Goal: Task Accomplishment & Management: Manage account settings

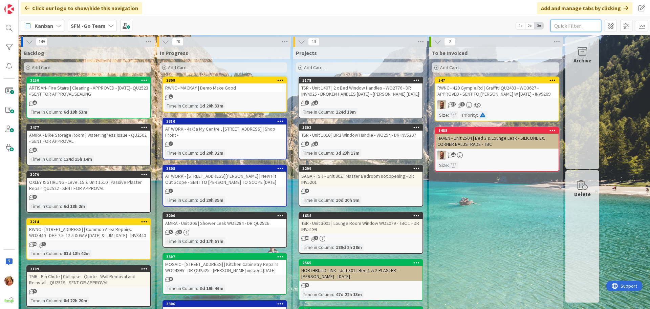
click at [581, 26] on input "text" at bounding box center [576, 26] width 51 height 12
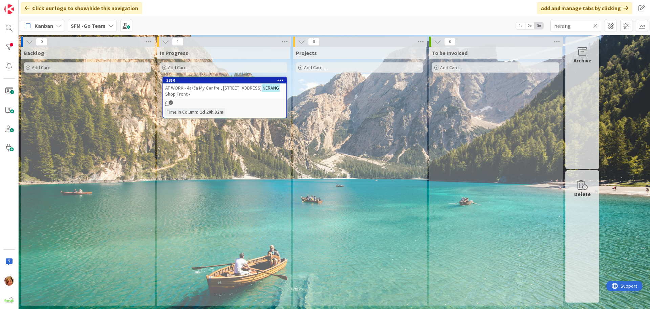
click at [221, 89] on span "AT WORK - 4a/5a My Centre , [STREET_ADDRESS]" at bounding box center [213, 88] width 97 height 6
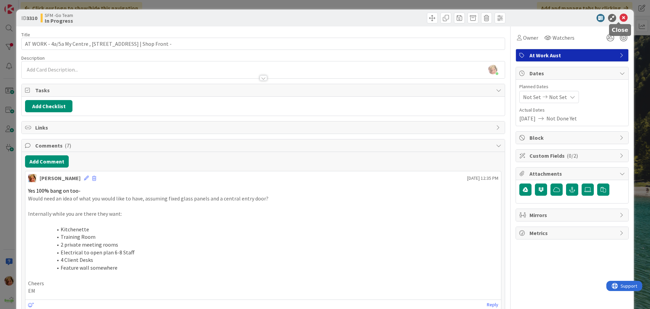
click at [620, 18] on icon at bounding box center [624, 18] width 8 height 8
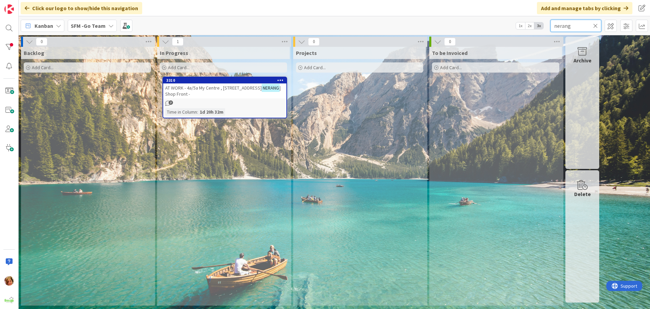
click at [581, 24] on input "nerang" at bounding box center [576, 26] width 51 height 12
type input "n"
type input "wilsonton"
click at [218, 91] on span "Shop L3/407 Bridge St | Fit Out - COMMERCIAL PLANS SENT FOR REVIEW AND APPROVAL" at bounding box center [223, 91] width 116 height 12
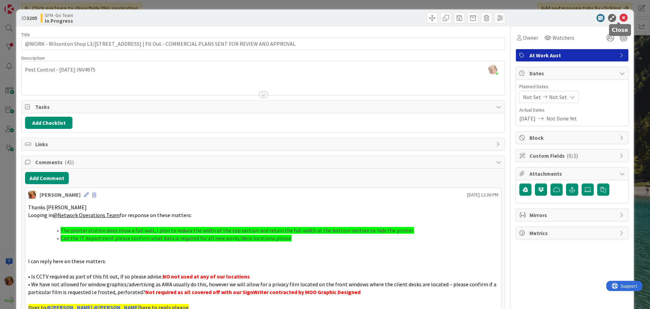
click at [620, 17] on icon at bounding box center [624, 18] width 8 height 8
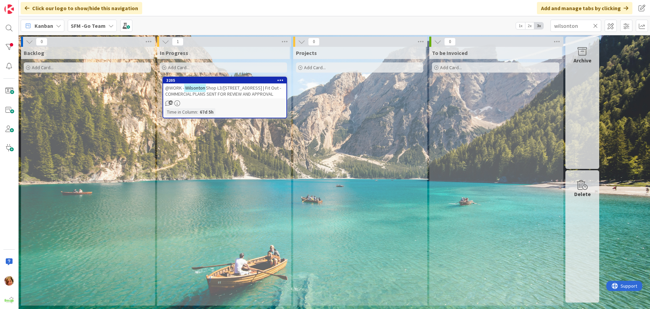
click at [595, 25] on icon at bounding box center [595, 26] width 5 height 6
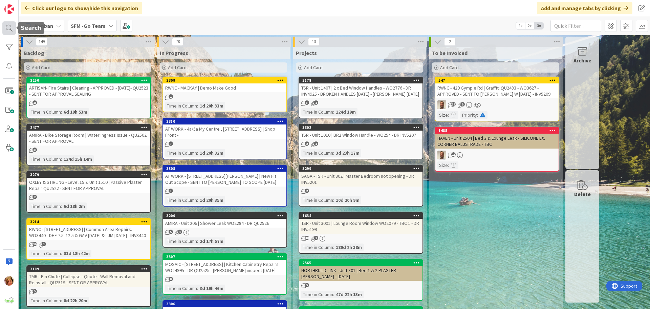
click at [8, 28] on div at bounding box center [9, 28] width 14 height 14
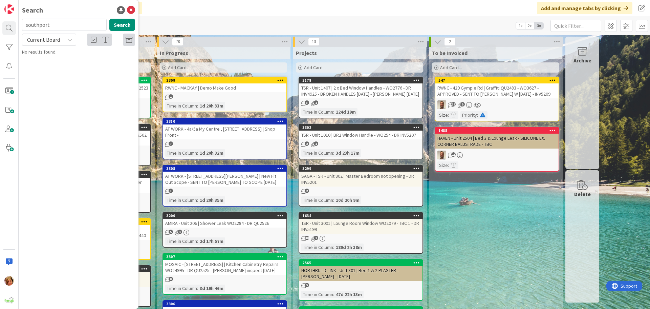
type input "southport"
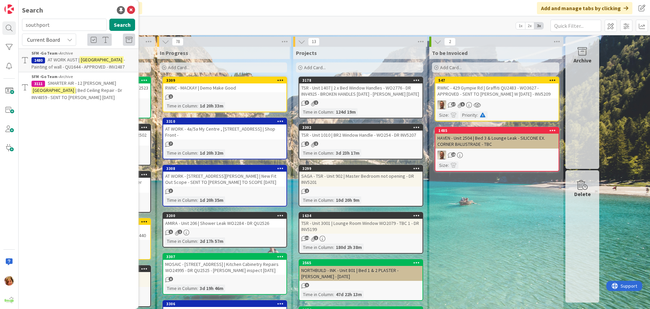
click at [57, 62] on span "AT WORK AUST |" at bounding box center [64, 60] width 32 height 6
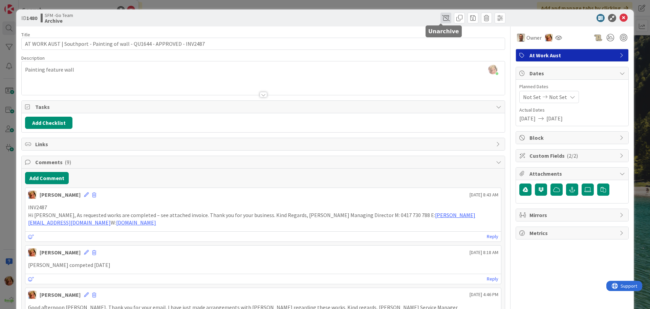
click at [441, 16] on span at bounding box center [446, 18] width 11 height 11
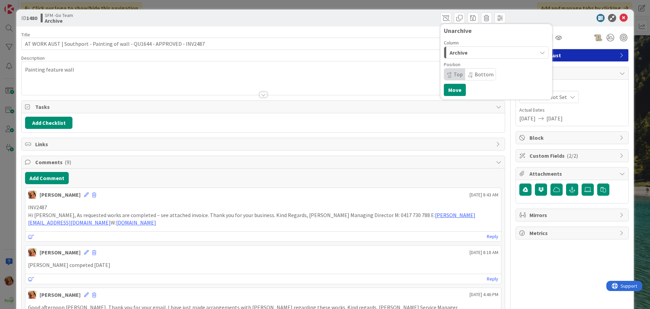
click at [469, 53] on div "Archive" at bounding box center [492, 52] width 89 height 11
click at [466, 79] on span "In Progress" at bounding box center [472, 80] width 24 height 8
click at [445, 90] on button "Move" at bounding box center [455, 90] width 22 height 12
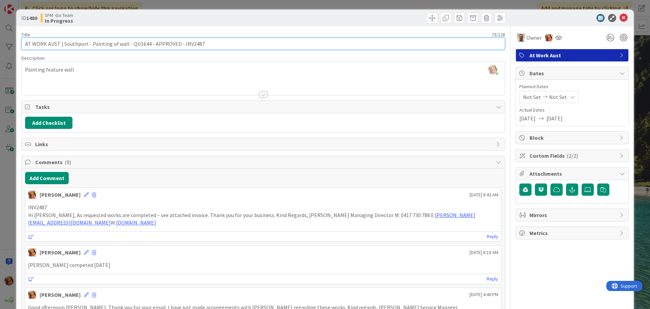
drag, startPoint x: 220, startPoint y: 45, endPoint x: 150, endPoint y: 43, distance: 70.1
click at [150, 43] on input "AT WORK AUST | Southport - Painting of wall - QU1644 - APPROVED - INV2487" at bounding box center [263, 44] width 484 height 12
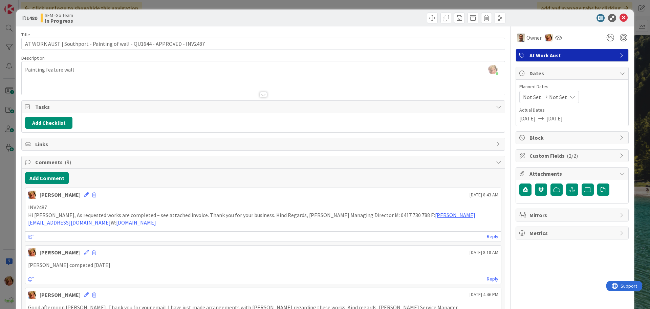
click at [94, 67] on div "Kim Dyas just joined Painting feature wall" at bounding box center [263, 78] width 483 height 34
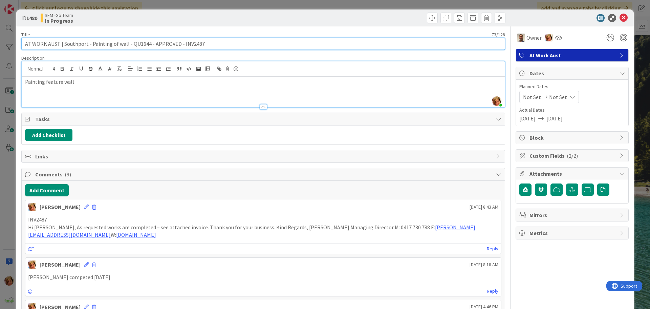
drag, startPoint x: 208, startPoint y: 45, endPoint x: 47, endPoint y: 43, distance: 160.9
click at [47, 43] on input "AT WORK AUST | Southport - Painting of wall - QU1644 - APPROVED - INV2487" at bounding box center [263, 44] width 484 height 12
type input "AT WORK - 1b/23 NIND ST SOUTHPORT | New Fit Out"
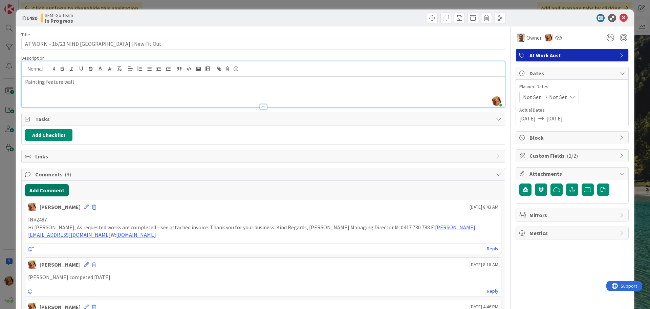
click at [52, 190] on button "Add Comment" at bounding box center [47, 190] width 44 height 12
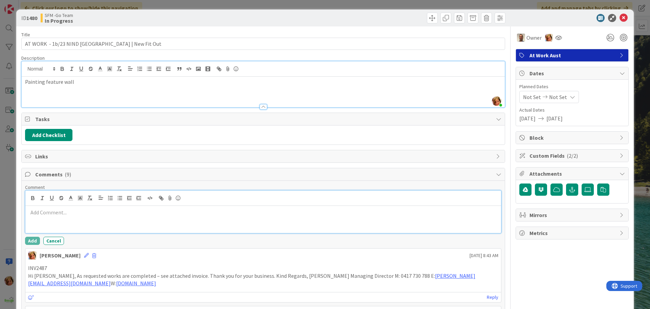
click at [49, 222] on div at bounding box center [263, 219] width 476 height 27
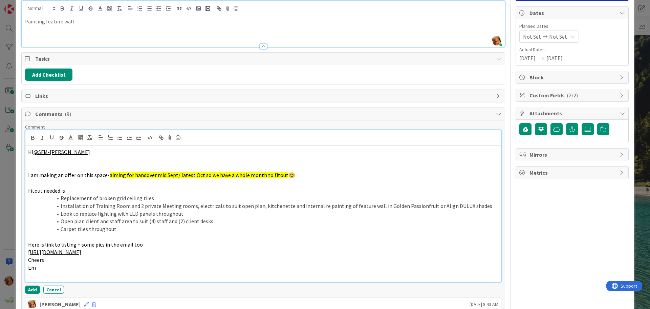
scroll to position [98, 0]
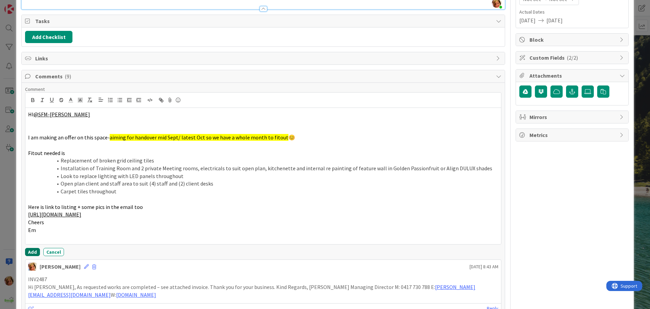
click at [31, 253] on button "Add" at bounding box center [32, 252] width 15 height 8
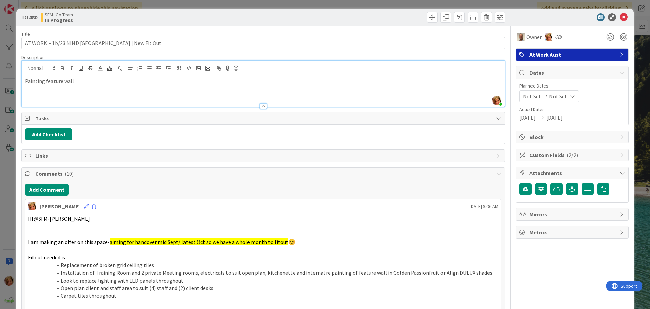
scroll to position [0, 0]
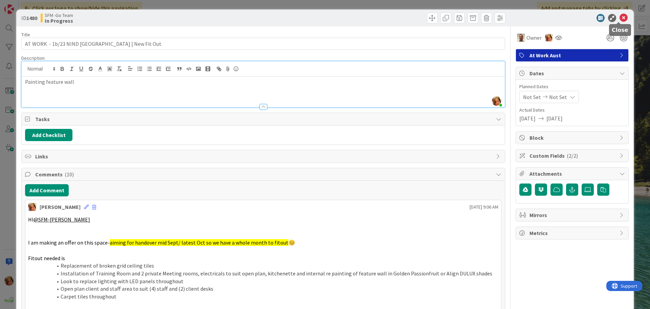
drag, startPoint x: 618, startPoint y: 17, endPoint x: 610, endPoint y: 20, distance: 8.6
click at [620, 17] on icon at bounding box center [624, 18] width 8 height 8
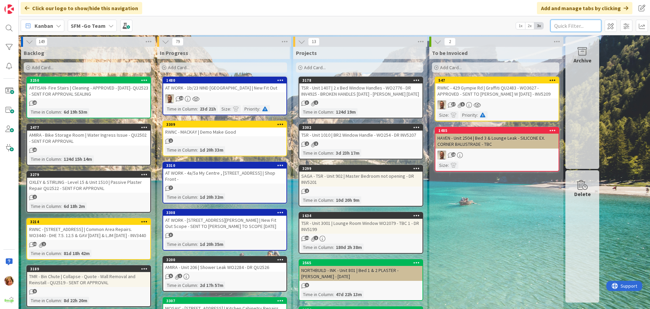
click at [580, 26] on input "text" at bounding box center [576, 26] width 51 height 12
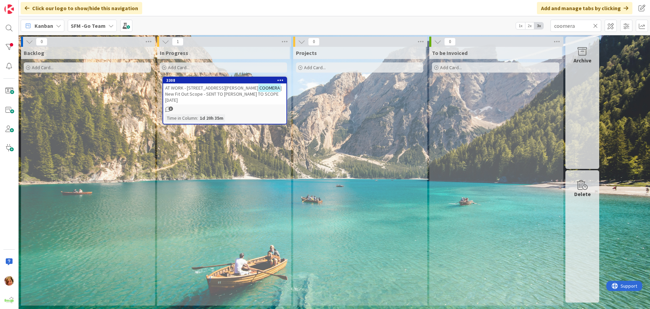
click at [193, 88] on span "AT WORK - 334 FOXWELL RD" at bounding box center [211, 88] width 93 height 6
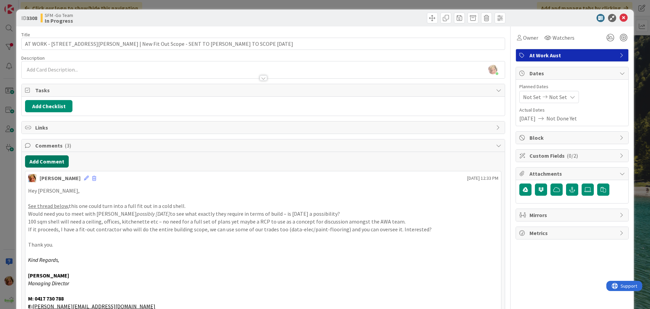
click at [46, 163] on button "Add Comment" at bounding box center [47, 161] width 44 height 12
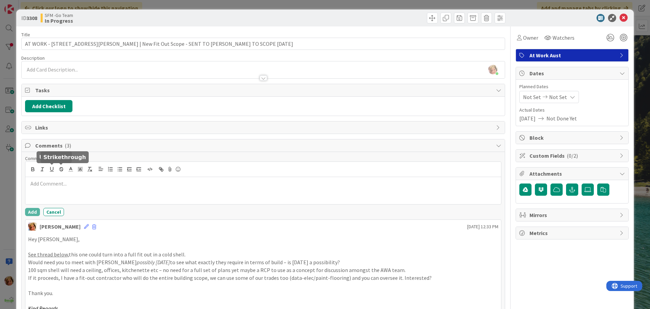
click at [71, 184] on p at bounding box center [263, 183] width 470 height 8
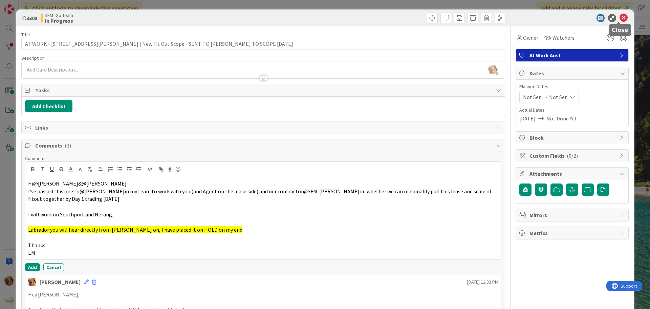
click at [620, 18] on icon at bounding box center [624, 18] width 8 height 8
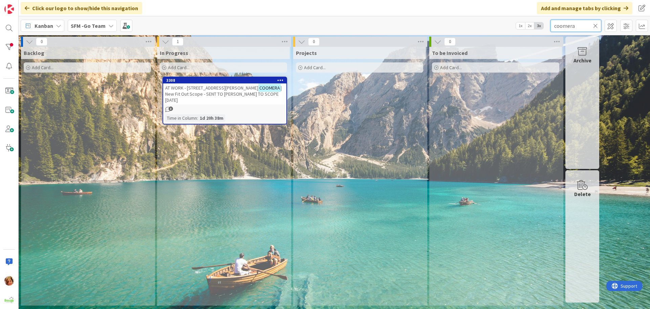
click at [584, 25] on input "coomera" at bounding box center [576, 26] width 51 height 12
type input "c"
type input "cosmic"
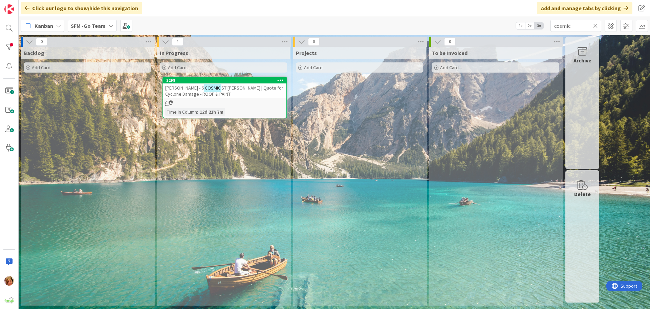
click at [185, 90] on span "SHARLEEN CHU - 6" at bounding box center [184, 88] width 39 height 6
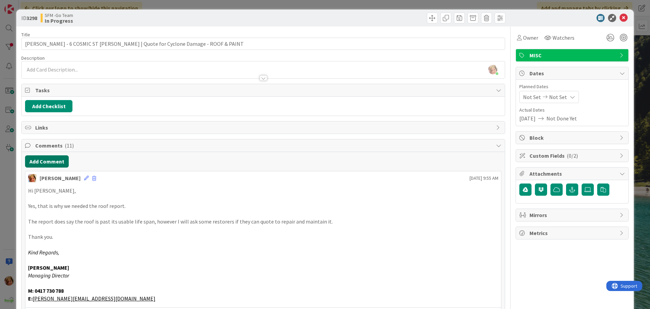
click at [50, 163] on button "Add Comment" at bounding box center [47, 161] width 44 height 12
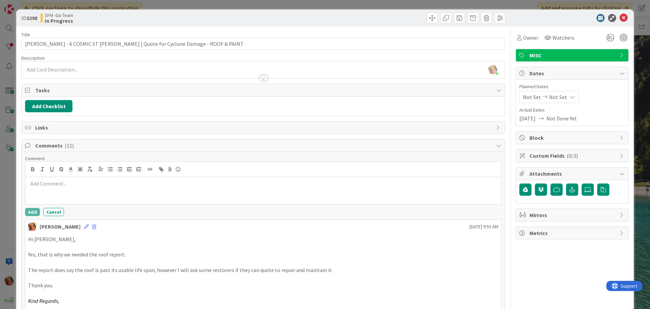
click at [64, 184] on p at bounding box center [263, 183] width 470 height 8
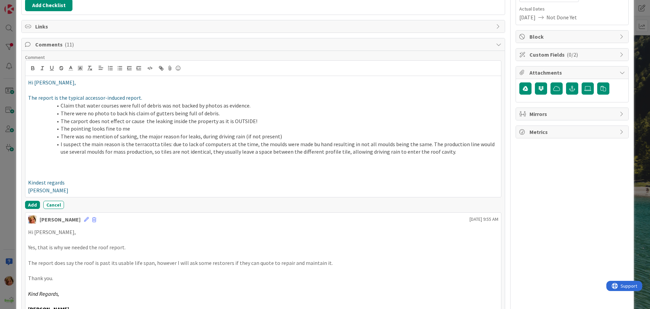
scroll to position [102, 0]
click at [34, 205] on button "Add" at bounding box center [32, 204] width 15 height 8
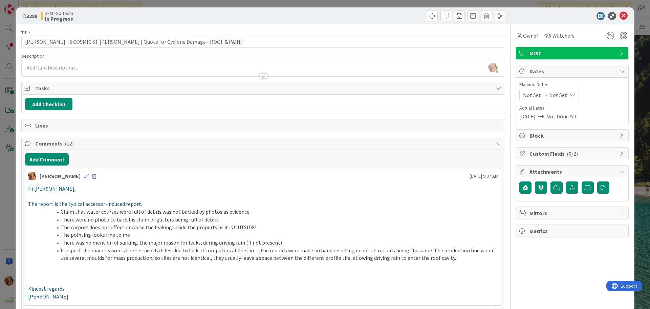
scroll to position [0, 0]
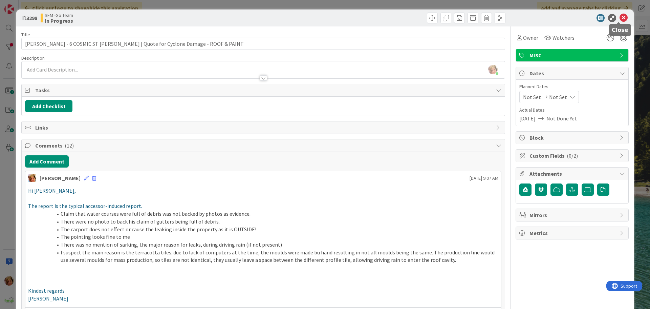
click at [621, 17] on icon at bounding box center [624, 18] width 8 height 8
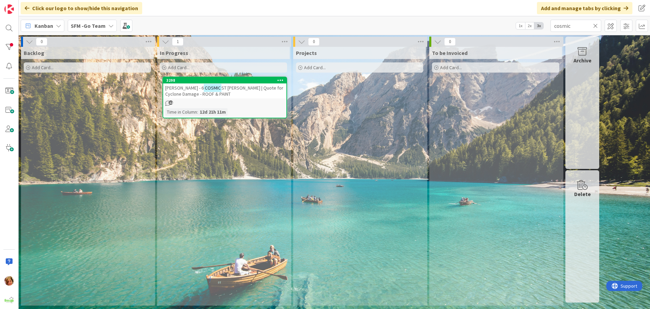
click at [595, 25] on icon at bounding box center [595, 26] width 5 height 6
click at [594, 25] on input "text" at bounding box center [576, 26] width 51 height 12
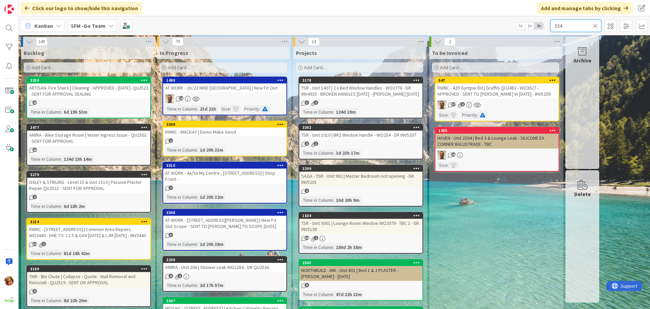
type input "334"
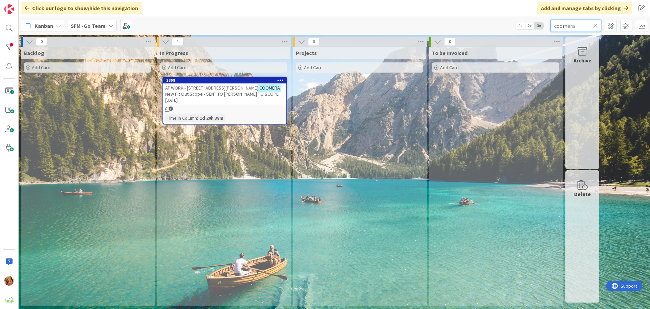
type input "coomera"
click at [596, 24] on icon at bounding box center [595, 26] width 5 height 6
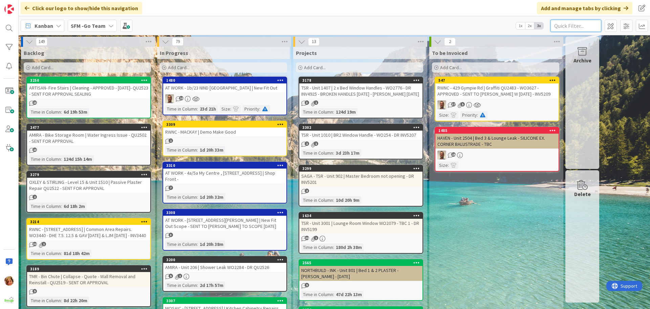
click at [578, 27] on input "text" at bounding box center [576, 26] width 51 height 12
type input "2101"
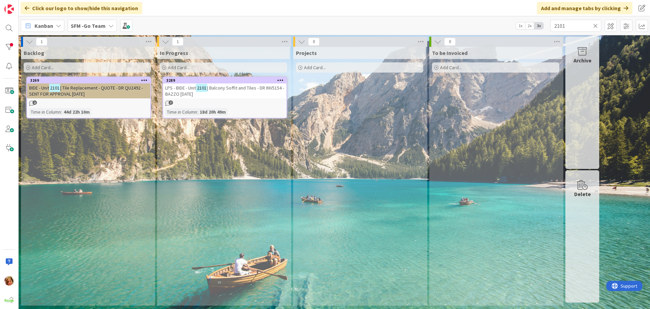
click at [181, 86] on span "LPS - BIDE - Unit" at bounding box center [180, 88] width 31 height 6
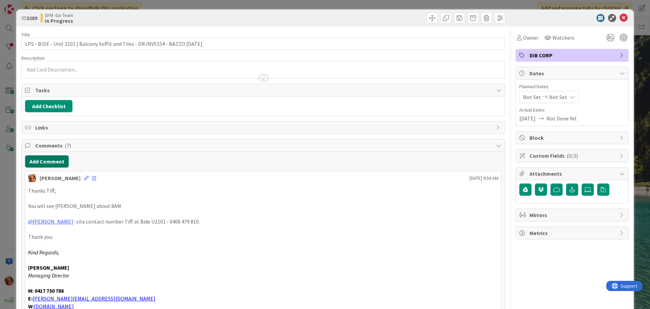
click at [52, 161] on button "Add Comment" at bounding box center [47, 161] width 44 height 12
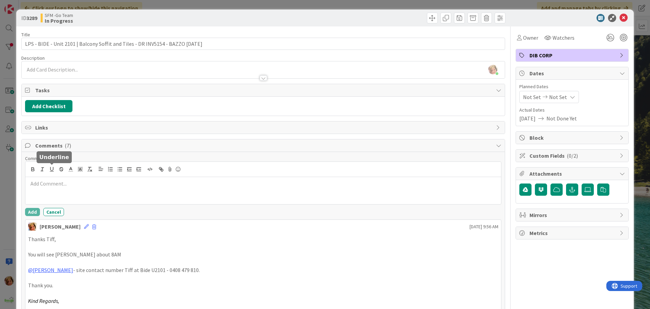
click at [67, 181] on p at bounding box center [263, 183] width 470 height 8
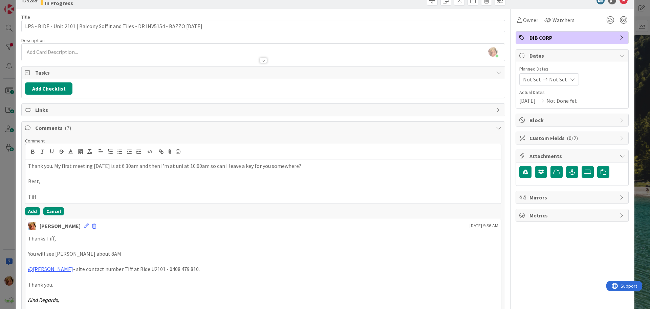
scroll to position [34, 0]
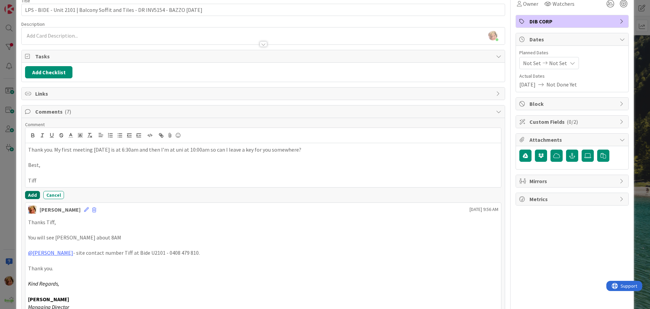
click at [33, 196] on button "Add" at bounding box center [32, 195] width 15 height 8
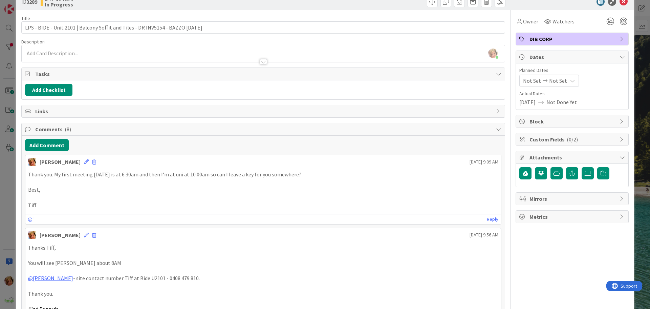
scroll to position [0, 0]
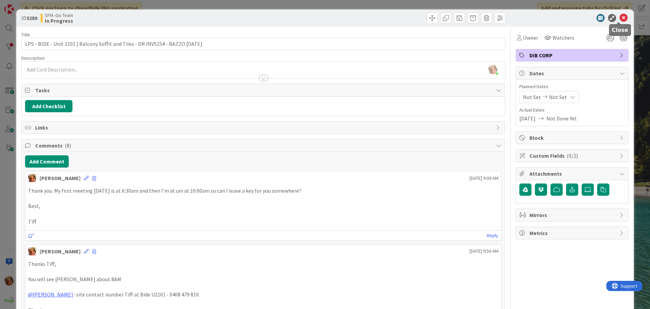
click at [620, 18] on icon at bounding box center [624, 18] width 8 height 8
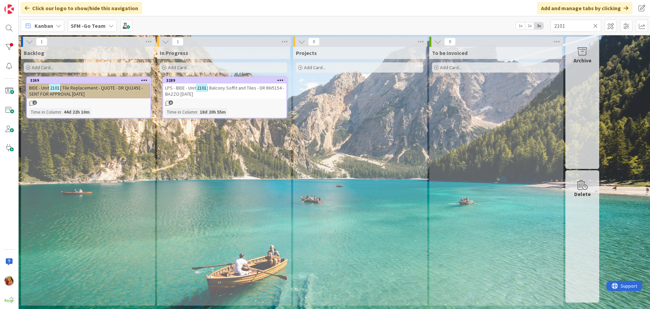
drag, startPoint x: 595, startPoint y: 25, endPoint x: 554, endPoint y: 25, distance: 40.3
click at [595, 25] on icon at bounding box center [595, 26] width 5 height 6
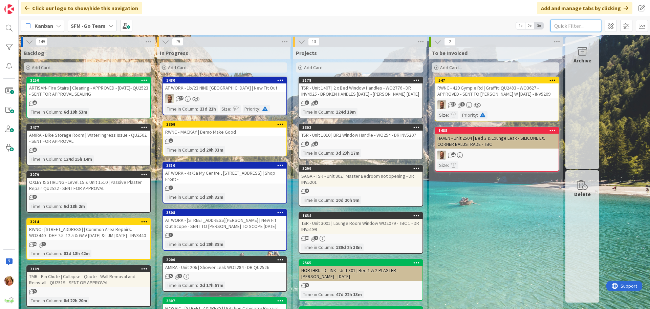
click at [580, 23] on input "text" at bounding box center [576, 26] width 51 height 12
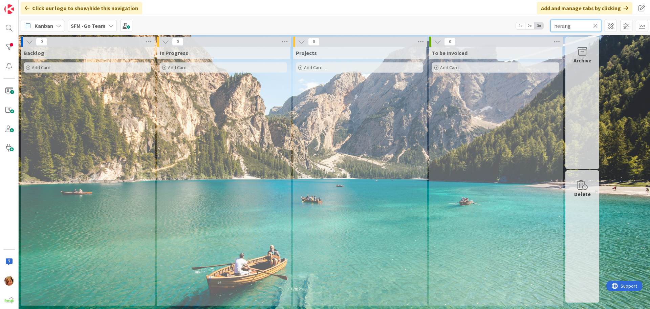
type input "nerang"
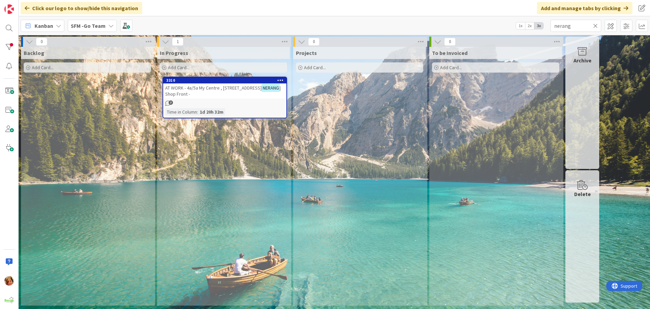
click at [232, 90] on span "AT WORK - 4a/5a My Centre , 57 STATION ST" at bounding box center [213, 88] width 97 height 6
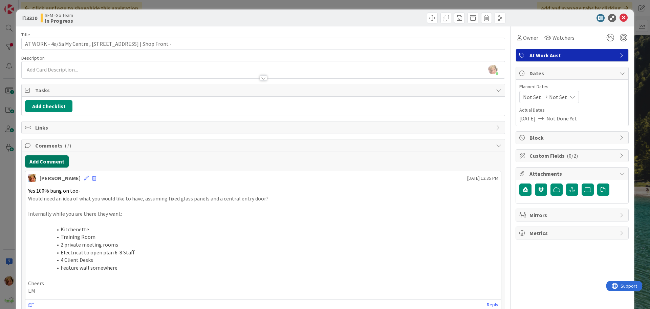
click at [44, 162] on button "Add Comment" at bounding box center [47, 161] width 44 height 12
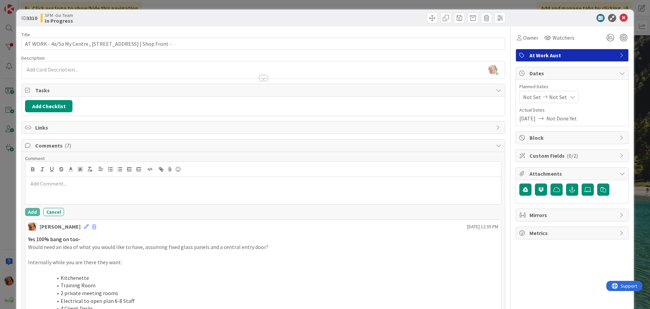
click at [67, 184] on p at bounding box center [263, 183] width 470 height 8
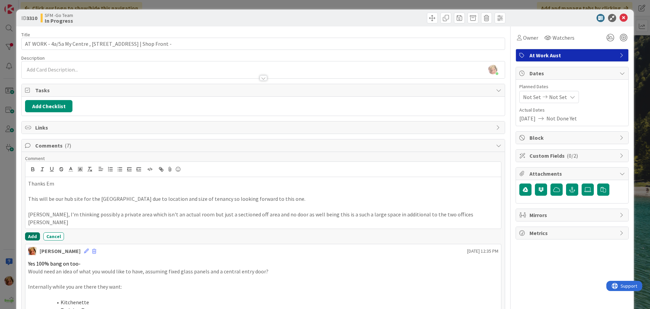
click at [33, 235] on button "Add" at bounding box center [32, 236] width 15 height 8
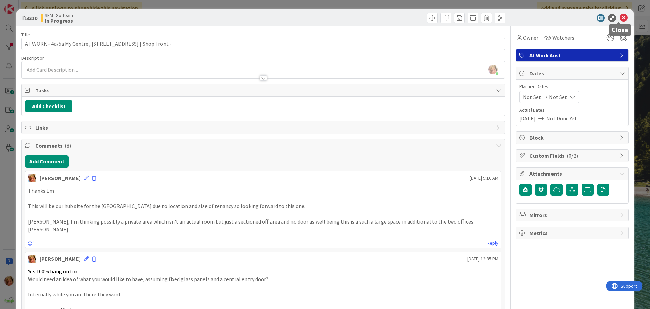
click at [620, 17] on icon at bounding box center [624, 18] width 8 height 8
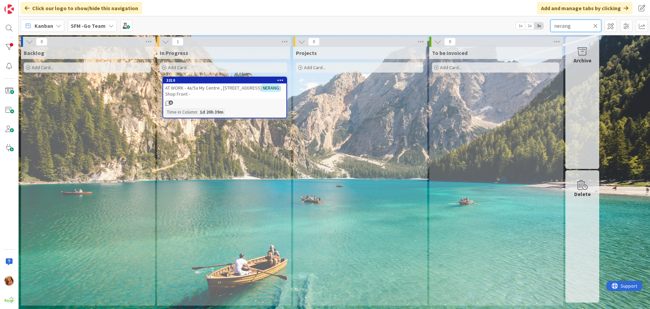
click at [588, 26] on input "nerang" at bounding box center [576, 26] width 51 height 12
type input "n"
type input "wilsonton"
click at [243, 92] on span "Shop L3/407 Bridge St | Fit Out - COMMERCIAL PLANS SENT FOR REVIEW AND APPROVAL" at bounding box center [223, 91] width 116 height 12
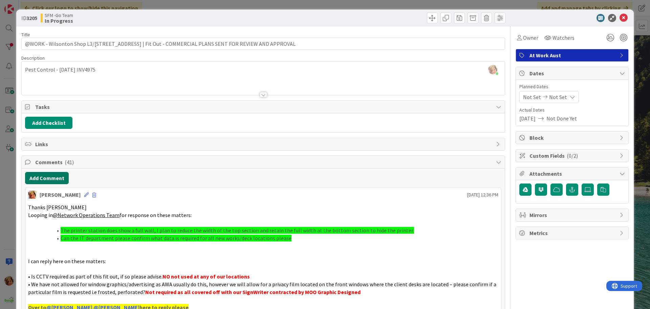
click at [50, 178] on button "Add Comment" at bounding box center [47, 178] width 44 height 12
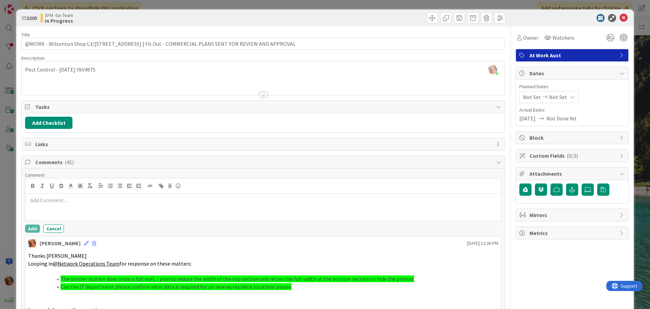
click at [58, 196] on p at bounding box center [263, 200] width 470 height 8
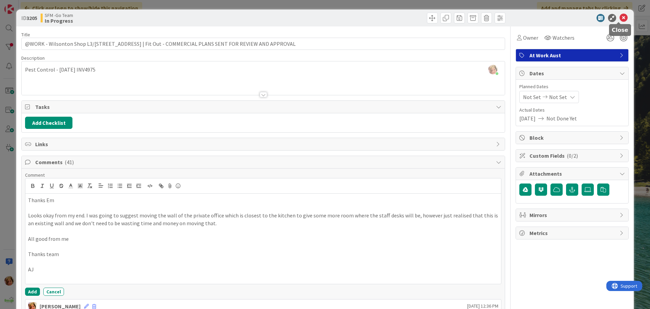
click at [620, 16] on icon at bounding box center [624, 18] width 8 height 8
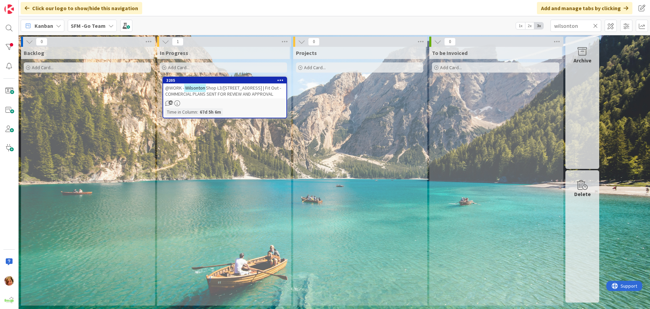
click at [595, 25] on icon at bounding box center [595, 26] width 5 height 6
click at [593, 25] on input "text" at bounding box center [576, 26] width 51 height 12
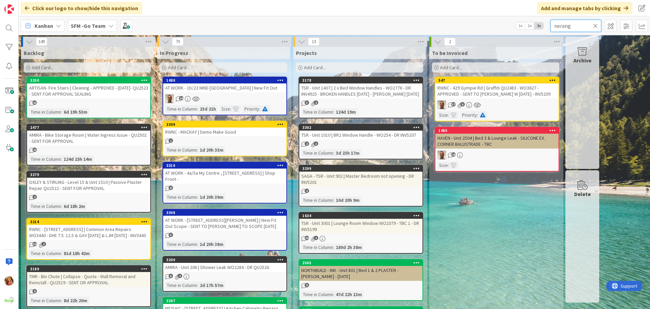
type input "nerang"
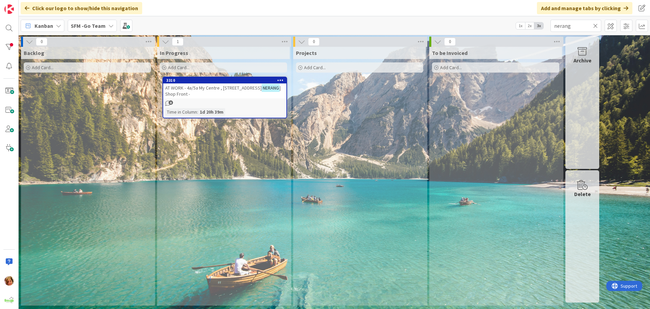
click at [224, 90] on span "AT WORK - 4a/5a My Centre , [STREET_ADDRESS]" at bounding box center [213, 88] width 97 height 6
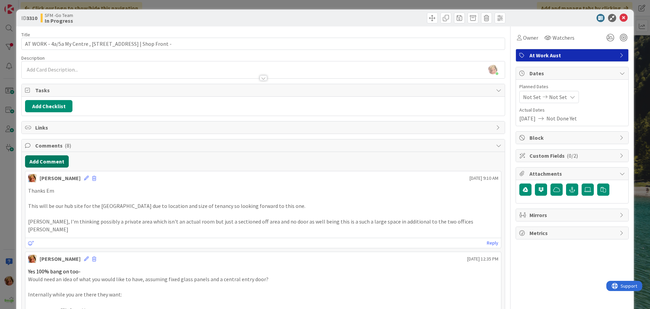
click at [50, 162] on button "Add Comment" at bounding box center [47, 161] width 44 height 12
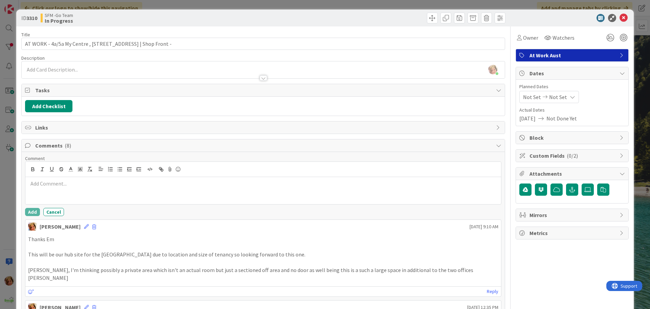
click at [63, 182] on p at bounding box center [263, 183] width 470 height 8
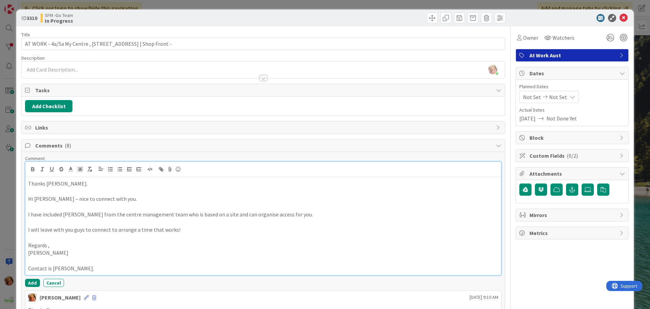
click at [96, 270] on p "Contact is [PERSON_NAME]." at bounding box center [263, 268] width 470 height 8
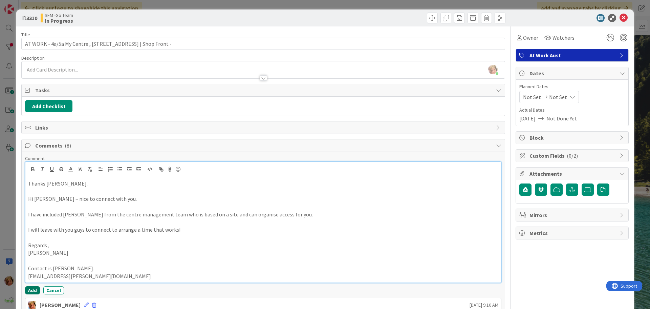
click at [32, 288] on button "Add" at bounding box center [32, 290] width 15 height 8
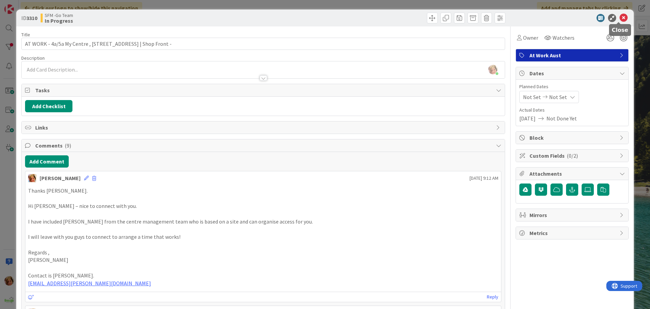
drag, startPoint x: 617, startPoint y: 17, endPoint x: 622, endPoint y: 20, distance: 5.8
click at [620, 17] on icon at bounding box center [624, 18] width 8 height 8
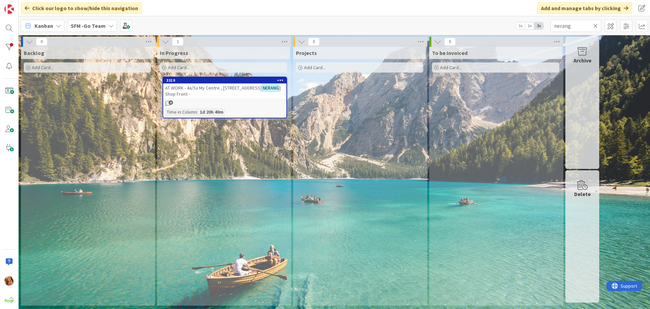
click at [596, 25] on icon at bounding box center [595, 26] width 5 height 6
click at [596, 25] on input "text" at bounding box center [576, 26] width 51 height 12
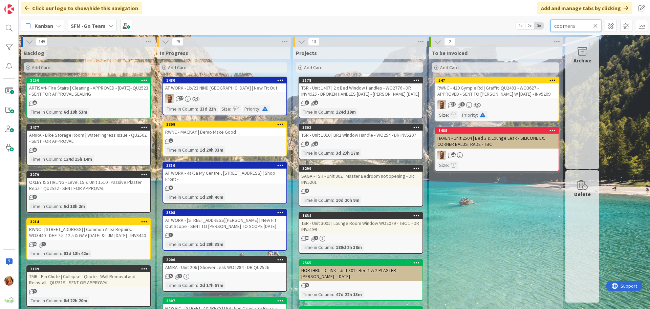
type input "coomera"
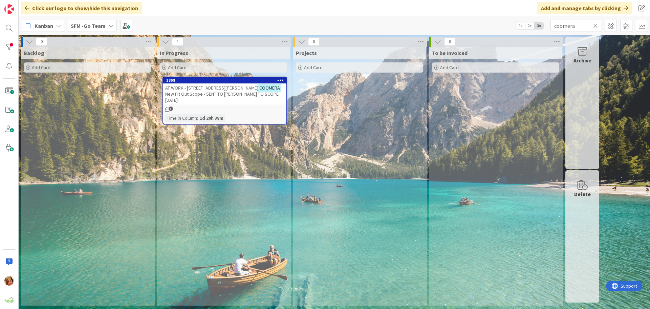
click at [207, 93] on span "| New Fit Out Scope - SENT TO WARREN TO SCOPE 16.8.25" at bounding box center [223, 94] width 116 height 18
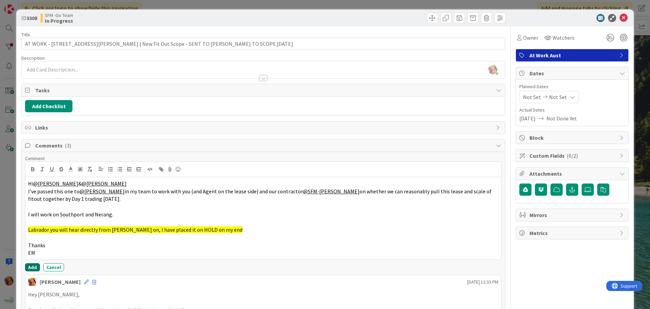
click at [32, 264] on button "Add" at bounding box center [32, 267] width 15 height 8
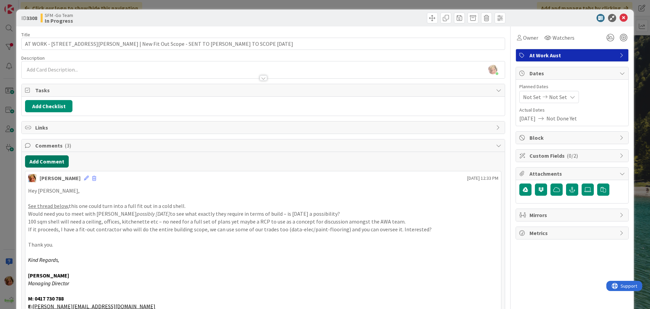
click at [56, 161] on button "Add Comment" at bounding box center [47, 161] width 44 height 12
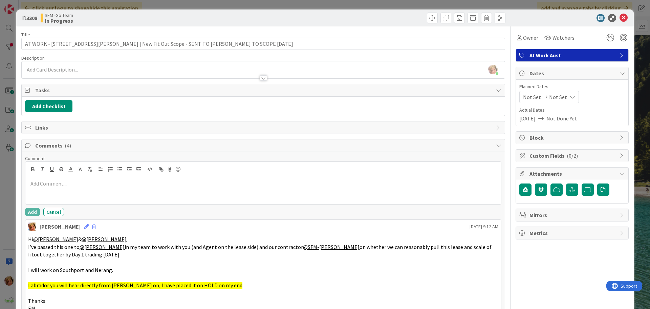
click at [62, 192] on div at bounding box center [263, 190] width 476 height 27
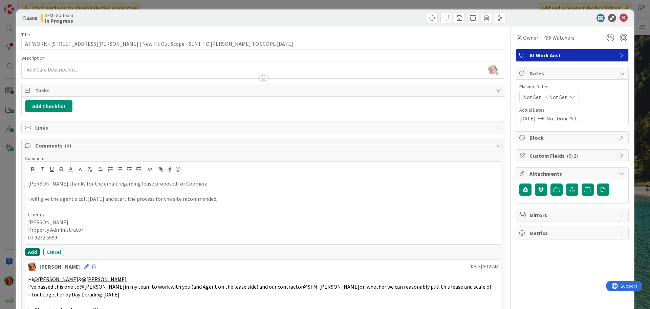
click at [31, 252] on button "Add" at bounding box center [32, 252] width 15 height 8
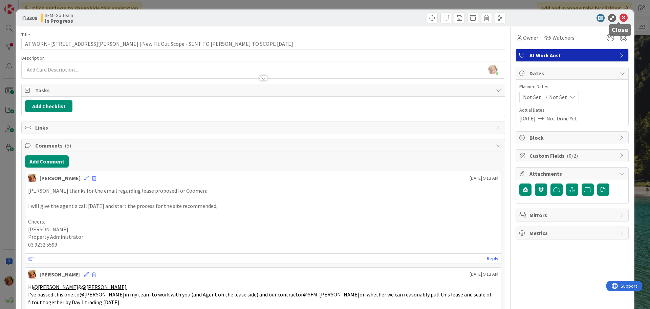
drag, startPoint x: 617, startPoint y: 16, endPoint x: 238, endPoint y: 19, distance: 379.6
click at [620, 16] on icon at bounding box center [624, 18] width 8 height 8
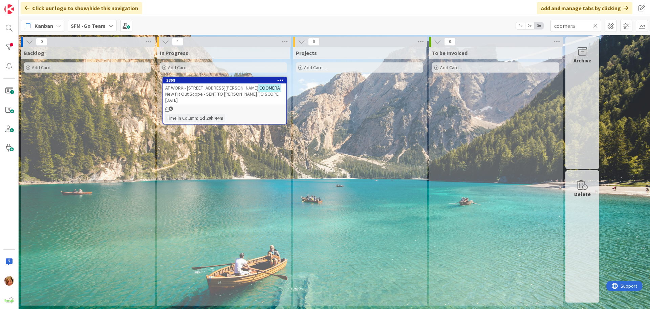
drag, startPoint x: 597, startPoint y: 25, endPoint x: 588, endPoint y: 25, distance: 9.5
click at [597, 25] on icon at bounding box center [595, 26] width 5 height 6
click at [587, 25] on input "text" at bounding box center [576, 26] width 51 height 12
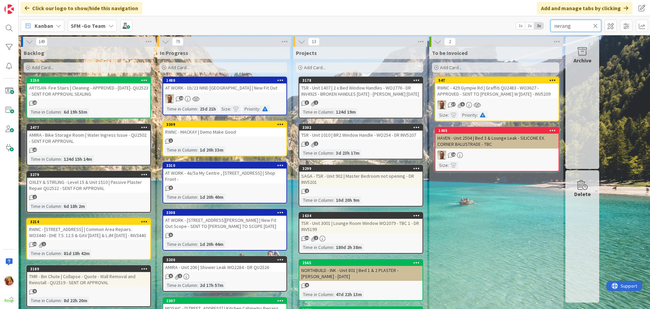
type input "nerang"
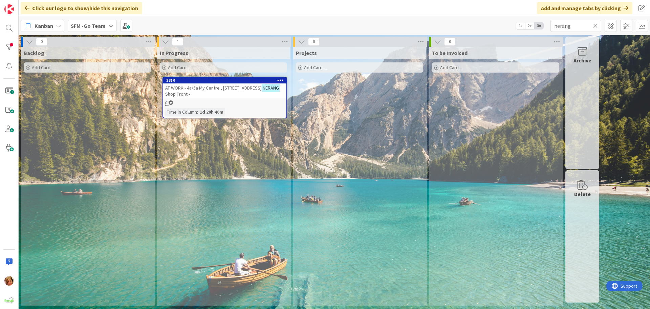
click at [220, 90] on span "AT WORK - 4a/5a My Centre , [STREET_ADDRESS]" at bounding box center [213, 88] width 97 height 6
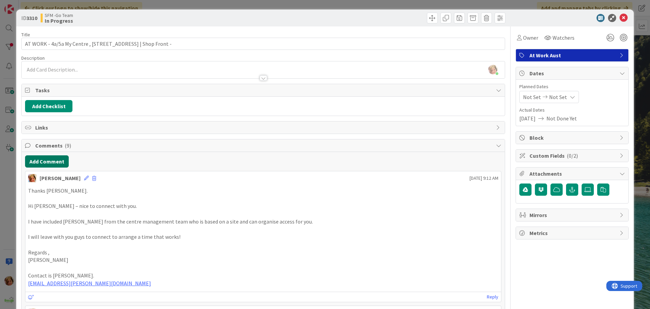
click at [55, 163] on button "Add Comment" at bounding box center [47, 161] width 44 height 12
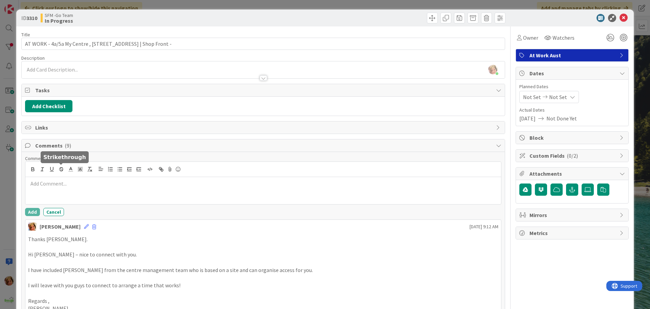
click at [72, 177] on div at bounding box center [263, 190] width 476 height 27
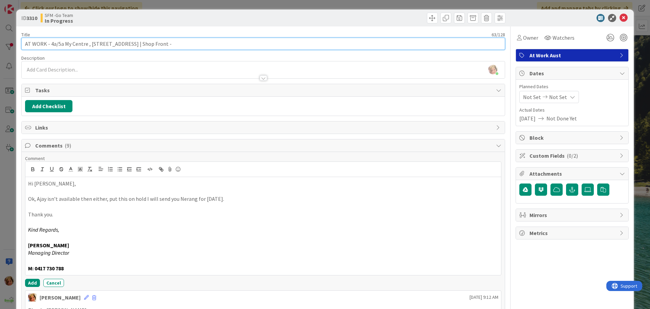
click at [185, 47] on input "AT WORK - 4a/5a My Centre , 57 STATION ST NERANG | Shop Front -" at bounding box center [263, 44] width 484 height 12
type input "AT WORK - 4a/5a My Centre , [STREET_ADDRESS] | Shop Front - [PERSON_NAME] TO IN…"
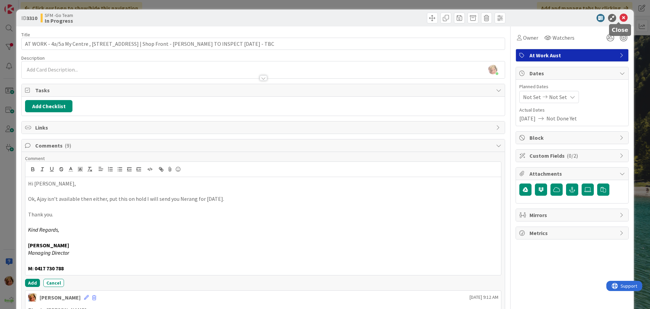
click at [620, 17] on icon at bounding box center [624, 18] width 8 height 8
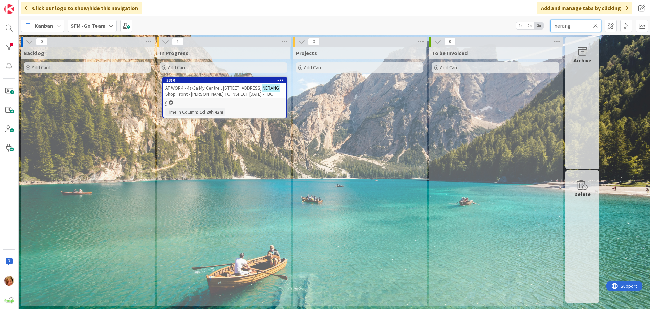
click at [584, 22] on input "nerang" at bounding box center [576, 26] width 51 height 12
type input "n"
type input "COSMIC"
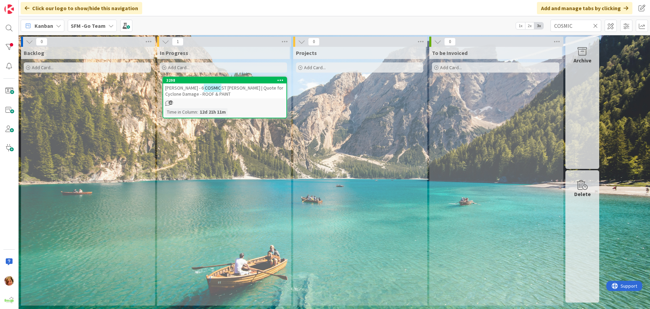
click at [245, 90] on span "ST ROBERTSON | Quote for Cyclone Damage - ROOF & PAINT" at bounding box center [224, 91] width 118 height 12
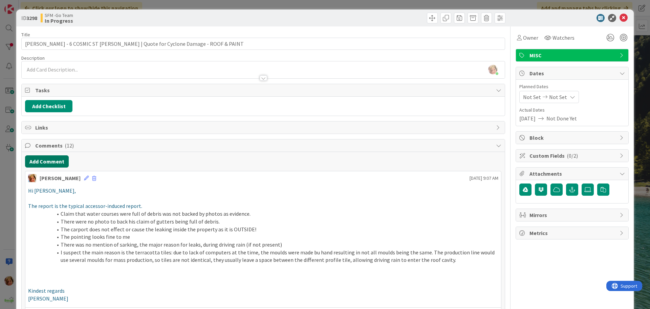
click at [39, 161] on button "Add Comment" at bounding box center [47, 161] width 44 height 12
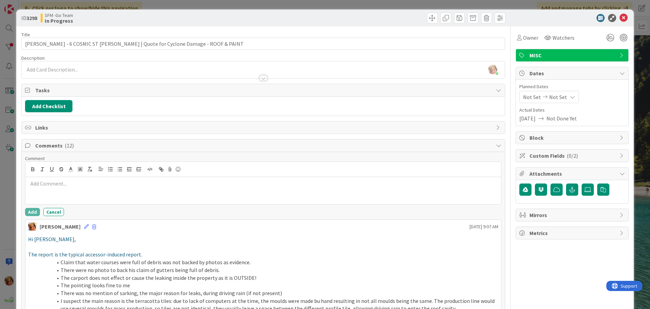
click at [88, 198] on div at bounding box center [263, 190] width 476 height 27
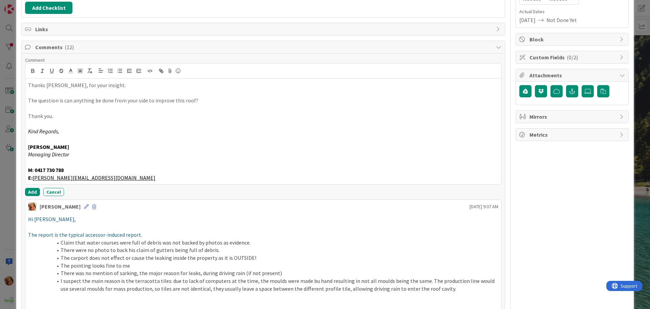
scroll to position [102, 0]
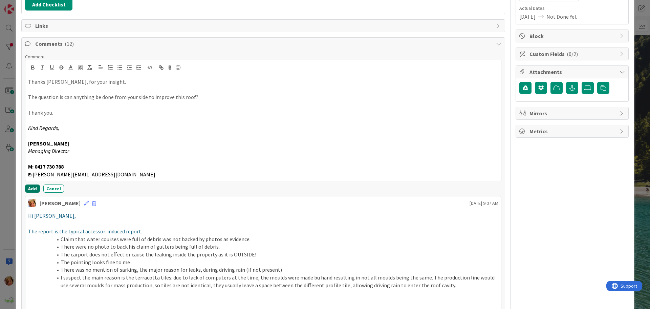
click at [30, 190] on button "Add" at bounding box center [32, 188] width 15 height 8
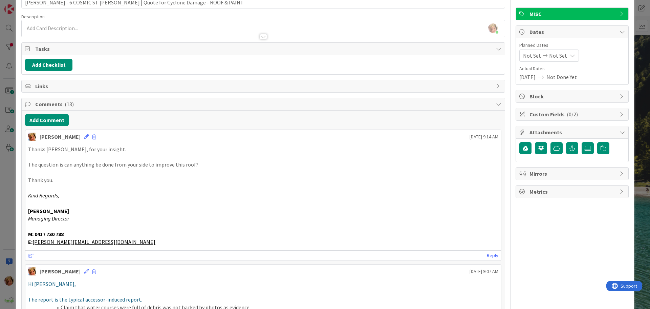
scroll to position [0, 0]
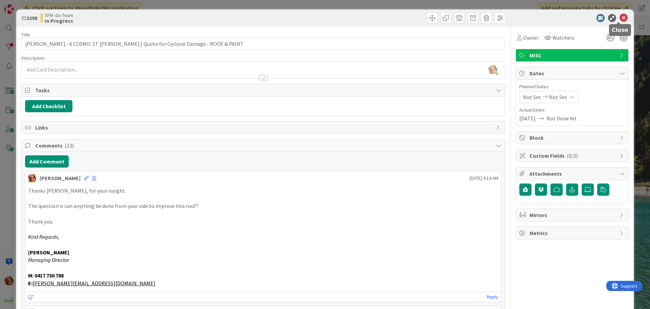
click at [620, 17] on icon at bounding box center [624, 18] width 8 height 8
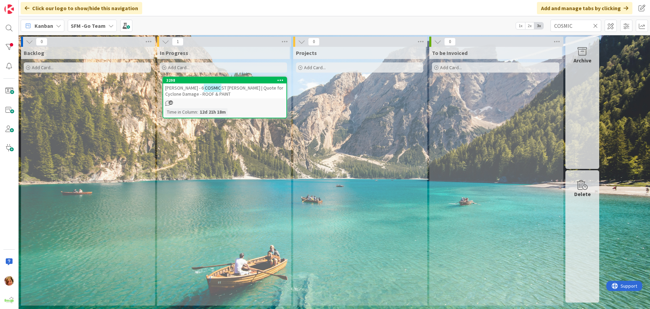
click at [596, 26] on icon at bounding box center [595, 26] width 5 height 6
click at [596, 26] on input "text" at bounding box center [576, 26] width 51 height 12
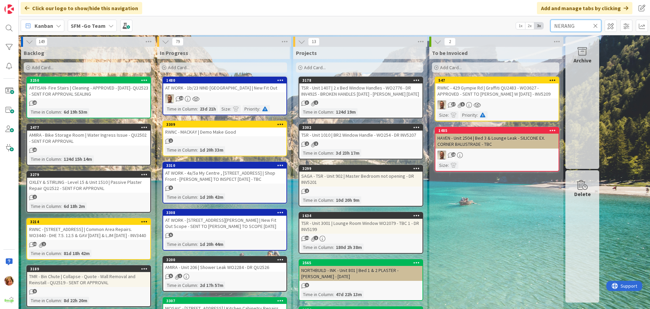
type input "NERANG"
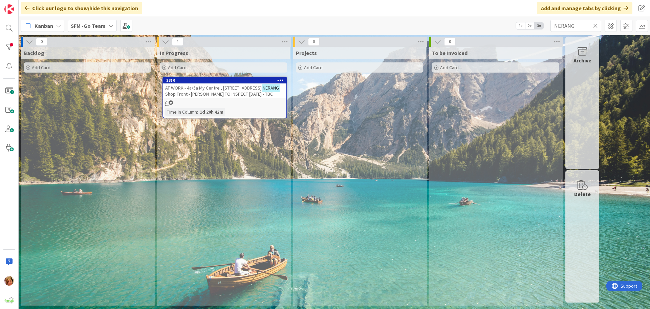
click at [207, 90] on span "AT WORK - 4a/5a My Centre , [STREET_ADDRESS]" at bounding box center [213, 88] width 97 height 6
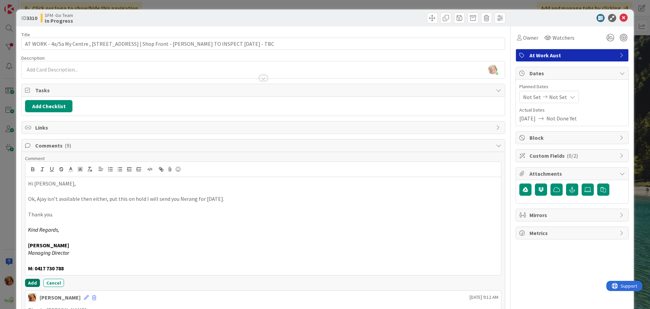
drag, startPoint x: 32, startPoint y: 283, endPoint x: 39, endPoint y: 278, distance: 8.7
click at [32, 283] on button "Add" at bounding box center [32, 282] width 15 height 8
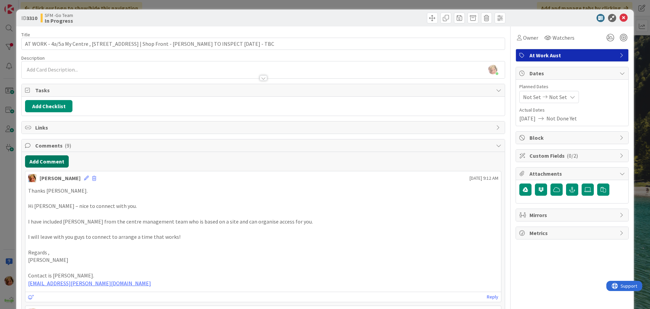
click at [51, 160] on button "Add Comment" at bounding box center [47, 161] width 44 height 12
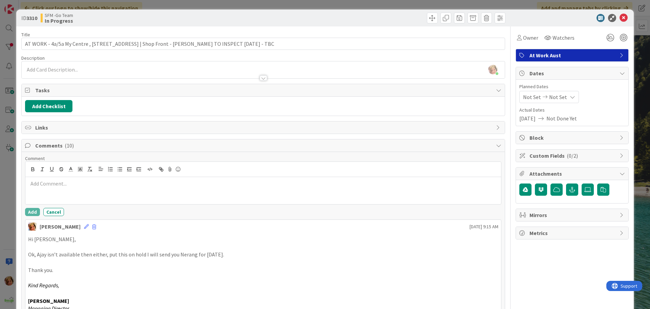
click at [66, 189] on div at bounding box center [263, 190] width 476 height 27
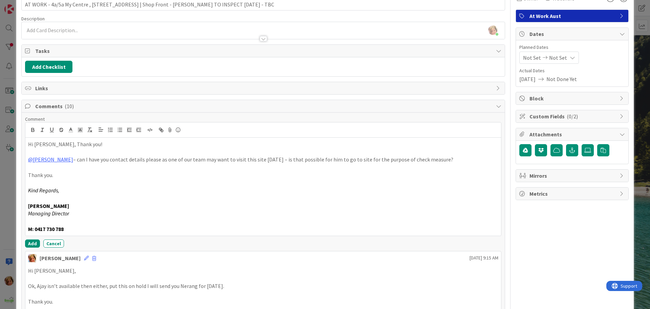
scroll to position [102, 0]
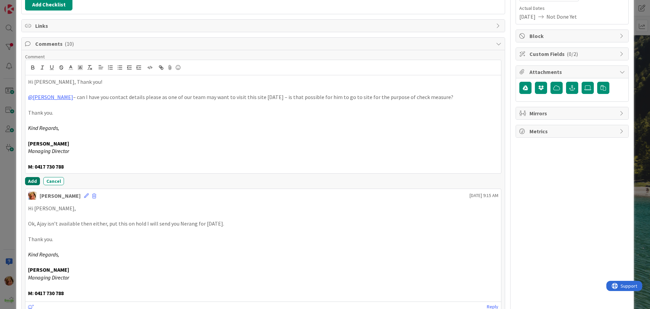
click at [34, 183] on button "Add" at bounding box center [32, 181] width 15 height 8
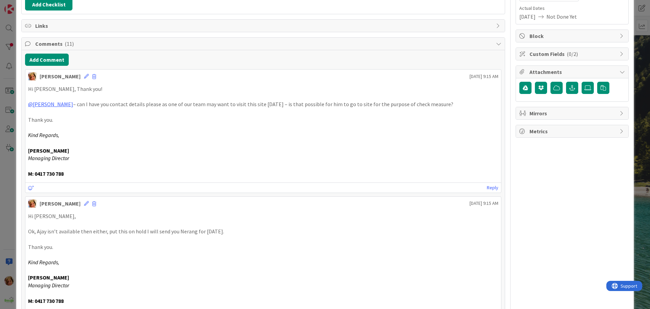
scroll to position [0, 0]
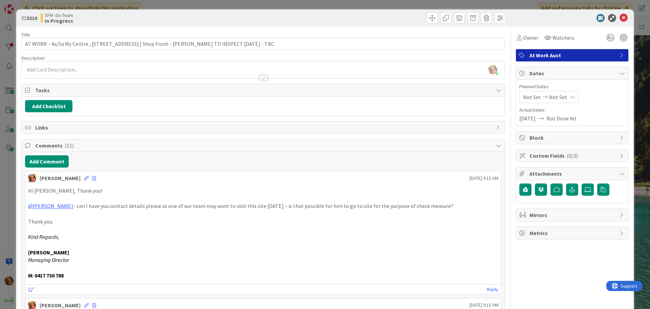
click at [320, 21] on div at bounding box center [385, 18] width 240 height 11
click at [620, 18] on icon at bounding box center [624, 18] width 8 height 8
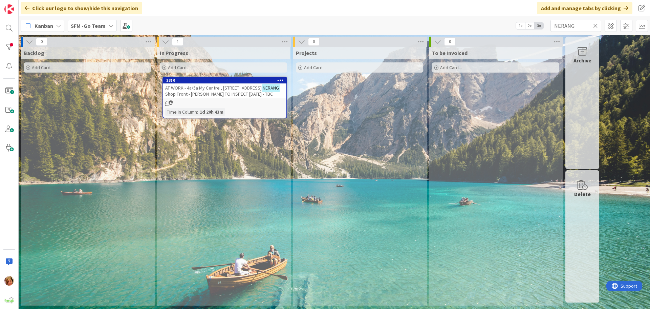
click at [595, 26] on icon at bounding box center [595, 26] width 5 height 6
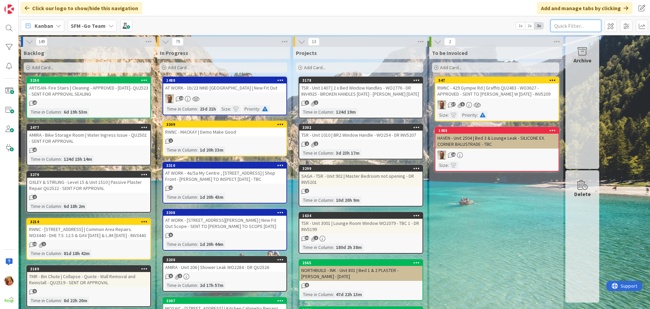
click at [590, 25] on input "text" at bounding box center [576, 26] width 51 height 12
type input "WORK"
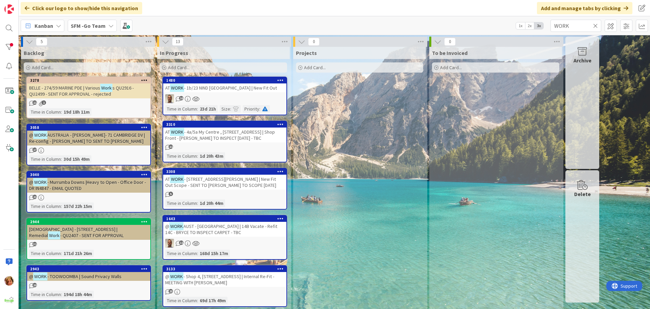
click at [595, 25] on icon at bounding box center [595, 26] width 5 height 6
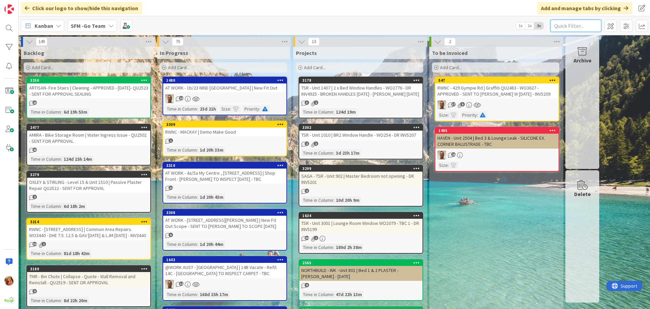
click at [573, 27] on input "text" at bounding box center [576, 26] width 51 height 12
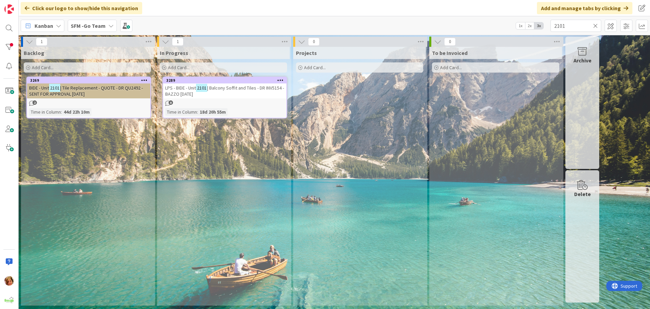
click at [262, 91] on div "LPS - BIDE - Unit 2101 | Balcony Soffit and Tiles - DR INV5154 - BAZZO [DATE]" at bounding box center [224, 90] width 123 height 15
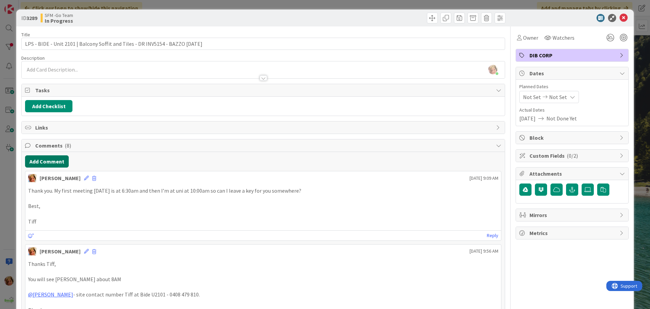
click at [51, 161] on button "Add Comment" at bounding box center [47, 161] width 44 height 12
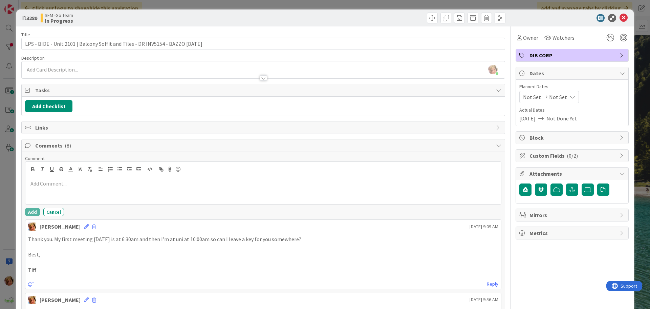
click at [63, 185] on p at bounding box center [263, 183] width 470 height 8
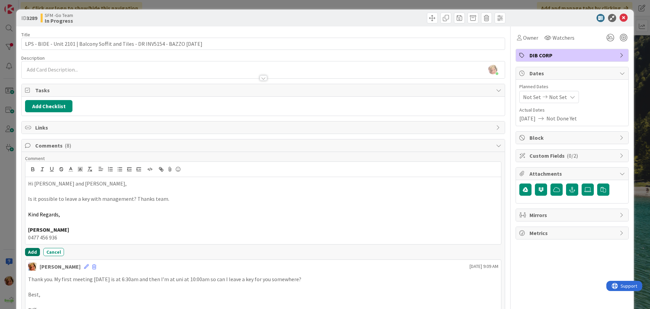
drag, startPoint x: 34, startPoint y: 251, endPoint x: 29, endPoint y: 251, distance: 5.1
click at [34, 251] on button "Add" at bounding box center [32, 252] width 15 height 8
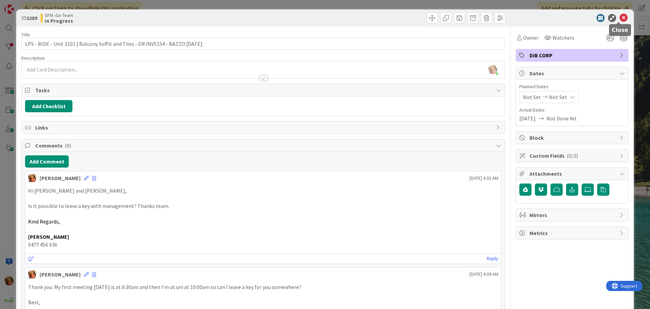
click at [620, 16] on icon at bounding box center [624, 18] width 8 height 8
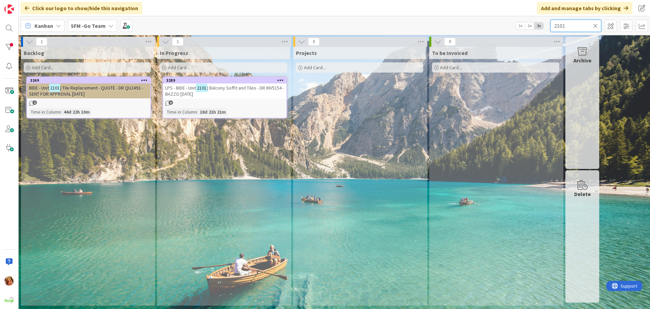
click at [573, 26] on input "2101" at bounding box center [576, 26] width 51 height 12
type input "2"
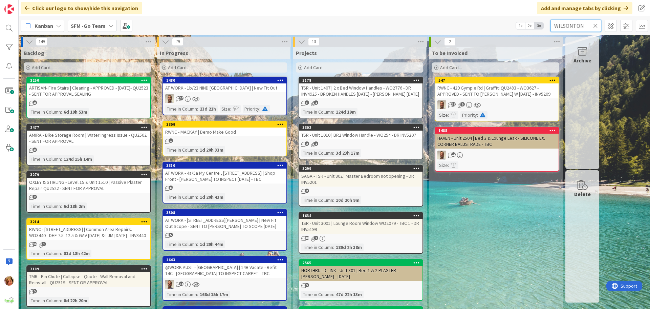
type input "WILSONTON"
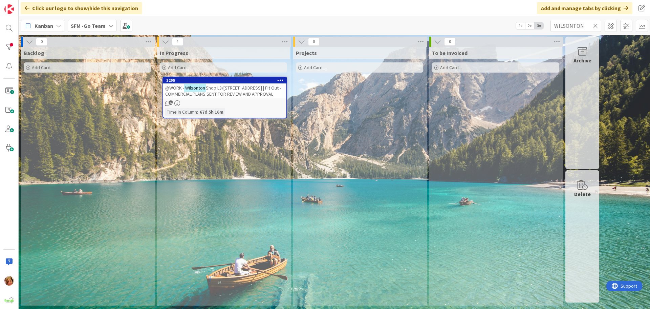
click at [229, 88] on span "Shop L3/407 Bridge St | Fit Out - COMMERCIAL PLANS SENT FOR REVIEW AND APPROVAL" at bounding box center [223, 91] width 116 height 12
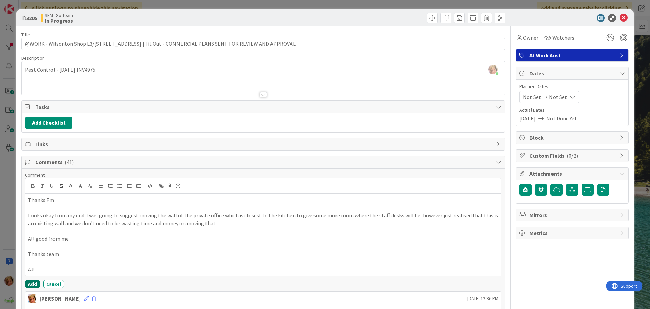
drag, startPoint x: 31, startPoint y: 283, endPoint x: 42, endPoint y: 248, distance: 36.9
click at [31, 283] on button "Add" at bounding box center [32, 283] width 15 height 8
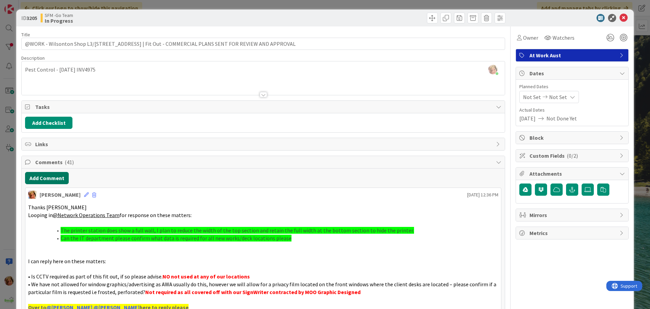
click at [46, 177] on button "Add Comment" at bounding box center [47, 178] width 44 height 12
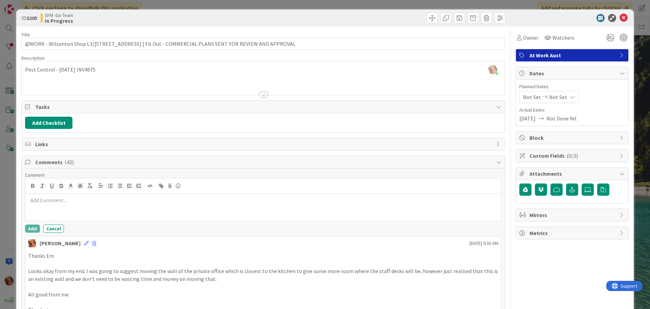
click at [56, 204] on div at bounding box center [263, 206] width 476 height 27
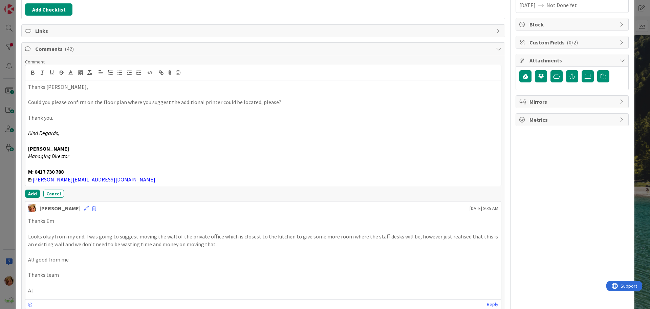
scroll to position [135, 0]
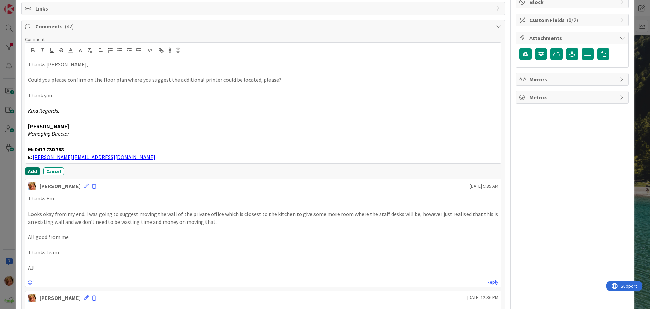
click at [31, 170] on button "Add" at bounding box center [32, 171] width 15 height 8
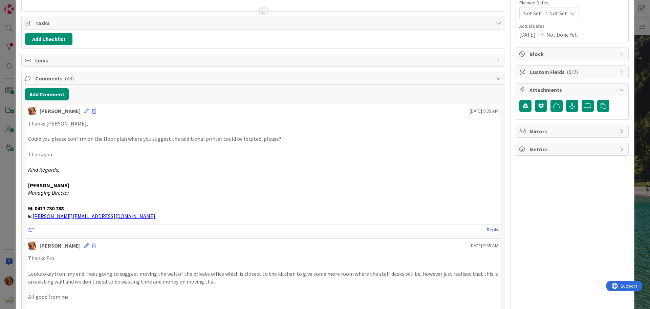
scroll to position [0, 0]
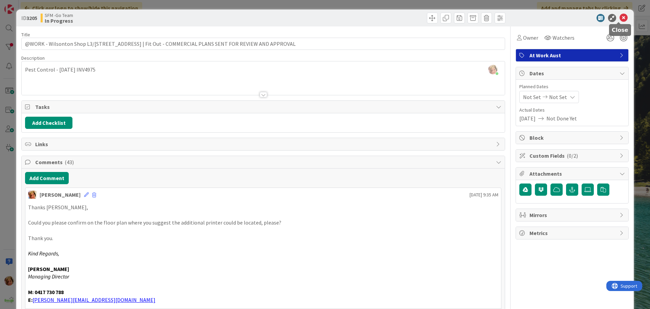
drag, startPoint x: 620, startPoint y: 18, endPoint x: 610, endPoint y: 21, distance: 10.0
click at [620, 18] on icon at bounding box center [624, 18] width 8 height 8
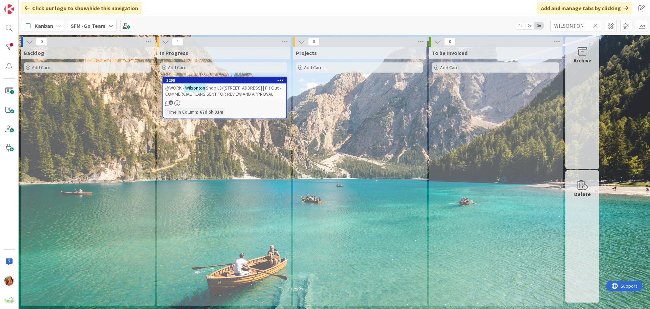
click at [595, 24] on icon at bounding box center [595, 26] width 5 height 6
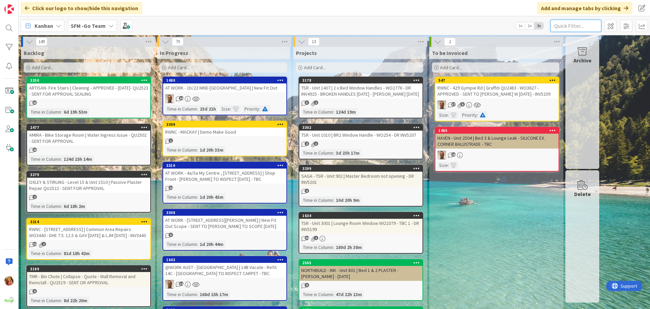
click at [595, 24] on input "text" at bounding box center [576, 26] width 51 height 12
type input "NERANG"
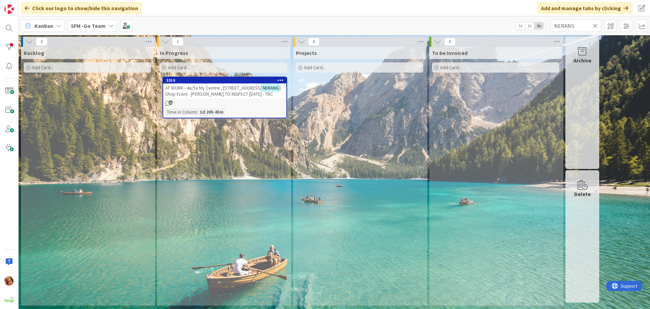
click at [222, 93] on span "| Shop Front - [PERSON_NAME] TO INSPECT [DATE] - TBC" at bounding box center [222, 91] width 115 height 12
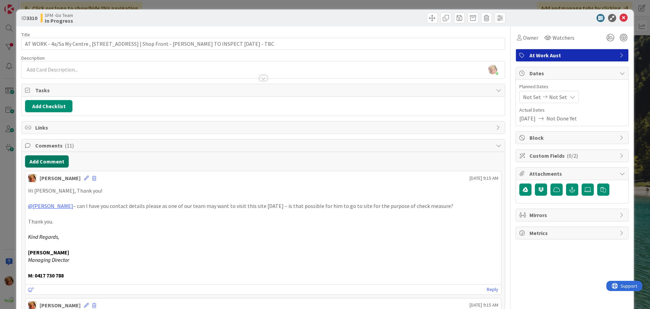
click at [47, 160] on button "Add Comment" at bounding box center [47, 161] width 44 height 12
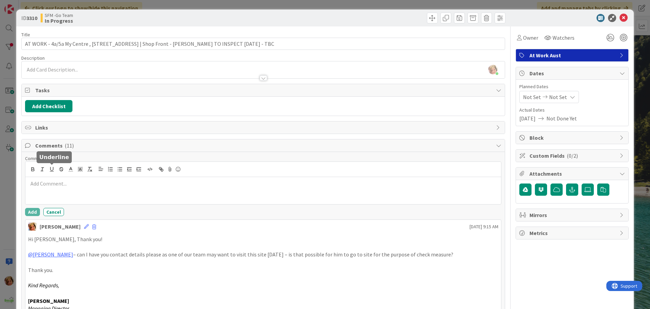
click at [58, 178] on div at bounding box center [263, 190] width 476 height 27
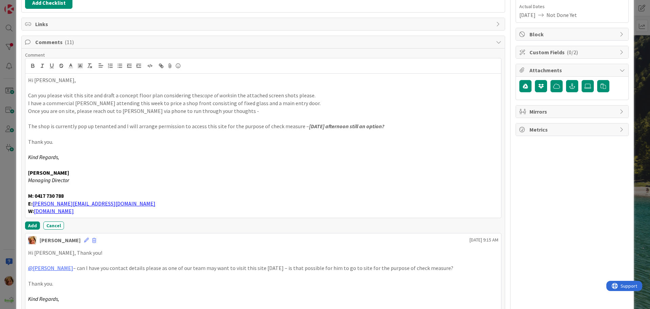
scroll to position [110, 0]
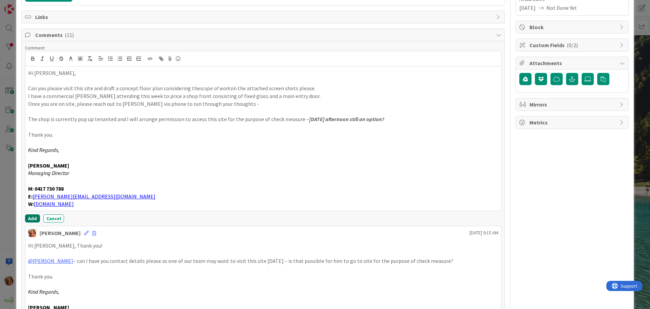
click at [31, 220] on button "Add" at bounding box center [32, 218] width 15 height 8
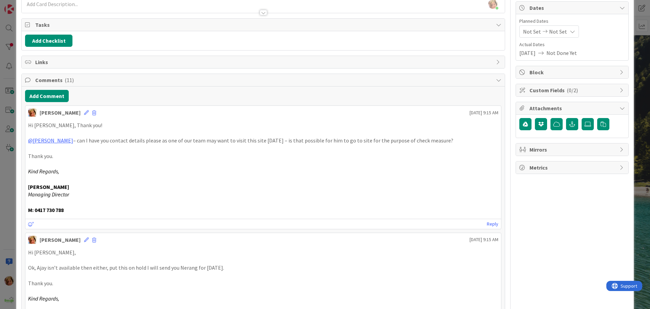
scroll to position [0, 0]
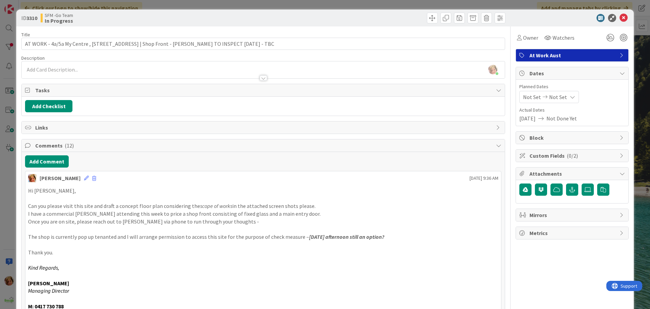
click at [309, 16] on div at bounding box center [385, 18] width 240 height 11
click at [620, 18] on icon at bounding box center [624, 18] width 8 height 8
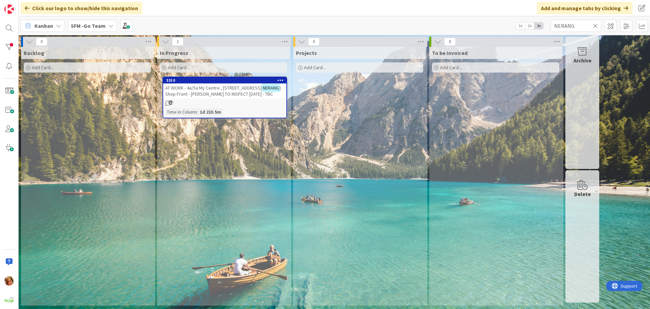
click at [596, 26] on icon at bounding box center [595, 26] width 5 height 6
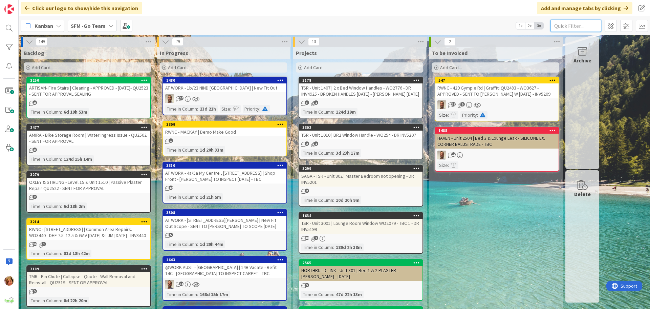
click at [568, 24] on input "text" at bounding box center [576, 26] width 51 height 12
type input "SOUTHPORT"
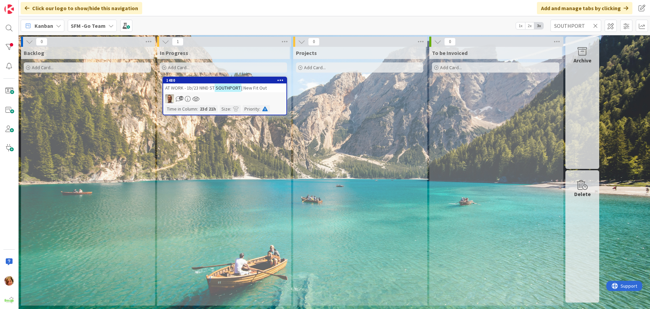
click at [203, 88] on span "AT WORK - 1b/23 NIND ST" at bounding box center [189, 88] width 49 height 6
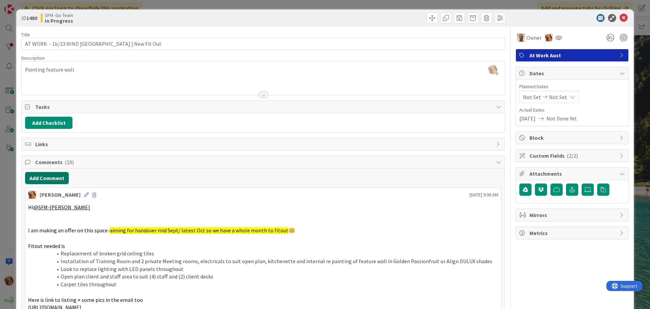
click at [45, 179] on button "Add Comment" at bounding box center [47, 178] width 44 height 12
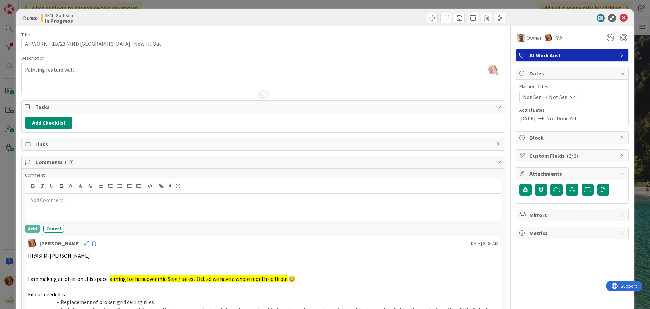
drag, startPoint x: 59, startPoint y: 196, endPoint x: 65, endPoint y: 202, distance: 8.4
click at [59, 197] on p at bounding box center [263, 200] width 470 height 8
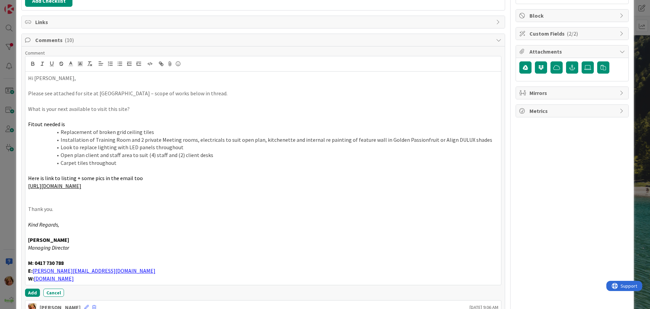
scroll to position [163, 0]
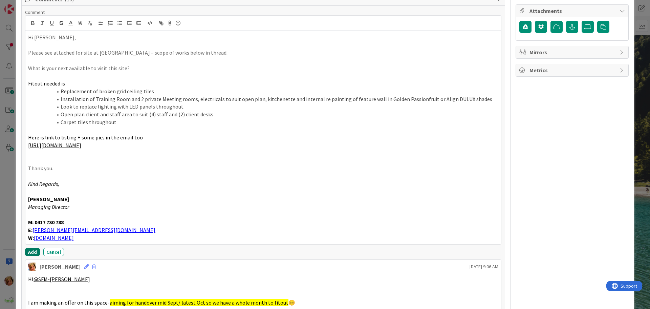
click at [33, 252] on button "Add" at bounding box center [32, 252] width 15 height 8
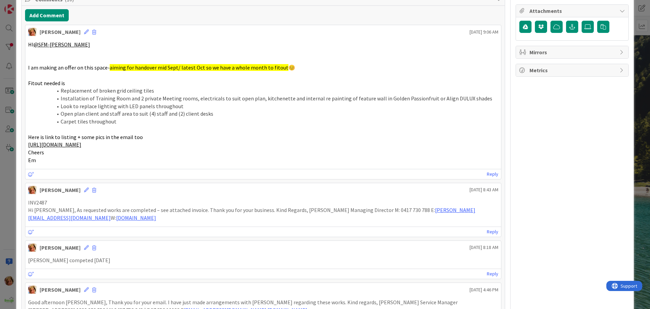
scroll to position [27, 0]
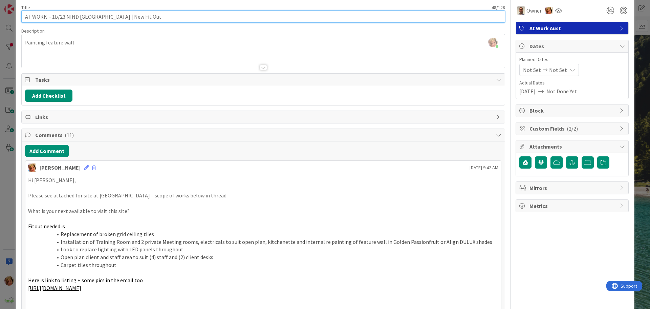
click at [165, 17] on input "AT WORK - 1b/23 NIND ST SOUTHPORT | New Fit Out" at bounding box center [263, 16] width 484 height 12
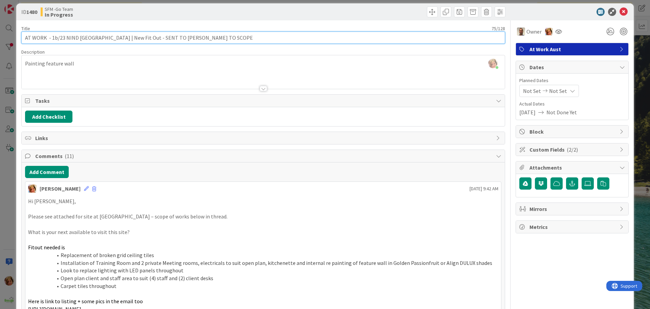
scroll to position [0, 0]
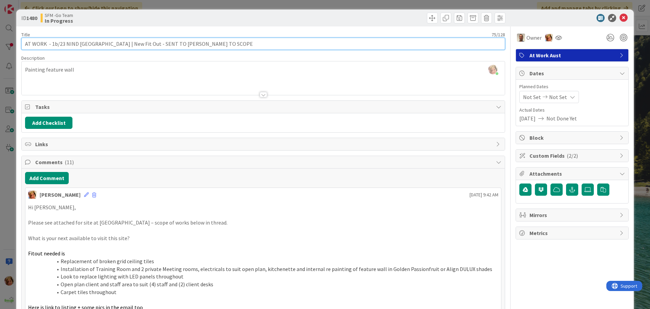
type input "AT WORK - 1b/23 NIND [GEOGRAPHIC_DATA] | New Fit Out - SENT TO [PERSON_NAME] TO…"
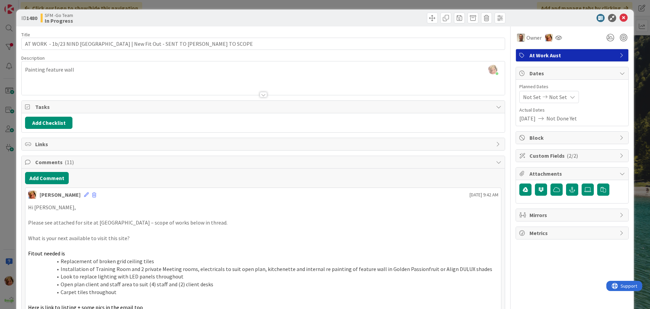
click at [342, 14] on div at bounding box center [385, 18] width 240 height 11
click at [620, 17] on icon at bounding box center [624, 18] width 8 height 8
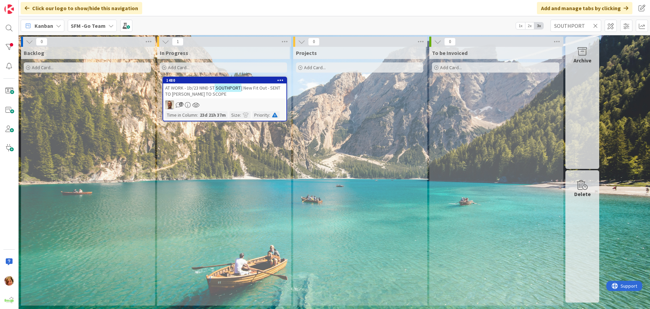
click at [595, 25] on icon at bounding box center [595, 26] width 5 height 6
click at [595, 25] on input "text" at bounding box center [576, 26] width 51 height 12
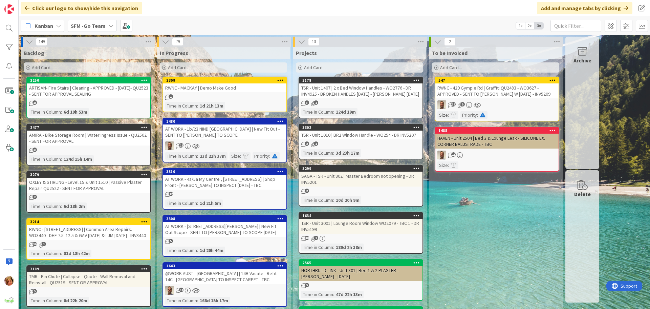
drag, startPoint x: 236, startPoint y: 127, endPoint x: 109, endPoint y: 142, distance: 127.9
click at [236, 127] on div "AT WORK - 1b/23 NIND [GEOGRAPHIC_DATA] | New Fit Out - SENT TO [PERSON_NAME] TO…" at bounding box center [224, 131] width 123 height 15
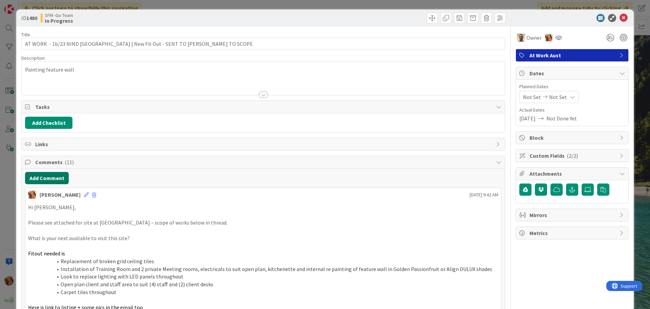
click at [41, 181] on button "Add Comment" at bounding box center [47, 178] width 44 height 12
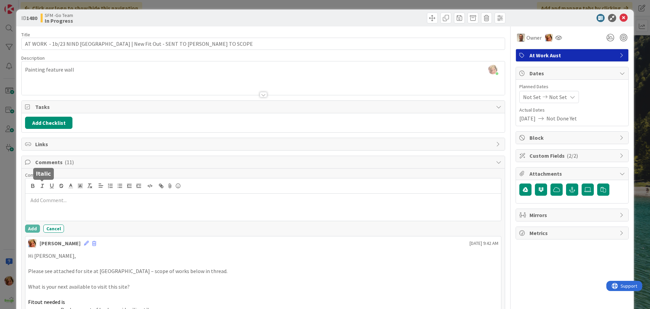
click at [55, 196] on div at bounding box center [263, 206] width 476 height 27
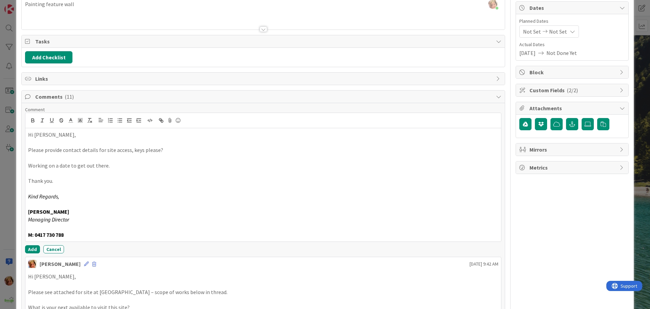
scroll to position [68, 0]
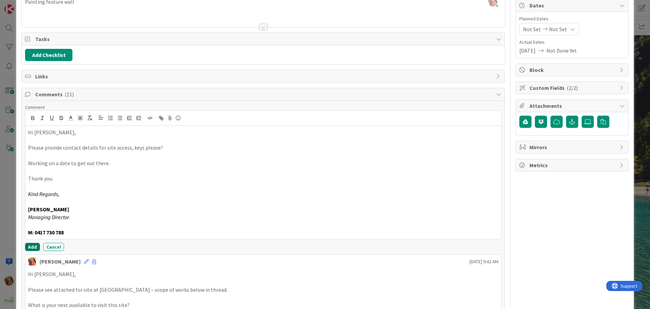
click at [34, 248] on button "Add" at bounding box center [32, 246] width 15 height 8
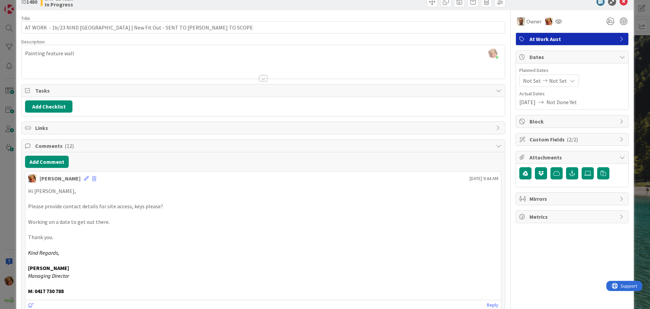
scroll to position [0, 0]
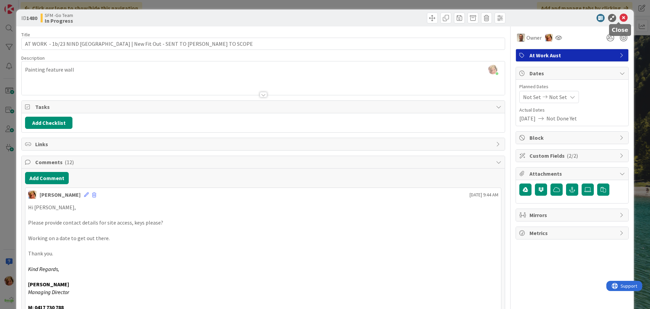
click at [620, 18] on icon at bounding box center [624, 18] width 8 height 8
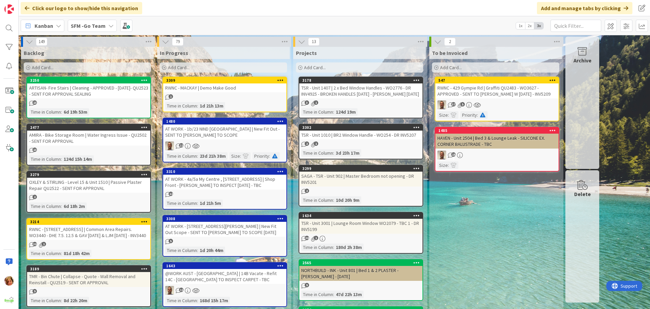
click at [504, 89] on div "RWNC - 429 Gympie Rd | Graffiti QU2483 - WO3627 - APPROVED - SENT TO SCOTT W 3.…" at bounding box center [497, 90] width 123 height 15
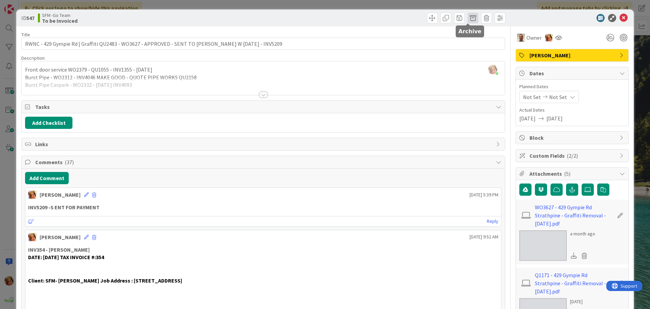
click at [468, 17] on span at bounding box center [473, 18] width 11 height 11
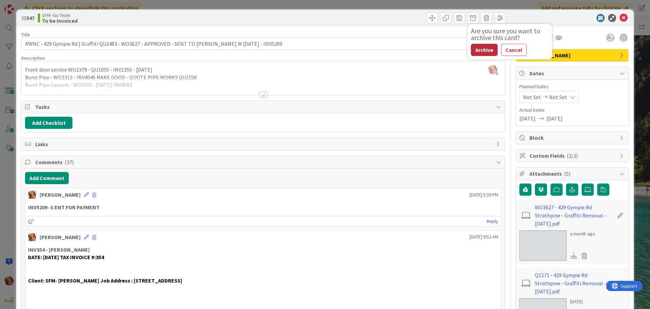
click at [480, 51] on button "Archive" at bounding box center [484, 50] width 27 height 12
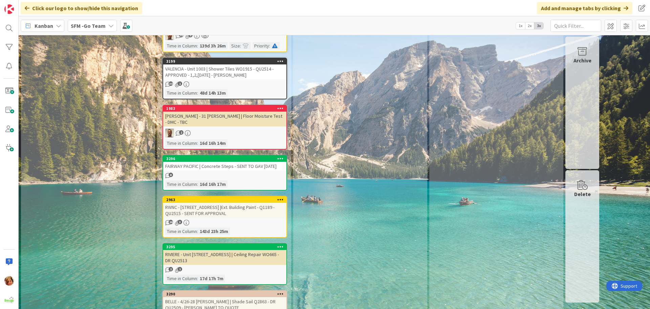
scroll to position [1355, 0]
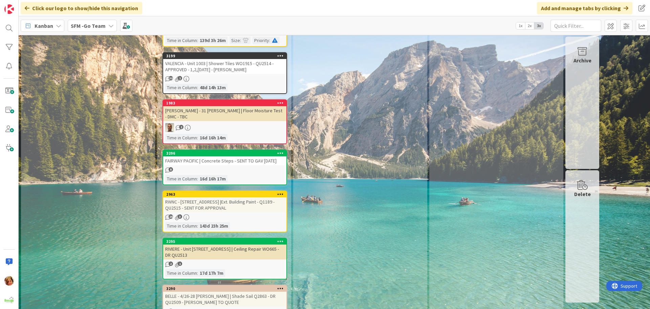
click at [234, 197] on div "RWNC - [STREET_ADDRESS] |Ext. Building Paint - Q1189 - QU2515 - SENT FOR APPROV…" at bounding box center [224, 204] width 123 height 15
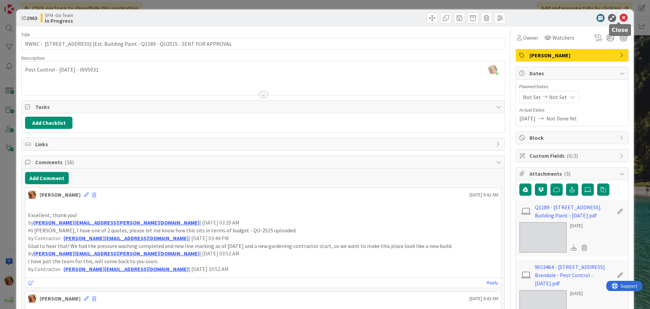
click at [620, 18] on icon at bounding box center [624, 18] width 8 height 8
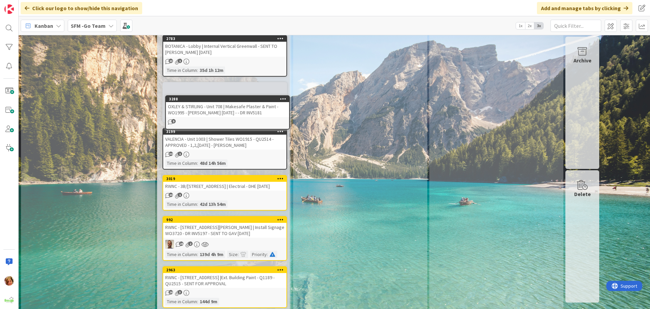
scroll to position [1130, 0]
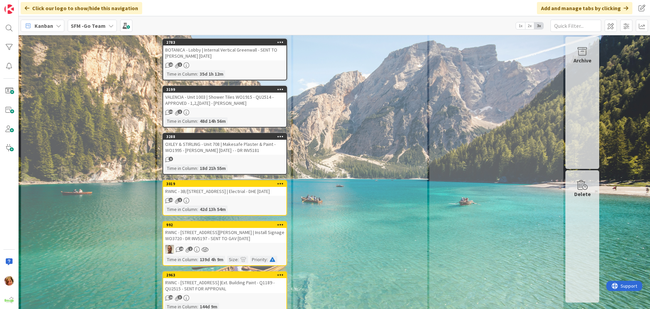
click at [214, 140] on div "OXLEY & STIRLING - Unit 708 | Makesafe Plaster & Paint - WO1995 - [PERSON_NAME]…" at bounding box center [224, 147] width 123 height 15
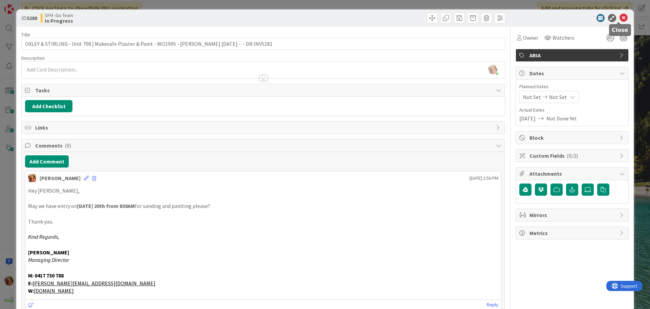
click at [621, 17] on icon at bounding box center [624, 18] width 8 height 8
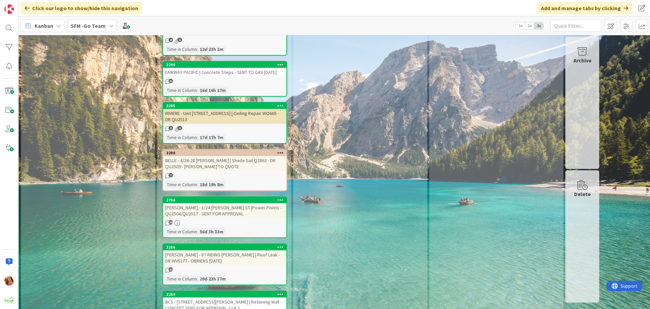
scroll to position [1604, 0]
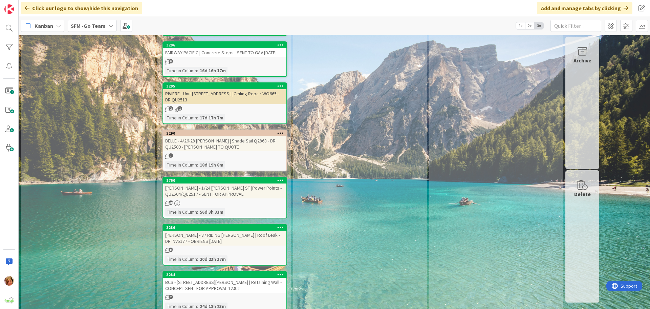
click at [196, 183] on div "[PERSON_NAME] - 1/24 [PERSON_NAME] ST |Power Points - QU2504/QU2517 - SENT FOR …" at bounding box center [224, 190] width 123 height 15
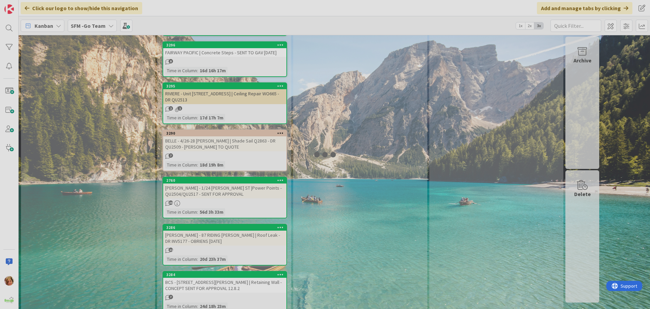
click at [196, 183] on div "[PERSON_NAME] - 1/24 [PERSON_NAME] ST |Power Points - QU2504/QU2517 - SENT FOR …" at bounding box center [224, 190] width 123 height 15
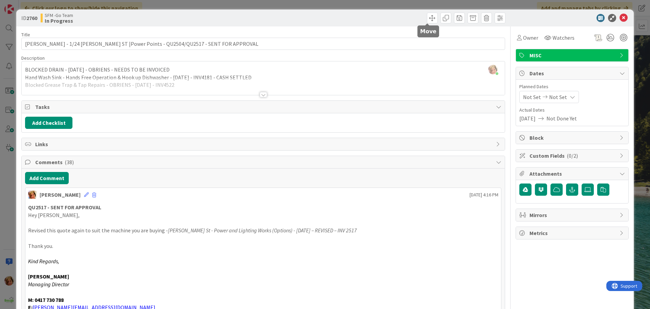
drag, startPoint x: 429, startPoint y: 15, endPoint x: 424, endPoint y: 37, distance: 22.7
click at [429, 16] on span at bounding box center [432, 18] width 11 height 11
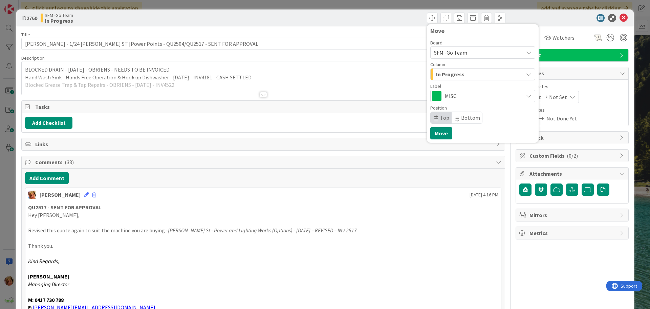
click at [468, 75] on div "In Progress" at bounding box center [478, 74] width 89 height 11
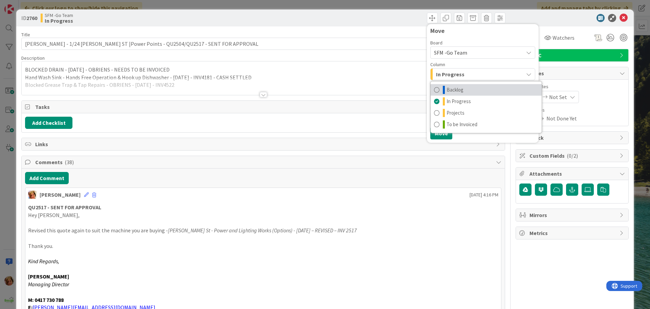
drag, startPoint x: 457, startPoint y: 89, endPoint x: 445, endPoint y: 107, distance: 21.5
click at [457, 90] on span "Backlog" at bounding box center [455, 90] width 17 height 8
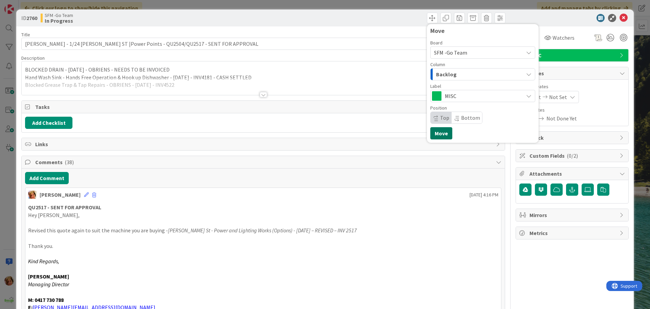
click at [431, 134] on button "Move" at bounding box center [441, 133] width 22 height 12
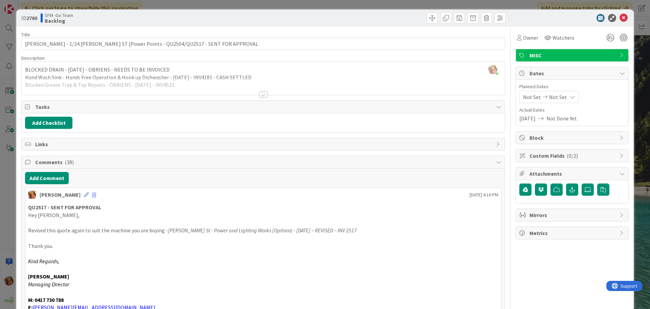
click at [396, 17] on div "Move Move" at bounding box center [385, 18] width 240 height 11
drag, startPoint x: 622, startPoint y: 18, endPoint x: 583, endPoint y: 29, distance: 40.9
click at [622, 18] on icon at bounding box center [624, 18] width 8 height 8
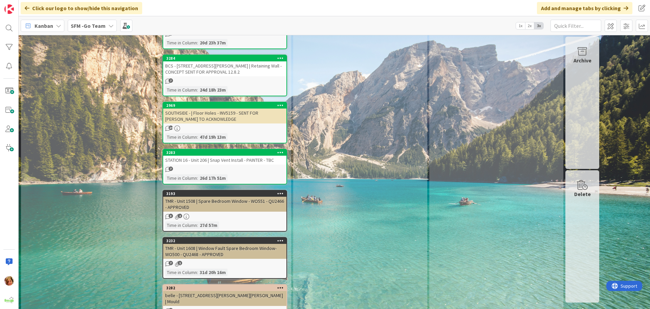
scroll to position [1773, 0]
click at [237, 108] on div "SOUTHSIDE - | Floor Holes - INV5159 - SENT FOR [PERSON_NAME] TO ACKNOWLEDGE" at bounding box center [224, 115] width 123 height 15
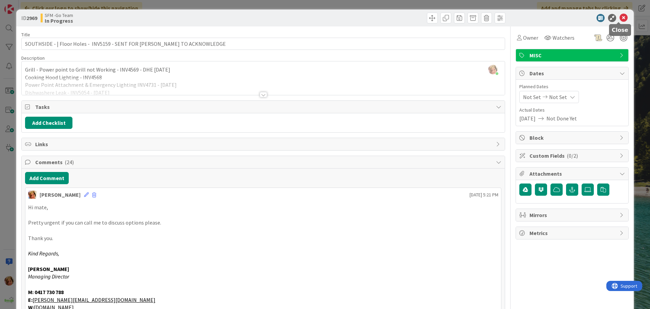
click at [620, 18] on icon at bounding box center [624, 18] width 8 height 8
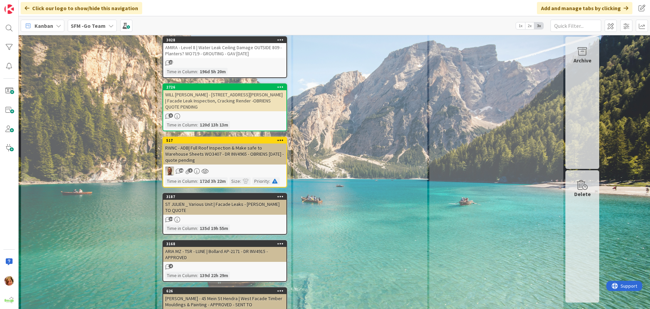
scroll to position [2992, 0]
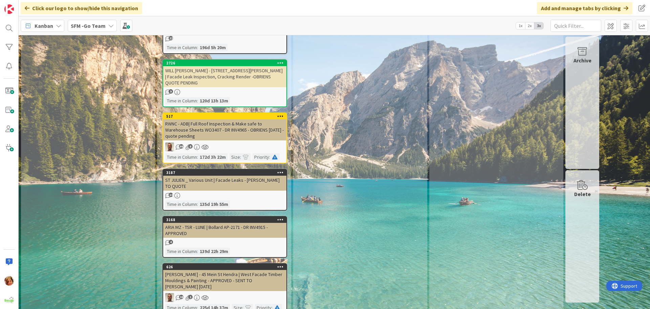
drag, startPoint x: 215, startPoint y: 94, endPoint x: 344, endPoint y: 136, distance: 136.1
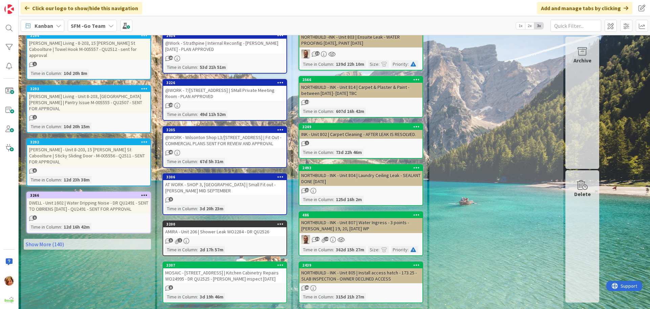
scroll to position [0, 0]
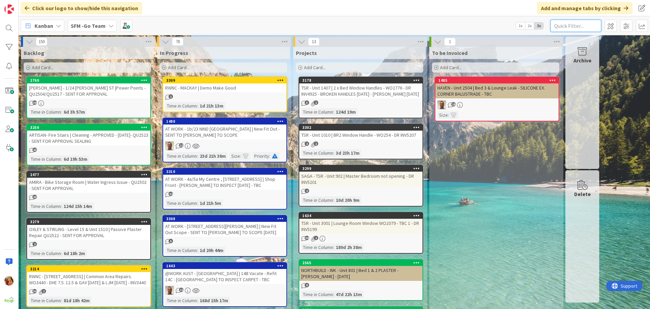
click at [555, 26] on input "text" at bounding box center [576, 26] width 51 height 12
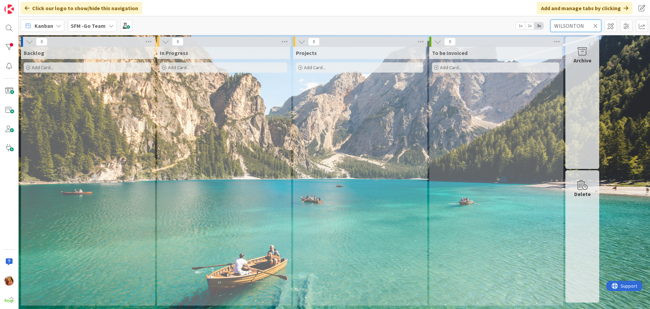
type input "WILSONTON"
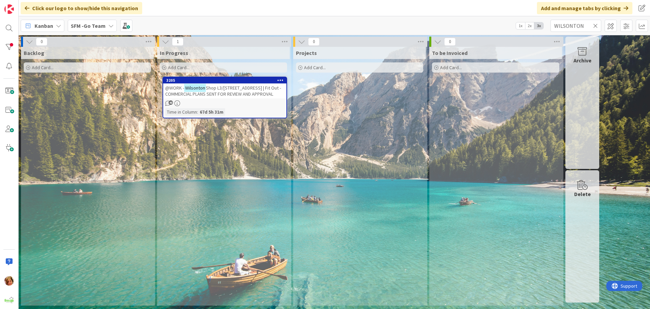
click at [244, 93] on span "Shop L3/407 Bridge St | Fit Out - COMMERCIAL PLANS SENT FOR REVIEW AND APPROVAL" at bounding box center [223, 91] width 116 height 12
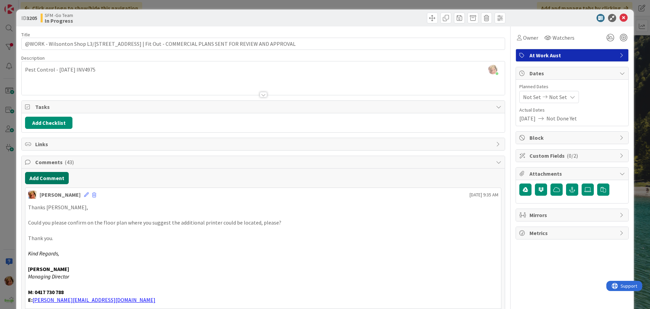
click at [51, 178] on button "Add Comment" at bounding box center [47, 178] width 44 height 12
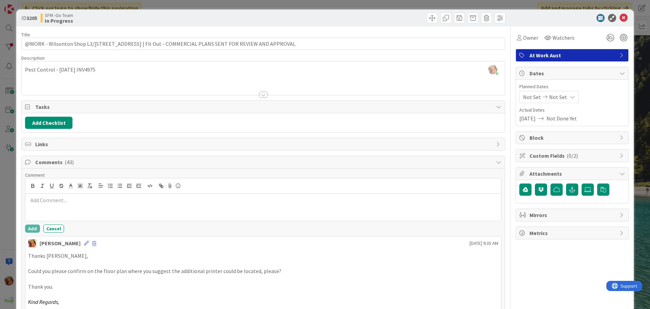
click at [57, 201] on p at bounding box center [263, 200] width 470 height 8
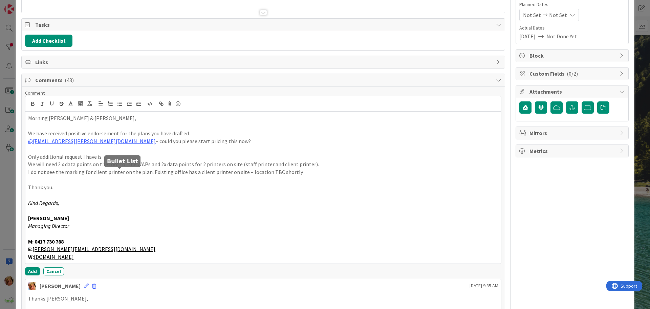
scroll to position [102, 0]
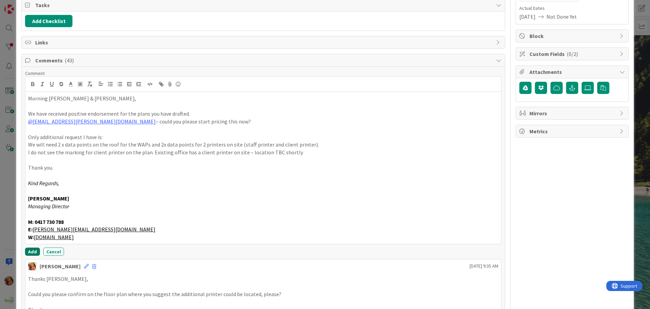
click at [35, 251] on button "Add" at bounding box center [32, 251] width 15 height 8
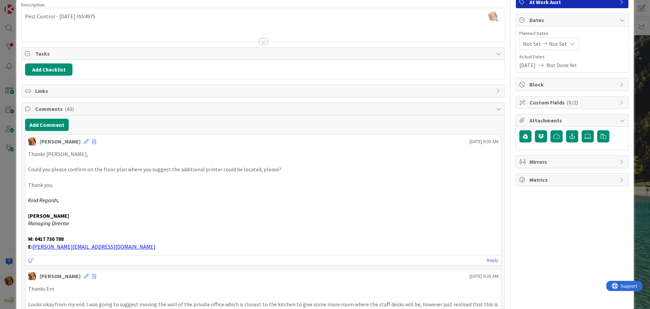
scroll to position [0, 0]
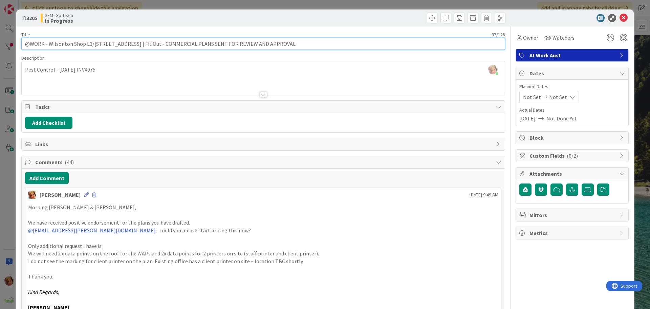
drag, startPoint x: 276, startPoint y: 43, endPoint x: 143, endPoint y: 43, distance: 132.4
click at [143, 43] on input "@WORK - Wilsonton Shop L3/407 Bridge St | Fit Out - COMMERCIAL PLANS SENT FOR R…" at bounding box center [263, 44] width 484 height 12
type input "@WORK - Wilsonton Shop L3/[STREET_ADDRESS] | Fit Out - LUKE TO QUOTE - TBC"
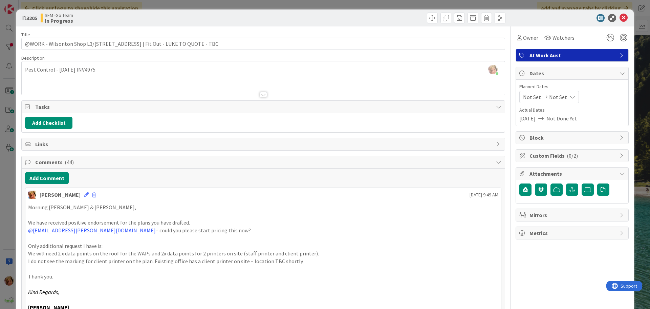
click at [269, 19] on div at bounding box center [385, 18] width 240 height 11
click at [620, 15] on icon at bounding box center [624, 18] width 8 height 8
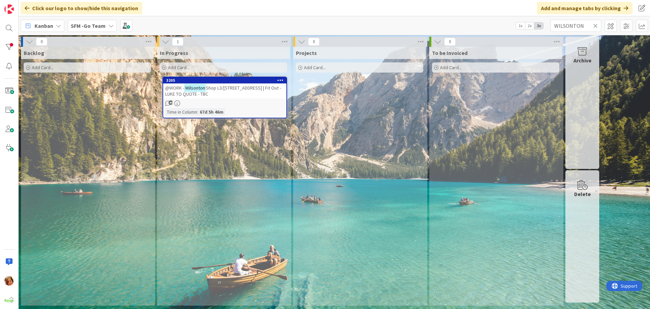
click at [595, 25] on icon at bounding box center [595, 26] width 5 height 6
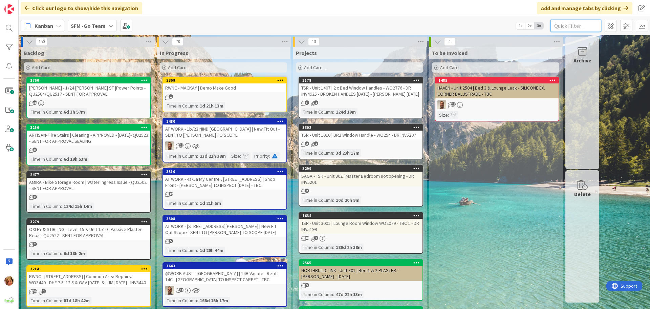
click at [560, 26] on input "text" at bounding box center [576, 26] width 51 height 12
type input "708"
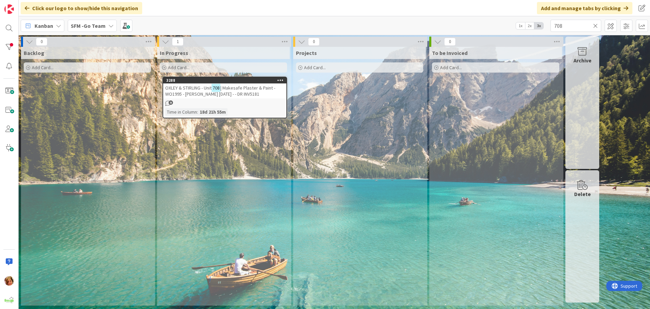
click at [247, 84] on div "OXLEY & STIRLING - Unit 708 | Makesafe Plaster & Paint - WO1995 - MARK BAZZO 20…" at bounding box center [224, 90] width 123 height 15
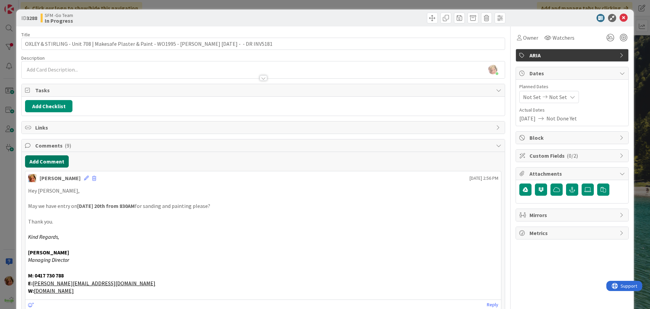
click at [43, 161] on button "Add Comment" at bounding box center [47, 161] width 44 height 12
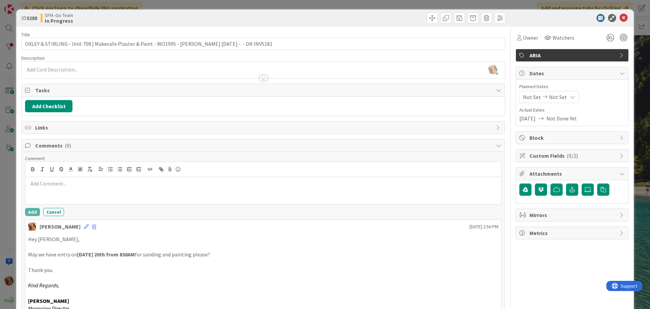
click at [77, 187] on p at bounding box center [263, 183] width 470 height 8
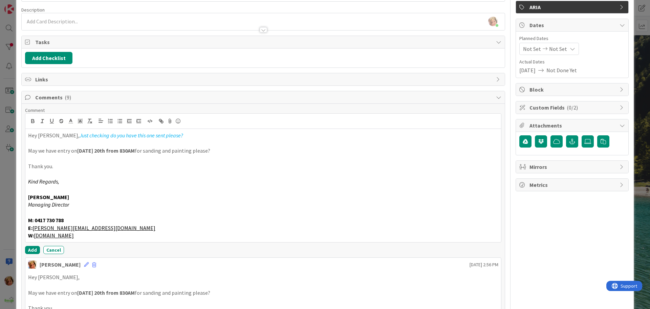
scroll to position [102, 0]
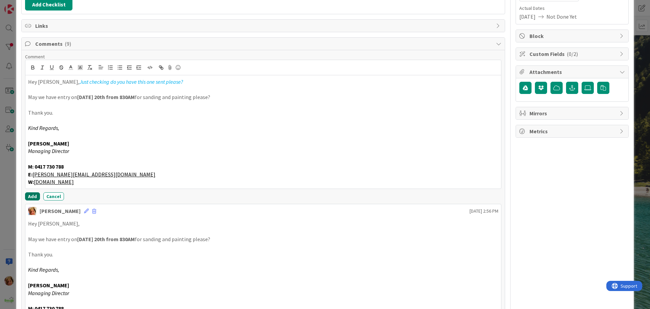
click at [28, 195] on button "Add" at bounding box center [32, 196] width 15 height 8
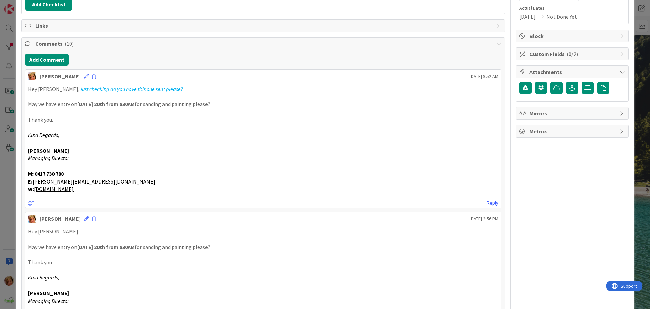
scroll to position [0, 0]
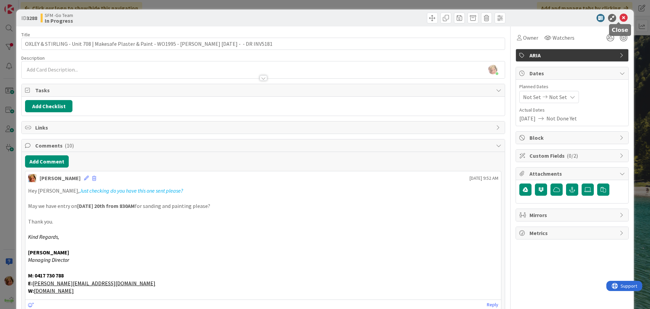
click at [620, 18] on icon at bounding box center [624, 18] width 8 height 8
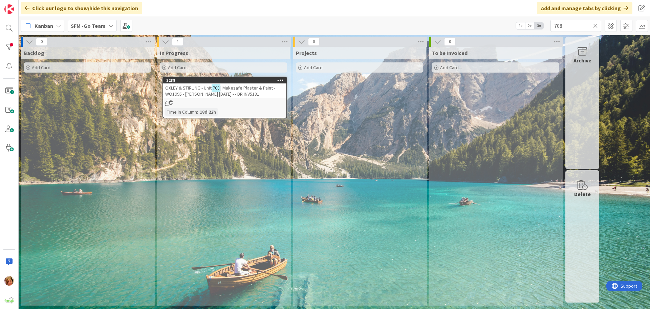
click at [595, 26] on icon at bounding box center [595, 26] width 5 height 6
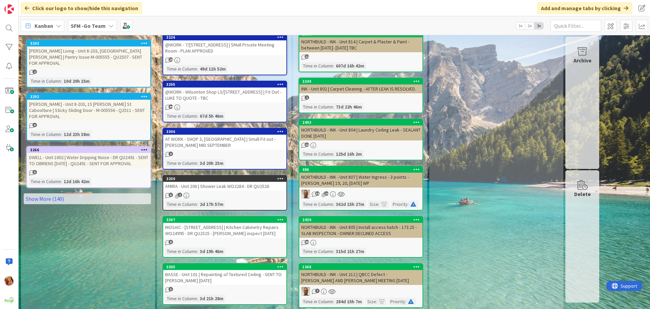
scroll to position [440, 0]
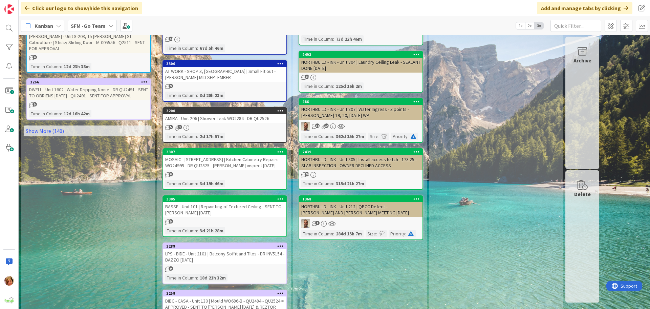
click at [227, 121] on div "AMIRA - Unit 206 | Shower Leak WO2284 - DR QU2526" at bounding box center [224, 118] width 123 height 9
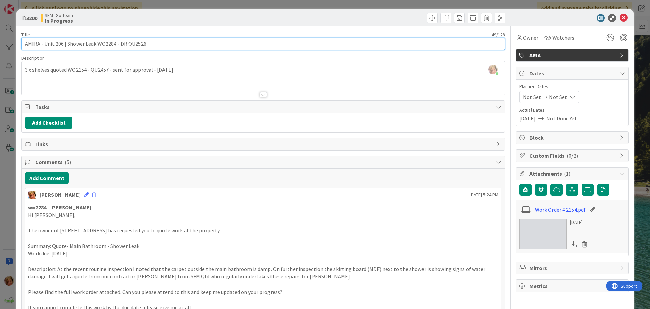
click at [164, 45] on input "AMIRA - Unit 206 | Shower Leak WO2284 - DR QU2526" at bounding box center [263, 44] width 484 height 12
type input "AMIRA - Unit 206 | Shower Leak WO2284 - DR QU2526 - [PERSON_NAME] TO QUOTE"
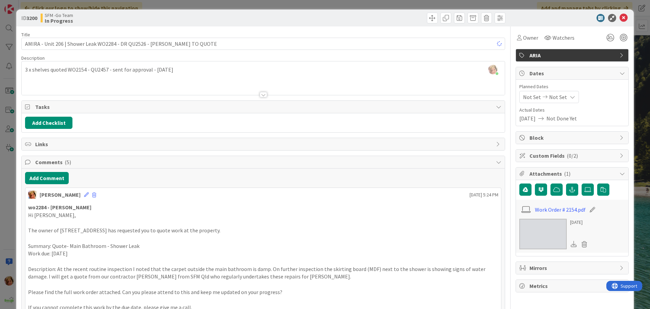
click at [309, 18] on div at bounding box center [385, 18] width 240 height 11
click at [620, 19] on icon at bounding box center [624, 18] width 8 height 8
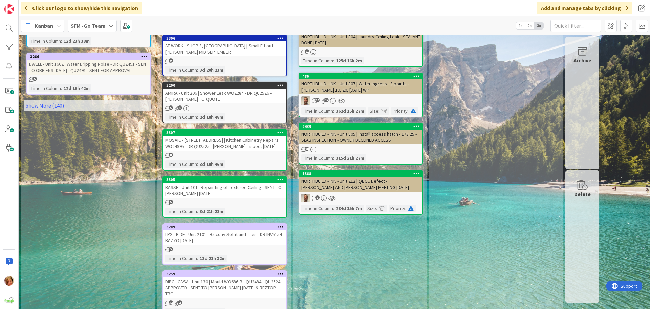
scroll to position [508, 0]
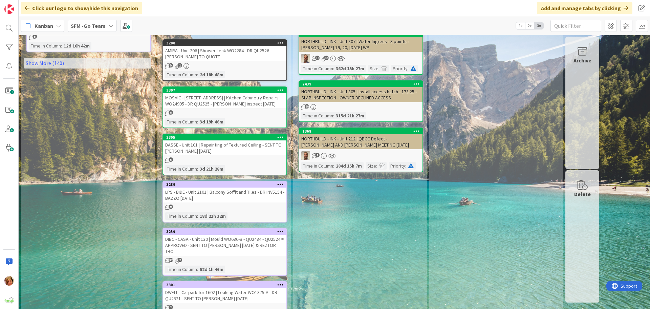
click at [221, 98] on div "MOSAIC - [STREET_ADDRESS] | Kitchen Cabinetry Repairs WO24995 - DR QU2525 - [PE…" at bounding box center [224, 100] width 123 height 15
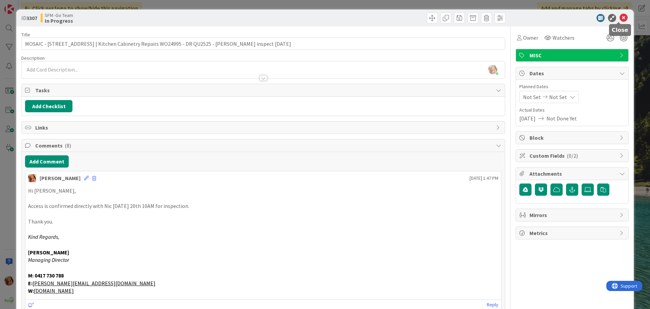
click at [620, 16] on icon at bounding box center [624, 18] width 8 height 8
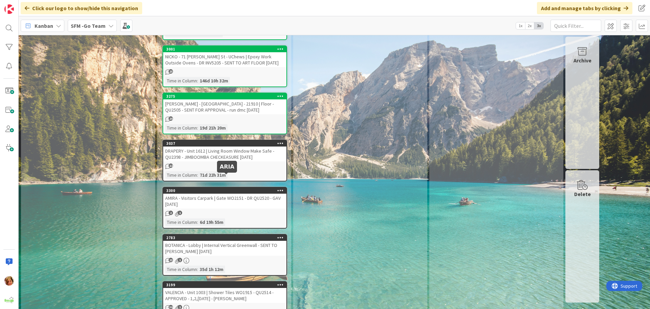
scroll to position [948, 0]
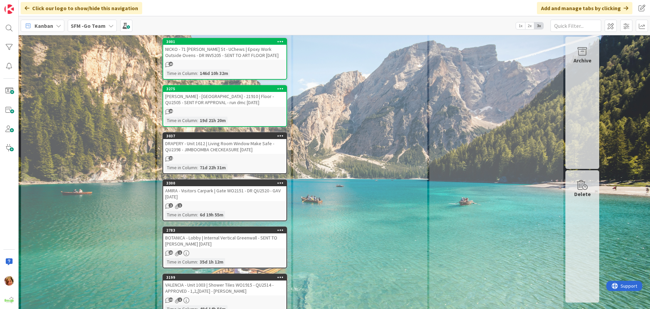
click at [218, 187] on div "AMIRA - Visitors Carpark | Gate WO2151 - DR QU2520 - GAV [DATE]" at bounding box center [224, 193] width 123 height 15
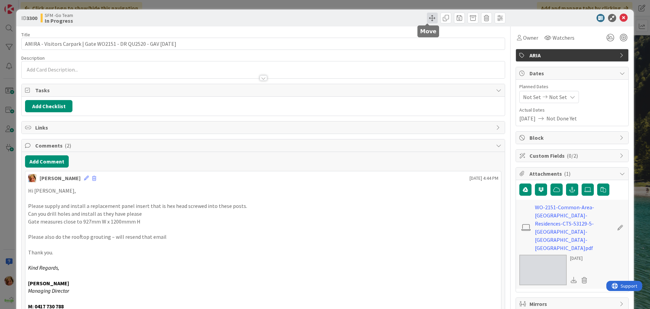
click at [427, 18] on span at bounding box center [432, 18] width 11 height 11
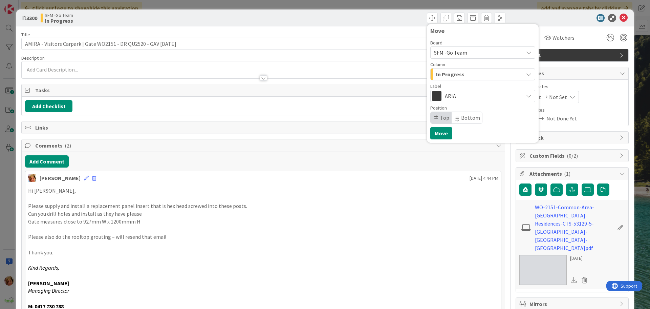
click at [461, 70] on div "In Progress" at bounding box center [478, 74] width 89 height 11
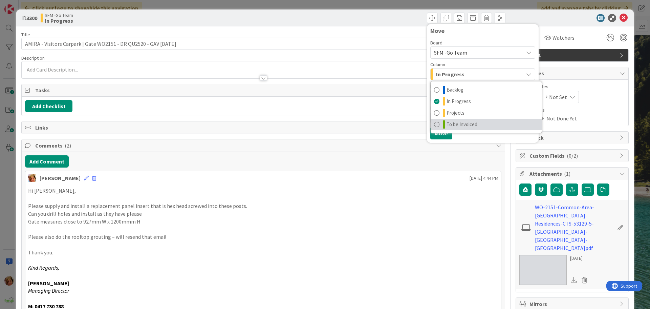
click at [462, 124] on span "To be Invoiced" at bounding box center [462, 124] width 31 height 8
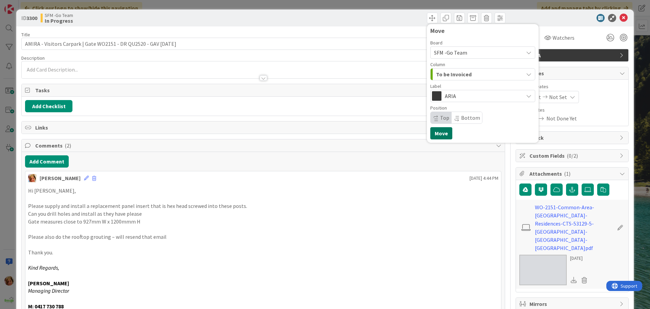
drag, startPoint x: 439, startPoint y: 132, endPoint x: 411, endPoint y: 101, distance: 42.0
click at [439, 131] on button "Move" at bounding box center [441, 133] width 22 height 12
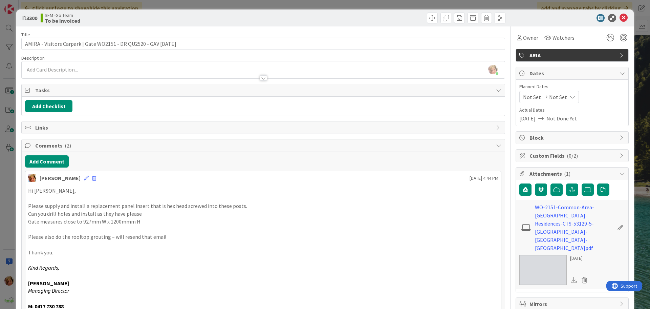
click at [377, 16] on div "Move Move" at bounding box center [385, 18] width 240 height 11
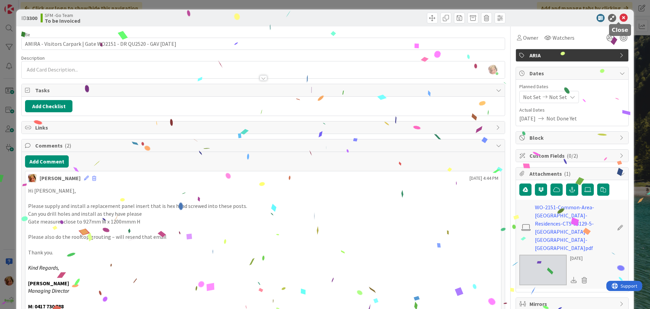
click at [620, 18] on icon at bounding box center [624, 18] width 8 height 8
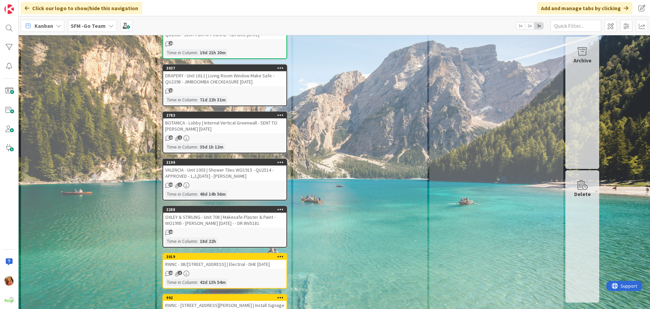
scroll to position [1084, 0]
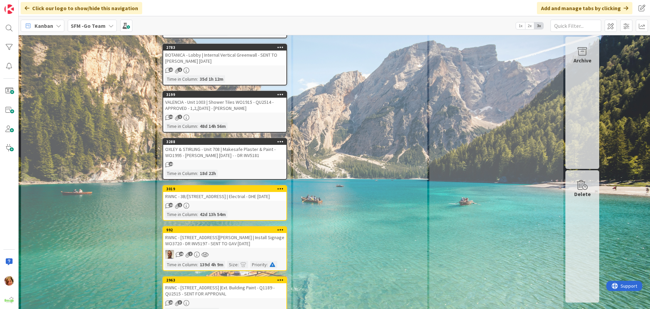
click at [214, 192] on div "RWNC - 3B/805 Sandgate Rd | Electrial - DHE 14.8.25" at bounding box center [224, 196] width 123 height 9
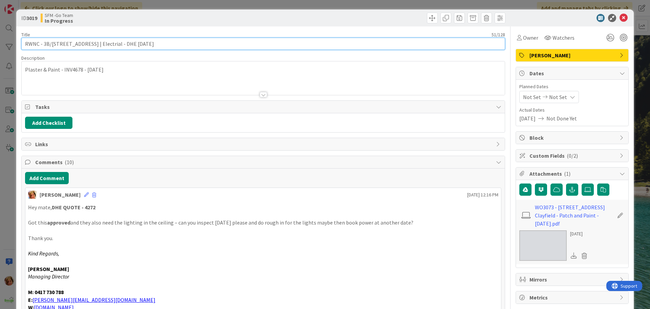
click at [148, 44] on input "RWNC - 3B/805 Sandgate Rd | Electrial - DHE 14.8.25" at bounding box center [263, 44] width 484 height 12
type input "RWNC - 3B/[STREET_ADDRESS] | Electrial - DHE [DATE], [DATE]"
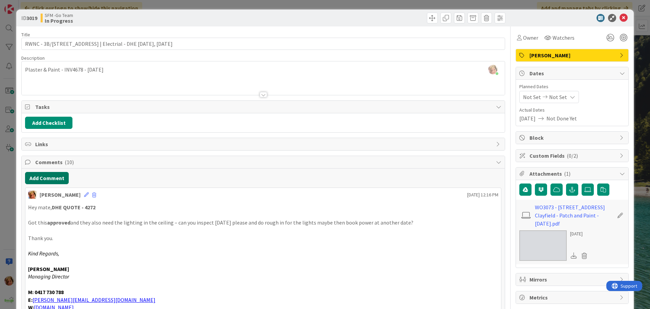
click at [59, 179] on button "Add Comment" at bounding box center [47, 178] width 44 height 12
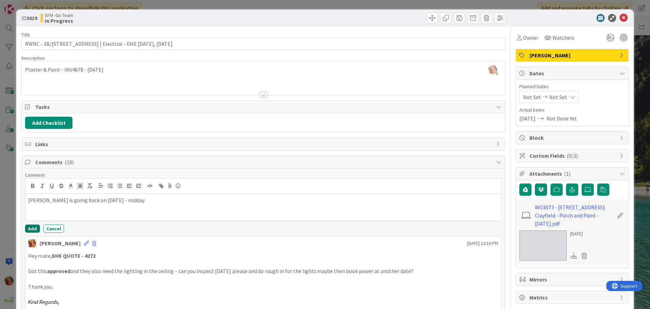
click at [32, 227] on button "Add" at bounding box center [32, 228] width 15 height 8
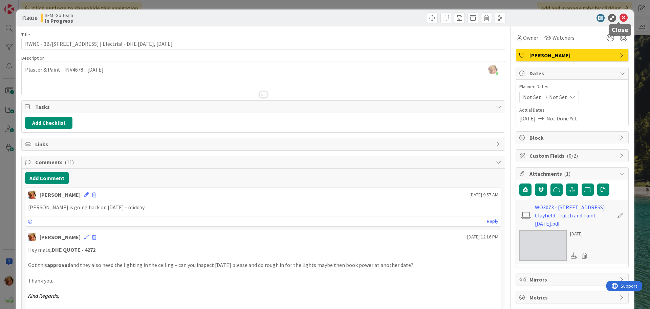
click at [620, 19] on icon at bounding box center [624, 18] width 8 height 8
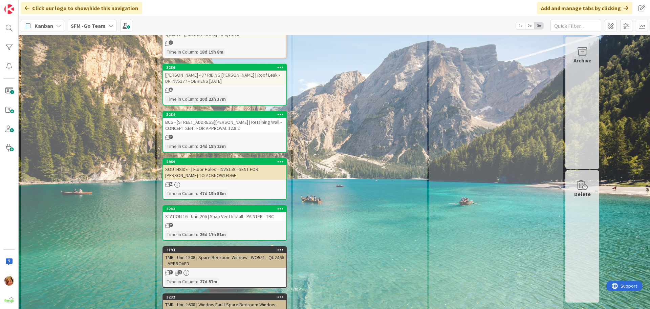
scroll to position [1693, 0]
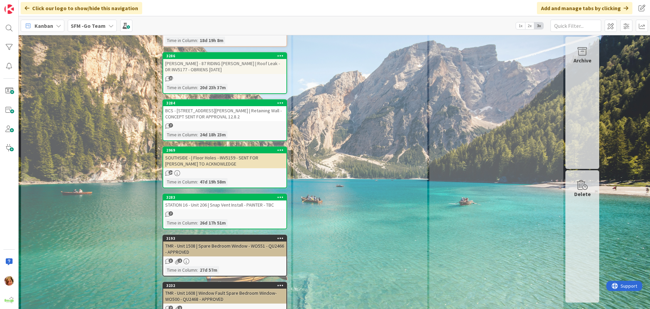
click at [232, 153] on div "SOUTHSIDE - | Floor Holes - INV5159 - SENT FOR [PERSON_NAME] TO ACKNOWLEDGE" at bounding box center [224, 160] width 123 height 15
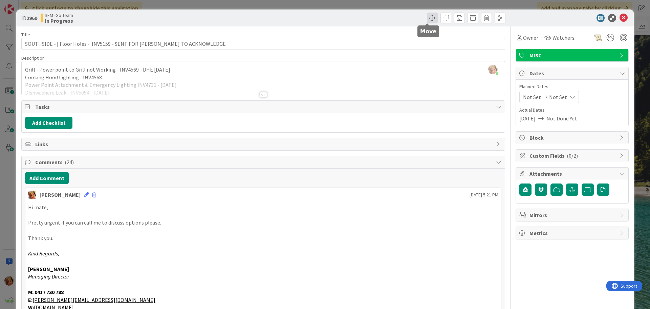
click at [427, 18] on span at bounding box center [432, 18] width 11 height 11
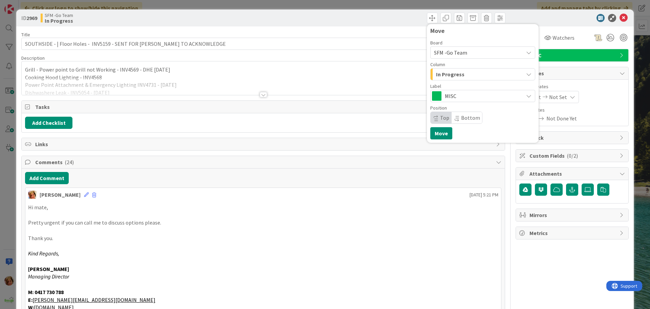
click at [462, 72] on div "In Progress" at bounding box center [478, 74] width 89 height 11
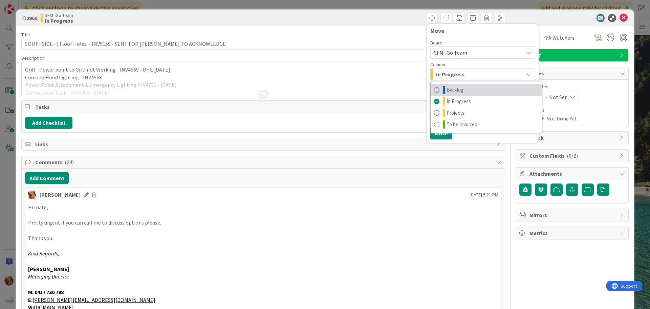
click at [462, 89] on link "Backlog" at bounding box center [486, 90] width 111 height 12
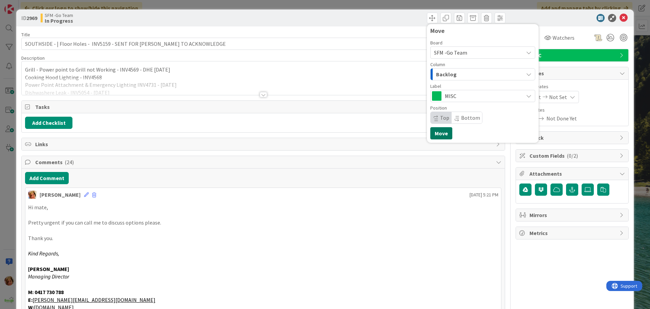
click at [438, 130] on button "Move" at bounding box center [441, 133] width 22 height 12
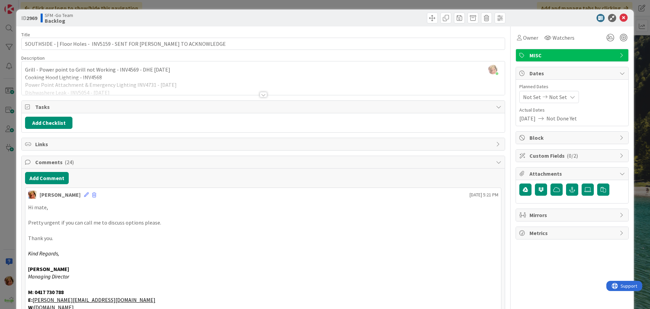
click at [396, 13] on div "Move Move" at bounding box center [385, 18] width 240 height 11
click at [620, 16] on icon at bounding box center [624, 18] width 8 height 8
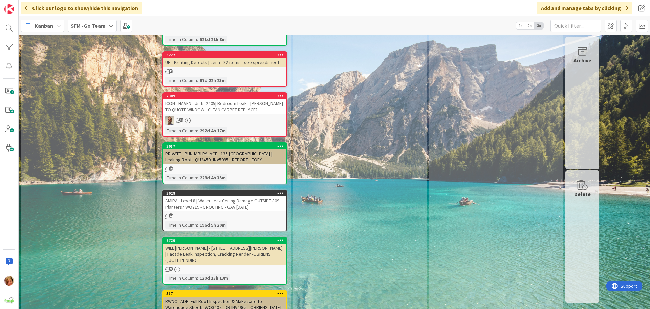
scroll to position [2743, 0]
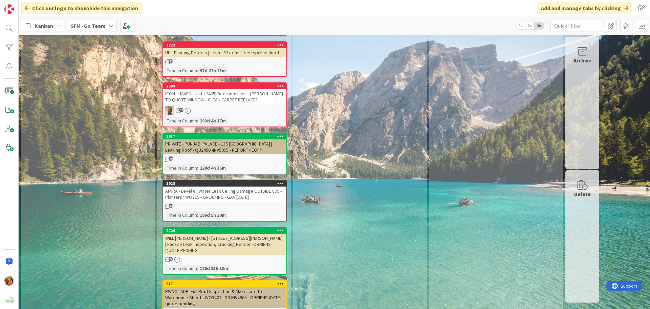
click at [219, 186] on div "AMIRA - Level 8 | Water Leak Ceiling Damage OUTSIDE 809 - Planters? WO719 - GRO…" at bounding box center [224, 193] width 123 height 15
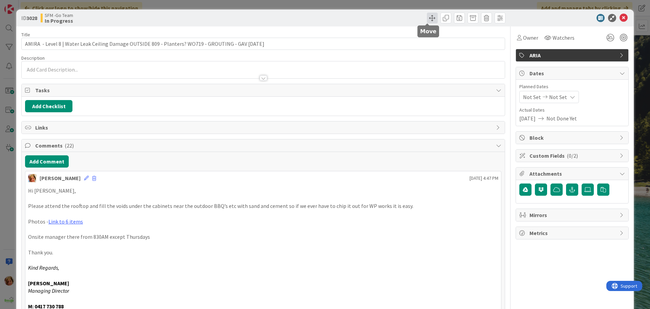
click at [427, 17] on span at bounding box center [432, 18] width 11 height 11
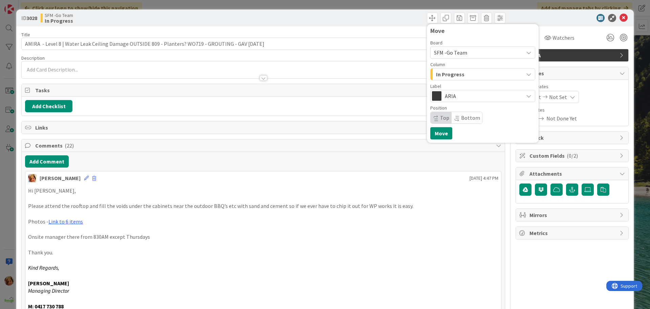
click at [460, 76] on div "In Progress" at bounding box center [478, 74] width 89 height 11
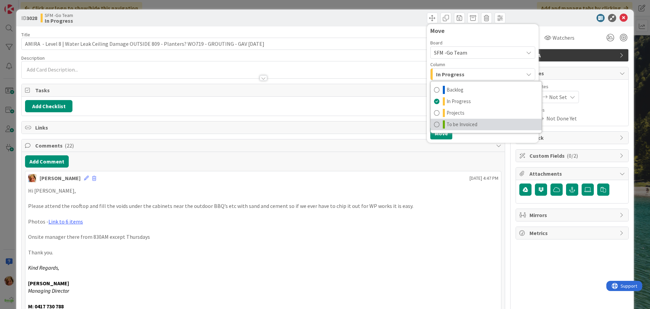
click at [466, 125] on span "To be Invoiced" at bounding box center [462, 124] width 31 height 8
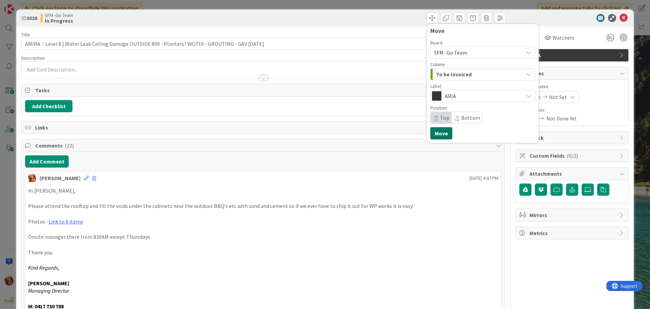
click at [435, 134] on button "Move" at bounding box center [441, 133] width 22 height 12
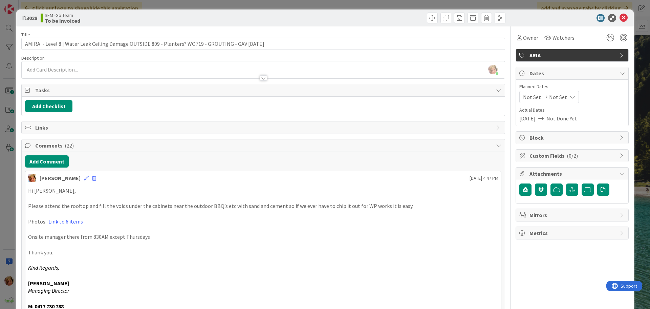
click at [411, 22] on div "Move Move" at bounding box center [385, 18] width 240 height 11
click at [620, 20] on icon at bounding box center [624, 18] width 8 height 8
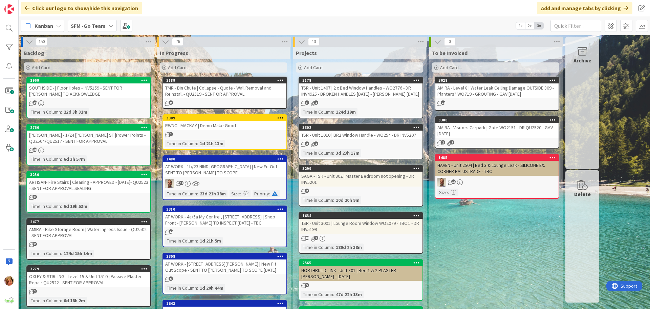
click at [202, 91] on div "TMR - Bin Chute | Collapse - Quote - Wall Removal and Reinstall - QU2519 - SENT…" at bounding box center [224, 90] width 123 height 15
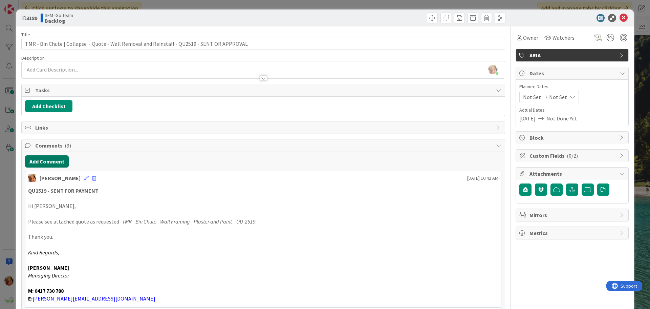
click at [43, 163] on button "Add Comment" at bounding box center [47, 161] width 44 height 12
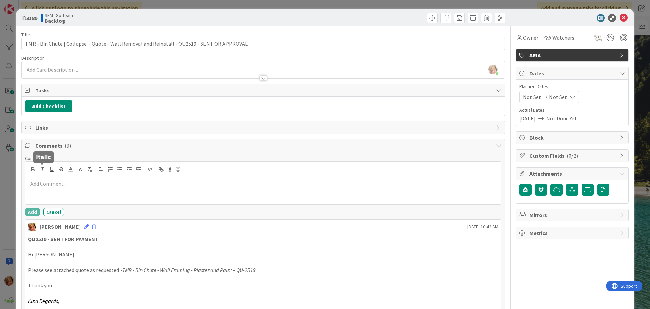
click at [54, 182] on p at bounding box center [263, 183] width 470 height 8
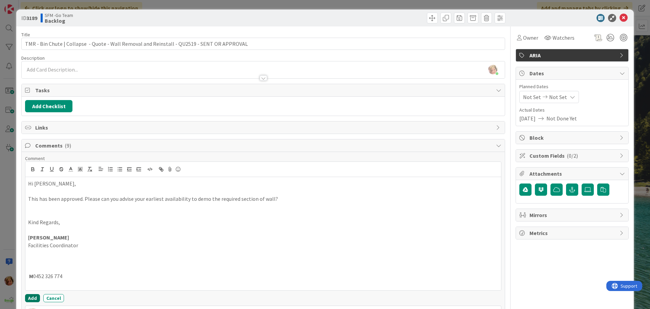
click at [33, 295] on button "Add" at bounding box center [32, 298] width 15 height 8
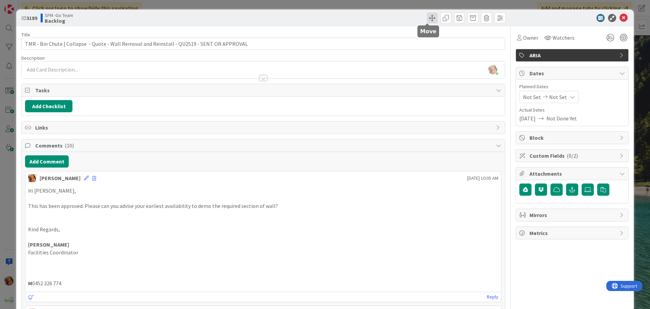
click at [427, 18] on span at bounding box center [432, 18] width 11 height 11
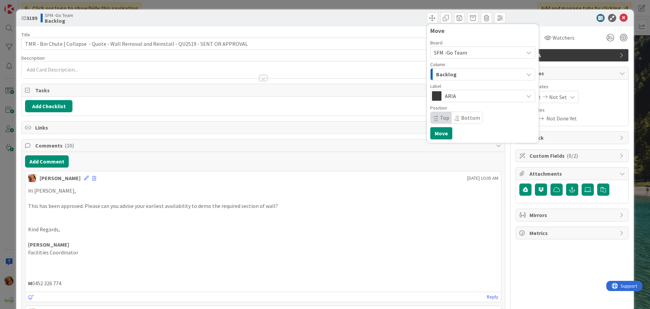
click at [468, 73] on div "Backlog" at bounding box center [478, 74] width 89 height 11
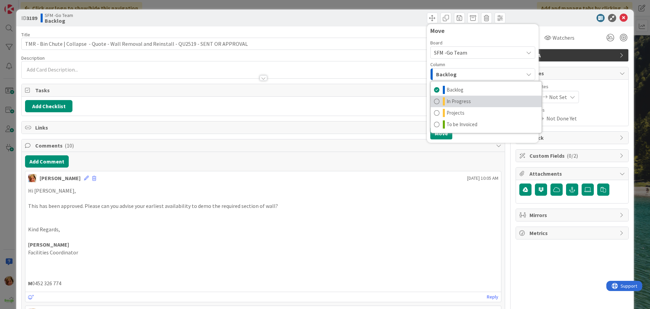
drag, startPoint x: 456, startPoint y: 102, endPoint x: 450, endPoint y: 111, distance: 11.3
click at [456, 102] on span "In Progress" at bounding box center [459, 101] width 24 height 8
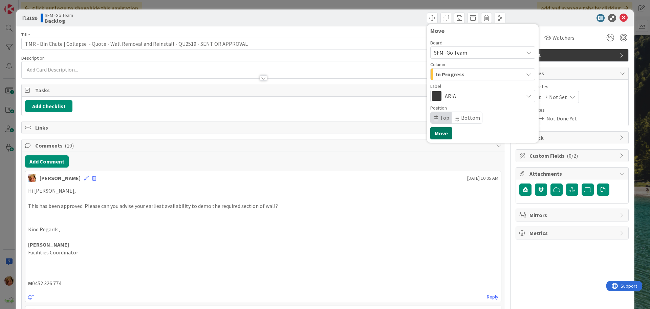
drag, startPoint x: 440, startPoint y: 131, endPoint x: 400, endPoint y: 83, distance: 63.0
click at [440, 132] on button "Move" at bounding box center [441, 133] width 22 height 12
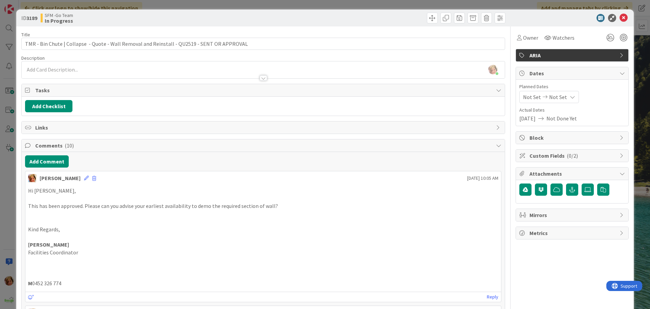
click at [369, 14] on div "Move Move" at bounding box center [385, 18] width 240 height 11
click at [620, 17] on icon at bounding box center [624, 18] width 8 height 8
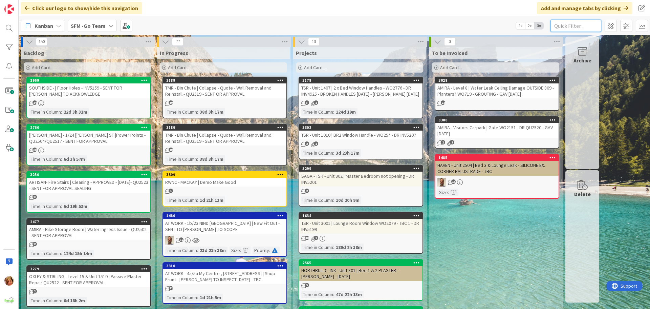
click at [590, 25] on input "text" at bounding box center [576, 26] width 51 height 12
type input "NERANG"
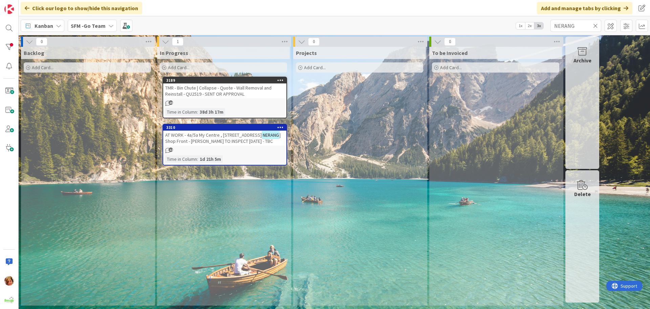
click at [217, 136] on span "AT WORK - 4a/5a My Centre , [STREET_ADDRESS]" at bounding box center [213, 135] width 97 height 6
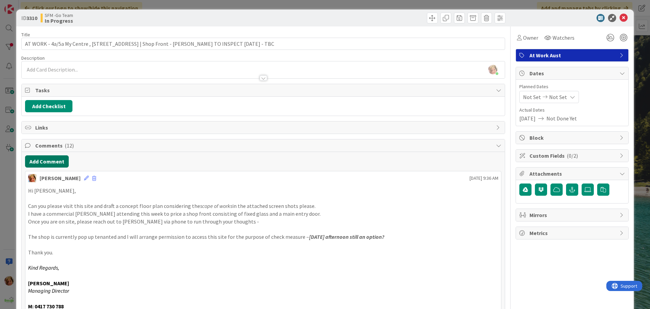
click at [46, 162] on button "Add Comment" at bounding box center [47, 161] width 44 height 12
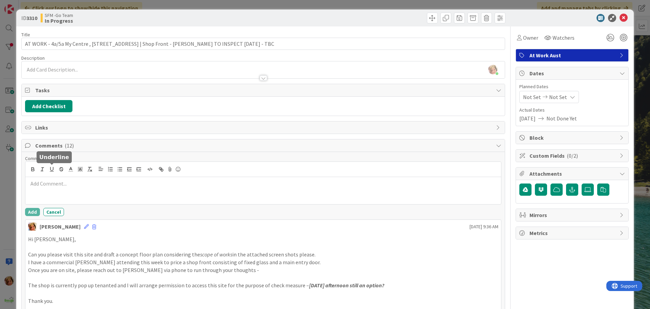
click at [60, 189] on div at bounding box center [263, 190] width 476 height 27
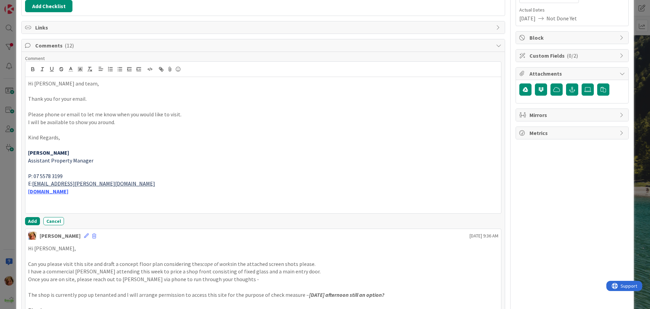
scroll to position [103, 0]
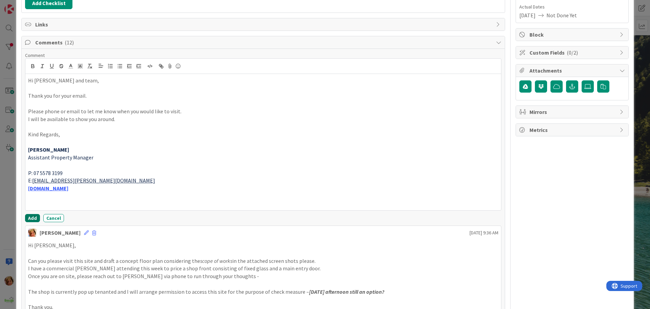
click at [33, 218] on button "Add" at bounding box center [32, 218] width 15 height 8
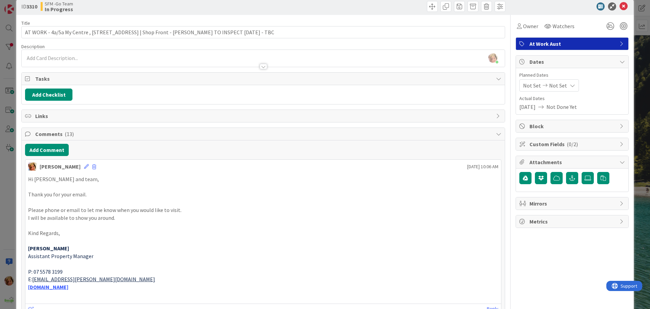
scroll to position [0, 0]
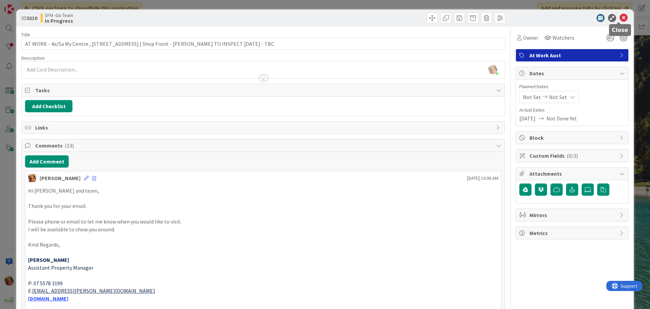
click at [620, 18] on icon at bounding box center [624, 18] width 8 height 8
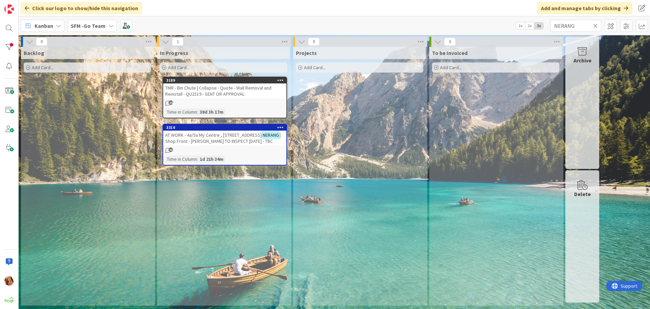
click at [595, 25] on icon at bounding box center [595, 26] width 5 height 6
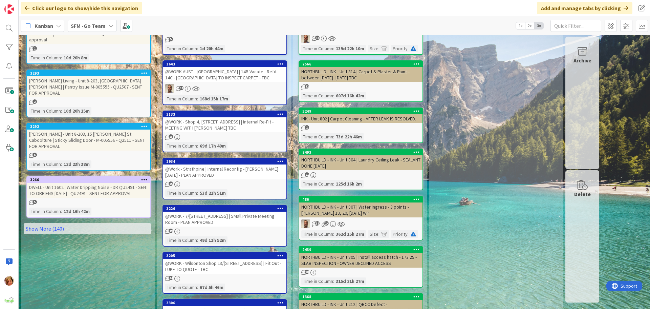
scroll to position [359, 0]
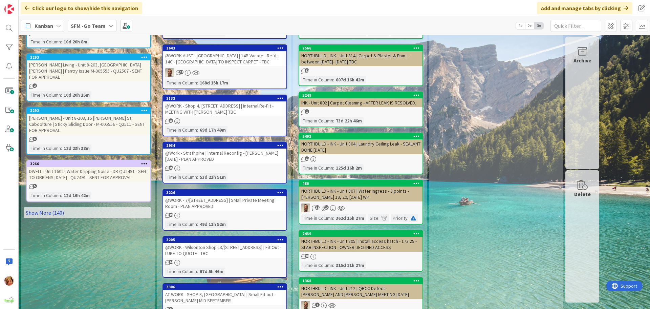
click at [78, 207] on link "Show More (140)" at bounding box center [87, 212] width 127 height 11
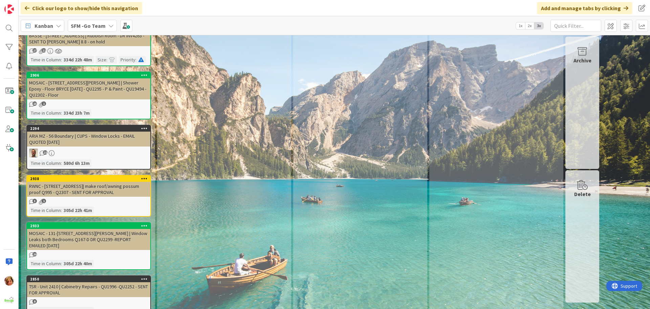
scroll to position [6925, 0]
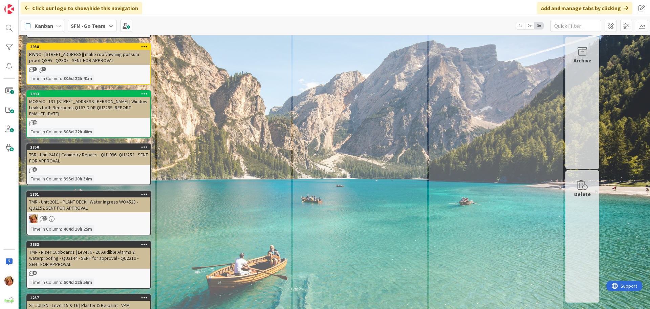
click at [73, 300] on div "ST JULIEN - Level 15 & 16 | Plaster & Re-paint - VPM INSPECTION 1.8.24 - DR QU2…" at bounding box center [88, 307] width 123 height 15
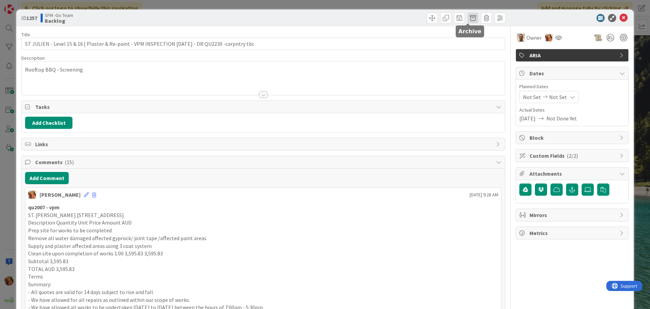
drag, startPoint x: 468, startPoint y: 17, endPoint x: 469, endPoint y: 25, distance: 8.2
click at [468, 17] on span at bounding box center [473, 18] width 11 height 11
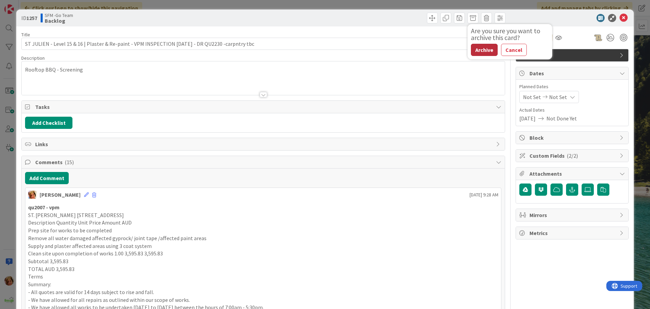
click at [471, 47] on button "Archive" at bounding box center [484, 50] width 27 height 12
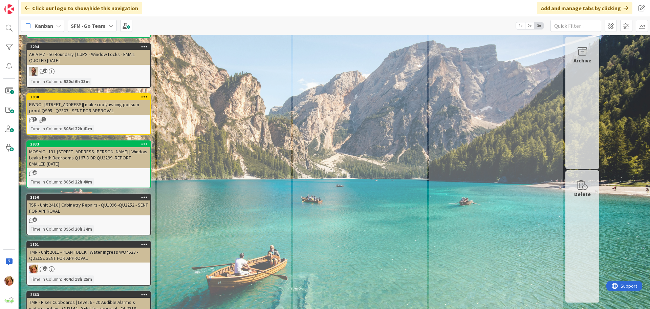
click at [67, 297] on div "TMR - Riser Cupboards | Level 6 - 20 Audible Alarms & waterproofing - QU2144 - …" at bounding box center [88, 307] width 123 height 21
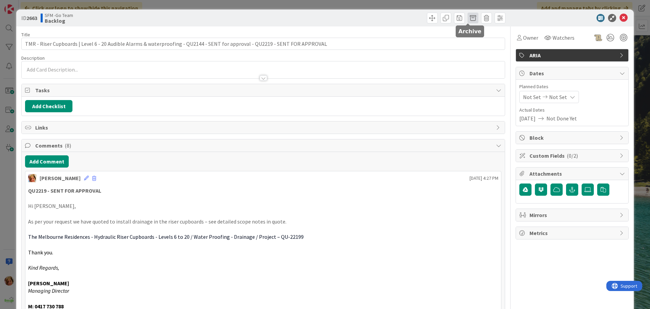
click at [468, 18] on span at bounding box center [473, 18] width 11 height 11
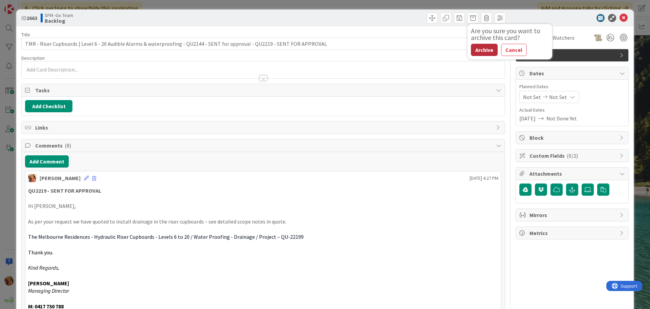
click at [480, 51] on button "Archive" at bounding box center [484, 50] width 27 height 12
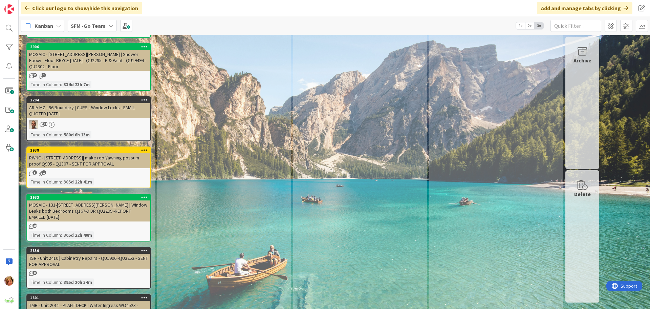
click at [78, 300] on div "TMR - Unit 2011 - PLANT DECK | Water Ingress WO4523 -QU2152 SENT FOR APPROVAL" at bounding box center [88, 307] width 123 height 15
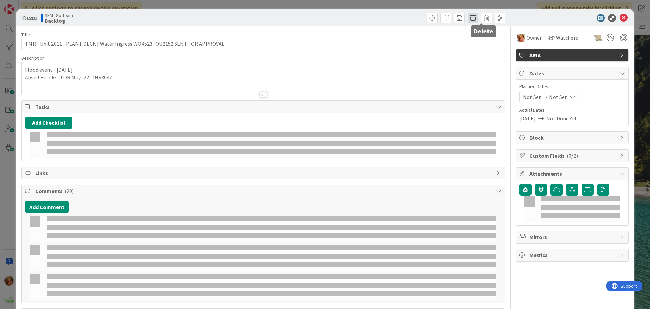
click at [468, 16] on span at bounding box center [473, 18] width 11 height 11
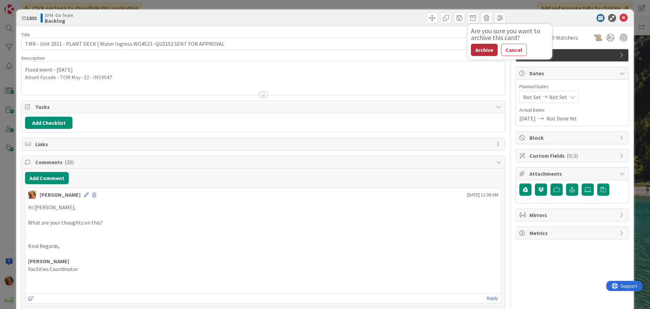
click at [475, 50] on button "Archive" at bounding box center [484, 50] width 27 height 12
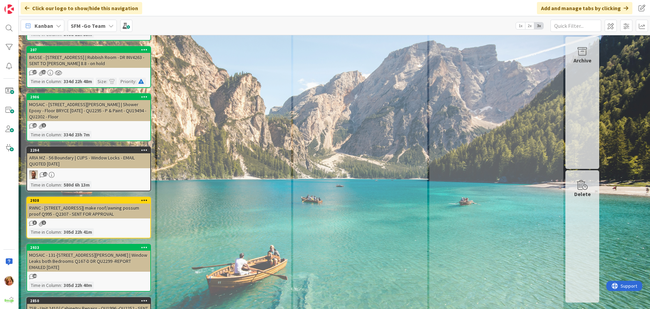
click at [75, 303] on div "TSR - Unit 2410 | Cabinetry Repairs - QU1996 -QU2252 - SENT FOR APPROVAL" at bounding box center [88, 310] width 123 height 15
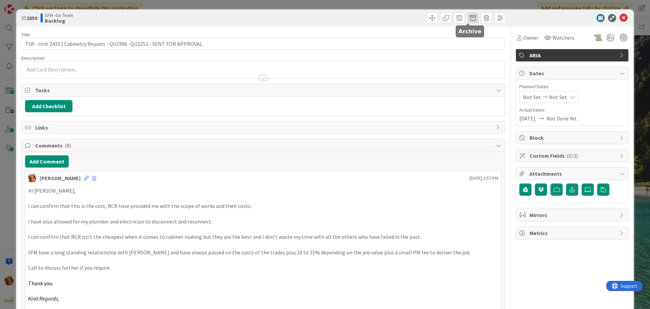
click at [469, 16] on span at bounding box center [473, 18] width 11 height 11
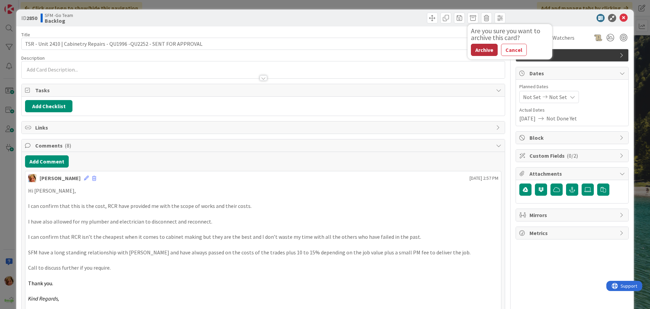
click at [483, 50] on button "Archive" at bounding box center [484, 50] width 27 height 12
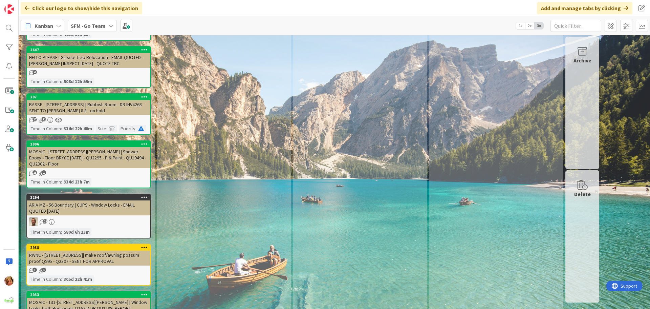
click at [75, 297] on div "MOSAIC - 131-135 Clarence Rd - Scribe - Unit 307 | Window Leaks both Bedrooms Q…" at bounding box center [88, 307] width 123 height 21
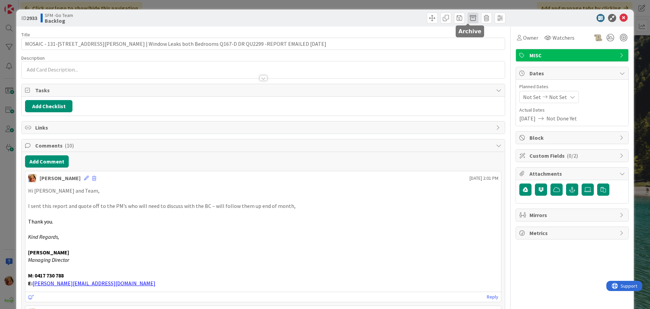
click at [468, 18] on span at bounding box center [473, 18] width 11 height 11
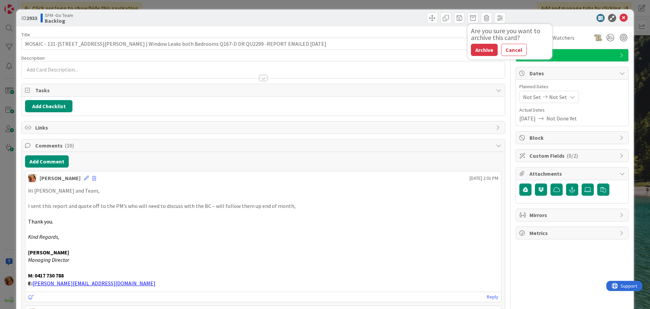
click at [481, 48] on button "Archive" at bounding box center [484, 50] width 27 height 12
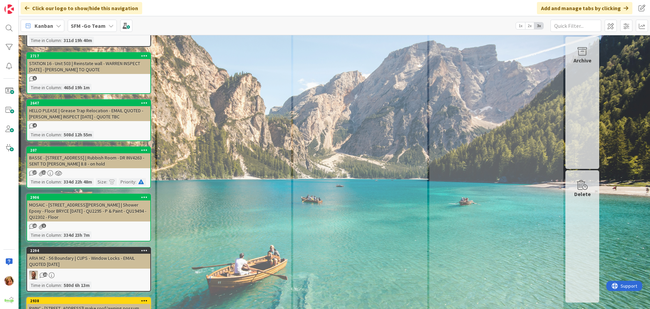
click at [77, 303] on div "RWNC - 42 Prospect St F'Valley| make roof/awning possum proof Q995 - Q2307 - SE…" at bounding box center [88, 310] width 123 height 15
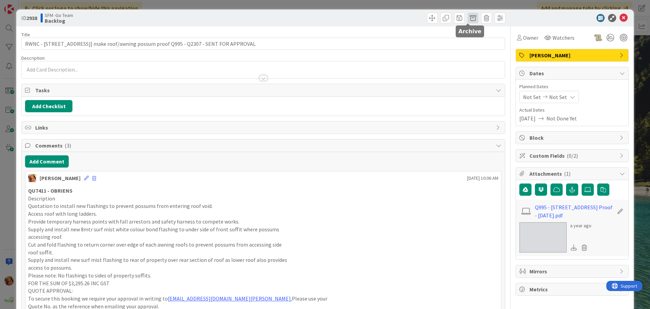
click at [468, 17] on span at bounding box center [473, 18] width 11 height 11
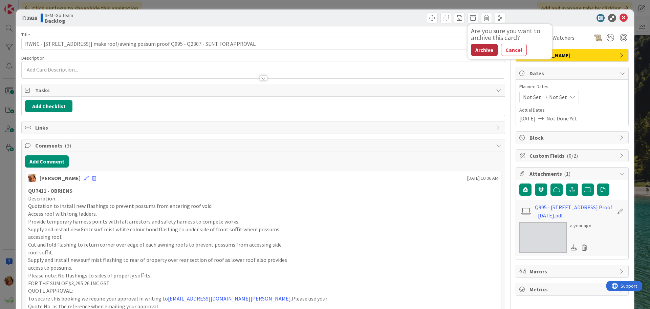
click at [479, 50] on button "Archive" at bounding box center [484, 50] width 27 height 12
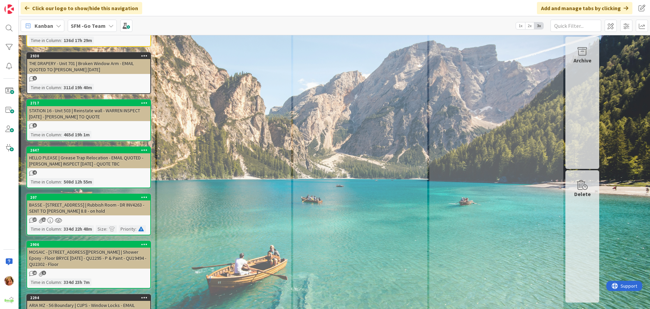
click at [72, 300] on div "ARIA MZ - 56 Boundary | CUPS - Window Locks - EMAIL QUOTED 20.2.24" at bounding box center [88, 307] width 123 height 15
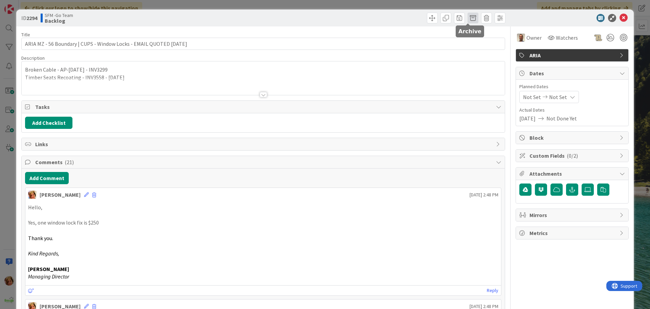
click at [468, 16] on span at bounding box center [473, 18] width 11 height 11
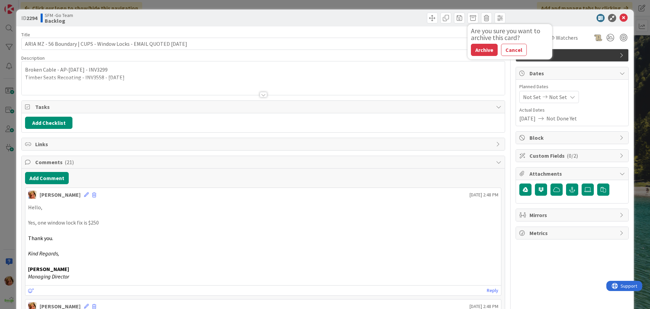
click at [478, 51] on button "Archive" at bounding box center [484, 50] width 27 height 12
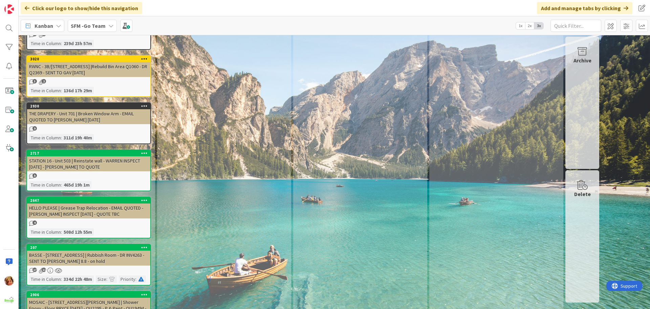
click at [88, 297] on div "MOSAIC - 131-135 CLARENCE RD - Unit 604 | Shower Epoxy - Floor BRYCE 6.9.24 - Q…" at bounding box center [88, 307] width 123 height 21
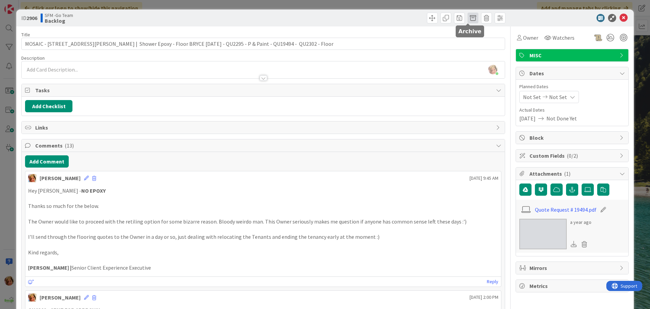
click at [468, 18] on span at bounding box center [473, 18] width 11 height 11
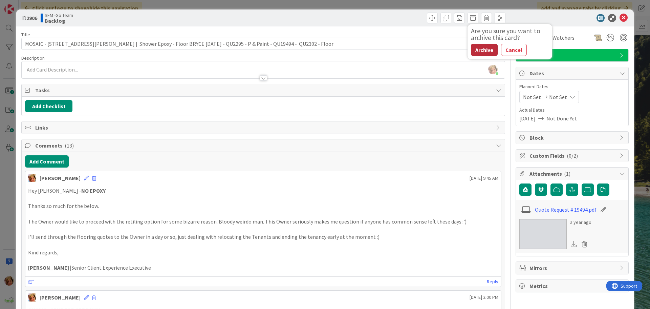
click at [481, 50] on button "Archive" at bounding box center [484, 50] width 27 height 12
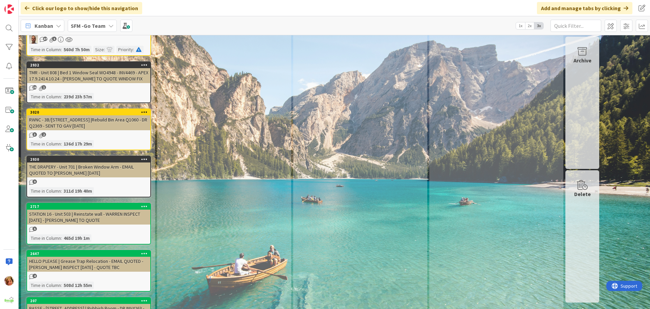
click at [82, 303] on div "BASSE - 14 Merivale St | Rubbish Room - DR INV4263 - SENT TO DIMITRI 8.8 - on h…" at bounding box center [88, 310] width 123 height 15
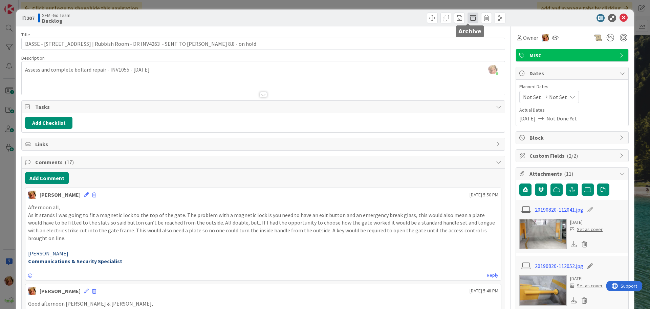
click at [468, 18] on span at bounding box center [473, 18] width 11 height 11
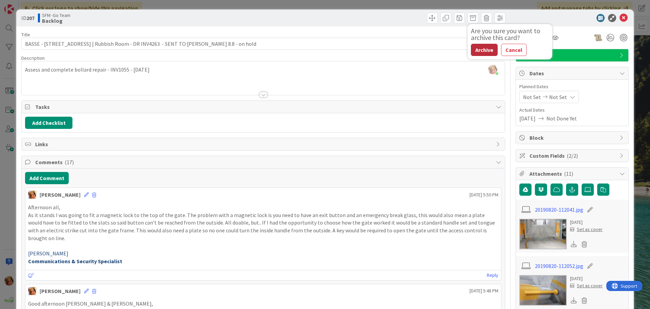
click at [479, 49] on button "Archive" at bounding box center [484, 50] width 27 height 12
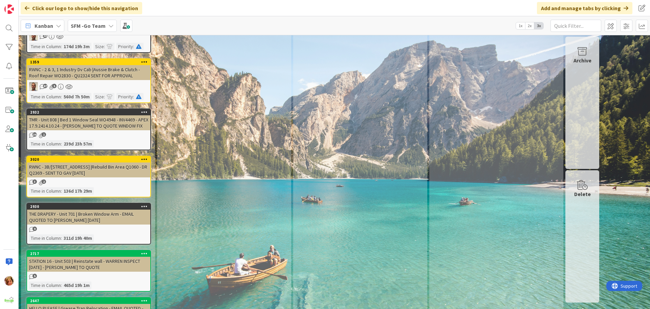
click at [103, 303] on div "HELLO PLEASE | Grease Trap Relocation - EMAIL QUOTED - DAVID OBRIENS INSPECT 7.…" at bounding box center [88, 310] width 123 height 15
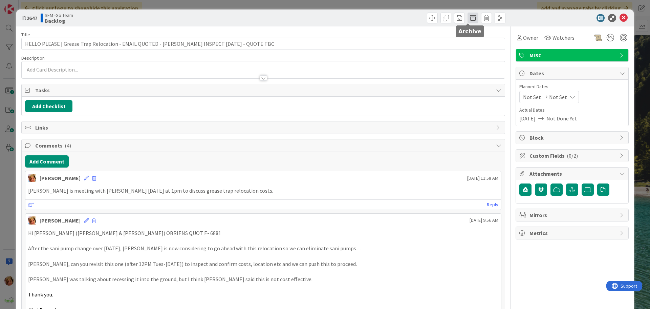
click at [468, 17] on span at bounding box center [473, 18] width 11 height 11
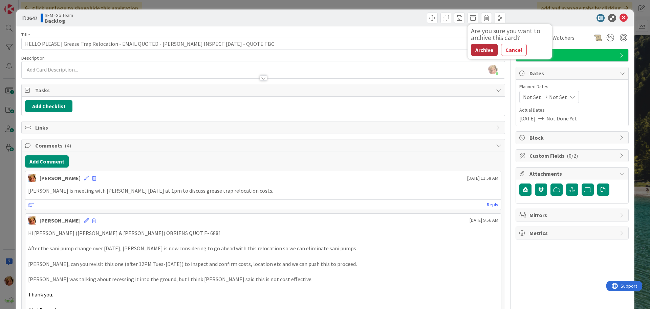
click at [478, 49] on button "Archive" at bounding box center [484, 50] width 27 height 12
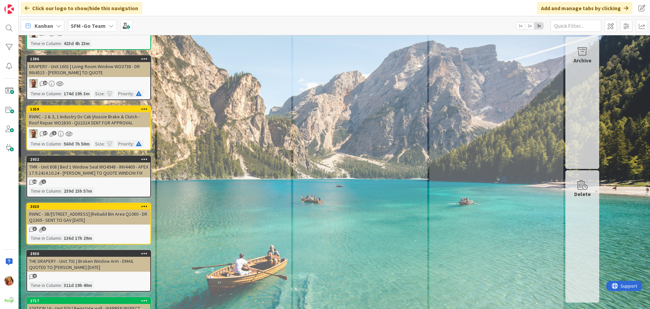
click at [72, 303] on div "STATION 16 - Unit 503 | Reinstate wall - WARREN INSPECT 25.3.24 - STEVE TO QUOTE" at bounding box center [88, 310] width 123 height 15
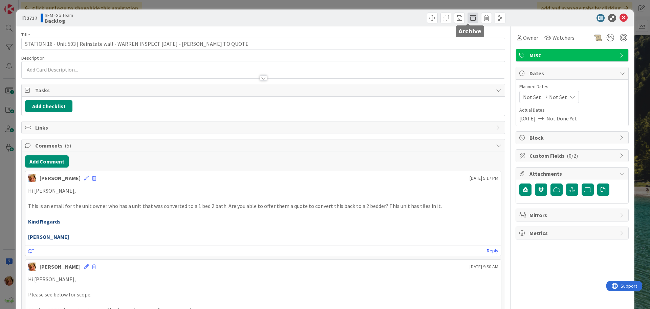
click at [468, 17] on span at bounding box center [473, 18] width 11 height 11
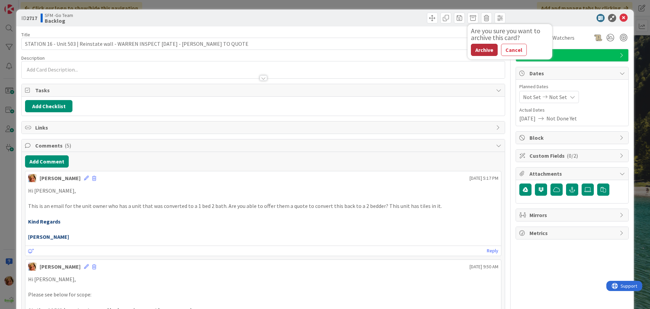
click at [481, 52] on button "Archive" at bounding box center [484, 50] width 27 height 12
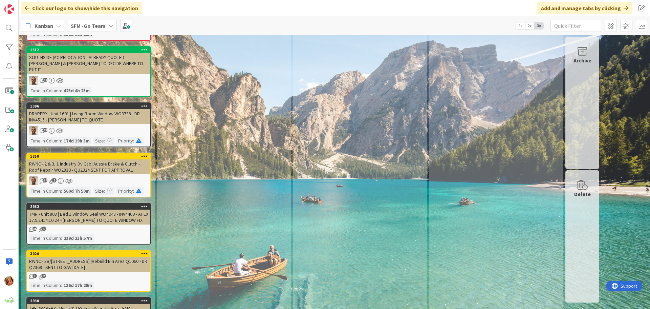
click at [58, 303] on div "THE DRAPERY - Unit 701 | Broken Window Arm - EMAIL QUOTED TO ZOE 10.10.24" at bounding box center [88, 310] width 123 height 15
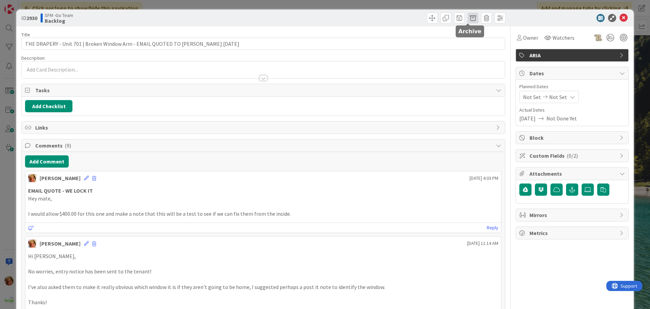
click at [469, 20] on span at bounding box center [473, 18] width 11 height 11
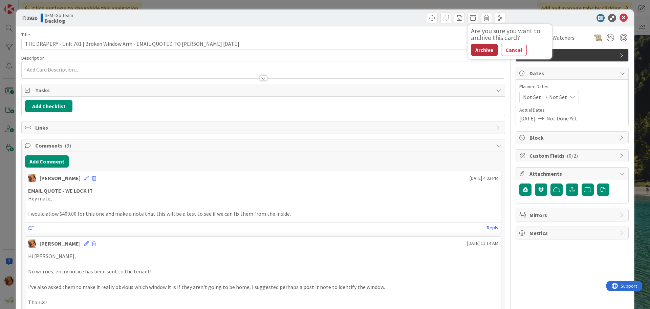
click at [482, 50] on button "Archive" at bounding box center [484, 50] width 27 height 12
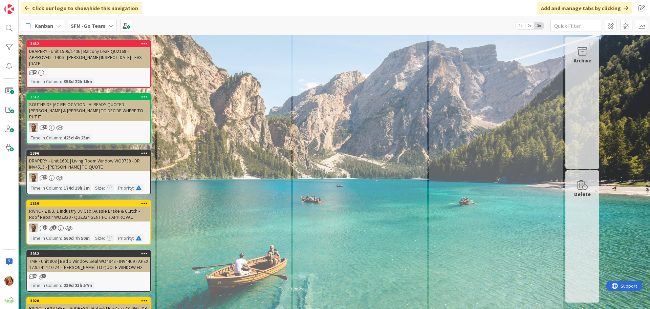
click at [65, 303] on div "RWNC - 3B/[STREET_ADDRESS] |Rebuild Bin Area Q1060 - DR Q2369 - SENT TO GAV [DA…" at bounding box center [88, 310] width 123 height 15
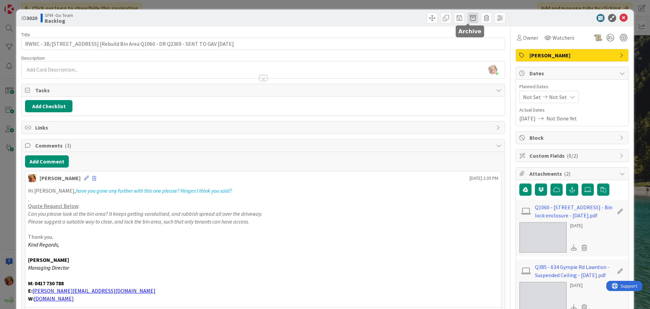
click at [468, 18] on span at bounding box center [473, 18] width 11 height 11
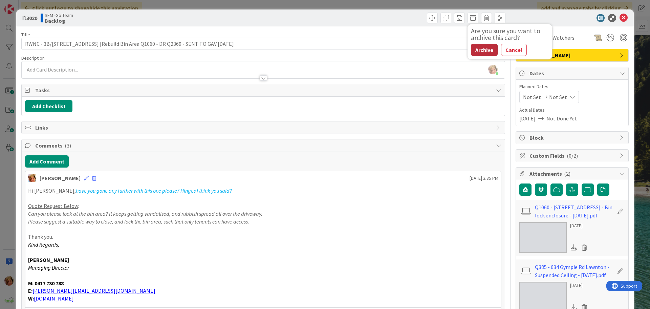
click at [481, 49] on button "Archive" at bounding box center [484, 50] width 27 height 12
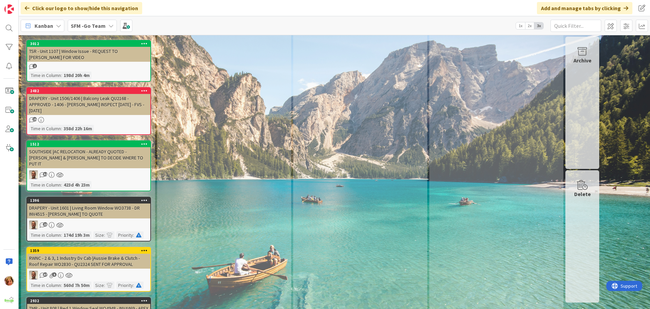
click at [76, 303] on div "TMR - Unit 808 | Bed 1 Window Seal WO4948 - INV4469 - APEX 17.9.2414.10.24 - ST…" at bounding box center [88, 310] width 123 height 15
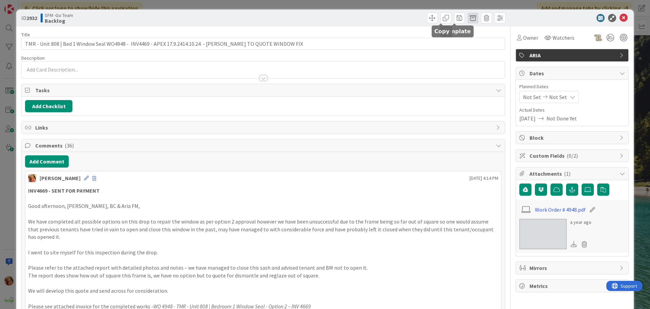
click at [471, 18] on span at bounding box center [473, 18] width 11 height 11
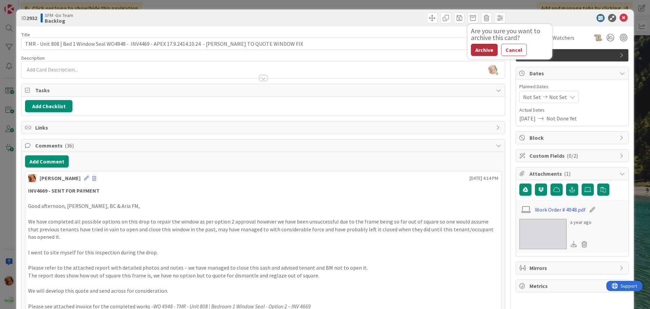
click at [480, 47] on button "Archive" at bounding box center [484, 50] width 27 height 12
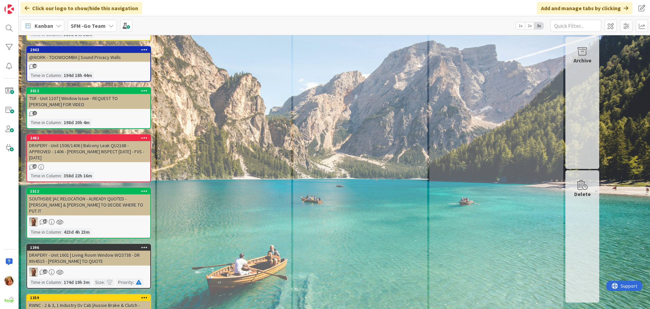
click at [61, 300] on div "RWNC - 2 & 3, 1 Industry Dv Cab |Aussie Brake & Clutch - Roof Repair WO2830 - Q…" at bounding box center [88, 307] width 123 height 15
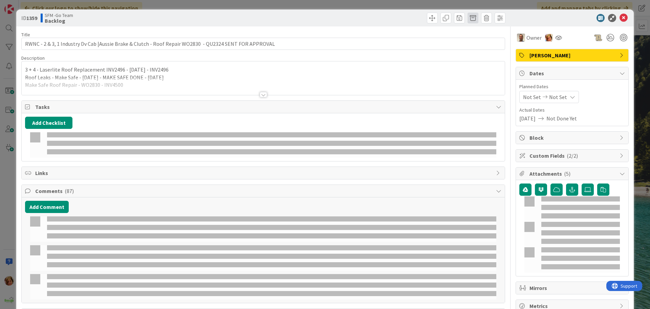
click at [469, 17] on span at bounding box center [473, 18] width 11 height 11
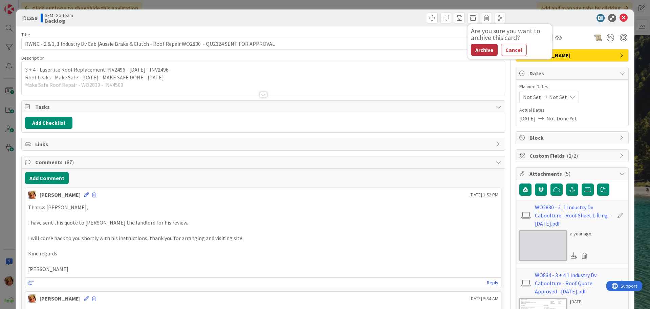
click at [476, 50] on button "Archive" at bounding box center [484, 50] width 27 height 12
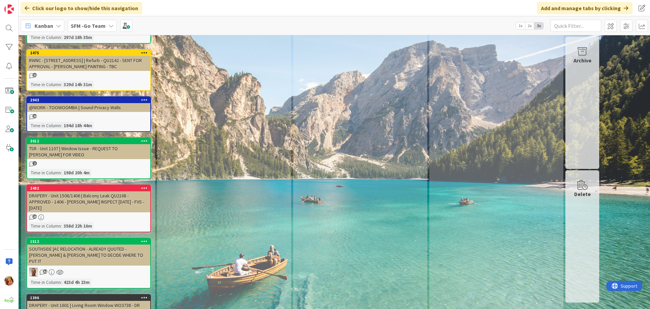
click at [77, 300] on div "DRAPERY - Unit 1601 | Living Room Window WO3738 - DR INV4515 - STEVE TO QUOTE" at bounding box center [88, 307] width 123 height 15
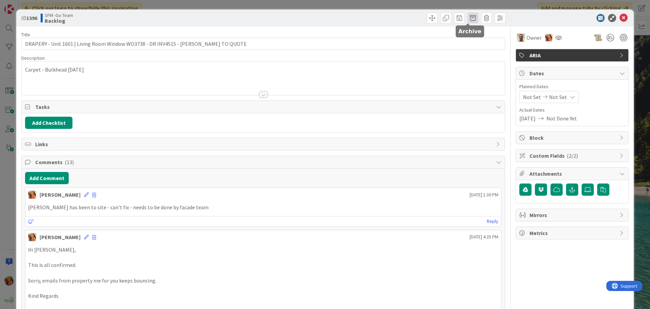
click at [468, 19] on span at bounding box center [473, 18] width 11 height 11
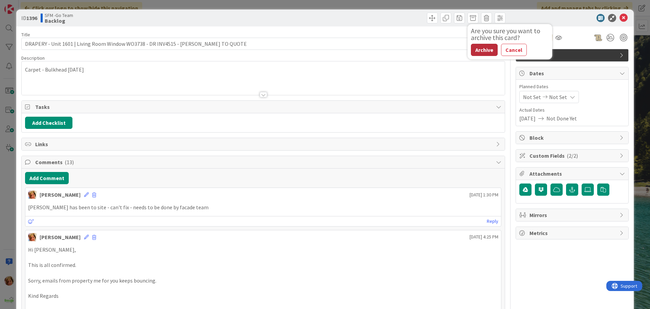
click at [475, 50] on button "Archive" at bounding box center [484, 50] width 27 height 12
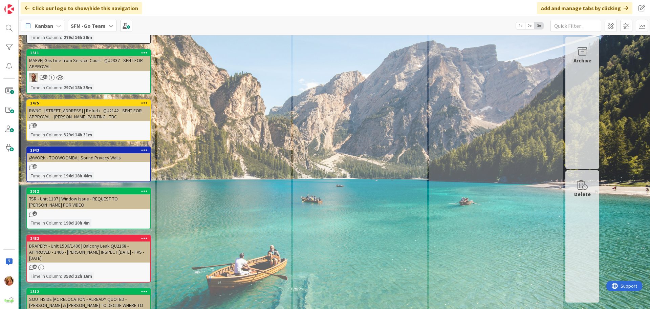
click at [70, 294] on div "SOUTHSIDE |AC RELOCATION - ALREADY QUOTED - JEMA & MAUI TO DECIDE WHERE TO PUT …" at bounding box center [88, 304] width 123 height 21
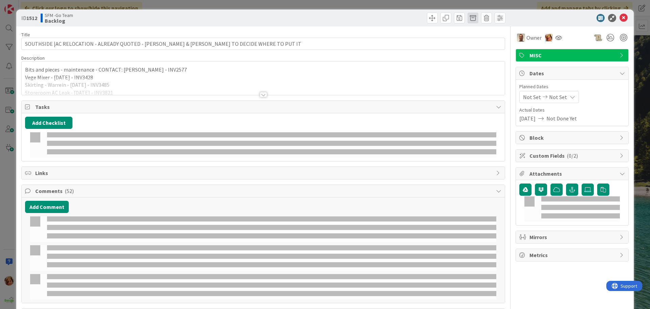
click at [472, 18] on span at bounding box center [473, 18] width 11 height 11
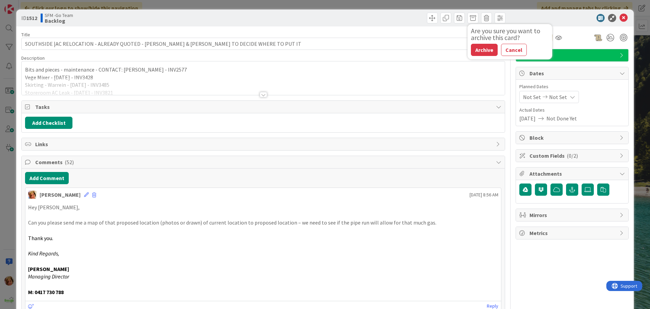
drag, startPoint x: 473, startPoint y: 50, endPoint x: 276, endPoint y: 101, distance: 203.7
click at [473, 50] on button "Archive" at bounding box center [484, 50] width 27 height 12
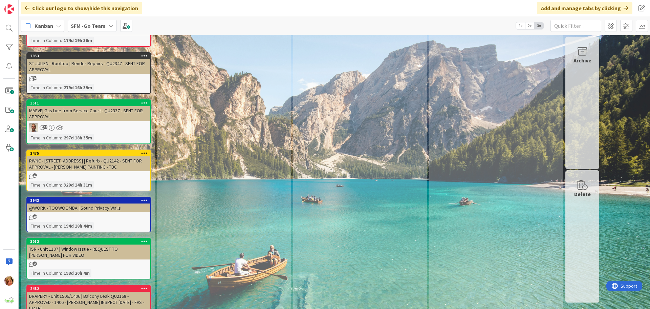
click at [64, 291] on div "DRAPERY - Unit 1506/1406 | Balcony Leak QU2168 - APPROVED - 1406 - [PERSON_NAME…" at bounding box center [88, 301] width 123 height 21
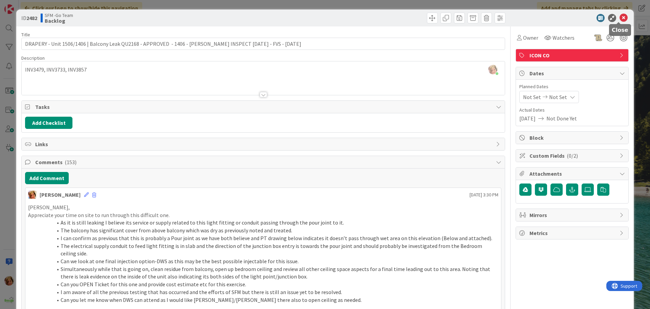
click at [620, 16] on icon at bounding box center [624, 18] width 8 height 8
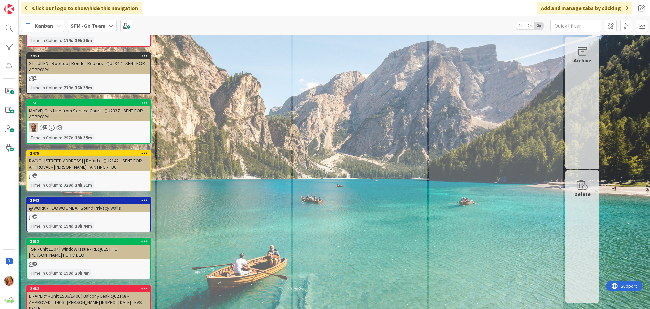
click at [57, 244] on div "TSR - Unit 1107 | Window Issue - REQUEST TO AMANDA FOR VIDEO" at bounding box center [88, 251] width 123 height 15
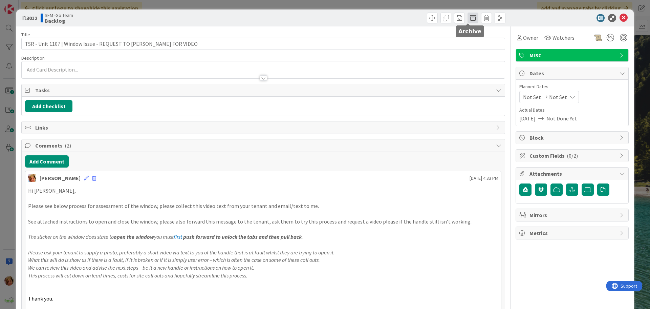
click at [468, 18] on span at bounding box center [473, 18] width 11 height 11
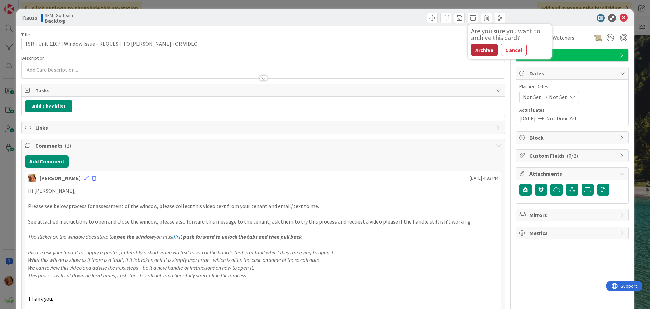
click at [480, 48] on button "Archive" at bounding box center [484, 50] width 27 height 12
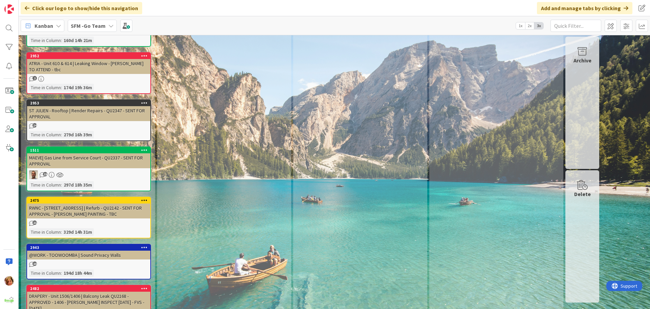
click at [79, 203] on div "RWNC - 172 Brisbane Rd | Refurb - QU2142 - SENT FOR APPROVAL - HIGGINS PAINTING…" at bounding box center [88, 210] width 123 height 15
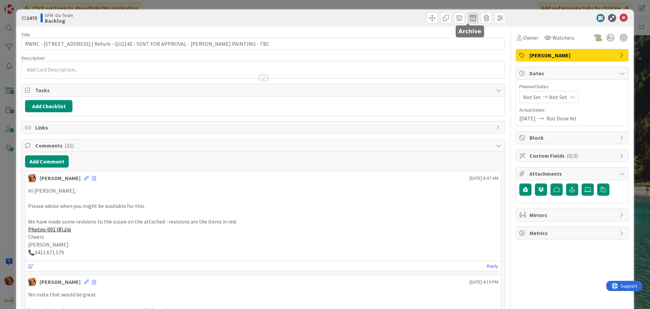
click at [468, 18] on span at bounding box center [473, 18] width 11 height 11
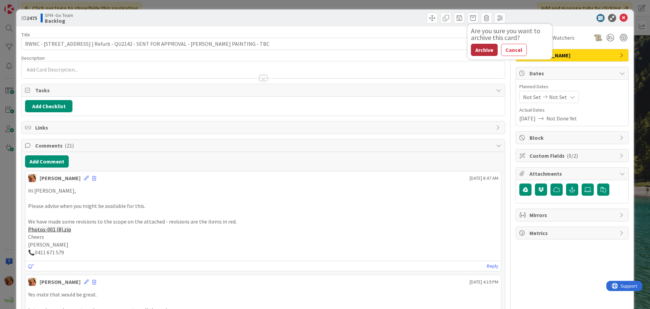
click at [483, 46] on button "Archive" at bounding box center [484, 50] width 27 height 12
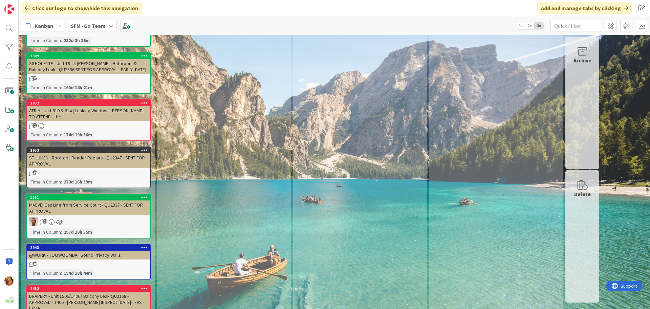
click at [69, 250] on div "@WORK - TOOWOOMBA | Sound Privacy Walls" at bounding box center [88, 254] width 123 height 9
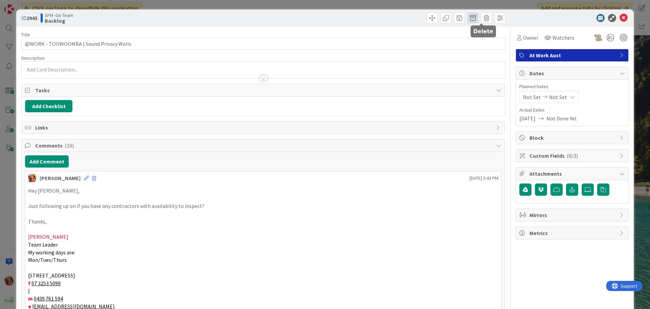
click at [468, 18] on span at bounding box center [473, 18] width 11 height 11
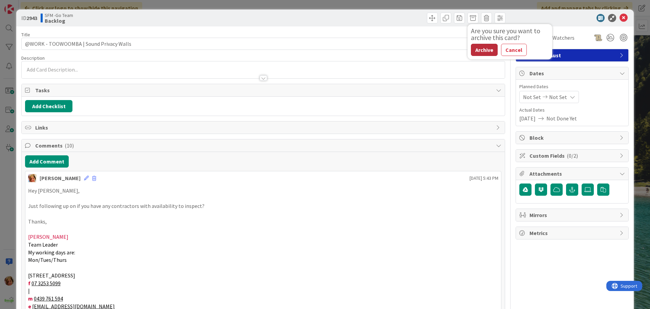
click at [480, 49] on button "Archive" at bounding box center [484, 50] width 27 height 12
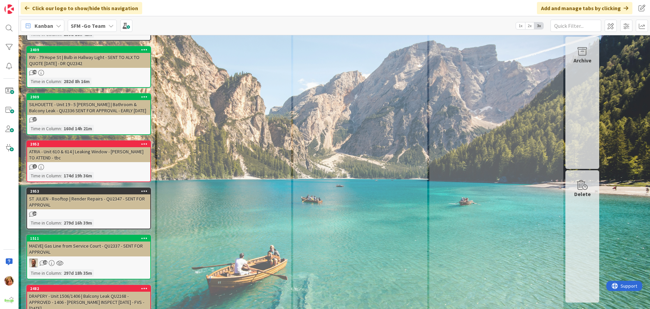
click at [92, 241] on div "MAEVE| Gas Line from Service Court - QU2337 - SENT FOR APPROVAL" at bounding box center [88, 248] width 123 height 15
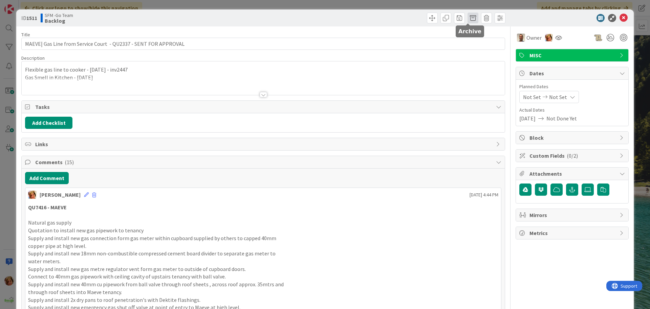
click at [468, 18] on span at bounding box center [473, 18] width 11 height 11
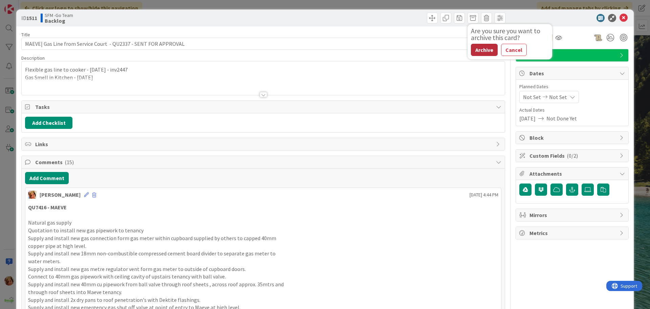
click at [478, 49] on button "Archive" at bounding box center [484, 50] width 27 height 12
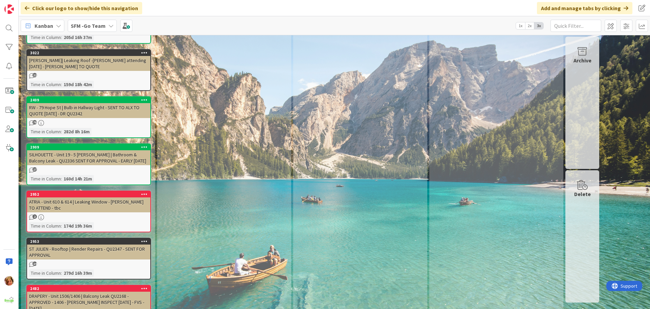
click at [76, 244] on div "ST JULIEN - Rooftop | Render Repairs - QU2347 - SENT FOR APPROVAL" at bounding box center [88, 251] width 123 height 15
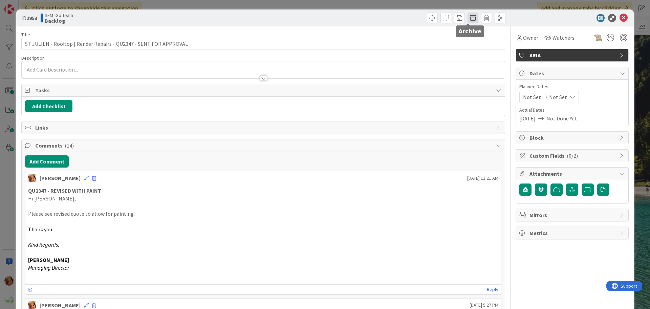
click at [468, 18] on span at bounding box center [473, 18] width 11 height 11
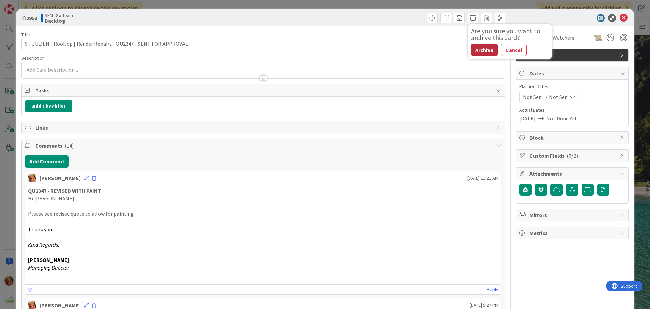
click at [476, 48] on button "Archive" at bounding box center [484, 50] width 27 height 12
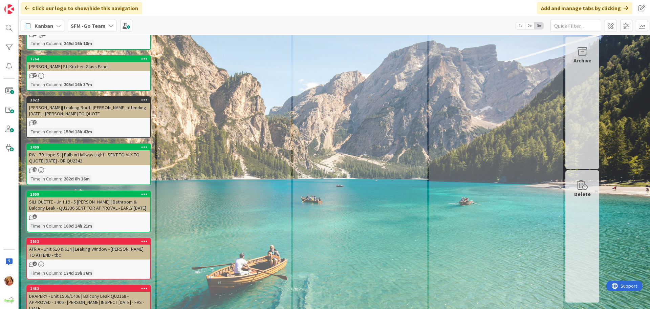
click at [71, 244] on div "ATRIA - Unit 610 & 614 | Leaking Window - MARK BAZZO TO ATTEND - tbc" at bounding box center [88, 251] width 123 height 15
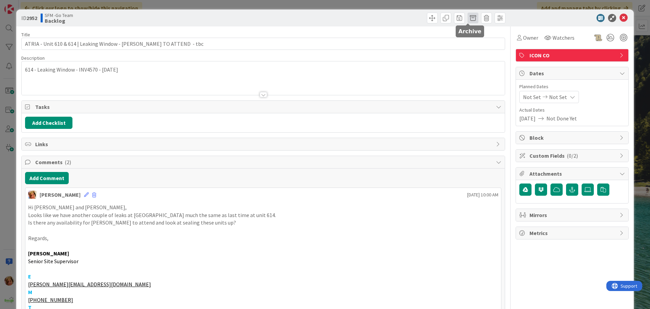
click at [468, 17] on span at bounding box center [473, 18] width 11 height 11
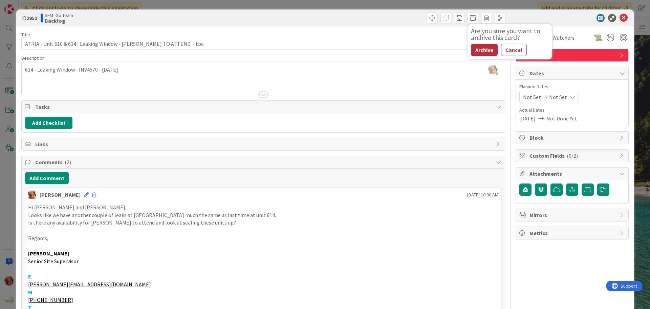
click at [480, 50] on button "Archive" at bounding box center [484, 50] width 27 height 12
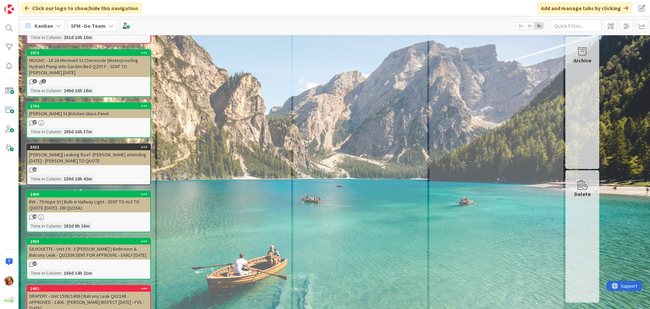
click at [65, 244] on div "SILHOUETTE - Unit 19 - 5 Manning | Bathroom & Balcony Leak - QU2336 SENT FOR AP…" at bounding box center [88, 251] width 123 height 15
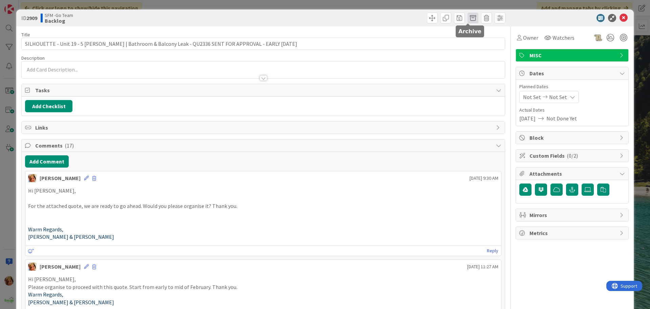
click at [468, 18] on span at bounding box center [473, 18] width 11 height 11
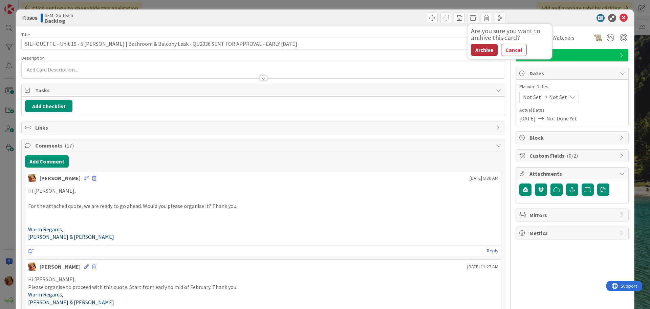
click at [480, 51] on button "Archive" at bounding box center [484, 50] width 27 height 12
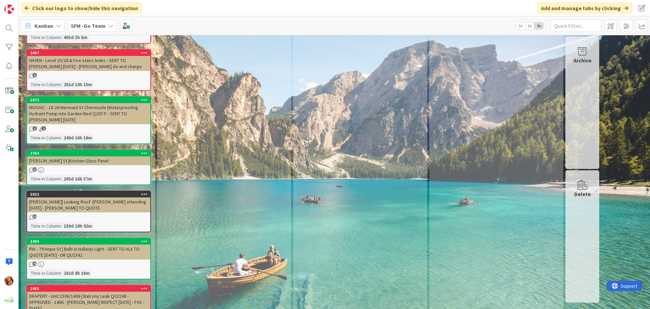
click at [92, 244] on div "RW - 79 Hope St | Bulb in Hallway Light - SENT TO ALX TO QUOTE 4.11.24 - DR QU2…" at bounding box center [88, 251] width 123 height 15
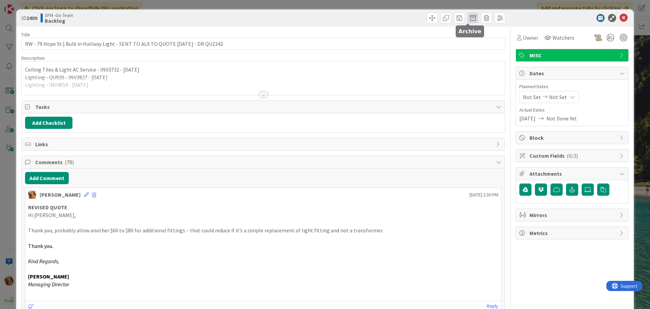
click at [468, 18] on span at bounding box center [473, 18] width 11 height 11
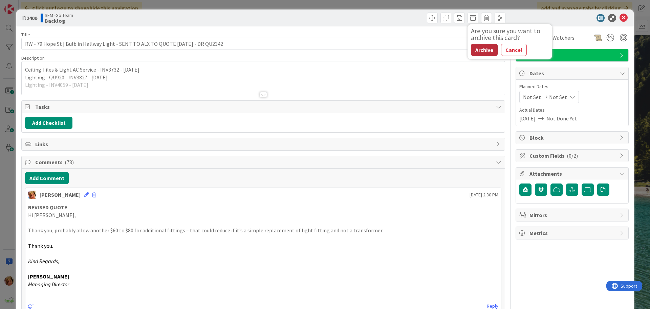
click at [482, 50] on button "Archive" at bounding box center [484, 50] width 27 height 12
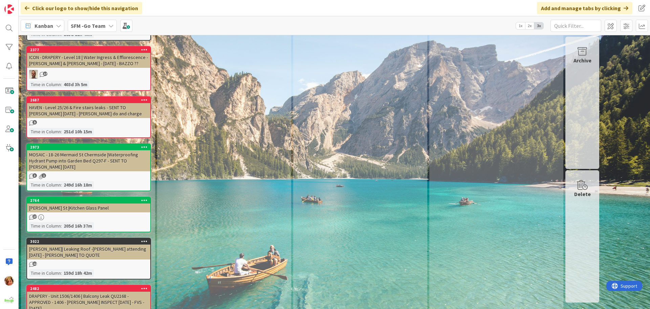
click at [81, 244] on div "Aria - Tarbouche| Leaking Roof -David Obriens attending 7.1.25 - STEVE TO QUOTE" at bounding box center [88, 251] width 123 height 15
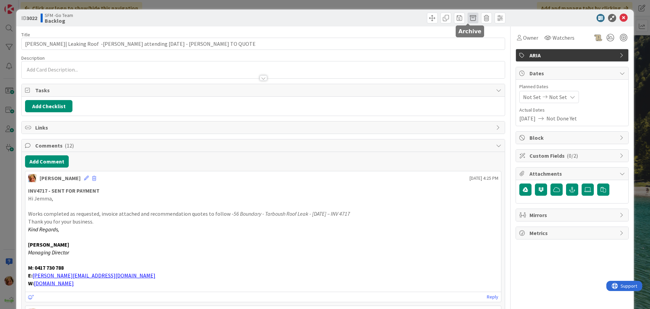
click at [470, 17] on span at bounding box center [473, 18] width 11 height 11
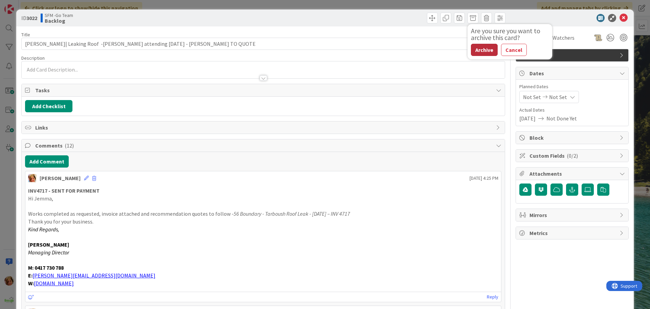
click at [484, 50] on button "Archive" at bounding box center [484, 50] width 27 height 12
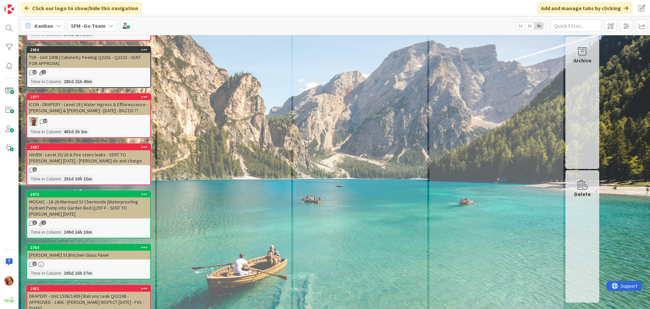
click at [97, 250] on div "OLLIE - Brereton St |Kitchen Glass Panel" at bounding box center [88, 254] width 123 height 9
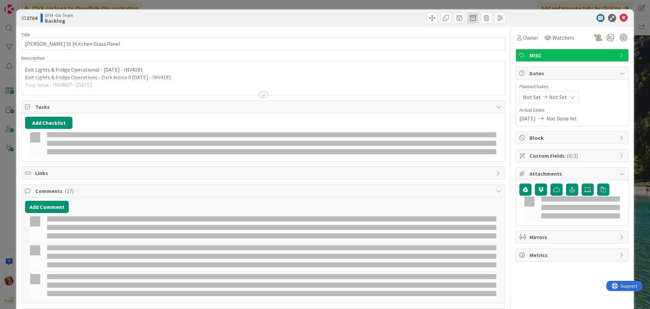
click at [468, 19] on span at bounding box center [473, 18] width 11 height 11
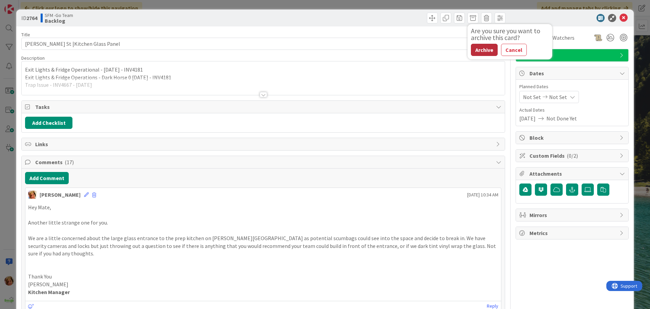
click at [475, 50] on button "Archive" at bounding box center [484, 50] width 27 height 12
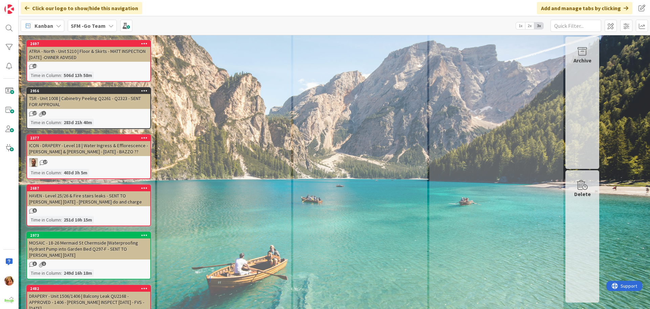
click at [87, 238] on div "MOSAIC - 18-26 Mermaid St Chermside |Waterproofing Hydrant Pump into Garden Bed…" at bounding box center [88, 248] width 123 height 21
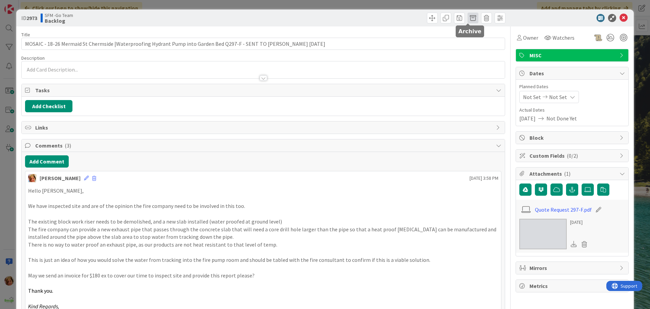
click at [469, 15] on span at bounding box center [473, 18] width 11 height 11
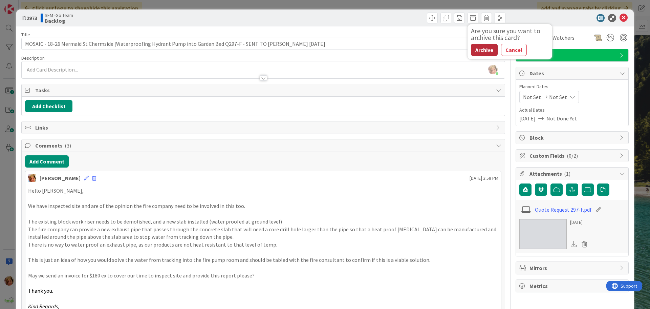
click at [477, 48] on button "Archive" at bounding box center [484, 50] width 27 height 12
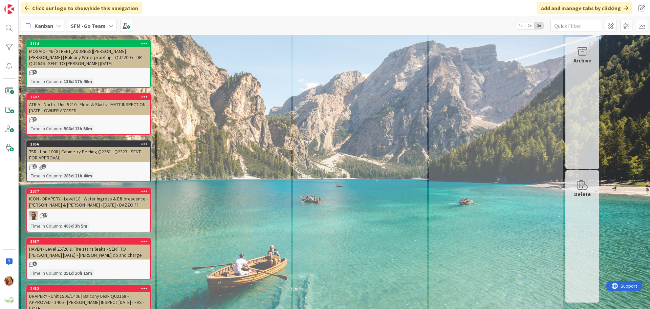
click at [80, 244] on div "HAVEN - Level 25/26 & Fire stairs leaks - SENT TO MIKE GARD 4.3.24 - MIKE do an…" at bounding box center [88, 251] width 123 height 15
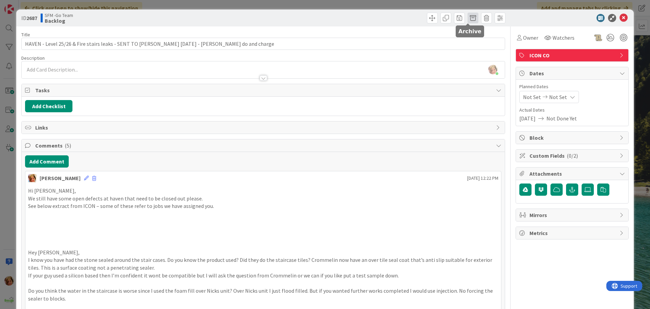
click at [468, 18] on span at bounding box center [473, 18] width 11 height 11
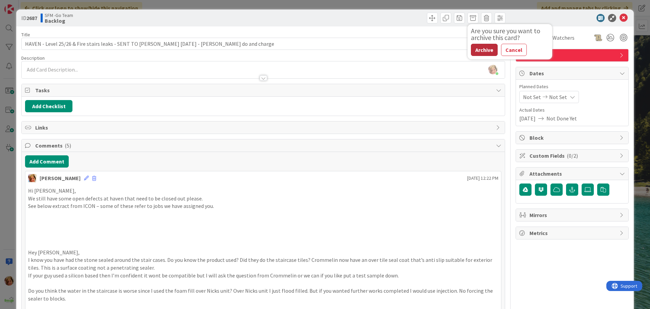
click at [482, 50] on button "Archive" at bounding box center [484, 50] width 27 height 12
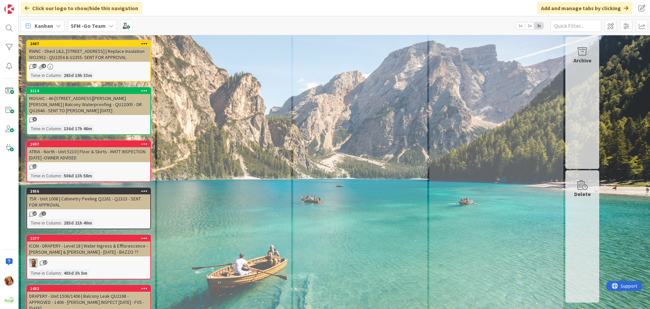
click at [81, 194] on div "TSR - Unit 1008 | Cabinetry Peeling Q2261 - Q2323 - SENT FOR APPROVAL" at bounding box center [88, 201] width 123 height 15
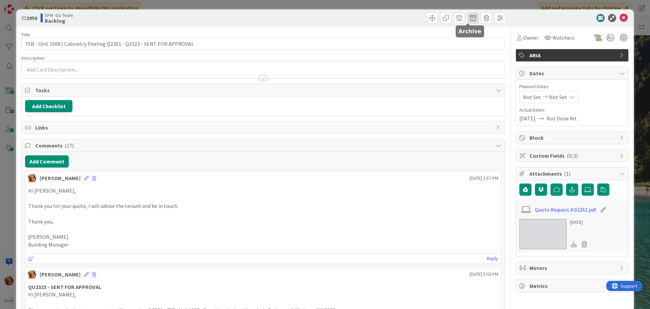
click at [468, 19] on span at bounding box center [473, 18] width 11 height 11
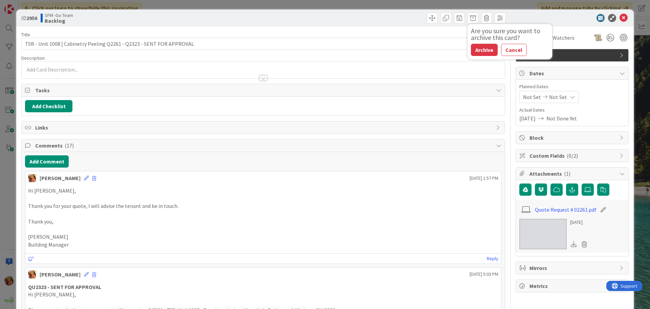
click at [479, 49] on button "Archive" at bounding box center [484, 50] width 27 height 12
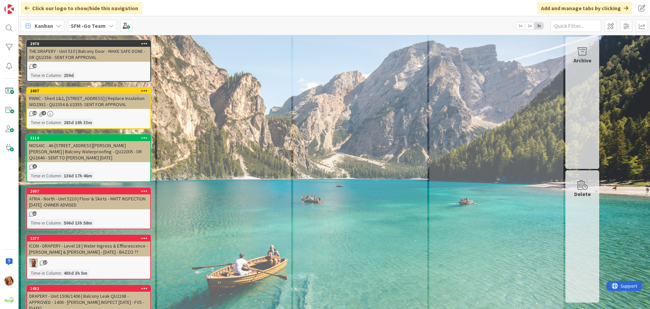
click at [68, 194] on div "ATRIA - North - Unit 5210 | Floor & Skirts - MATT INSPECTION 13.3.24 -OWNER ADV…" at bounding box center [88, 201] width 123 height 15
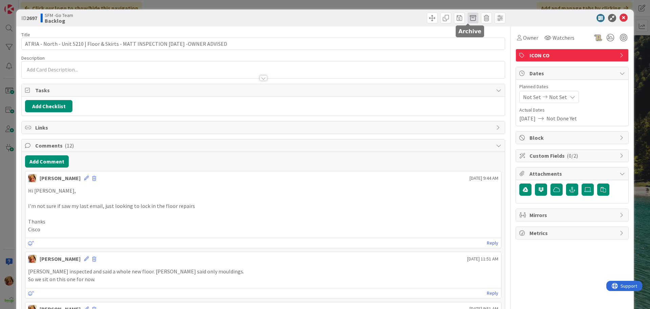
click at [468, 19] on span at bounding box center [473, 18] width 11 height 11
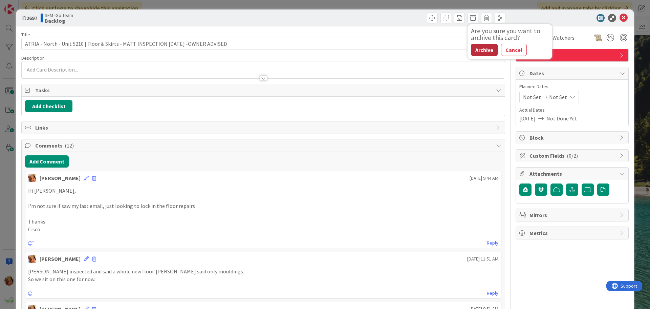
click at [477, 49] on button "Archive" at bounding box center [484, 50] width 27 height 12
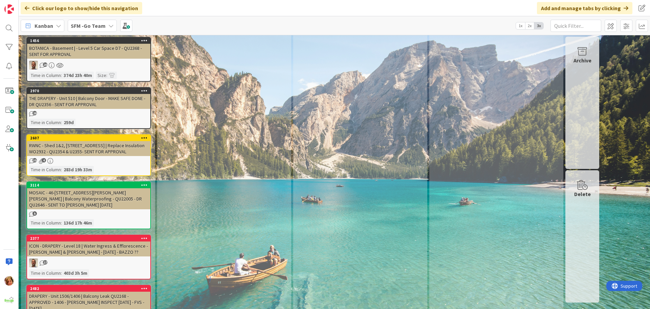
click at [81, 241] on div "ICON - DRAPERY - Level 18 | Water Ingress & Efflorescence - STEVE & MATT - 13.3…" at bounding box center [88, 248] width 123 height 15
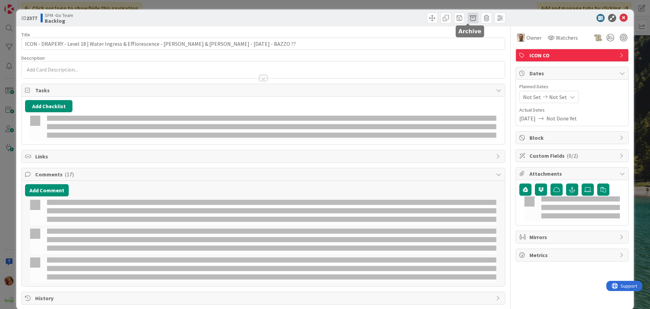
click at [468, 18] on span at bounding box center [473, 18] width 11 height 11
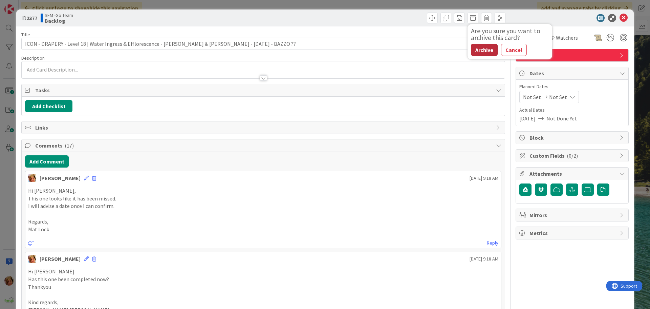
click at [478, 52] on button "Archive" at bounding box center [484, 50] width 27 height 12
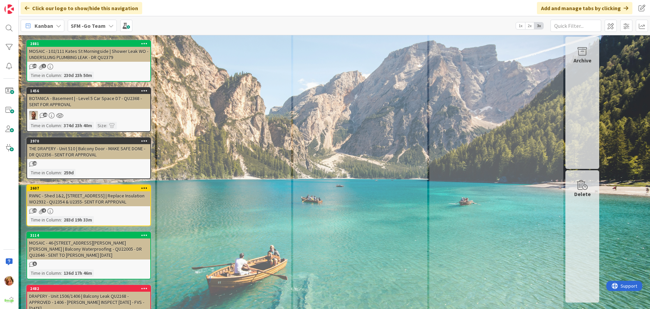
click at [77, 238] on div "MOSAIC - 46-48 LATIMER ST HOLLAND PARK - Unit 301 | Balcony Waterproofing - QU2…" at bounding box center [88, 248] width 123 height 21
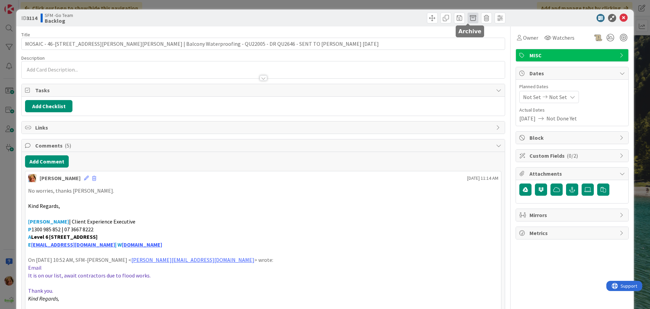
click at [468, 19] on span at bounding box center [473, 18] width 11 height 11
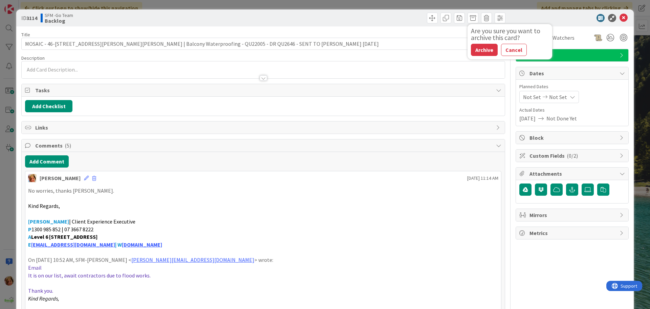
drag, startPoint x: 471, startPoint y: 51, endPoint x: 450, endPoint y: 55, distance: 21.4
click at [471, 51] on button "Archive" at bounding box center [484, 50] width 27 height 12
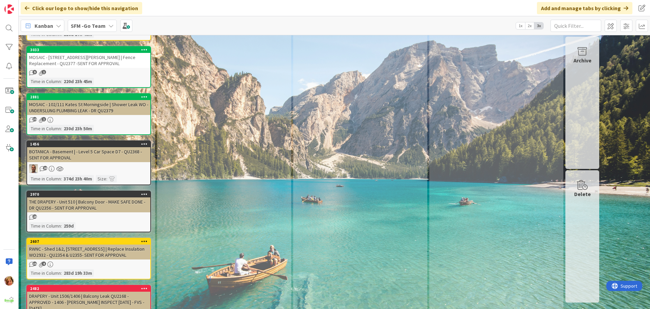
click at [61, 244] on div "RWNC - Shed 1&2, 303 Morayfield Rd | Replace Insulation WO2932 - QU2354 & U2355…" at bounding box center [88, 251] width 123 height 15
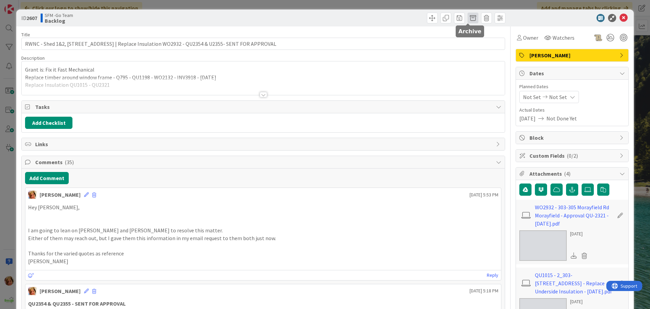
click at [468, 19] on span at bounding box center [473, 18] width 11 height 11
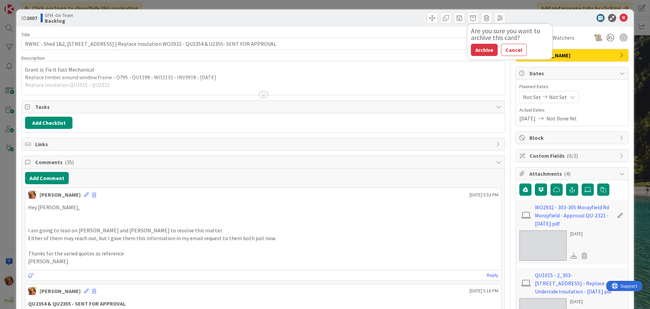
drag, startPoint x: 475, startPoint y: 52, endPoint x: 343, endPoint y: 80, distance: 135.1
click at [476, 52] on button "Archive" at bounding box center [484, 50] width 27 height 12
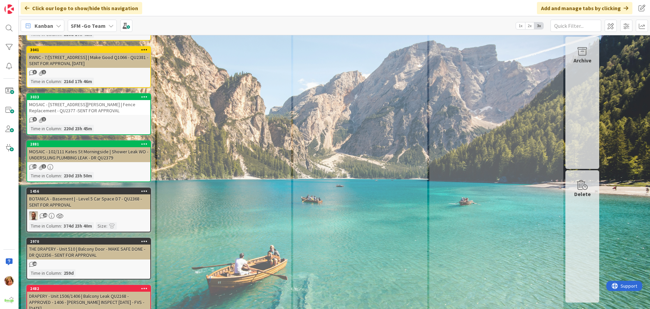
click at [67, 244] on div "THE DRAPERY - Unit 510 | Balcony Door - MAKE SAFE DONE - DR QU2356 - SENT FOR A…" at bounding box center [88, 251] width 123 height 15
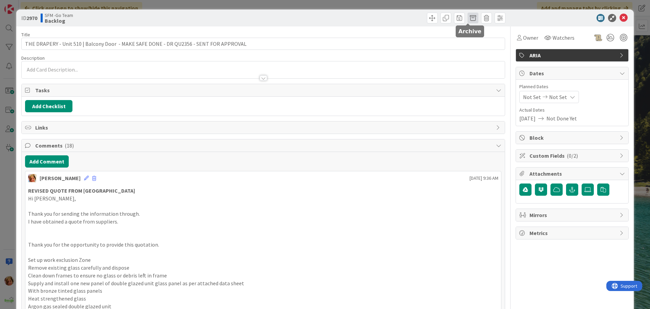
click at [468, 20] on span at bounding box center [473, 18] width 11 height 11
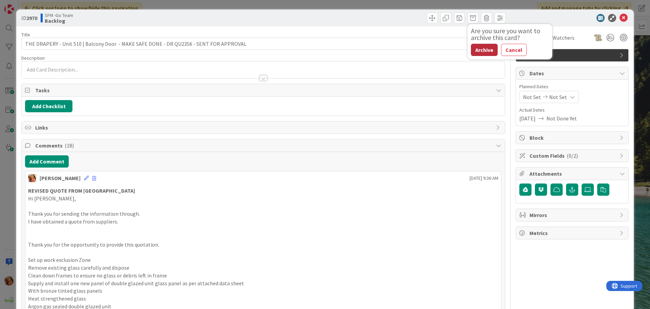
click at [474, 55] on button "Archive" at bounding box center [484, 50] width 27 height 12
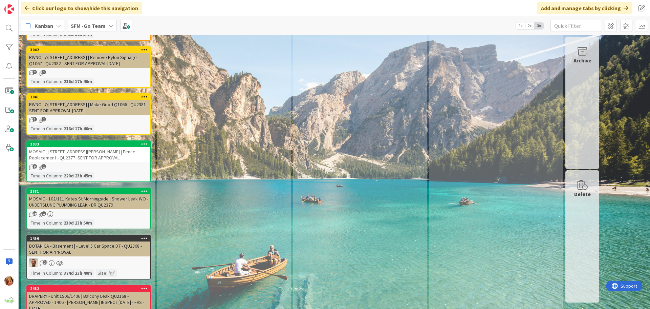
click at [73, 241] on div "BOTANICA - Basement | - Level 5 Car Space D7 - QU2368 - SENT FOR APPROVAL" at bounding box center [88, 248] width 123 height 15
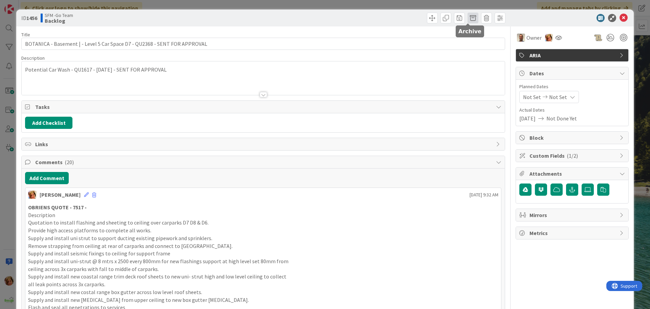
click at [472, 19] on span at bounding box center [473, 18] width 11 height 11
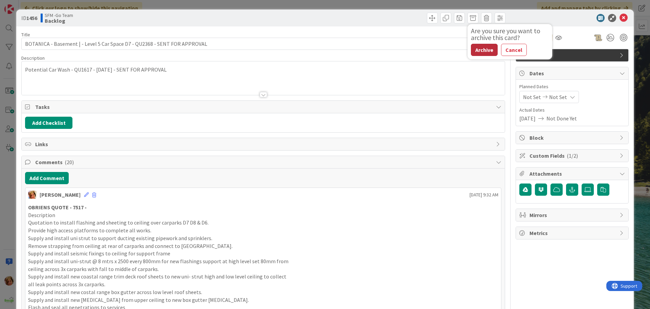
click at [480, 50] on button "Archive" at bounding box center [484, 50] width 27 height 12
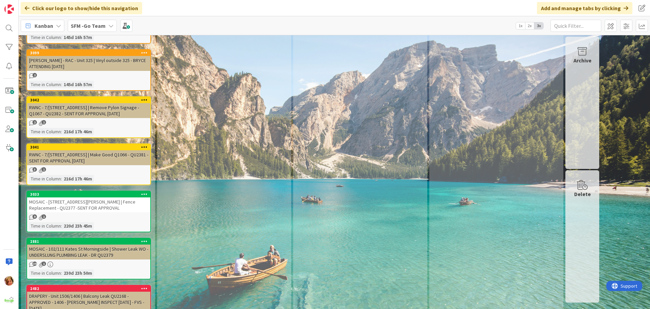
click at [69, 244] on div "MOSAIC - 102/111 Kates St Morningside | Shower Leak WO - UNDERSLUNG PLUMBING LE…" at bounding box center [88, 251] width 123 height 15
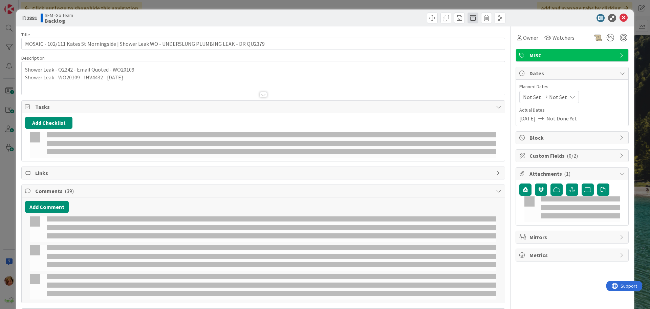
click at [468, 18] on span at bounding box center [473, 18] width 11 height 11
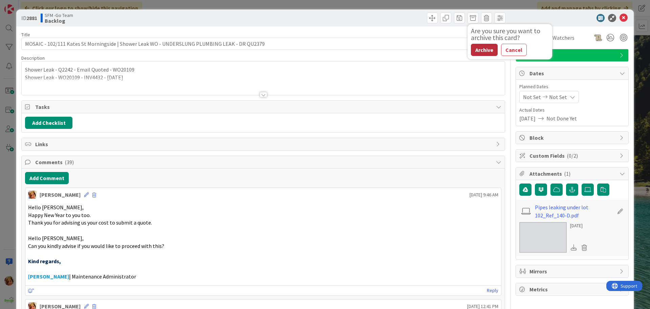
click at [479, 50] on button "Archive" at bounding box center [484, 50] width 27 height 12
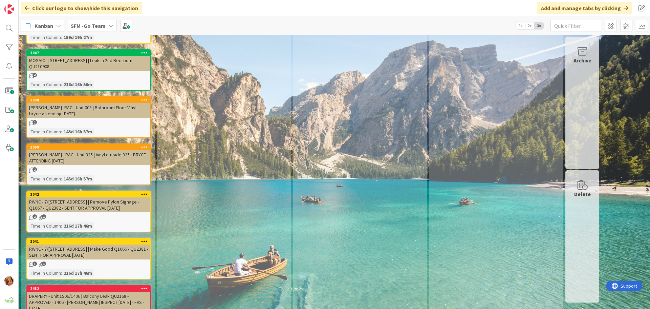
click at [82, 244] on div "RWNC - 7/874 Beachmere Rd | Make Good Q1066 - QU2381 - SENT FOR APPROVAL 13.1.25" at bounding box center [88, 251] width 123 height 15
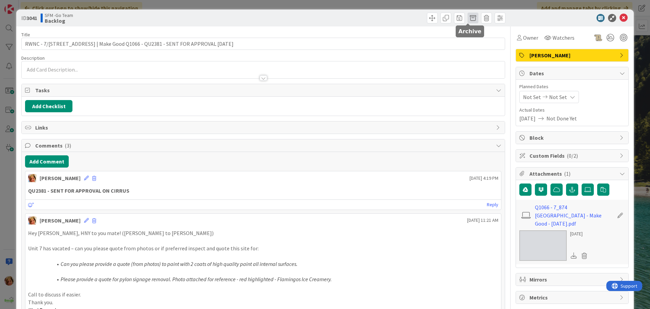
click at [468, 19] on span at bounding box center [473, 18] width 11 height 11
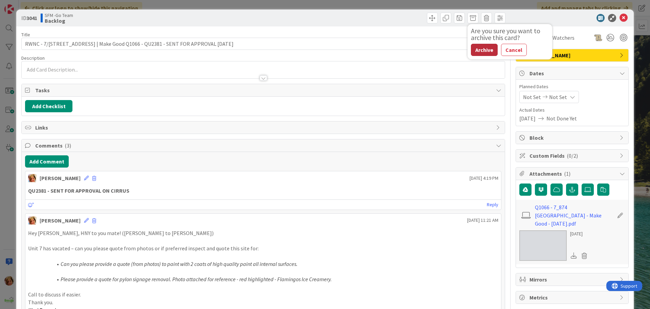
click at [476, 49] on button "Archive" at bounding box center [484, 50] width 27 height 12
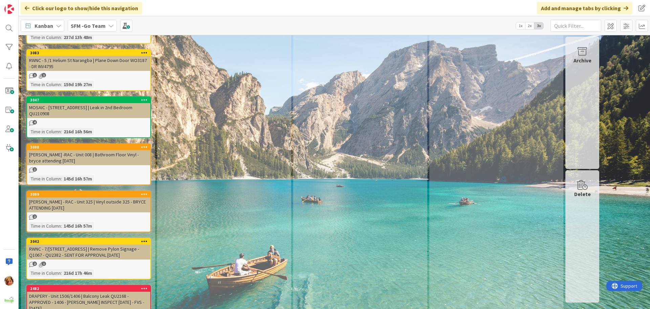
click at [63, 244] on div "RWNC - 7/874 Beachmere Rd | Remove Pylon Signage - Q1067 - QU2382 - SENT FOR AP…" at bounding box center [88, 251] width 123 height 15
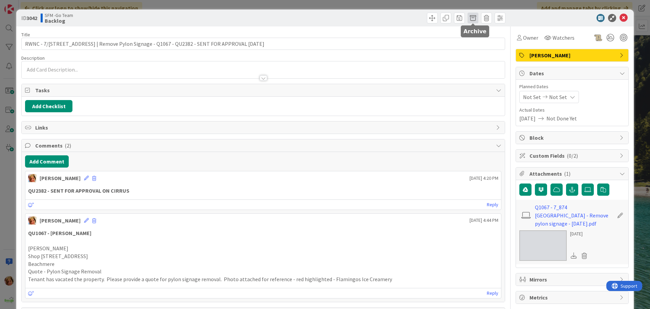
click at [473, 19] on span at bounding box center [473, 18] width 11 height 11
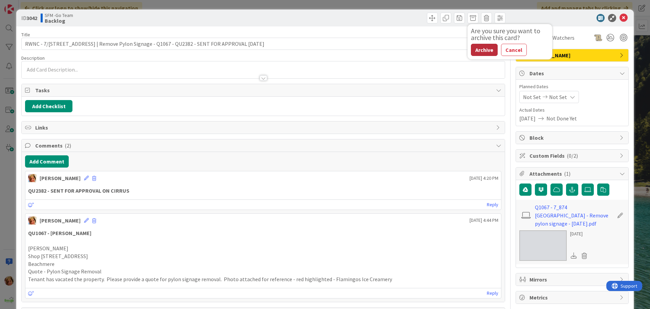
click at [483, 52] on button "Archive" at bounding box center [484, 50] width 27 height 12
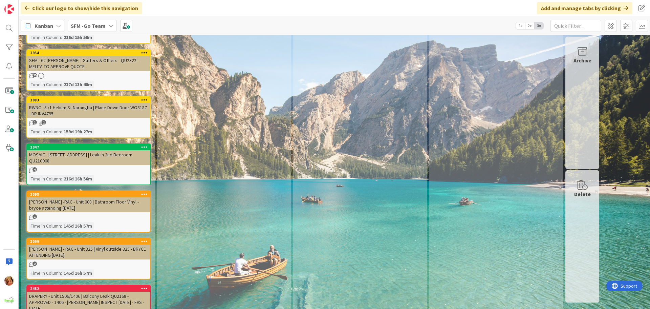
click at [80, 244] on div "BOLTON CLARKE - RAC - Unit 325 | Vinyl outside 325 - BRYCE ATTENDING 28.2.25" at bounding box center [88, 251] width 123 height 15
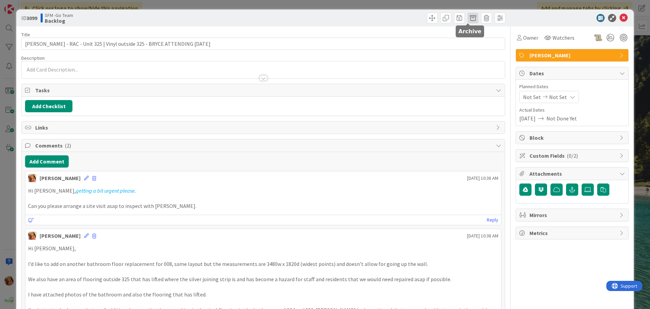
click at [468, 17] on span at bounding box center [473, 18] width 11 height 11
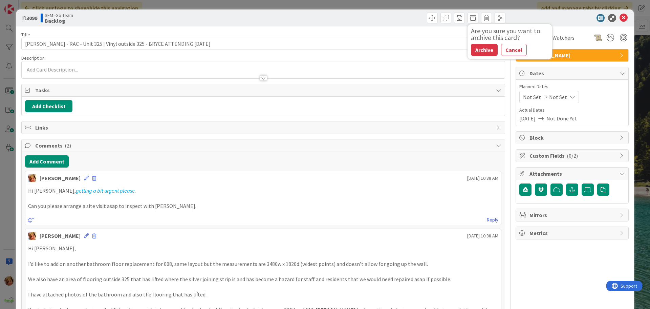
click at [475, 50] on button "Archive" at bounding box center [484, 50] width 27 height 12
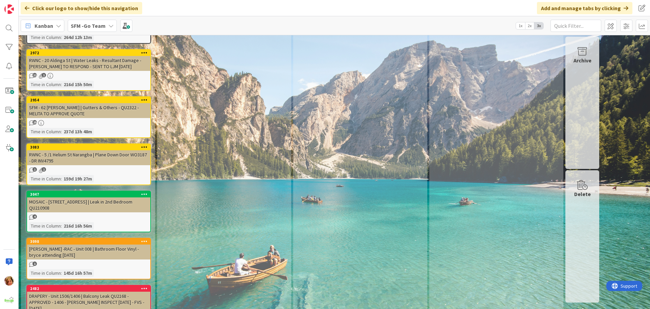
click at [71, 244] on div "BOLTON CLARKE -RAC - Unit 008 | Bathroom Floor Vinyl - bryce attending 28.2.25" at bounding box center [88, 251] width 123 height 15
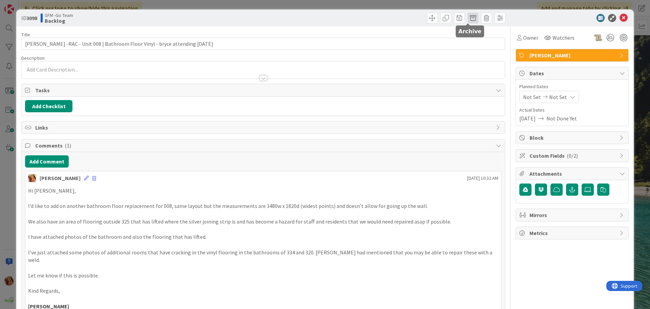
click at [468, 17] on span at bounding box center [473, 18] width 11 height 11
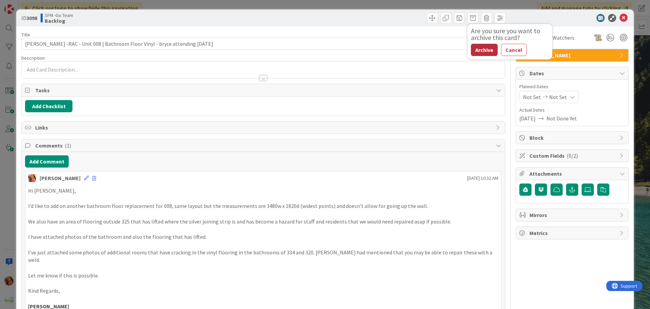
click at [482, 48] on button "Archive" at bounding box center [484, 50] width 27 height 12
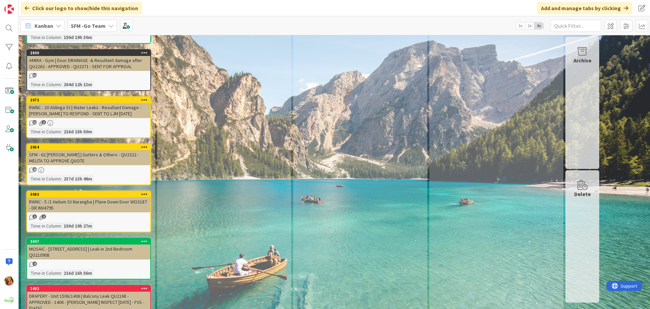
click at [95, 244] on div "MOSAIC - 867 Southpine Rd - Unit 2 | Leak in 2nd Bedroom QU210908" at bounding box center [88, 251] width 123 height 15
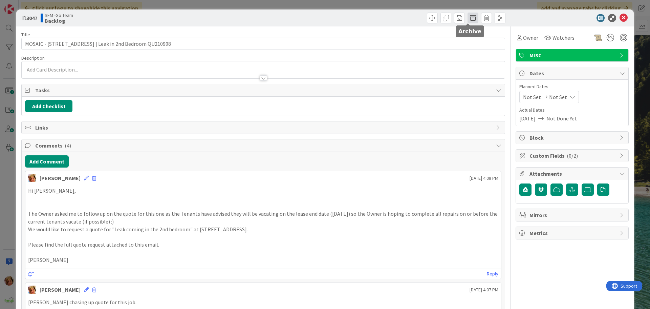
click at [469, 18] on span at bounding box center [473, 18] width 11 height 11
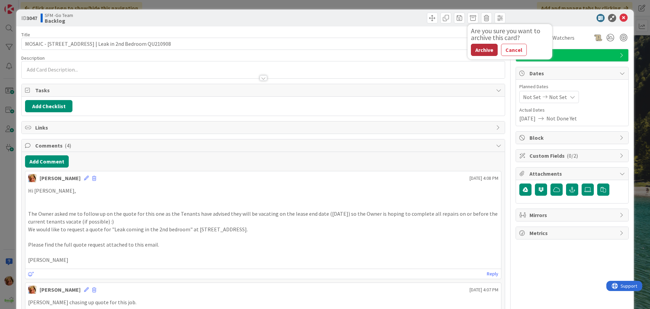
click at [471, 47] on button "Archive" at bounding box center [484, 50] width 27 height 12
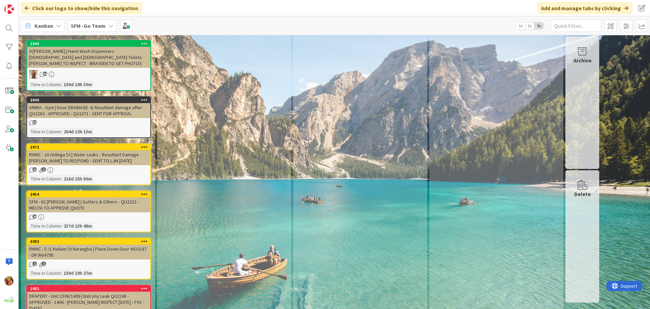
click at [73, 244] on div "RWNC - 5 /1 Helium St Narangba | Plane Down Door WO3187 - DR INV4795" at bounding box center [88, 251] width 123 height 15
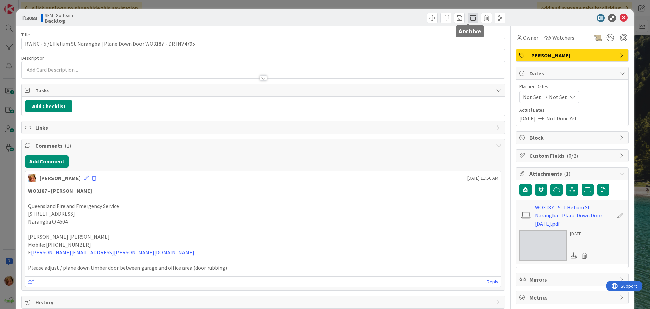
click at [468, 18] on span at bounding box center [473, 18] width 11 height 11
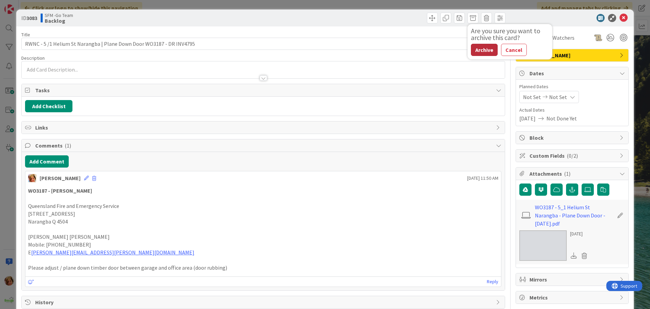
click at [482, 46] on button "Archive" at bounding box center [484, 50] width 27 height 12
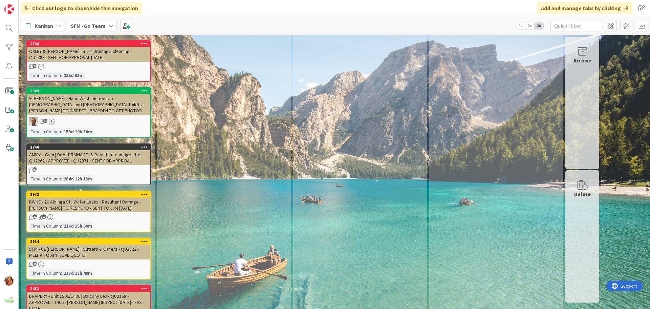
click at [67, 244] on div "SFM - 62 Gilbert Rd Lutwyche | Gutters & Others - QU2322 - MELITA TO APPROVE QU…" at bounding box center [88, 251] width 123 height 15
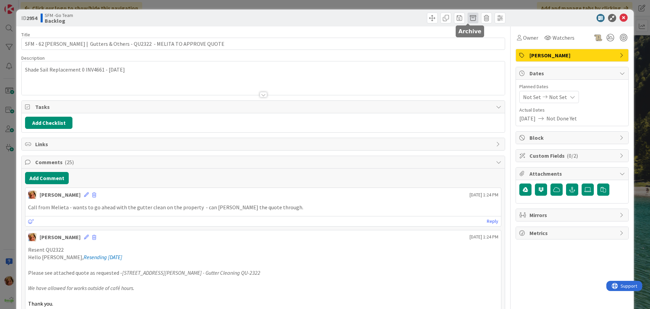
click at [468, 17] on span at bounding box center [473, 18] width 11 height 11
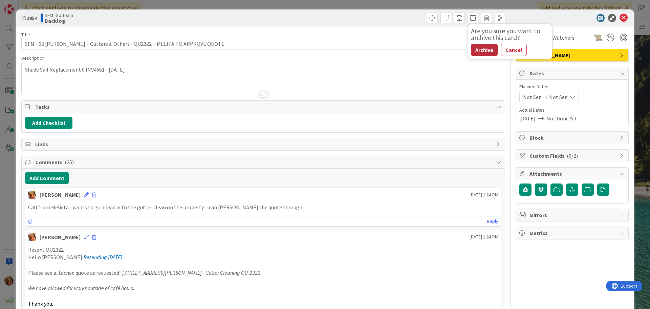
click at [488, 50] on button "Archive" at bounding box center [484, 50] width 27 height 12
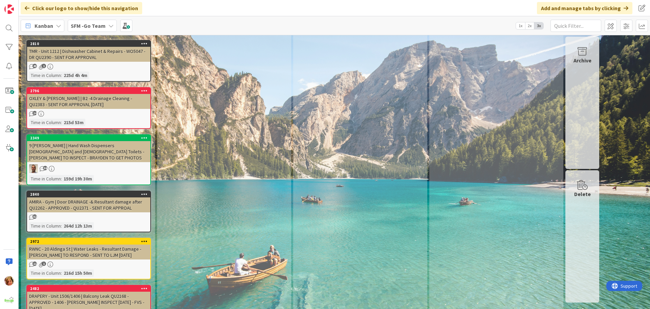
drag, startPoint x: 90, startPoint y: 207, endPoint x: 95, endPoint y: 207, distance: 4.7
click at [90, 244] on div "RWNC - 20 Aldinga St | Water Leaks - Resultant Damage - ANNIE TO RESPOND - SENT…" at bounding box center [88, 251] width 123 height 15
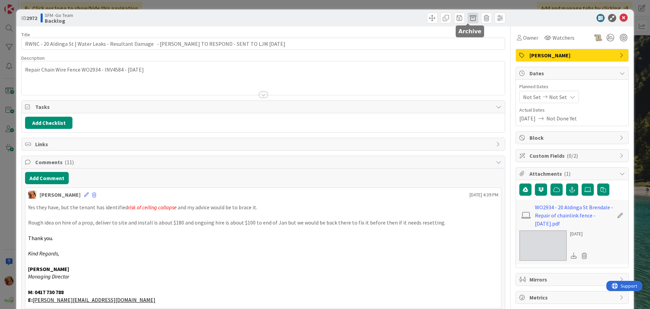
click at [469, 18] on span at bounding box center [473, 18] width 11 height 11
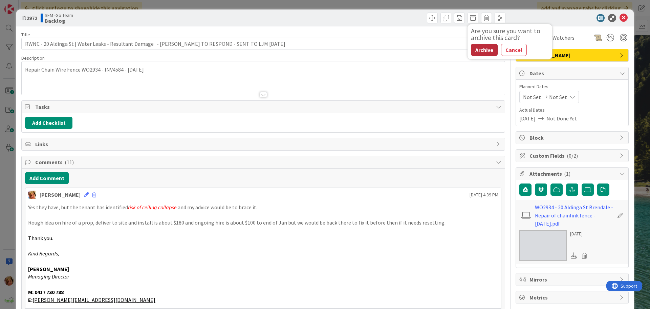
click at [485, 50] on button "Archive" at bounding box center [484, 50] width 27 height 12
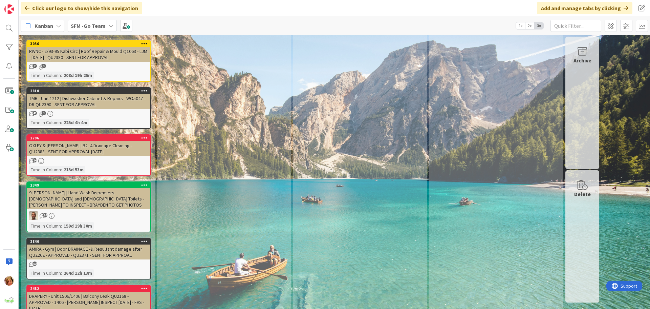
click at [78, 244] on div "AMIRA - Gym | Door DRAINAGE -& Resultant damage after QU2262 - APPROVED - QU237…" at bounding box center [88, 251] width 123 height 15
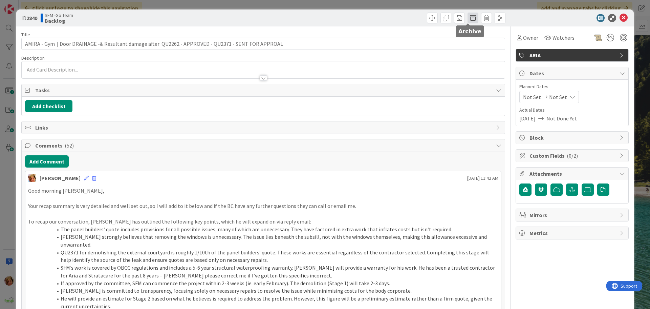
click at [468, 19] on span at bounding box center [473, 18] width 11 height 11
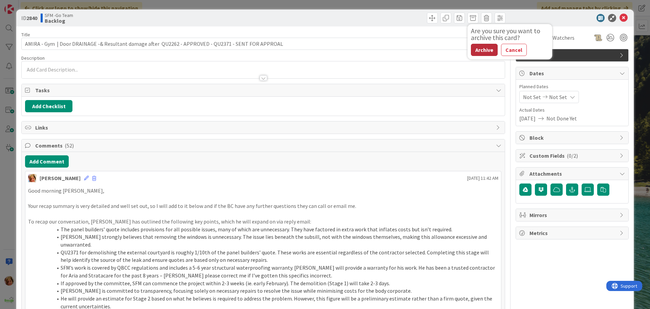
click at [479, 48] on button "Archive" at bounding box center [484, 50] width 27 height 12
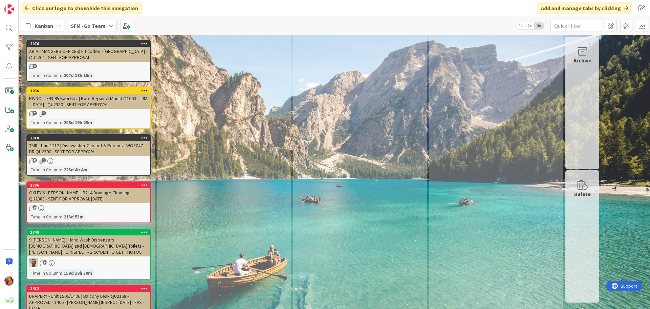
click at [92, 235] on div "9 TORRES CRES | Hand Wash Dispensers Male and Female Toilets - STEVE TO INSPECT…" at bounding box center [88, 245] width 123 height 21
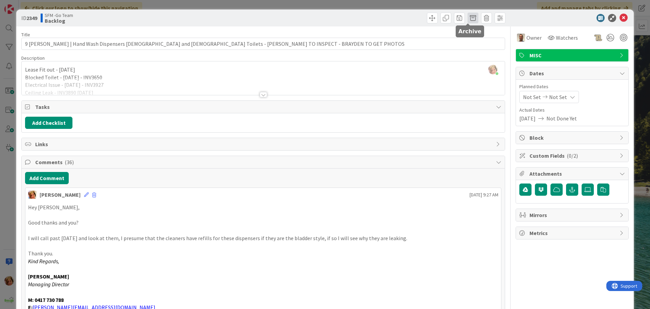
click at [468, 18] on span at bounding box center [473, 18] width 11 height 11
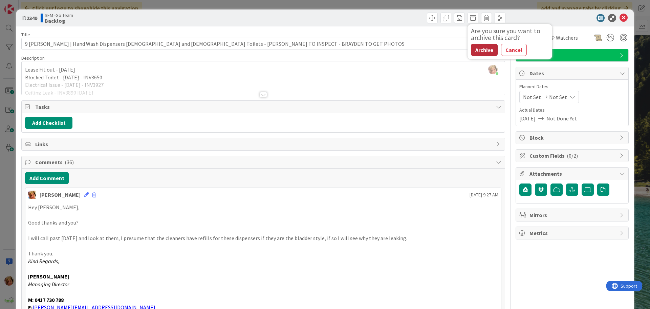
click at [476, 46] on button "Archive" at bounding box center [484, 50] width 27 height 12
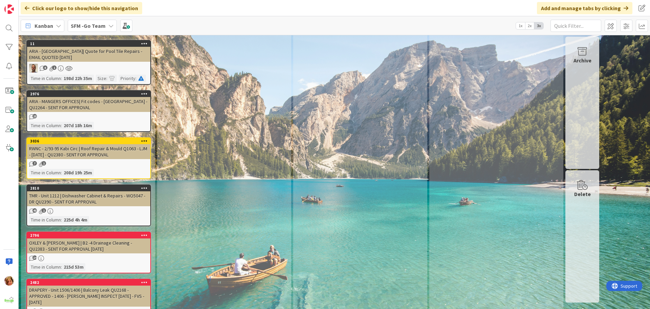
click at [99, 191] on div "TMR - Unit 1212 | Dishwasher Cabinet & Repairs - WO5047 - DR QU2390 - SENT FOR …" at bounding box center [88, 198] width 123 height 15
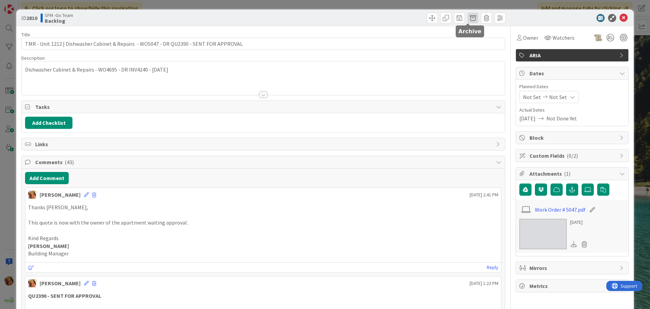
click at [468, 18] on span at bounding box center [473, 18] width 11 height 11
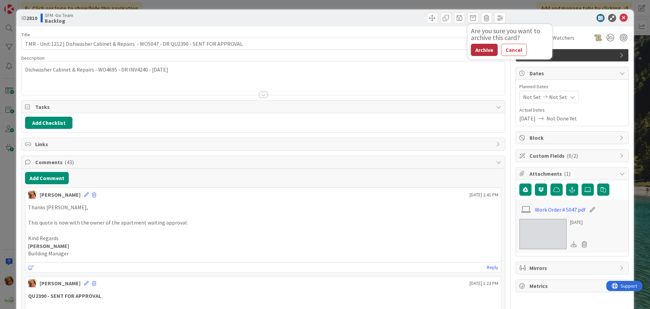
click at [481, 50] on button "Archive" at bounding box center [484, 50] width 27 height 12
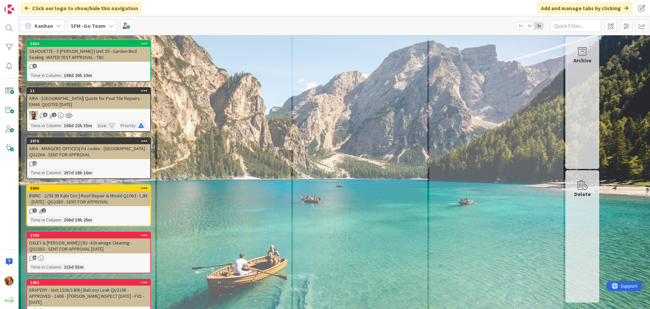
click at [68, 191] on div "RWNC - 2/93-95 Kabi Circ | Roof Repair & Mould Q1063 - LJM - 10.1.25 - QU2380 -…" at bounding box center [88, 198] width 123 height 15
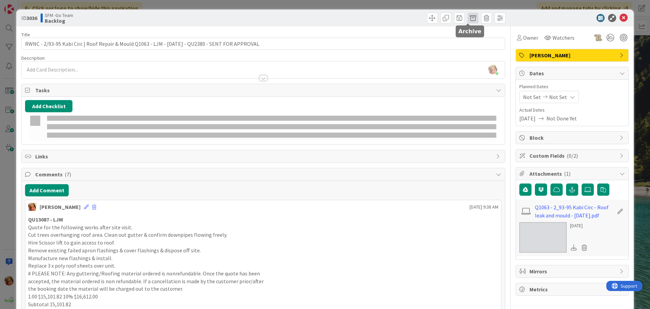
click at [469, 19] on span at bounding box center [473, 18] width 11 height 11
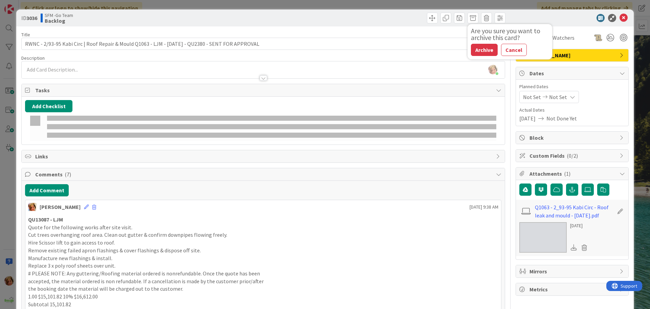
click at [482, 47] on button "Archive" at bounding box center [484, 50] width 27 height 12
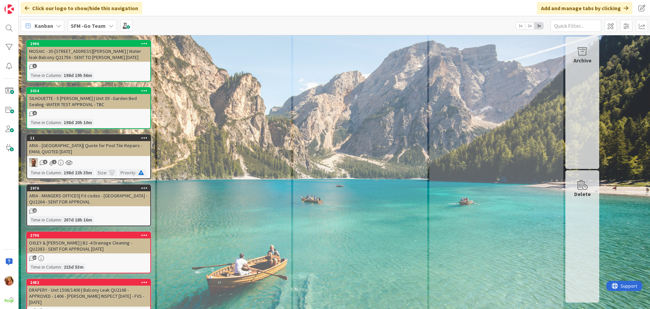
click at [87, 191] on div "ARIA - MANGERS OFFICES| Fit codes - VALENCIA - QU2264 - SENT FOR APPROVAL" at bounding box center [88, 198] width 123 height 15
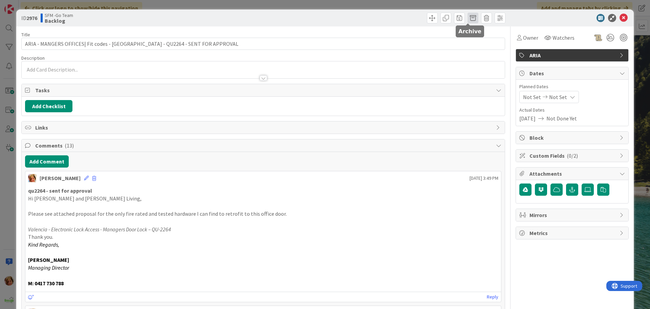
click at [468, 18] on span at bounding box center [473, 18] width 11 height 11
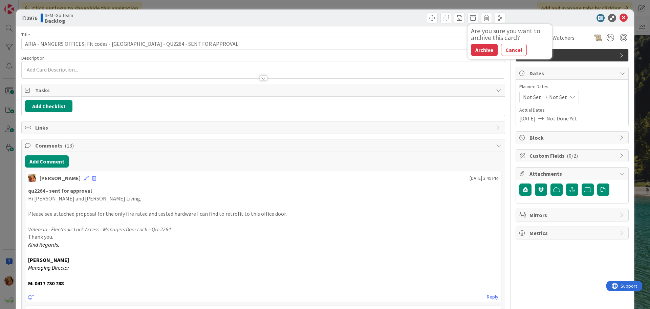
click at [478, 47] on button "Archive" at bounding box center [484, 50] width 27 height 12
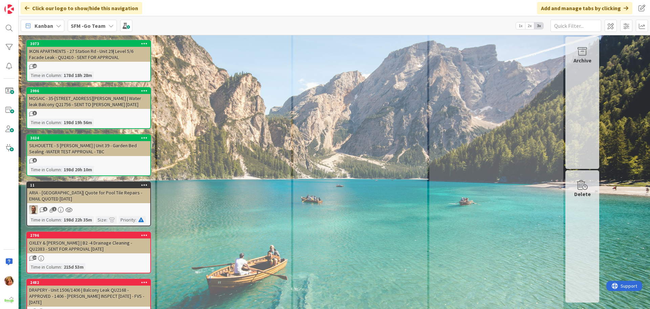
click at [84, 188] on div "ARIA - Valencia| Quote for Pool Tile Repairs - EMAIL QUOTED 31.1.25" at bounding box center [88, 195] width 123 height 15
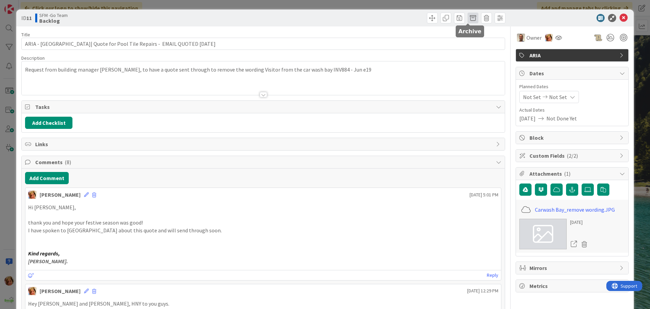
click at [468, 20] on span at bounding box center [473, 18] width 11 height 11
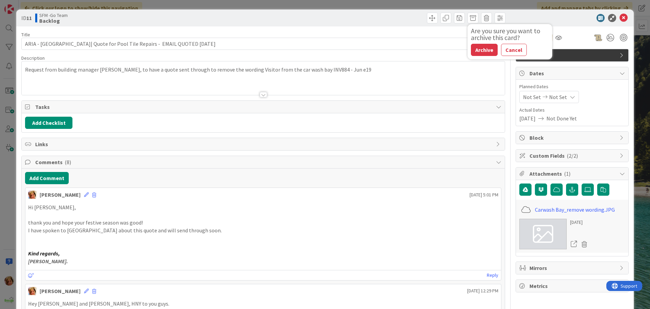
drag, startPoint x: 480, startPoint y: 53, endPoint x: 430, endPoint y: 59, distance: 50.1
click at [480, 53] on button "Archive" at bounding box center [484, 50] width 27 height 12
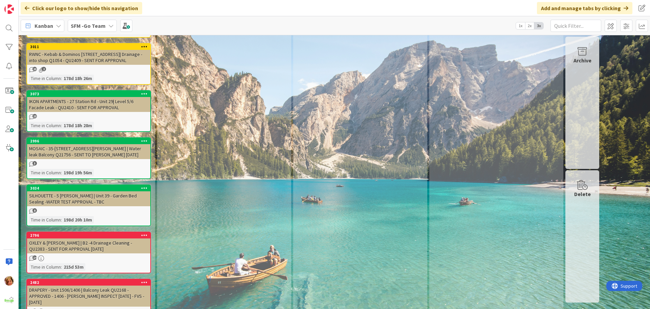
click at [63, 191] on div "SILHOUETTE - 5 Manning | Unit 39 - Garden Bed Sealing -WATER TEST APPROVAL - TBC" at bounding box center [88, 198] width 123 height 15
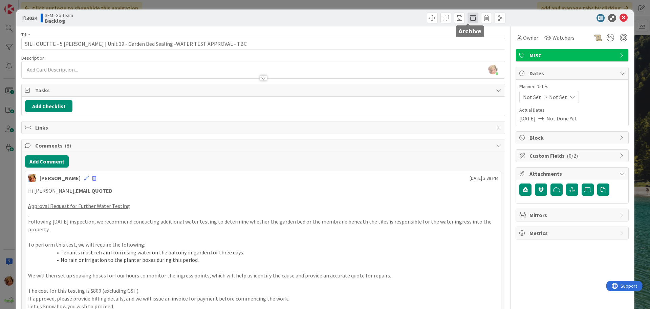
click at [468, 18] on span at bounding box center [473, 18] width 11 height 11
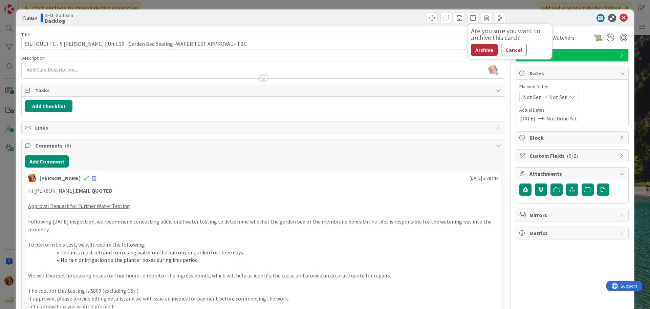
click at [479, 48] on button "Archive" at bounding box center [484, 50] width 27 height 12
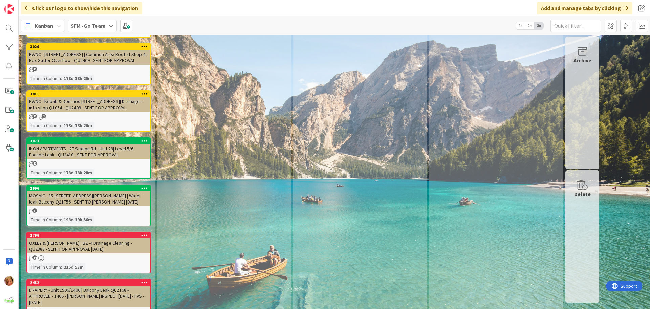
click at [60, 191] on div "MOSAIC - 35-39 LAMBERT RD INDO - Unit 405 | Water leak Balcony Q21756 - SENT TO…" at bounding box center [88, 198] width 123 height 15
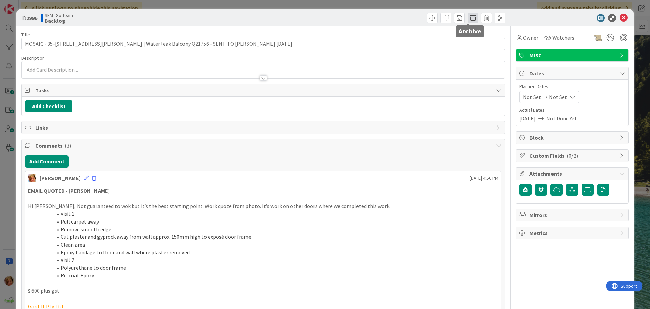
click at [469, 19] on span at bounding box center [473, 18] width 11 height 11
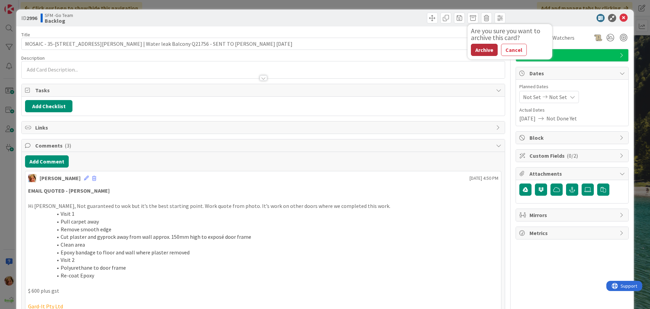
click at [478, 52] on button "Archive" at bounding box center [484, 50] width 27 height 12
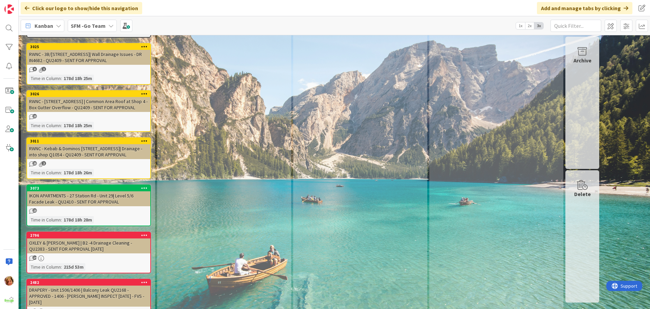
click at [84, 191] on div "IKON APARTMENTS - 27 Station Rd - Unit 29| Level 5/6 Facade Leak - QU2410 - SEN…" at bounding box center [88, 198] width 123 height 15
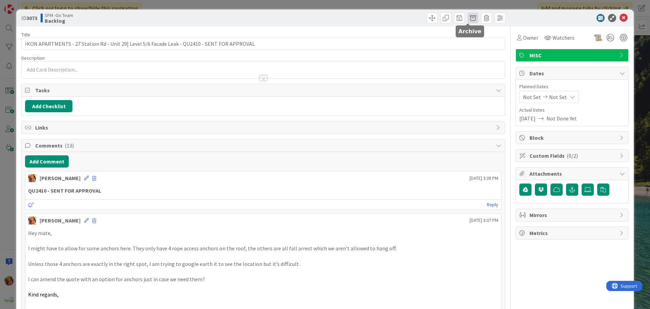
click at [468, 17] on span at bounding box center [473, 18] width 11 height 11
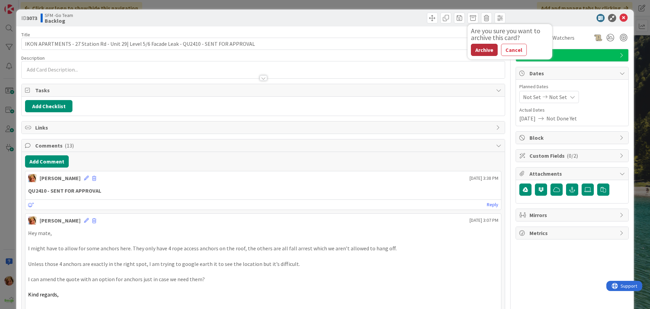
click at [486, 51] on button "Archive" at bounding box center [484, 50] width 27 height 12
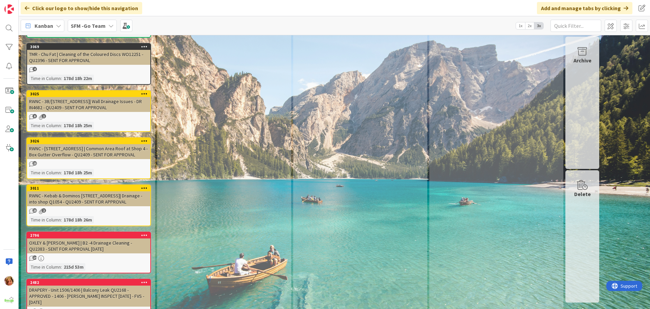
click at [88, 191] on div "RWNC - Kebab & Dominos 805 Sandgate Rd Clayfield| Drainage - into shop Q1054 - …" at bounding box center [88, 198] width 123 height 15
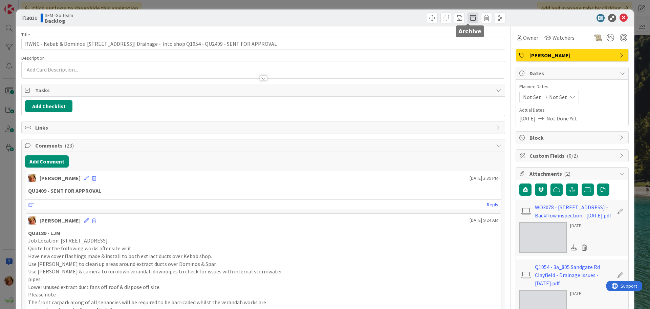
click at [468, 19] on span at bounding box center [473, 18] width 11 height 11
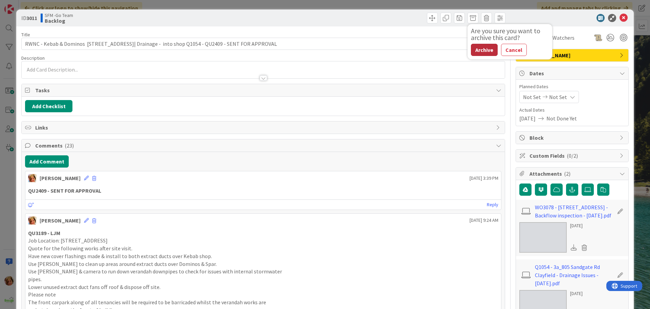
click at [477, 51] on button "Archive" at bounding box center [484, 50] width 27 height 12
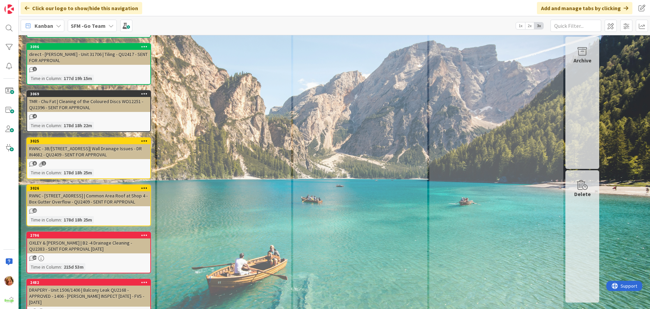
click at [67, 191] on div "RWNC - 805 Sandgate Rd | Common Area Roof at Shop 4 - Box Gutter Overflow - QU2…" at bounding box center [88, 198] width 123 height 15
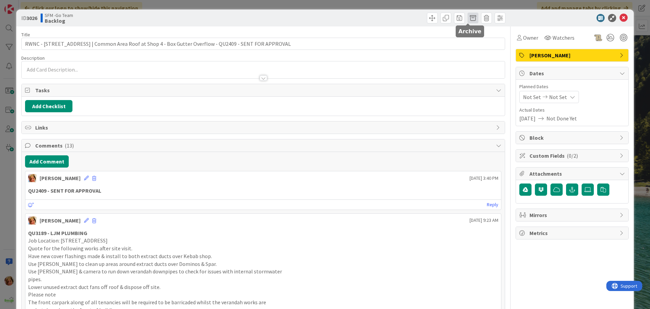
click at [468, 19] on span at bounding box center [473, 18] width 11 height 11
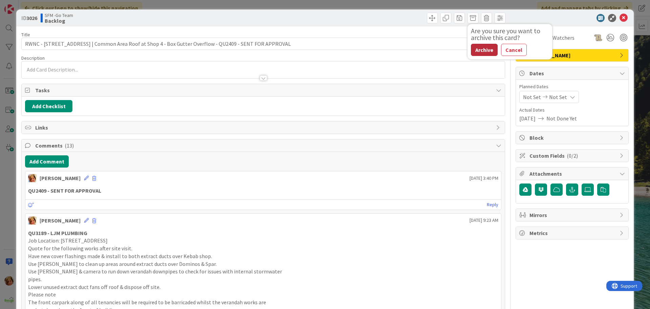
click at [481, 50] on button "Archive" at bounding box center [484, 50] width 27 height 12
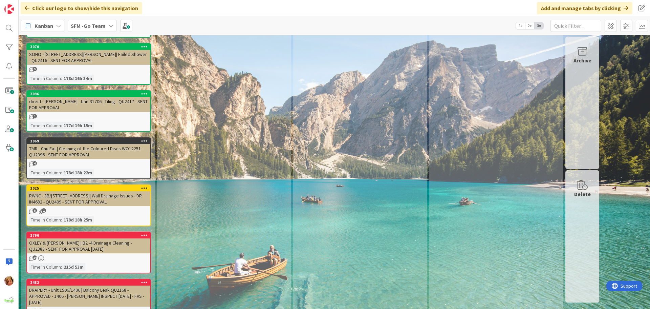
click at [80, 186] on div "3025" at bounding box center [90, 188] width 120 height 5
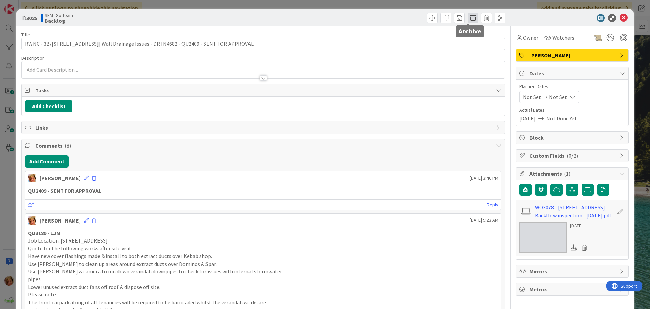
click at [468, 18] on span at bounding box center [473, 18] width 11 height 11
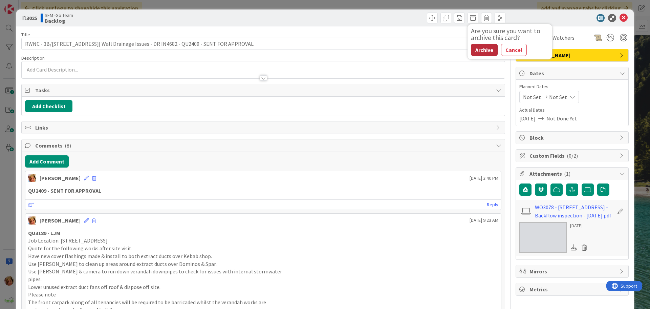
click at [482, 47] on button "Archive" at bounding box center [484, 50] width 27 height 12
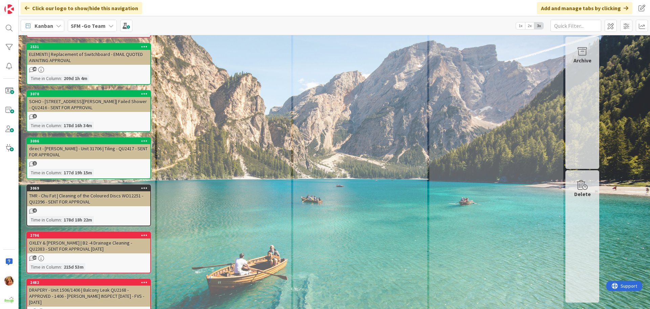
click at [64, 191] on div "TMR - Chu Fat | Cleaning of the Coloured Discs WO12251 -QU2396 - SENT FOR APPRO…" at bounding box center [88, 198] width 123 height 15
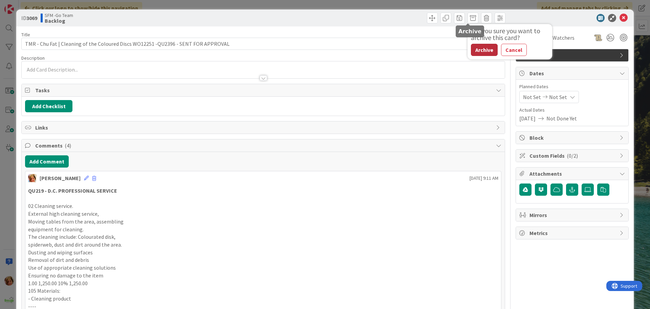
scroll to position [4143, 0]
click at [475, 48] on button "Archive" at bounding box center [484, 50] width 27 height 12
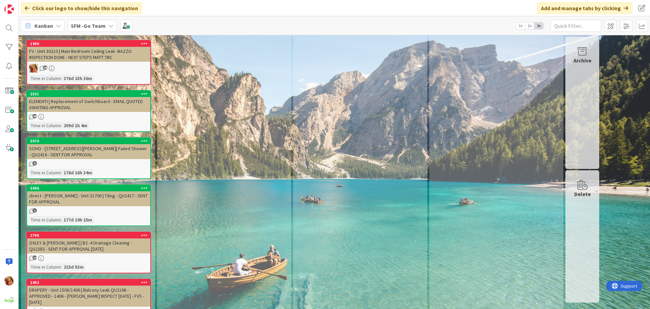
click at [69, 191] on div "direct - FV PEPPERS - Unit 31706 | Tiling - QU2417 - SENT FOR APPROVAL" at bounding box center [88, 198] width 123 height 15
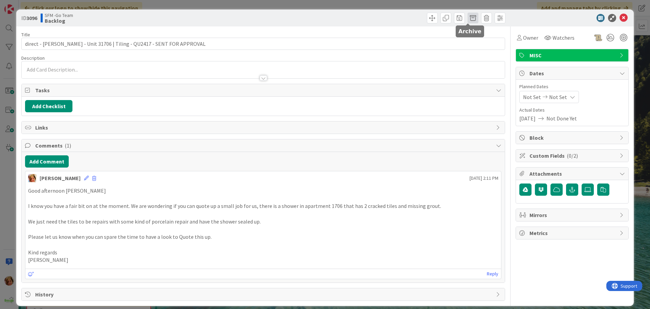
click at [469, 18] on span at bounding box center [473, 18] width 11 height 11
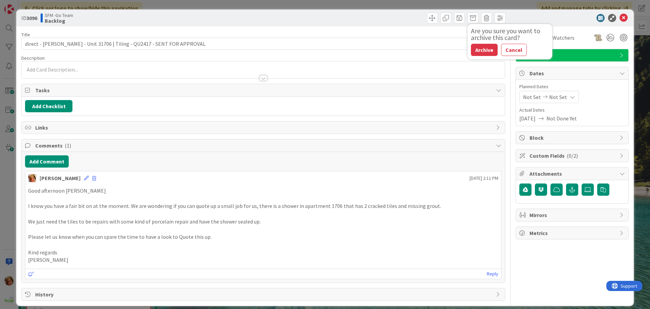
click at [478, 48] on button "Archive" at bounding box center [484, 50] width 27 height 12
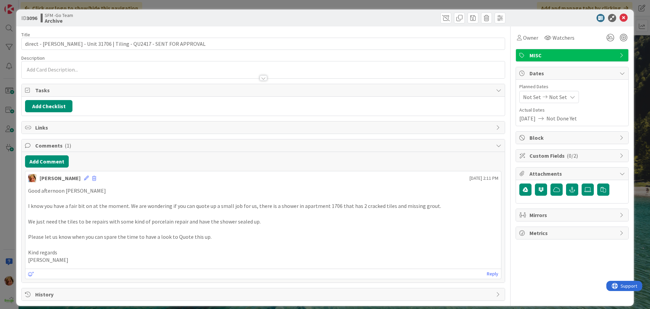
scroll to position [4049, 0]
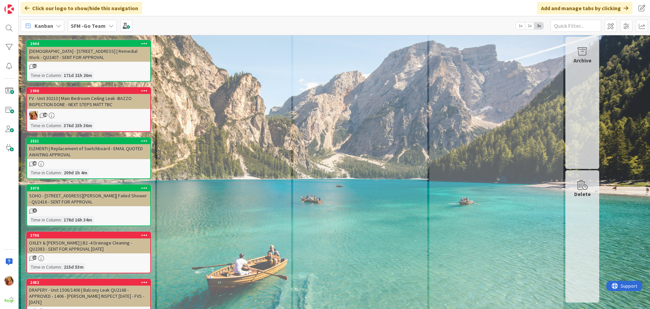
click at [80, 191] on div "SOHO - 8 Cordelia St - Unit 606| Failed Shower - QU2416 - SENT FOR APPROVAL" at bounding box center [88, 198] width 123 height 15
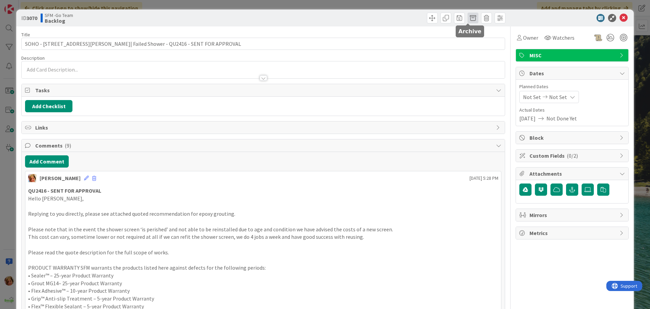
click at [468, 19] on span at bounding box center [473, 18] width 11 height 11
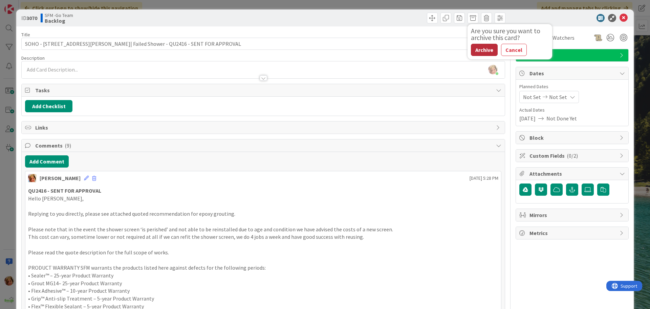
click at [474, 48] on button "Archive" at bounding box center [484, 50] width 27 height 12
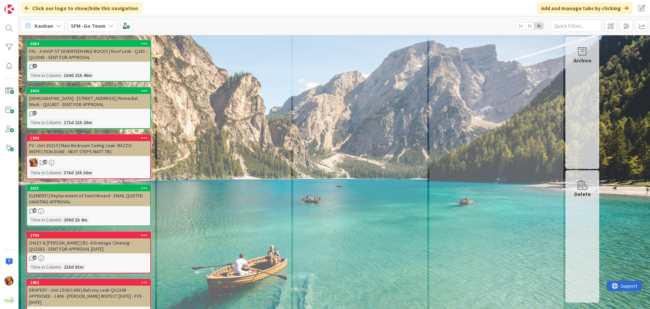
click at [95, 141] on div "FV - Unit 30210 | Main Bedroom Ceiling Leak -BAZZO INSPECTION DONE - NEXT STEPS…" at bounding box center [88, 148] width 123 height 15
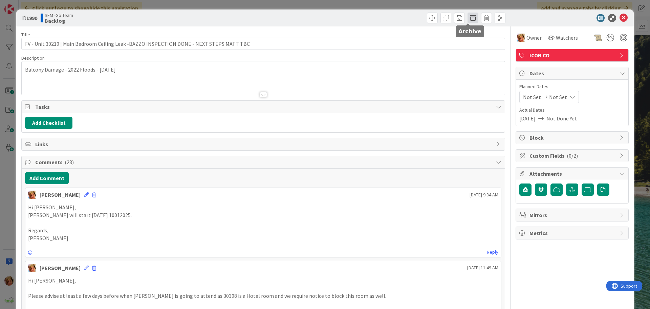
click at [468, 20] on span at bounding box center [473, 18] width 11 height 11
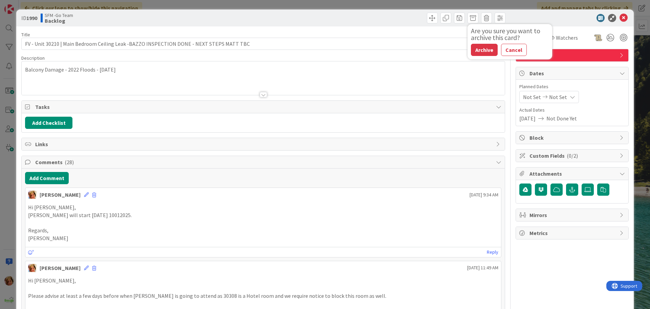
click at [479, 48] on button "Archive" at bounding box center [484, 50] width 27 height 12
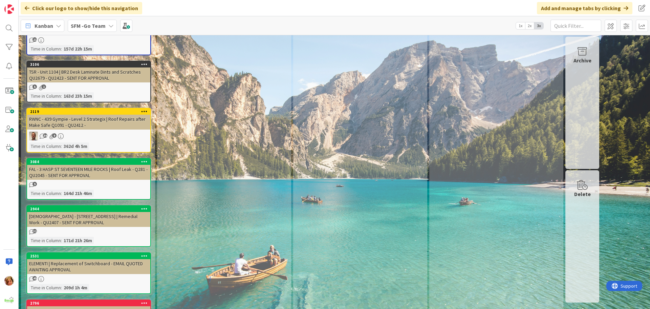
click at [77, 165] on div "FAL - 3 HASP ST SEVENTEEN MILE ROCKS | Roof Leak - Q281 - QU2045 - SENT FOR APP…" at bounding box center [88, 172] width 123 height 15
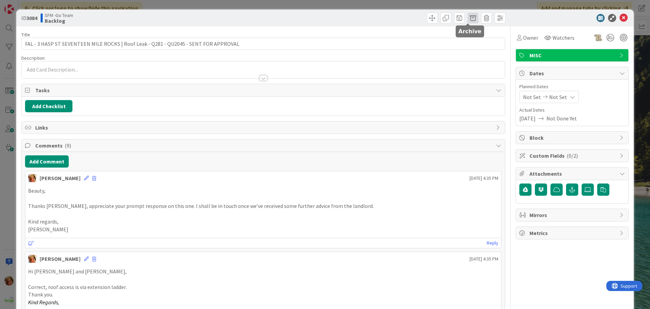
click at [468, 18] on span at bounding box center [473, 18] width 11 height 11
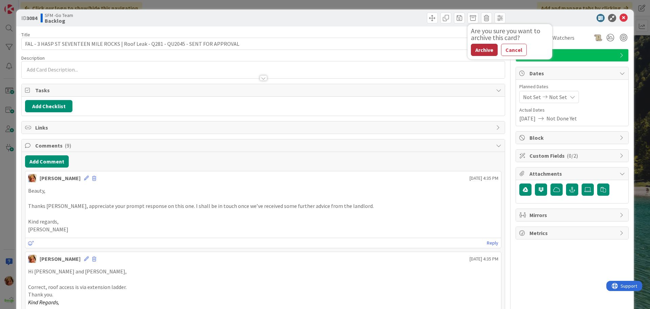
click at [471, 49] on button "Archive" at bounding box center [484, 50] width 27 height 12
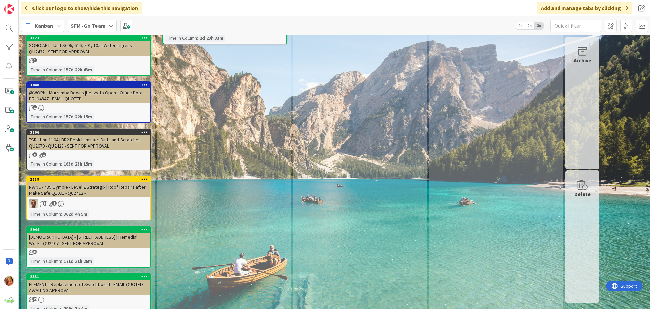
click at [76, 182] on div "RWNC - 439 Gympie - Level 2 Strategix | Roof Repairs after Make Safe Q1091 - QU…" at bounding box center [88, 189] width 123 height 15
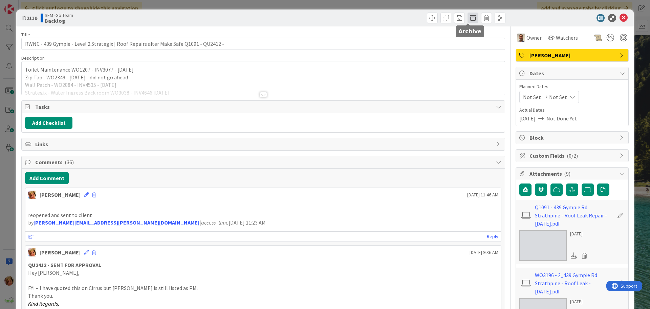
click at [468, 20] on span at bounding box center [473, 18] width 11 height 11
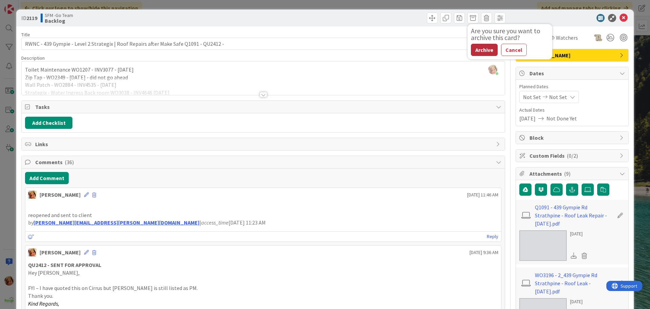
click at [475, 49] on button "Archive" at bounding box center [484, 50] width 27 height 12
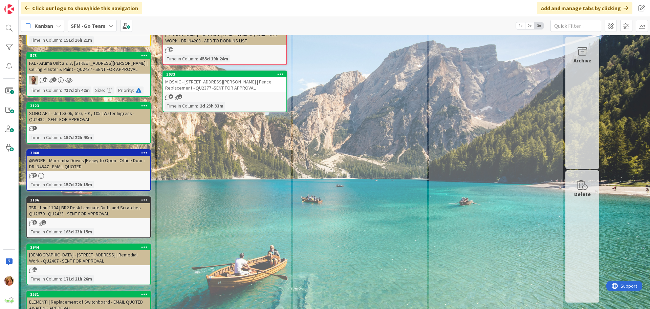
click at [82, 203] on div "TSR - Unit 1104 | BR2 Desk Laminate Dints and Scratches QU2679 - QU2423 - SENT …" at bounding box center [88, 210] width 123 height 15
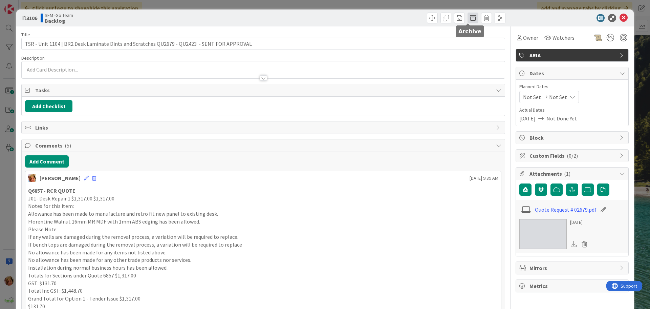
click at [468, 19] on span at bounding box center [473, 18] width 11 height 11
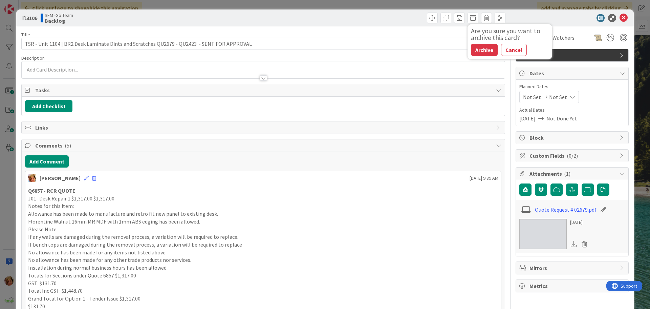
click at [473, 51] on button "Archive" at bounding box center [484, 50] width 27 height 12
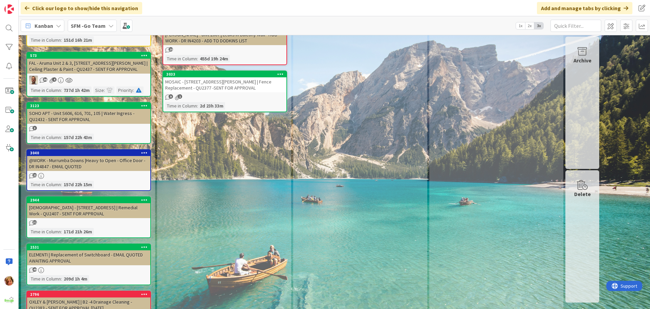
click at [90, 156] on div "@WORK - Murrumba Downs |Heavy to Open - Office Door - DR IN4847 - EMAIL QUOTED" at bounding box center [88, 163] width 123 height 15
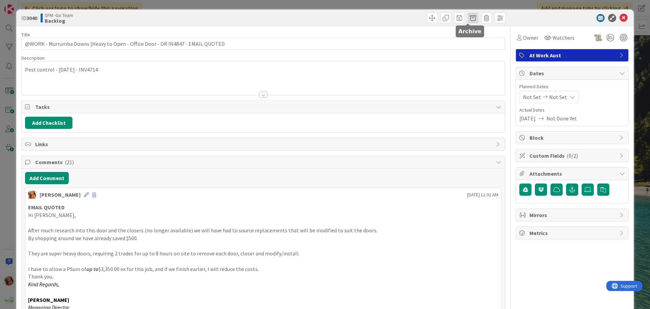
click at [471, 18] on span at bounding box center [473, 18] width 11 height 11
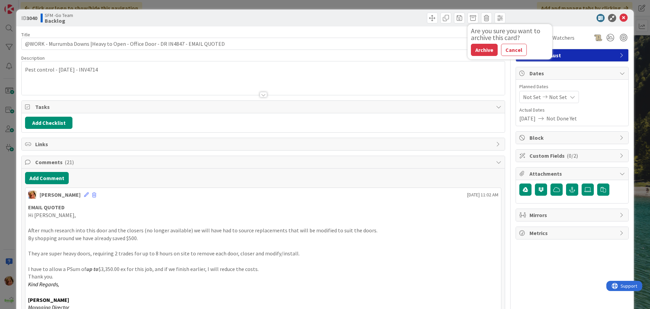
click at [483, 51] on button "Archive" at bounding box center [484, 50] width 27 height 12
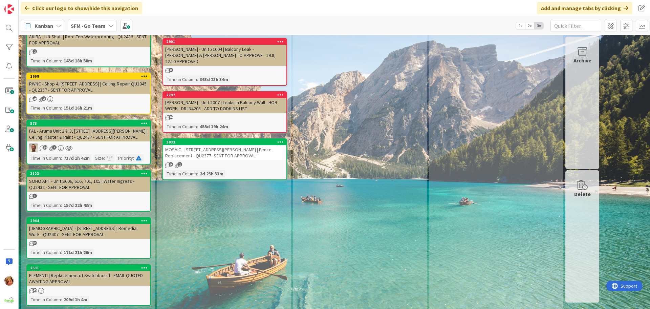
click at [95, 176] on div "SOHO APT - Unit S606, 616, 701, 105 | Water Ingress - QU2432 - SENT FOR APPROVAL" at bounding box center [88, 183] width 123 height 15
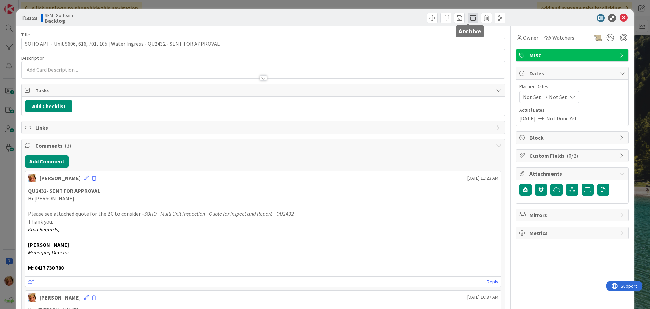
click at [468, 18] on span at bounding box center [473, 18] width 11 height 11
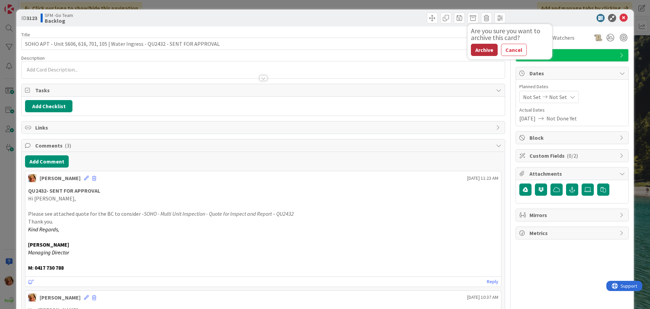
click at [477, 50] on button "Archive" at bounding box center [484, 50] width 27 height 12
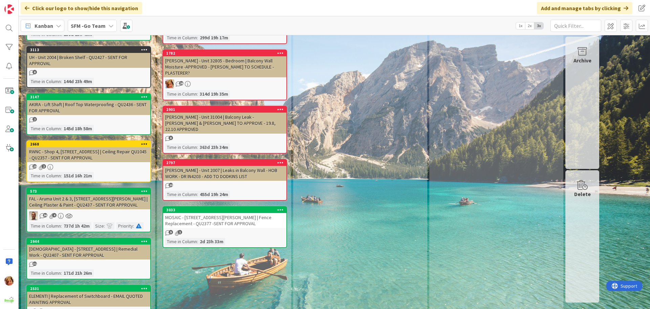
click at [101, 194] on div "FAL - Aruma Unit 2 & 3, 8 Lee St | Ceiling Plaster & Paint - QU2437 - SENT FOR …" at bounding box center [88, 201] width 123 height 15
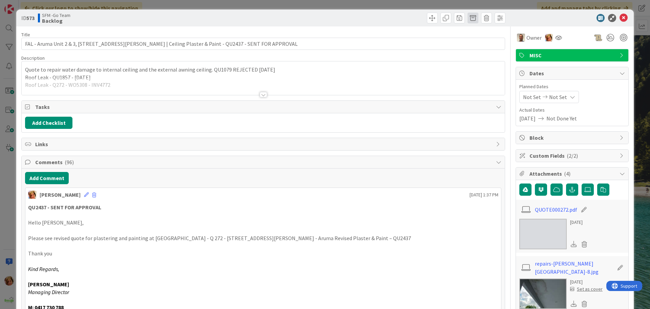
click at [468, 19] on span at bounding box center [473, 18] width 11 height 11
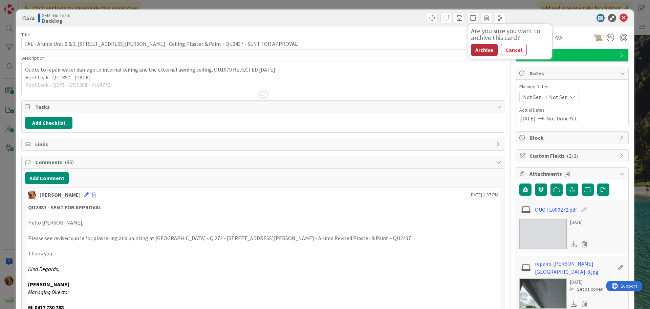
click at [478, 50] on button "Archive" at bounding box center [484, 50] width 27 height 12
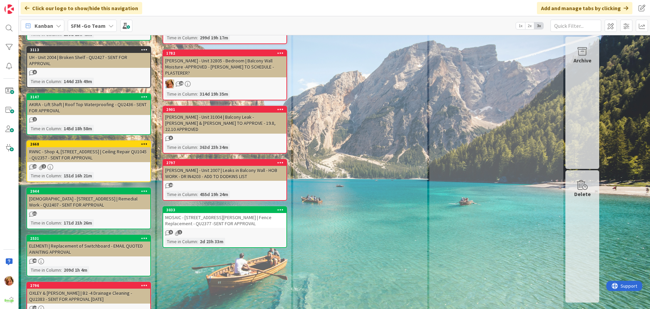
click at [82, 147] on div "RWNC - Shop 4, 65-75 Bellmere Rd | Ceiling Repair QU1045 - QU2357 - SENT FOR AP…" at bounding box center [88, 154] width 123 height 15
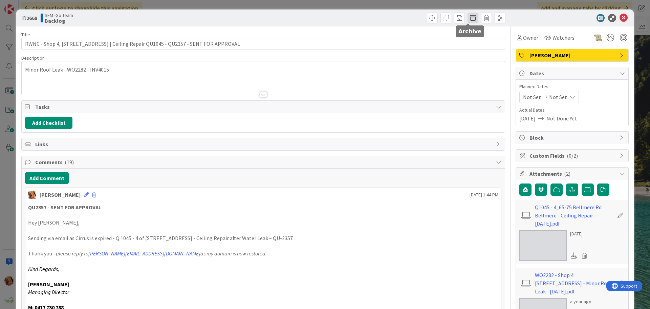
click at [469, 19] on span at bounding box center [473, 18] width 11 height 11
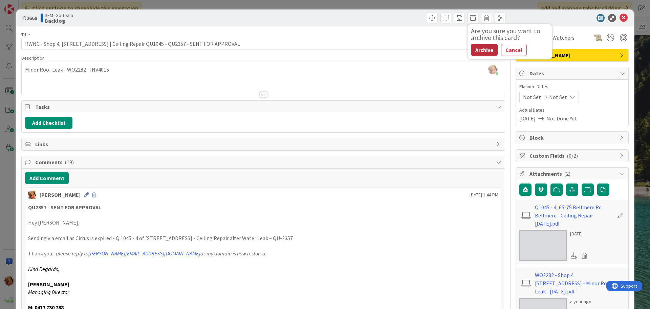
click at [478, 50] on button "Archive" at bounding box center [484, 50] width 27 height 12
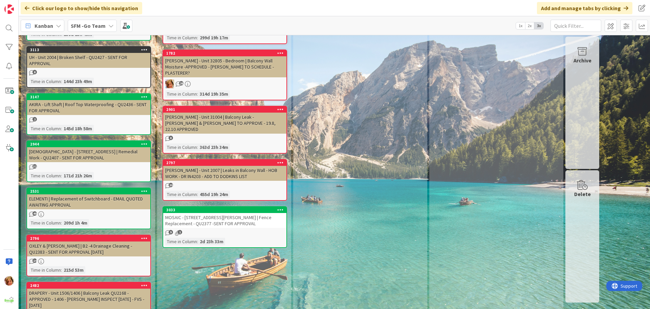
click at [99, 100] on div "AKIRA - Lift Shaft | Roof Top Waterproofing - QU2436 - SENT FOR APPROVAL" at bounding box center [88, 107] width 123 height 15
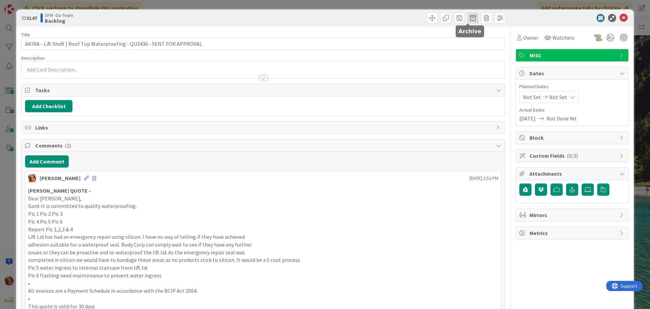
click at [470, 18] on span at bounding box center [473, 18] width 11 height 11
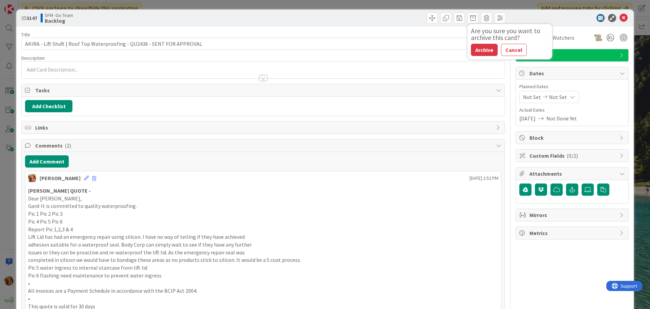
click at [482, 50] on button "Archive" at bounding box center [484, 50] width 27 height 12
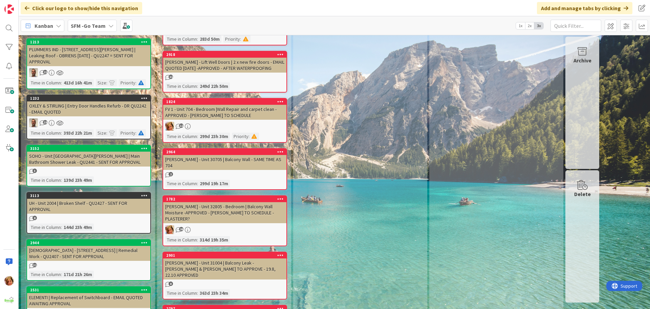
click at [79, 151] on div "SOHO - Unit 611, 8 Cordelia | Main Bathroom Shower Leak - QU2441 - SENT FOR APP…" at bounding box center [88, 158] width 123 height 15
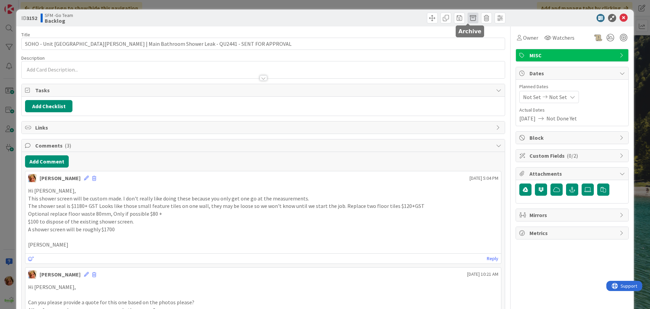
click at [468, 18] on span at bounding box center [473, 18] width 11 height 11
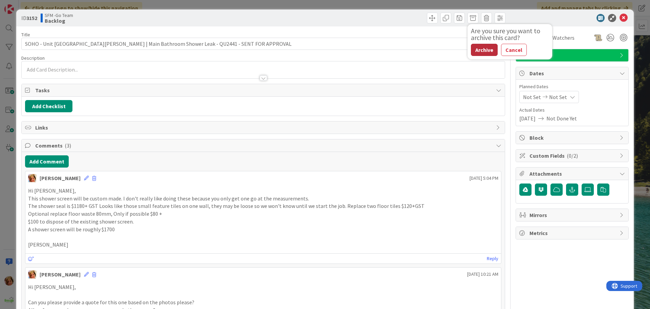
click at [481, 51] on button "Archive" at bounding box center [484, 50] width 27 height 12
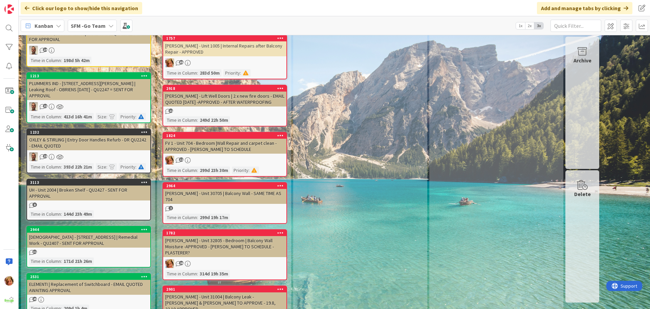
click at [94, 185] on div "UH - Unit 2004 | Broken Shelf - QU2427 - SENT FOR APPROVAL" at bounding box center [88, 192] width 123 height 15
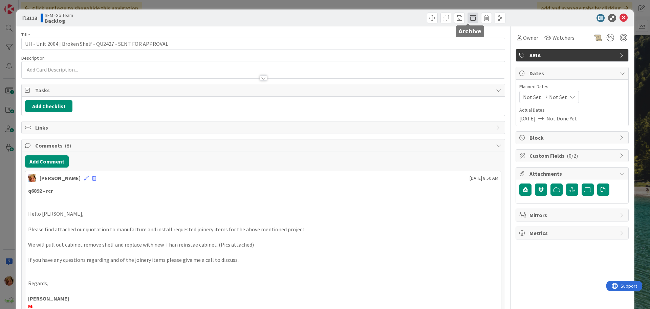
click at [468, 19] on span at bounding box center [473, 18] width 11 height 11
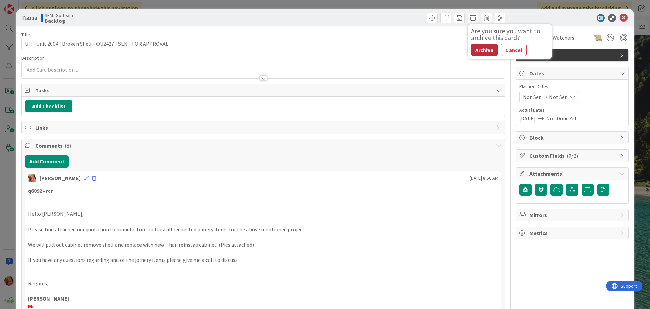
click at [475, 49] on button "Archive" at bounding box center [484, 50] width 27 height 12
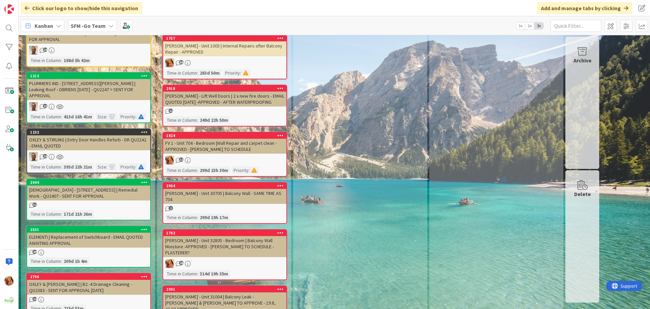
click at [76, 135] on div "OXLEY & STIRLING | Entry Door Handles Refurb - DR QU2242 - EMAIL QUOTED" at bounding box center [88, 142] width 123 height 15
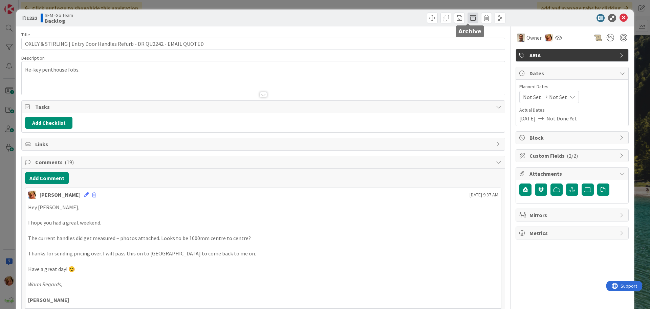
click at [468, 17] on span at bounding box center [473, 18] width 11 height 11
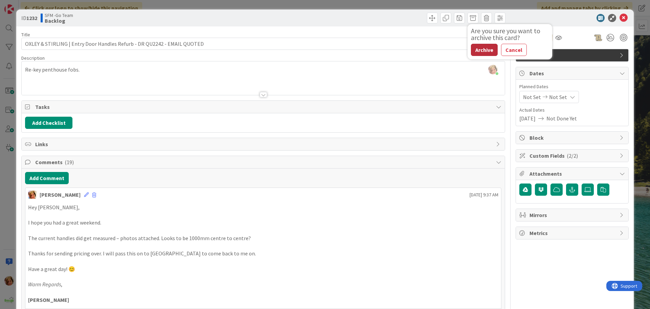
click at [484, 48] on button "Archive" at bounding box center [484, 50] width 27 height 12
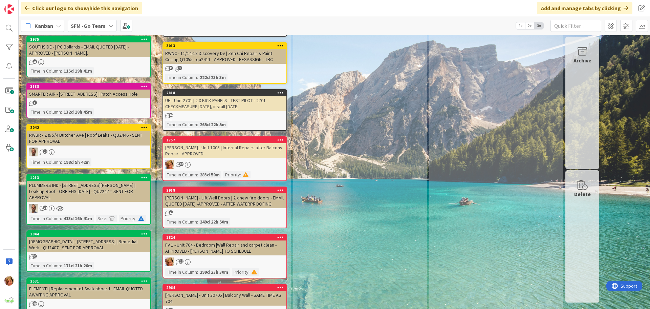
click at [95, 181] on div "PLUMMERS IND - 264 Wolston Rd Sumner Park | Leaking Roof - OBRIENS 18.6.24 - QU…" at bounding box center [88, 191] width 123 height 21
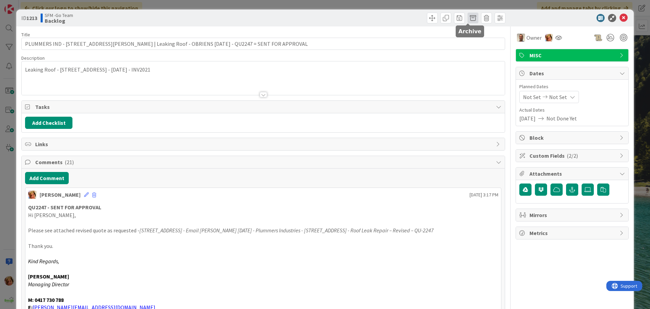
click at [469, 18] on span at bounding box center [473, 18] width 11 height 11
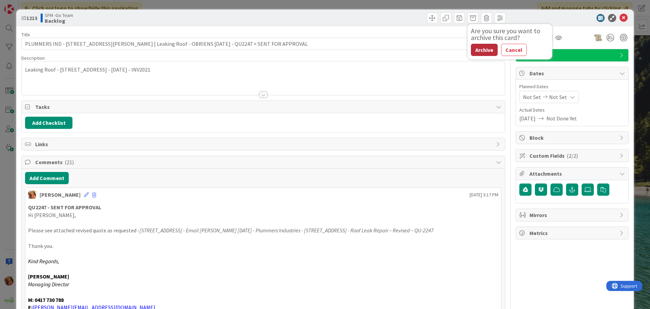
click at [489, 52] on button "Archive" at bounding box center [484, 50] width 27 height 12
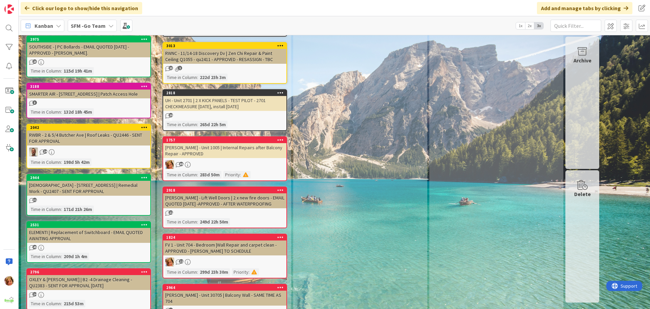
click at [90, 130] on div "RWBR - 2 & 5/4 Butcher Ave | Roof Leaks - QU2446 - SENT FOR APPROVAL" at bounding box center [88, 137] width 123 height 15
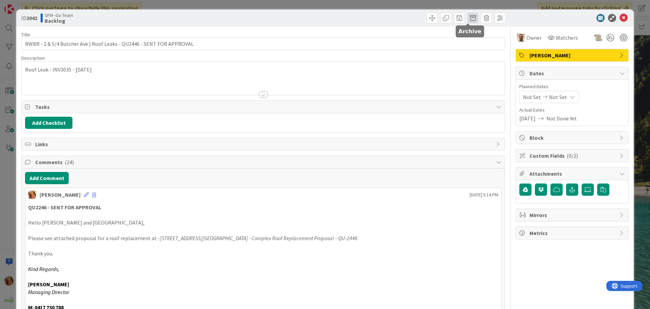
click at [472, 19] on span at bounding box center [473, 18] width 11 height 11
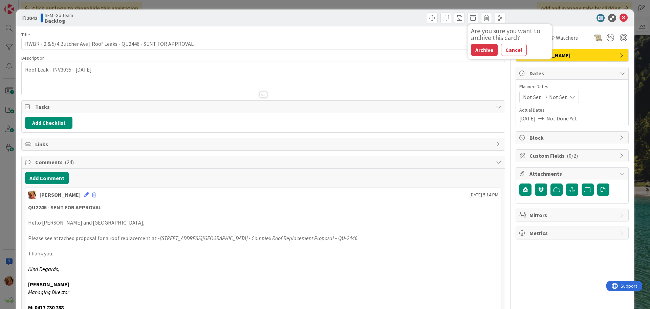
click at [479, 51] on button "Archive" at bounding box center [484, 50] width 27 height 12
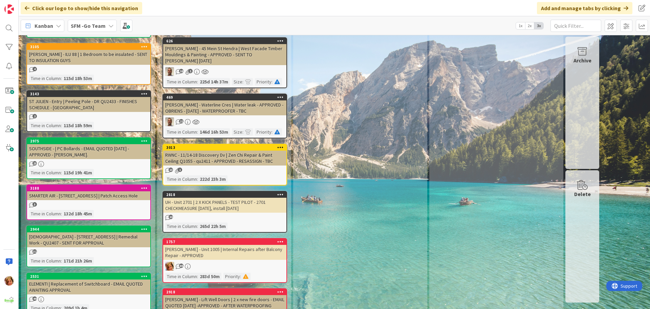
click at [102, 191] on div "SMARTER AIR - 11 WOODHILL RD FERNY HILLS | Patch Access Hole" at bounding box center [88, 195] width 123 height 9
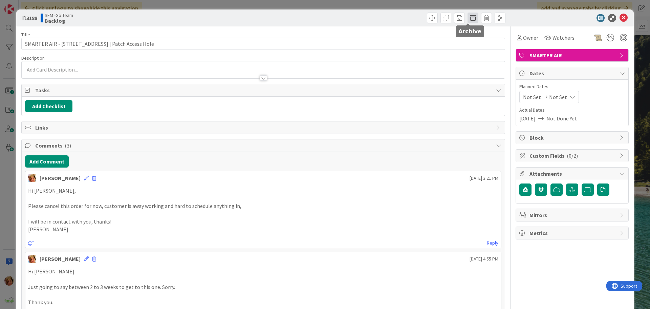
click at [468, 19] on span at bounding box center [473, 18] width 11 height 11
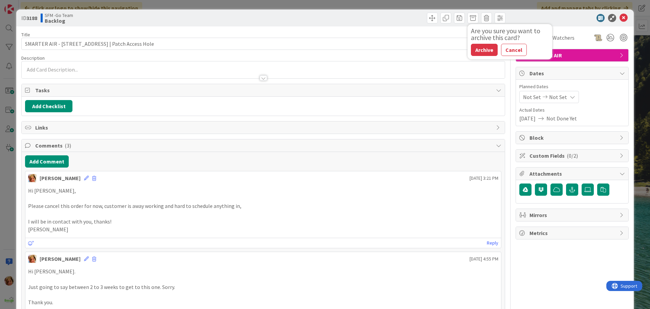
click at [475, 49] on button "Archive" at bounding box center [484, 50] width 27 height 12
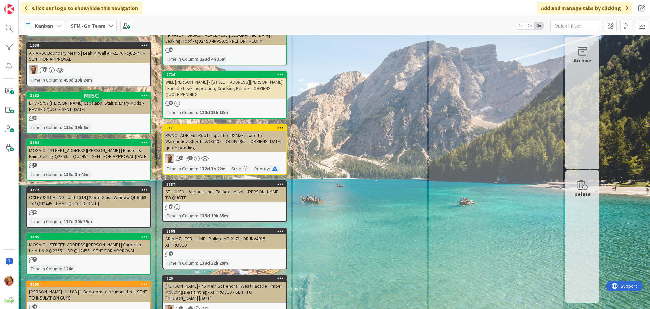
drag, startPoint x: 125, startPoint y: 107, endPoint x: 362, endPoint y: 125, distance: 238.5
click at [75, 240] on div "MOSAIC - 186 CLARENCE RD - Unit 204 | Carpet in bed 1 & 2 Q23551 - DR QU2455 - …" at bounding box center [88, 247] width 123 height 15
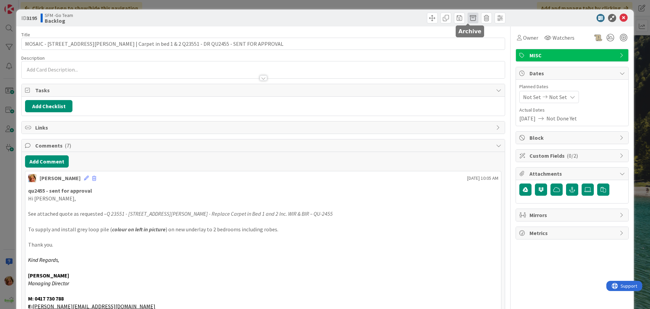
click at [468, 19] on span at bounding box center [473, 18] width 11 height 11
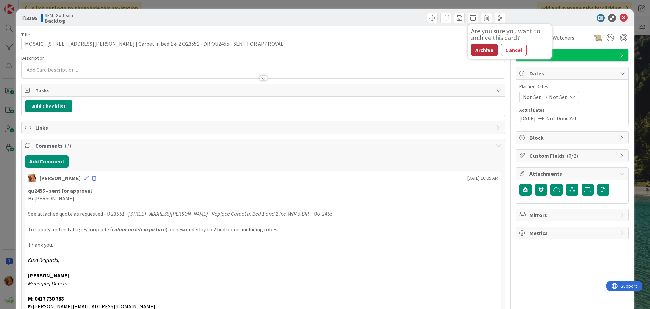
click at [474, 50] on button "Archive" at bounding box center [484, 50] width 27 height 12
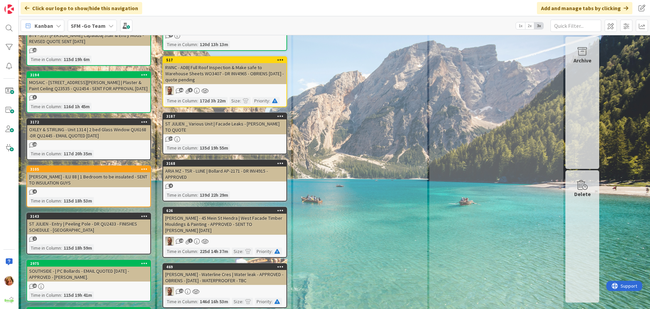
click at [93, 219] on div "ST JULIEN - Entry | Peeling Pole - DR QU2433 - FINISHES SCHEDULE - KIMBERLEY" at bounding box center [88, 226] width 123 height 15
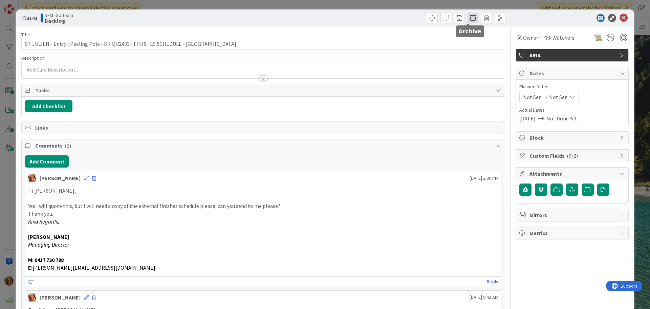
click at [468, 18] on span at bounding box center [473, 18] width 11 height 11
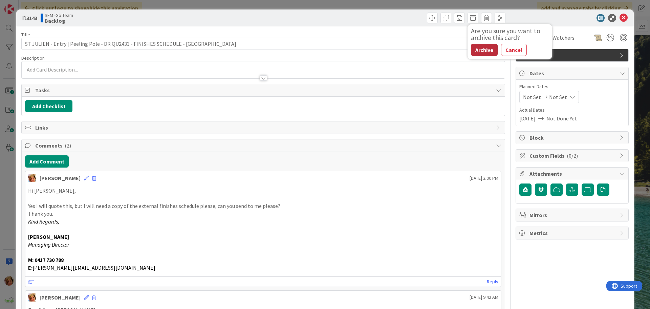
click at [476, 50] on button "Archive" at bounding box center [484, 50] width 27 height 12
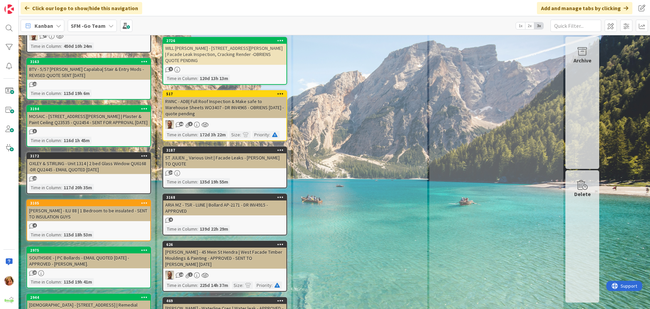
click at [100, 206] on div "BOLTON CLARKE - ILU 88 | 1 Bedroom to be insulated - SENT TO INSULATION GUYS" at bounding box center [88, 213] width 123 height 15
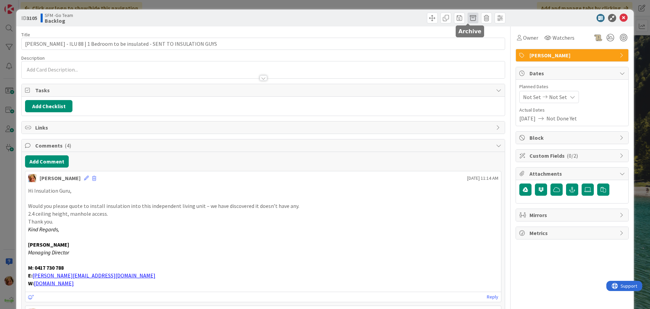
click at [470, 18] on span at bounding box center [473, 18] width 11 height 11
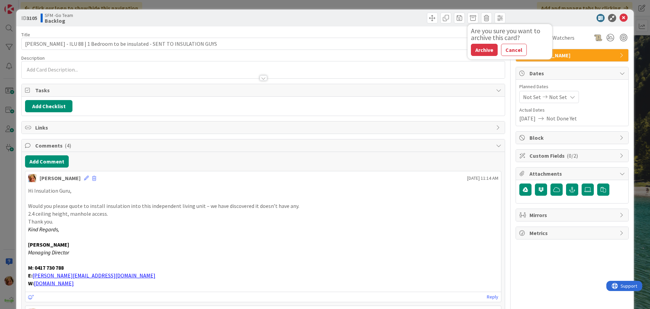
click at [485, 50] on button "Archive" at bounding box center [484, 50] width 27 height 12
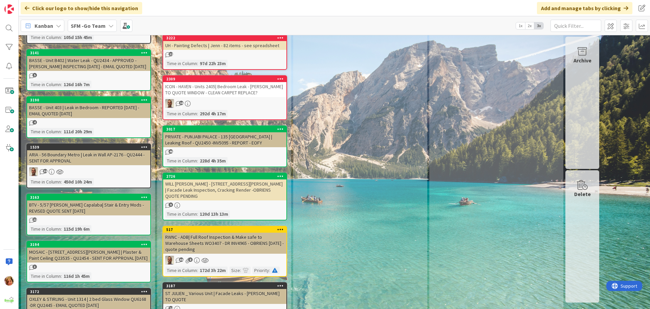
drag, startPoint x: 92, startPoint y: 181, endPoint x: 95, endPoint y: 170, distance: 10.8
click at [94, 200] on div "BTV - 5/57 Neumann Rd Capalaba| Stair & Entry Mods - REVISED QUOTE SENT 16.4.25" at bounding box center [88, 207] width 123 height 15
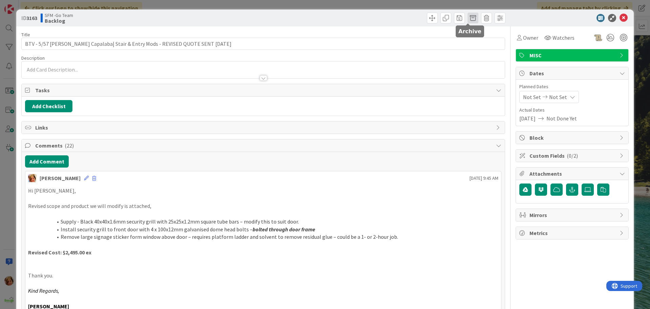
click at [469, 20] on span at bounding box center [473, 18] width 11 height 11
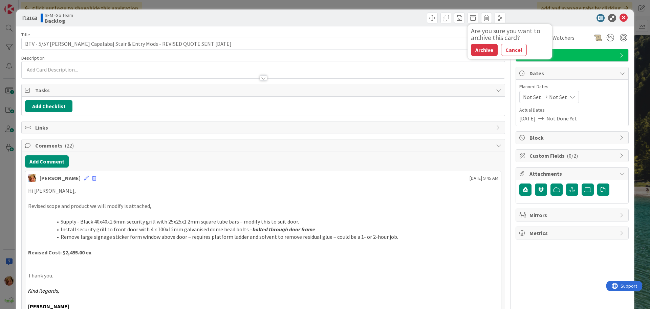
click at [485, 51] on button "Archive" at bounding box center [484, 50] width 27 height 12
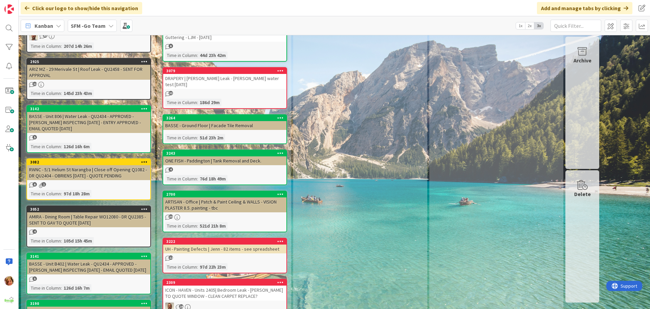
click at [81, 165] on div "RWNC - 5/1 Helium St Narangba | Close off Opening Q1082 - DR QU2404 - OBRIENS 3…" at bounding box center [88, 172] width 123 height 15
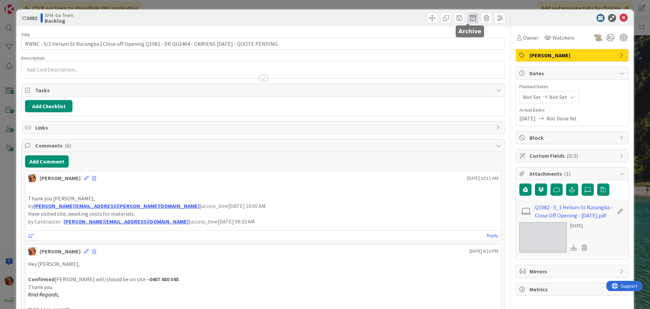
click at [468, 18] on span at bounding box center [473, 18] width 11 height 11
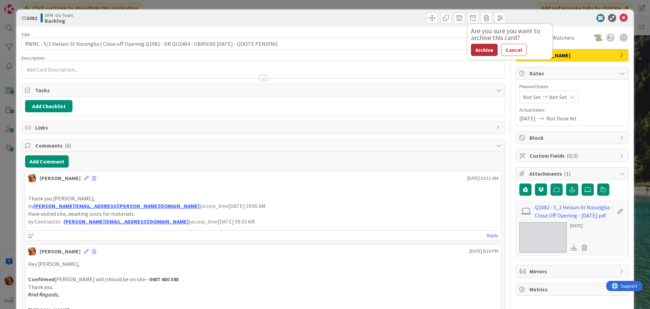
click at [474, 50] on button "Archive" at bounding box center [484, 50] width 27 height 12
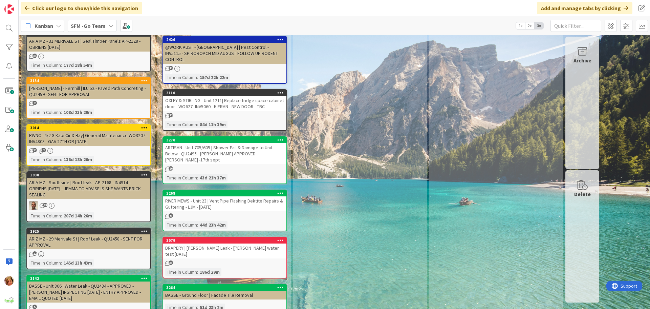
click at [91, 178] on div "ARIA MZ - Southside | Roof leak - AP-2168 - IN4914 - OBRIENS 4.4.25 - JEMMA TO …" at bounding box center [88, 188] width 123 height 21
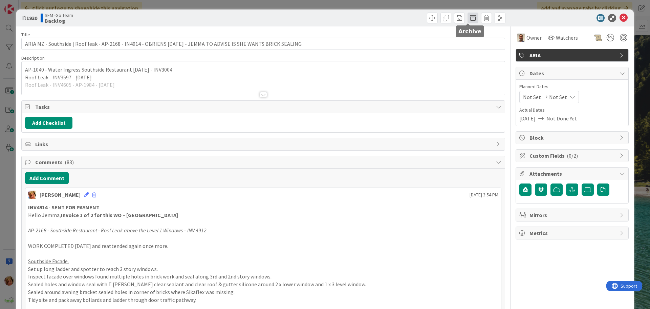
click at [468, 19] on span at bounding box center [473, 18] width 11 height 11
click at [479, 50] on button "Archive" at bounding box center [484, 50] width 27 height 12
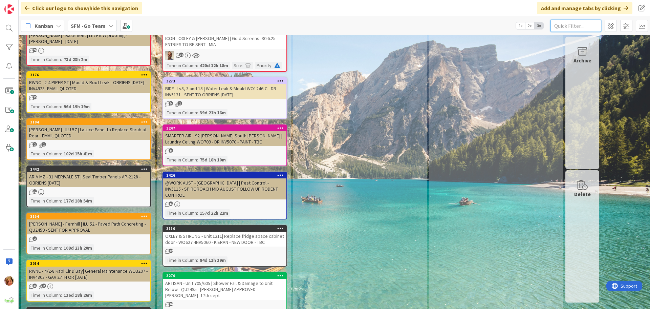
click at [569, 26] on input "text" at bounding box center [576, 26] width 51 height 12
type input "21910"
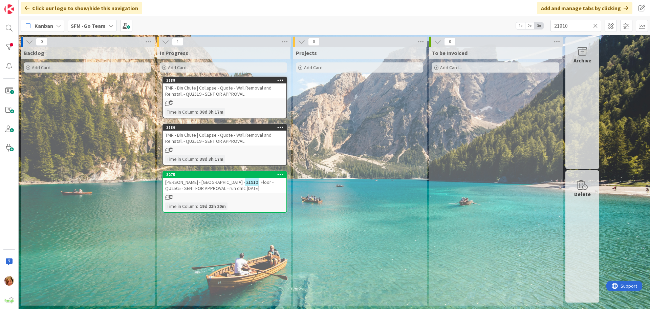
click at [198, 182] on span "FV PEPPERS - VALLEY HOUSE -" at bounding box center [205, 182] width 80 height 6
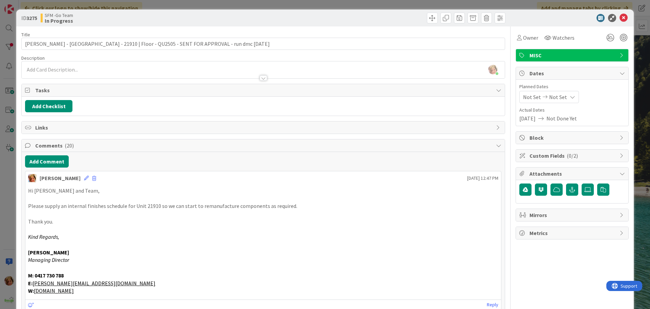
click at [301, 18] on div at bounding box center [385, 18] width 240 height 11
drag, startPoint x: 616, startPoint y: 18, endPoint x: 426, endPoint y: 47, distance: 191.8
click at [620, 18] on icon at bounding box center [624, 18] width 8 height 8
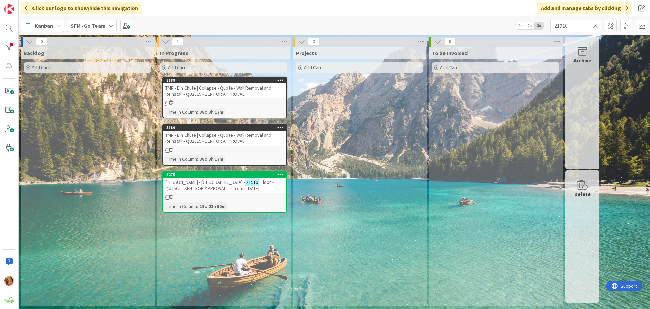
click at [238, 89] on div "TMR - Bin Chute | Collapse - Quote - Wall Removal and Reinstall - QU2519 - SENT…" at bounding box center [224, 90] width 123 height 15
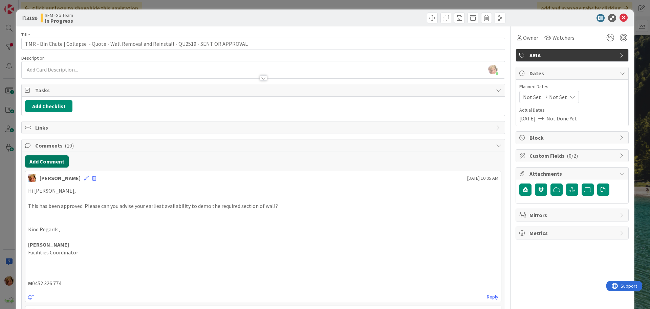
click at [50, 163] on button "Add Comment" at bounding box center [47, 161] width 44 height 12
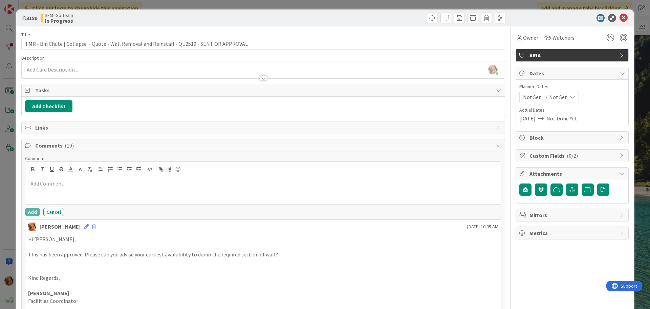
click at [72, 182] on p at bounding box center [263, 183] width 470 height 8
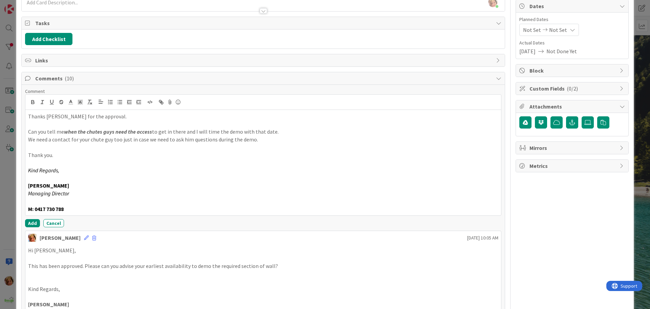
scroll to position [68, 0]
click at [31, 223] on button "Add" at bounding box center [32, 222] width 15 height 8
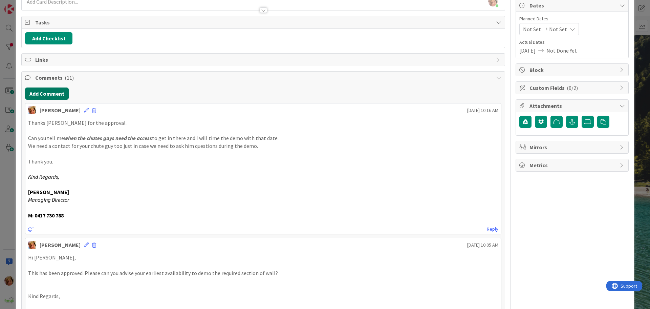
click at [45, 93] on button "Add Comment" at bounding box center [47, 93] width 44 height 12
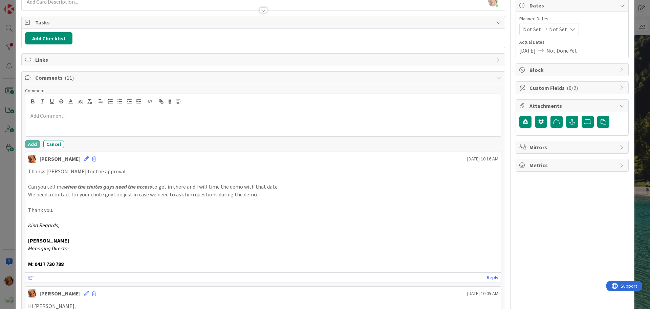
click at [73, 112] on p at bounding box center [263, 116] width 470 height 8
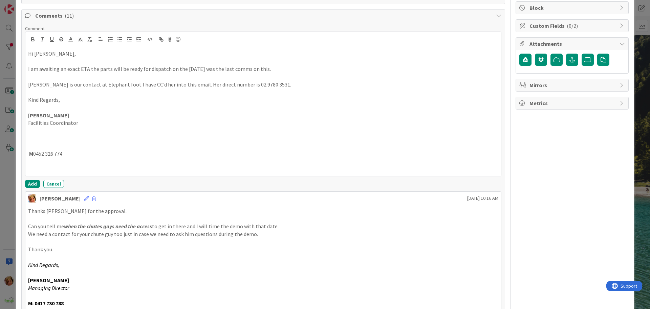
scroll to position [135, 0]
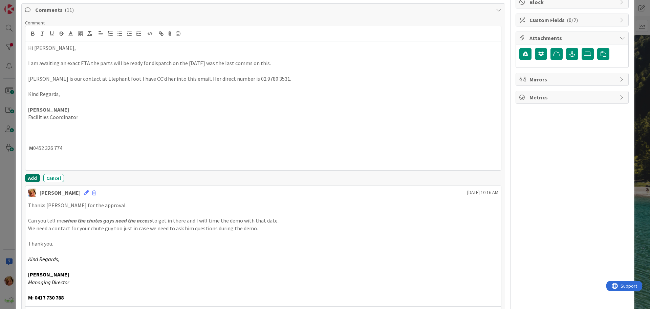
click at [32, 178] on button "Add" at bounding box center [32, 178] width 15 height 8
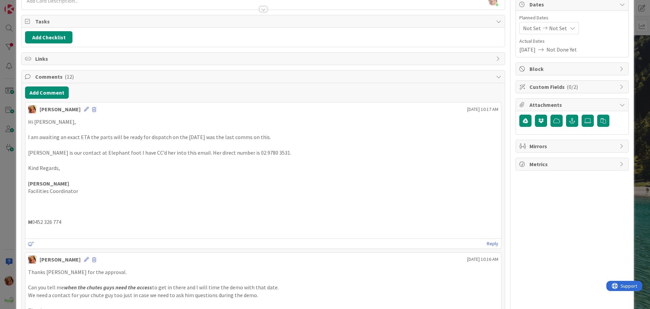
scroll to position [0, 0]
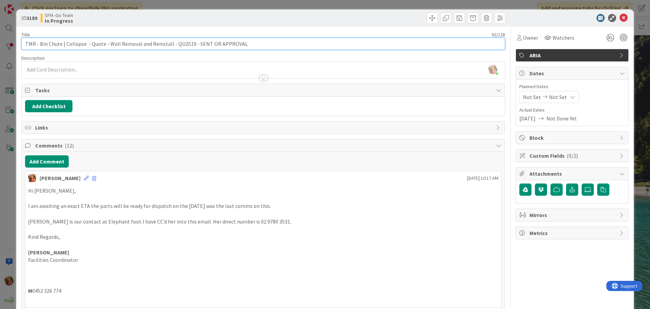
drag, startPoint x: 247, startPoint y: 42, endPoint x: 192, endPoint y: 45, distance: 55.0
click at [192, 45] on input "TMR - Bin Chute | Collapse - Quote - Wall Removal and Reinstall - QU2519 - SENT…" at bounding box center [263, 44] width 484 height 12
type input "TMR - Bin Chute | Collapse - Quote - Wall Removal and Reinstall - QU2519 - APPR…"
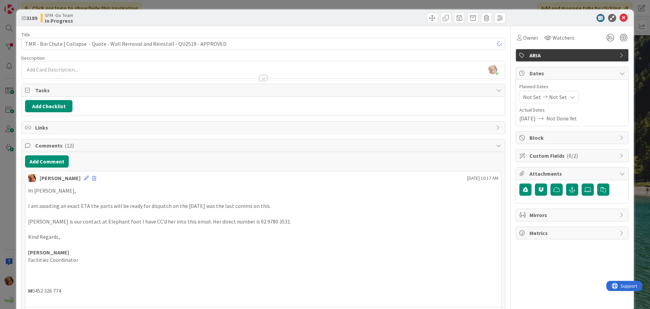
click at [370, 24] on div "ID 3189 SFM -Go Team In Progress" at bounding box center [325, 17] width 618 height 17
click at [620, 17] on icon at bounding box center [624, 18] width 8 height 8
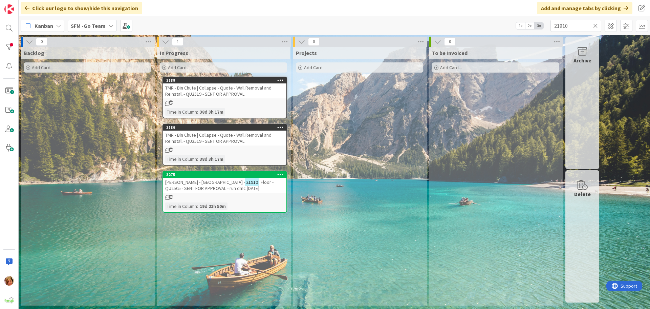
click at [197, 186] on span "| Floor - QU2505 - SENT FOR APPROVAL - run dmc 12.8.25" at bounding box center [219, 185] width 108 height 12
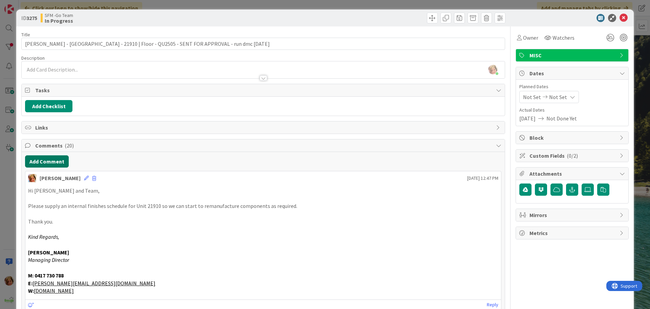
click at [55, 162] on button "Add Comment" at bounding box center [47, 161] width 44 height 12
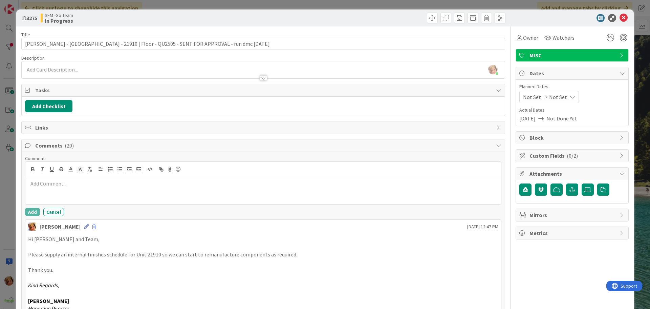
click at [72, 183] on div at bounding box center [263, 190] width 476 height 27
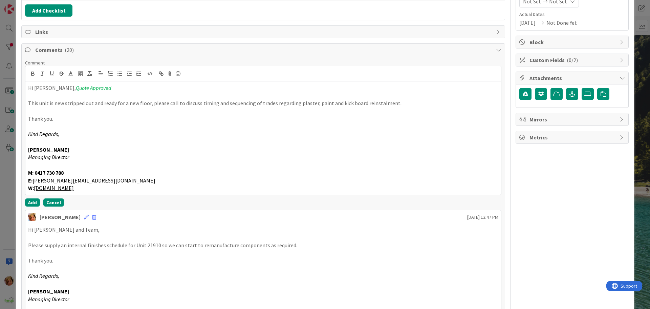
scroll to position [102, 0]
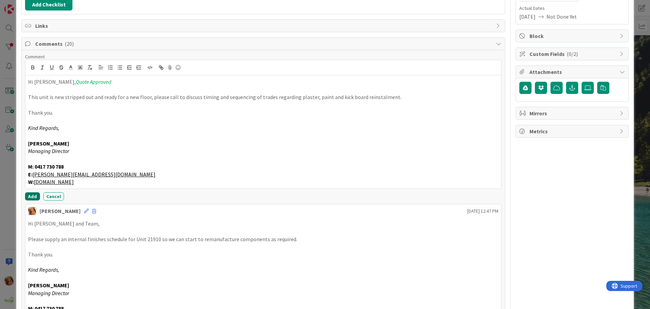
click at [33, 195] on button "Add" at bounding box center [32, 196] width 15 height 8
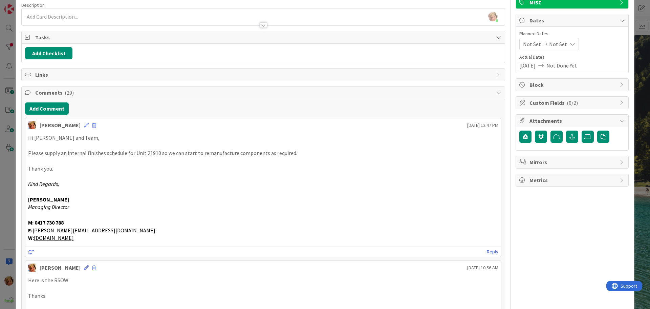
scroll to position [0, 0]
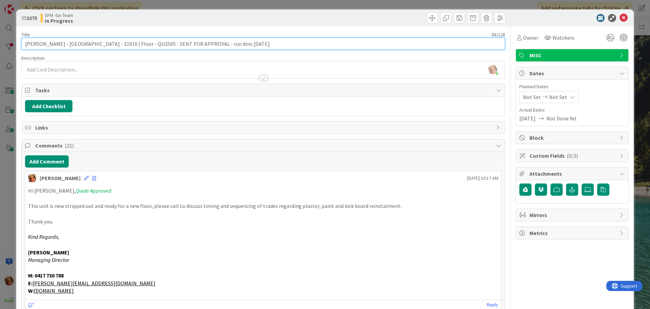
click at [243, 43] on input "FV PEPPERS - VALLEY HOUSE - 21910 | Floor - QU2505 - SENT FOR APPROVAL - run dm…" at bounding box center [263, 44] width 484 height 12
drag, startPoint x: 196, startPoint y: 43, endPoint x: 144, endPoint y: 51, distance: 52.7
click at [191, 43] on input "FV PEPPERS - VALLEY HOUSE - 21910 | Floor - QU2505- run dmc 12.8.25" at bounding box center [263, 44] width 484 height 12
type input "FV PEPPERS - VALLEY HOUSE - 21910 | Floor - QU2505- run dmc 12.8.25, SENT TO BR…"
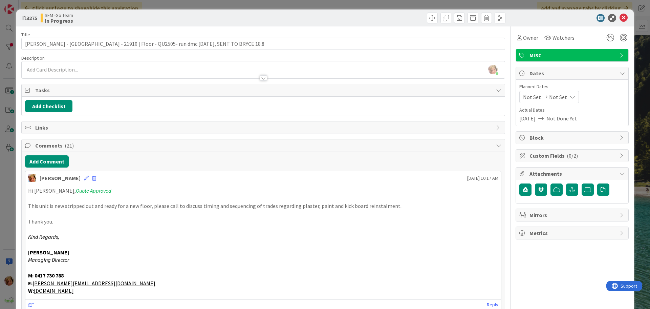
drag, startPoint x: 342, startPoint y: 22, endPoint x: 504, endPoint y: 16, distance: 162.0
click at [343, 22] on div at bounding box center [385, 18] width 240 height 11
click at [620, 17] on icon at bounding box center [624, 18] width 8 height 8
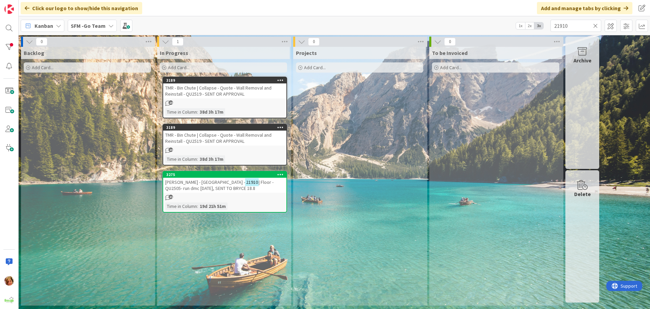
click at [595, 25] on icon at bounding box center [595, 26] width 5 height 6
click at [595, 25] on input "text" at bounding box center [576, 26] width 51 height 12
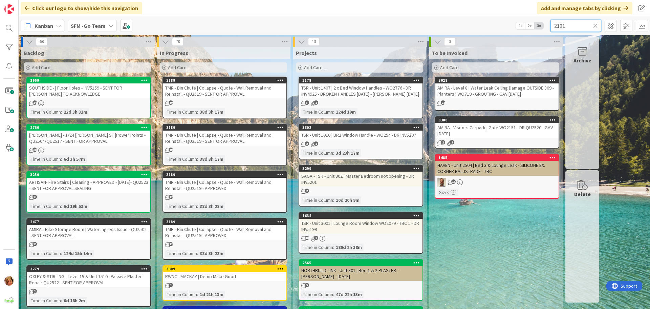
type input "2101"
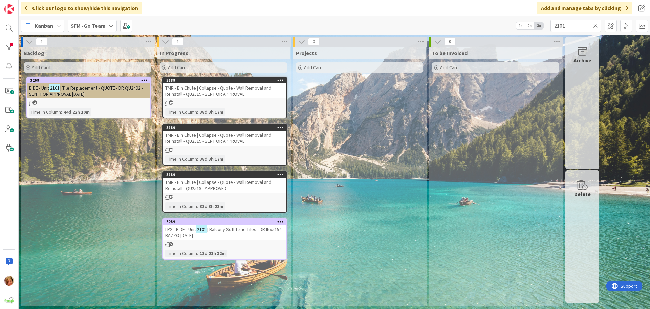
click at [236, 230] on span "| Balcony Soffit and Tiles - DR INV5154 - BAZZO [DATE]" at bounding box center [224, 232] width 119 height 12
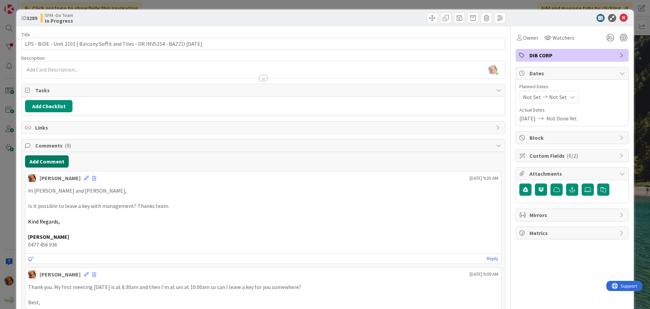
click at [47, 162] on button "Add Comment" at bounding box center [47, 161] width 44 height 12
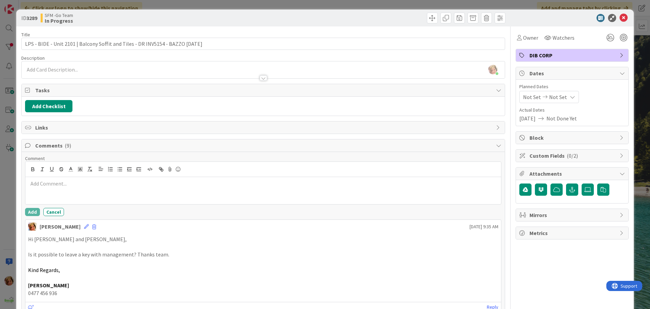
click at [72, 183] on p at bounding box center [263, 183] width 470 height 8
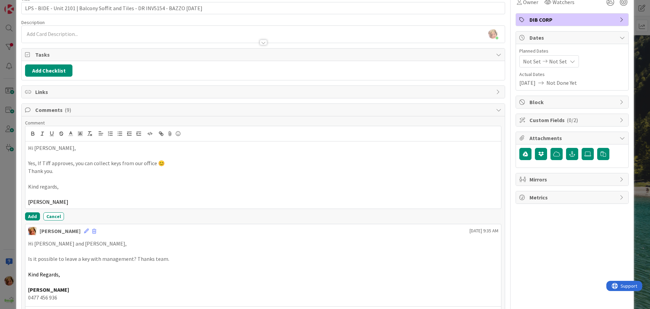
scroll to position [102, 0]
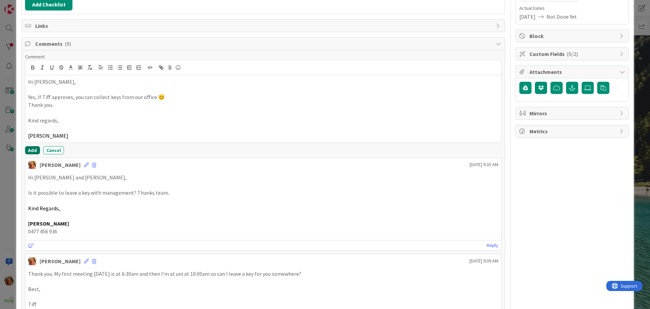
click at [33, 151] on button "Add" at bounding box center [32, 150] width 15 height 8
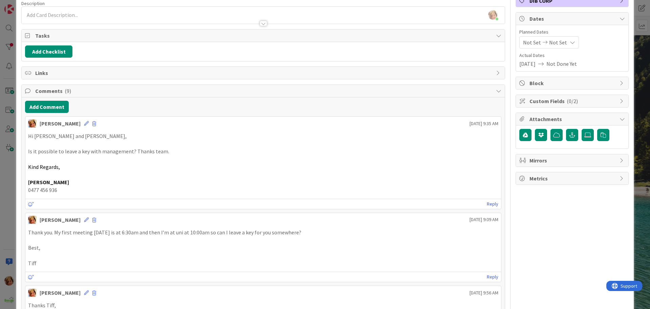
scroll to position [0, 0]
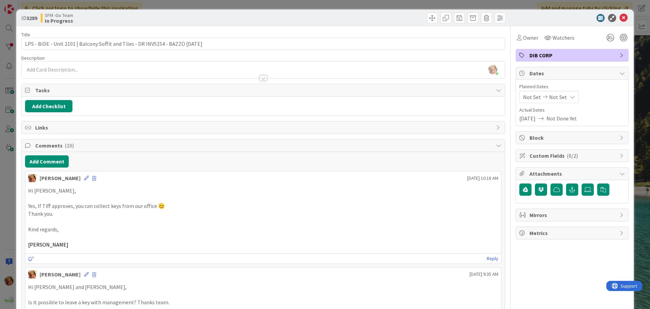
click at [280, 19] on div at bounding box center [385, 18] width 240 height 11
click at [620, 17] on icon at bounding box center [624, 18] width 8 height 8
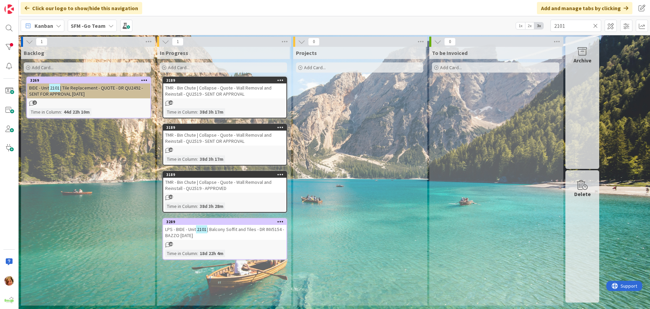
click at [596, 26] on icon at bounding box center [595, 26] width 5 height 6
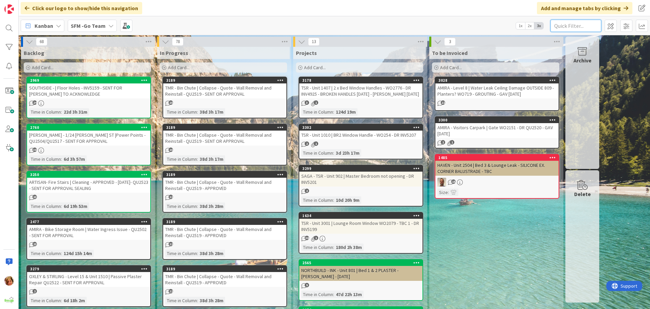
click at [566, 25] on input "text" at bounding box center [576, 26] width 51 height 12
type input "708"
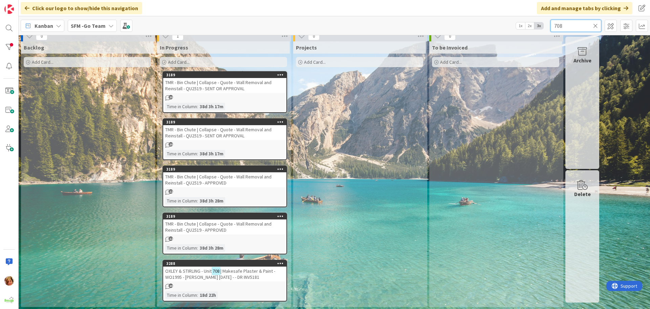
scroll to position [7, 0]
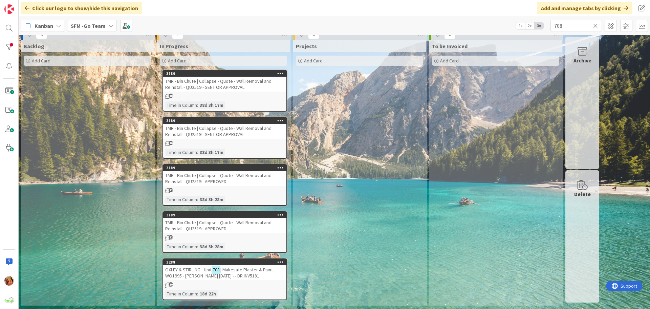
click at [192, 274] on span "| Makesafe Plaster & Paint - WO1995 - MARK BAZZO 20.8.25 - - DR INV5181" at bounding box center [220, 272] width 110 height 12
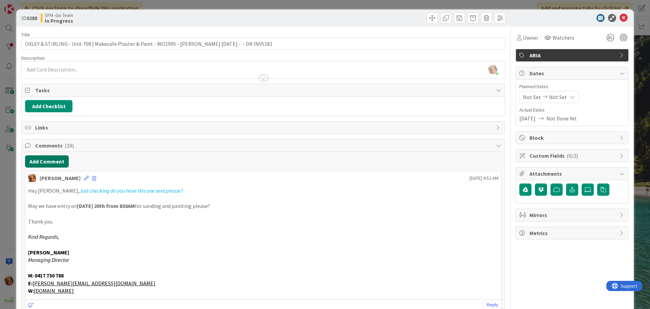
drag, startPoint x: 50, startPoint y: 154, endPoint x: 49, endPoint y: 159, distance: 5.4
click at [51, 163] on button "Add Comment" at bounding box center [47, 161] width 44 height 12
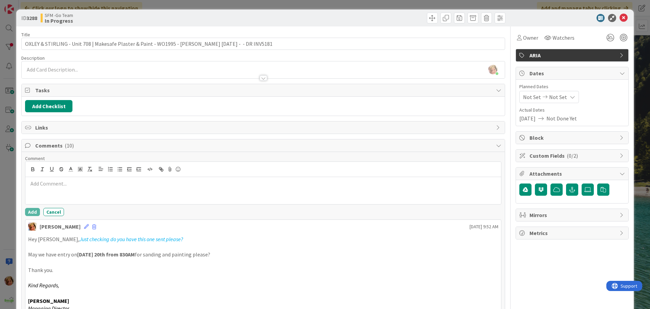
click at [73, 186] on p at bounding box center [263, 183] width 470 height 8
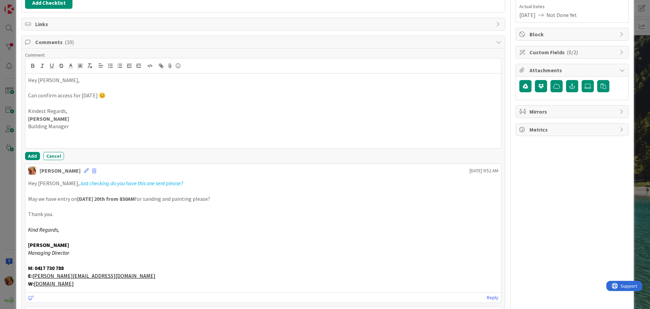
scroll to position [135, 0]
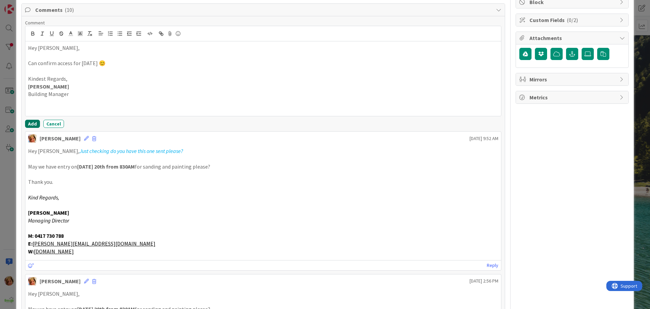
click at [32, 123] on button "Add" at bounding box center [32, 124] width 15 height 8
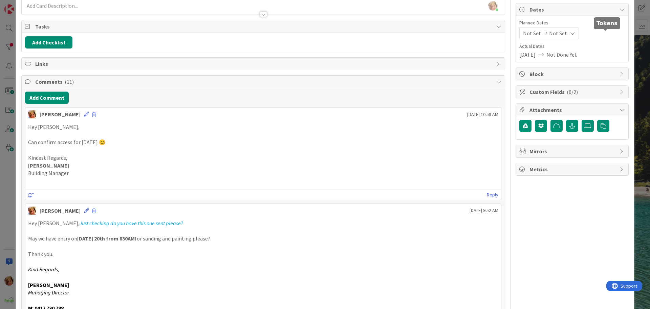
scroll to position [0, 0]
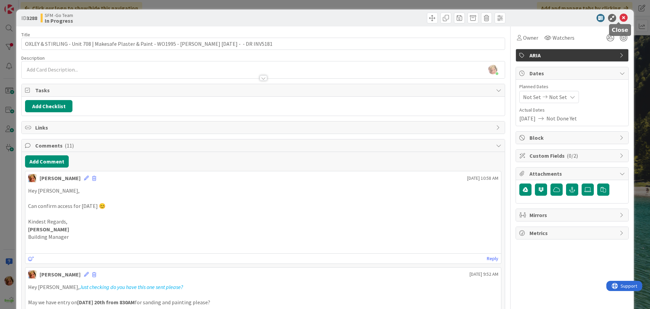
click at [620, 16] on icon at bounding box center [624, 18] width 8 height 8
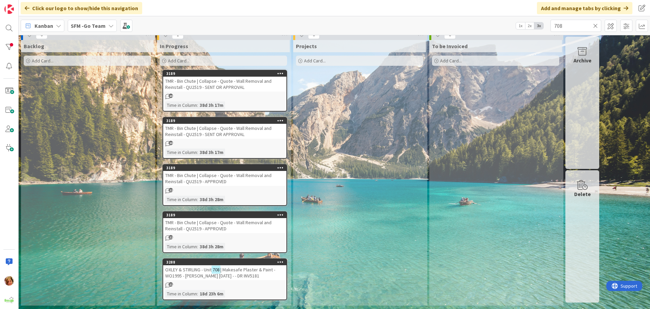
click at [595, 26] on icon at bounding box center [595, 26] width 5 height 6
click at [595, 26] on input "text" at bounding box center [576, 26] width 51 height 12
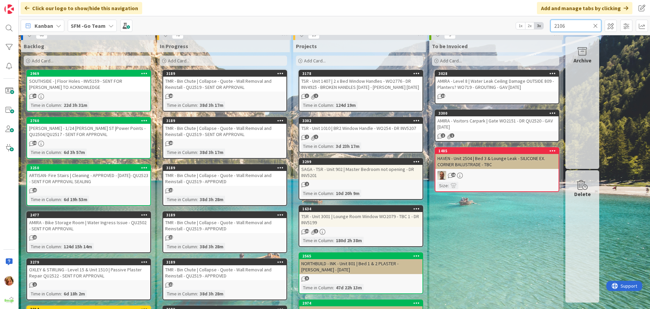
type input "2106"
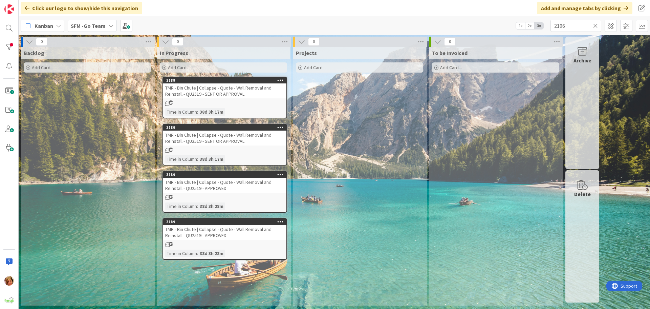
click at [596, 25] on icon at bounding box center [595, 26] width 5 height 6
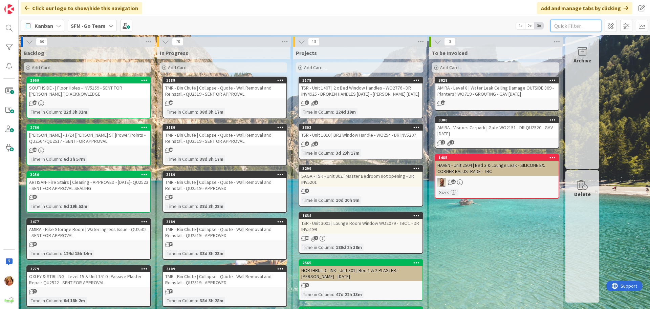
click at [559, 28] on input "text" at bounding box center [576, 26] width 51 height 12
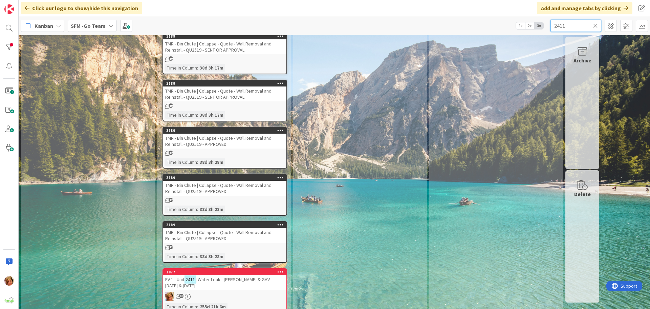
scroll to position [104, 0]
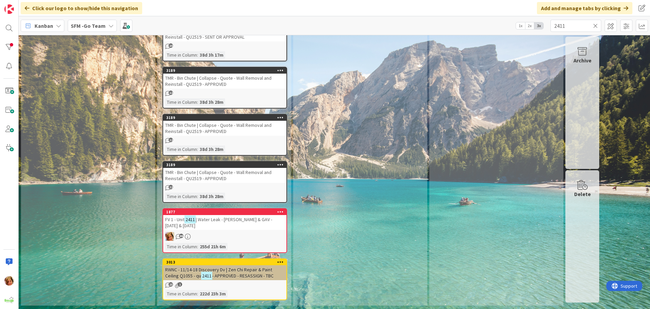
click at [224, 221] on span "| Water Leak - MIKE & GAV - 17TH & 18TH JULY" at bounding box center [218, 222] width 107 height 12
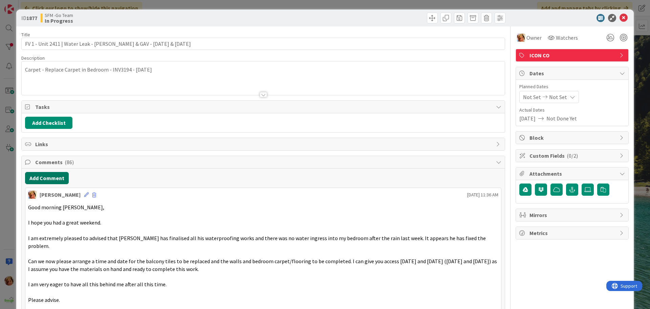
click at [43, 177] on button "Add Comment" at bounding box center [47, 178] width 44 height 12
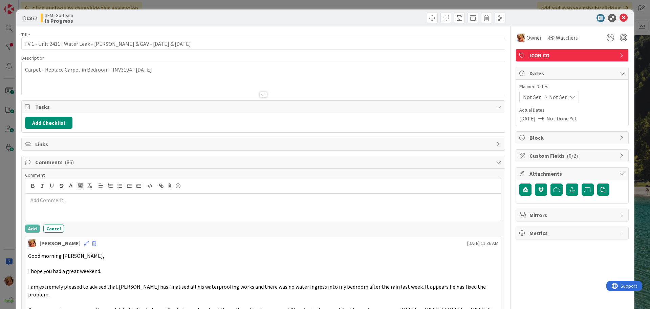
click at [56, 201] on p at bounding box center [263, 200] width 470 height 8
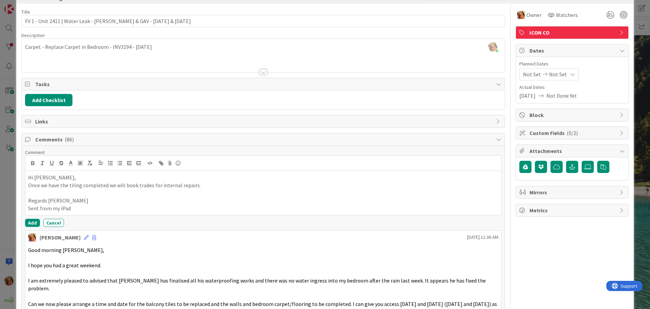
scroll to position [102, 0]
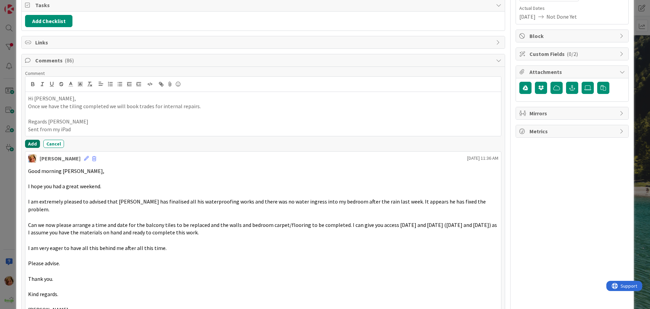
click at [34, 142] on button "Add" at bounding box center [32, 144] width 15 height 8
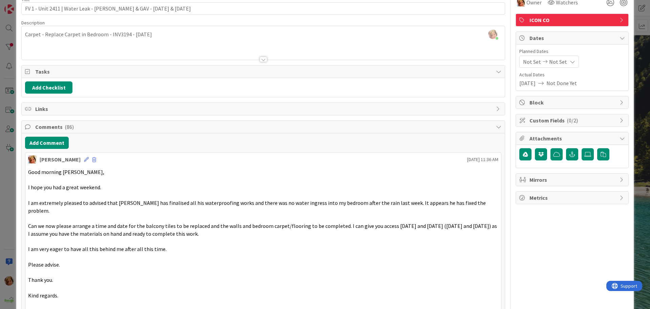
scroll to position [0, 0]
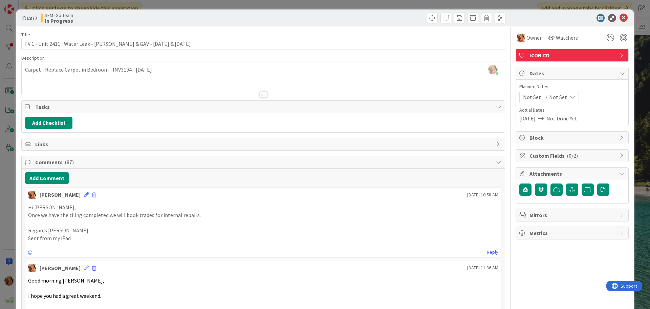
click at [261, 18] on div "ID 1877 SFM -Go Team In Progress" at bounding box center [263, 18] width 484 height 11
click at [621, 19] on icon at bounding box center [624, 18] width 8 height 8
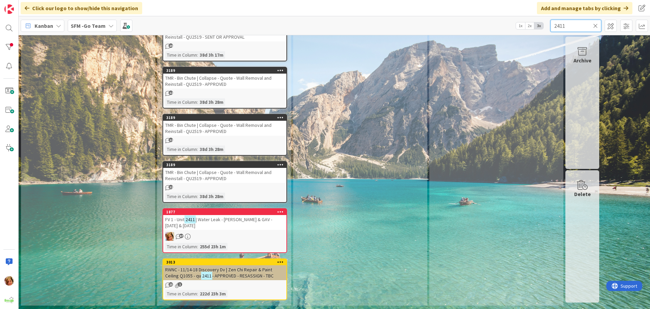
click at [572, 21] on input "2411" at bounding box center [576, 26] width 51 height 12
type input "2"
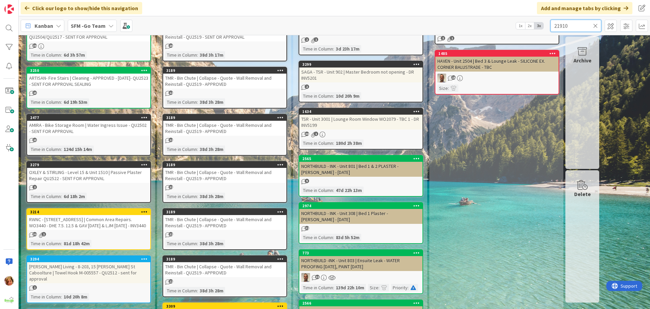
type input "21910"
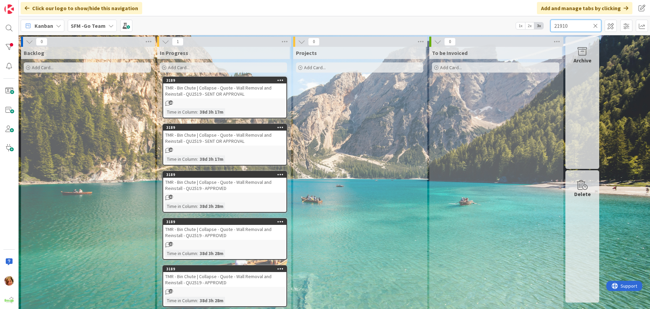
scroll to position [101, 0]
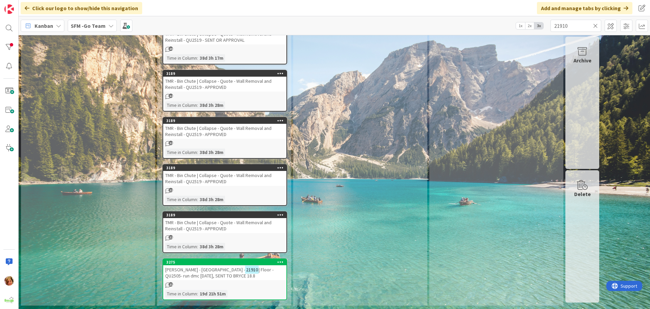
click at [195, 271] on span "FV PEPPERS - VALLEY HOUSE -" at bounding box center [205, 269] width 80 height 6
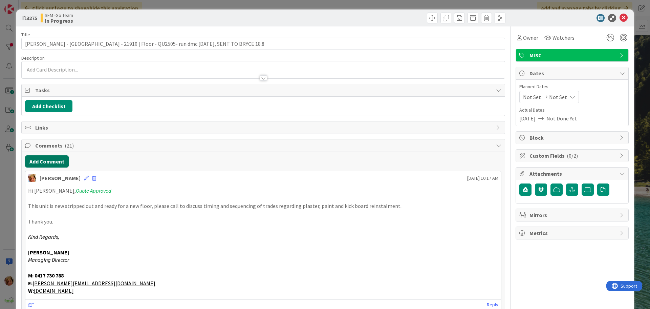
click at [52, 161] on button "Add Comment" at bounding box center [47, 161] width 44 height 12
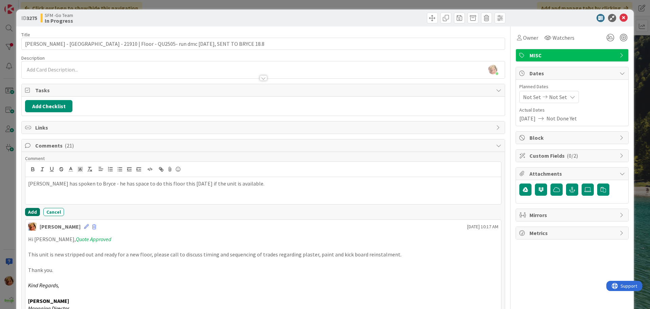
drag, startPoint x: 52, startPoint y: 161, endPoint x: 60, endPoint y: 202, distance: 42.4
click at [34, 212] on button "Add" at bounding box center [32, 212] width 15 height 8
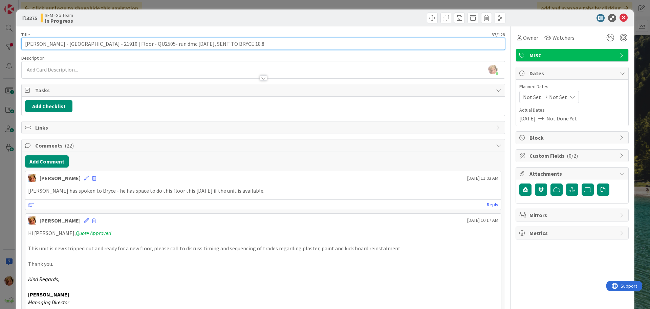
click at [240, 44] on input "FV PEPPERS - VALLEY HOUSE - 21910 | Floor - QU2505- run dmc 12.8.25, SENT TO BR…" at bounding box center [263, 44] width 484 height 12
click at [235, 44] on input "FV PEPPERS - VALLEY HOUSE - 21910 | Floor - QU2505- run dmc 12.8.25, SENT TO BR…" at bounding box center [263, 44] width 484 height 12
type input "[PERSON_NAME] - [GEOGRAPHIC_DATA] - 21910 | Floor - QU2505- run dmc [DATE], BRY…"
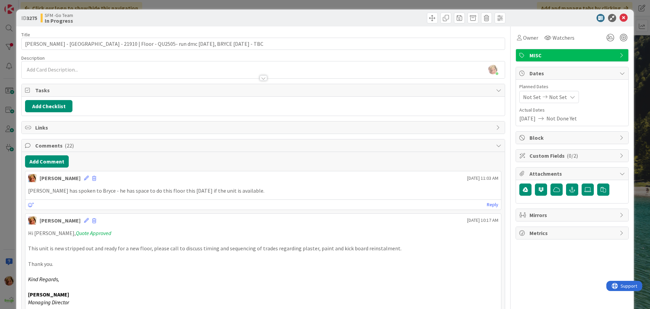
drag, startPoint x: 337, startPoint y: 20, endPoint x: 385, endPoint y: 23, distance: 48.9
click at [339, 19] on div at bounding box center [385, 18] width 240 height 11
click at [620, 16] on icon at bounding box center [624, 18] width 8 height 8
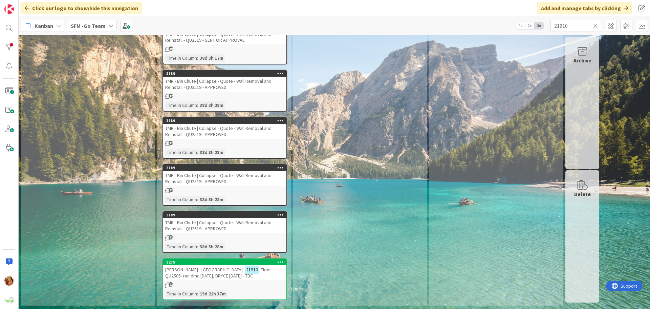
click at [595, 26] on icon at bounding box center [595, 26] width 5 height 6
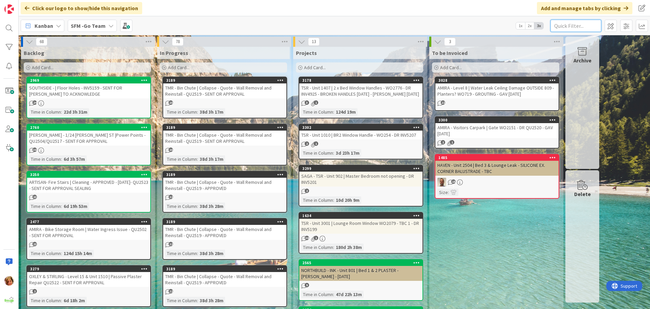
click at [579, 27] on input "text" at bounding box center [576, 26] width 51 height 12
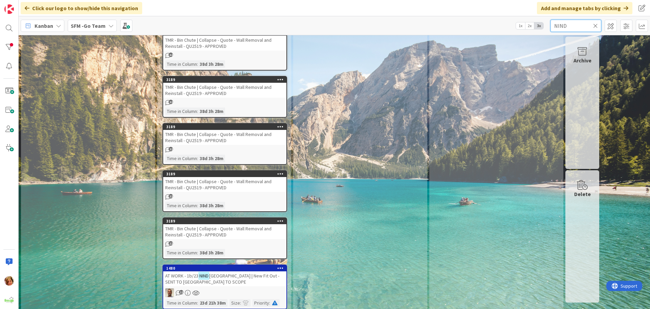
scroll to position [151, 0]
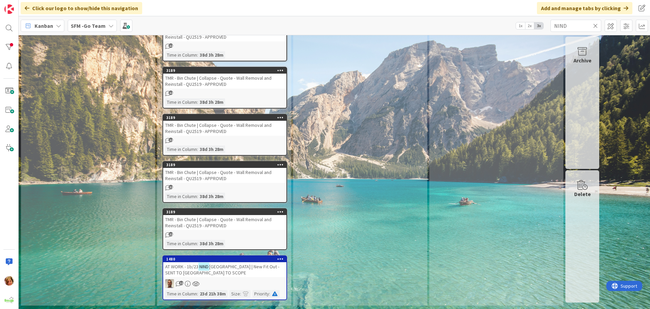
click at [230, 266] on span "ST SOUTHPORT | New Fit Out - SENT TO WARREN TO SCOPE" at bounding box center [222, 269] width 114 height 12
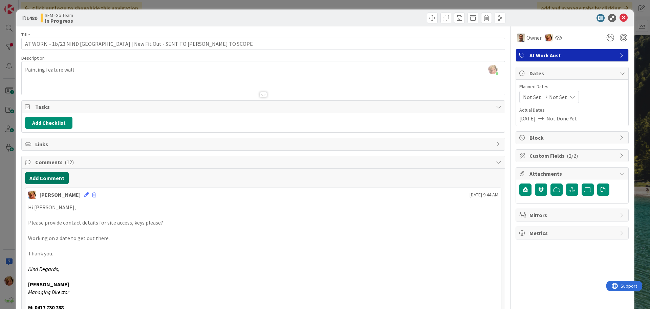
click at [52, 178] on button "Add Comment" at bounding box center [47, 178] width 44 height 12
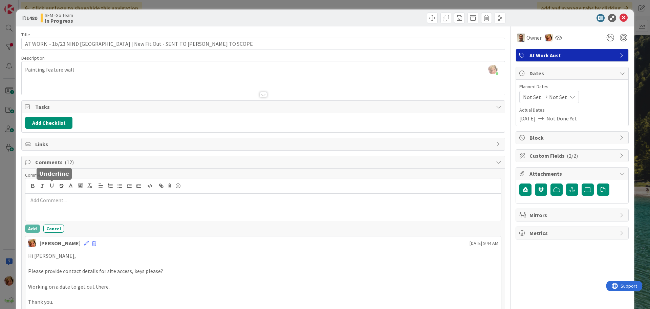
click at [70, 202] on p at bounding box center [263, 200] width 470 height 8
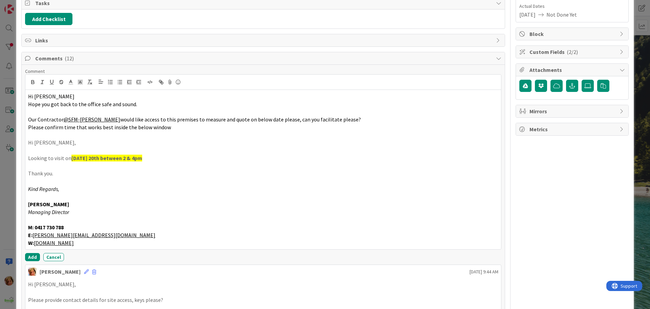
scroll to position [109, 0]
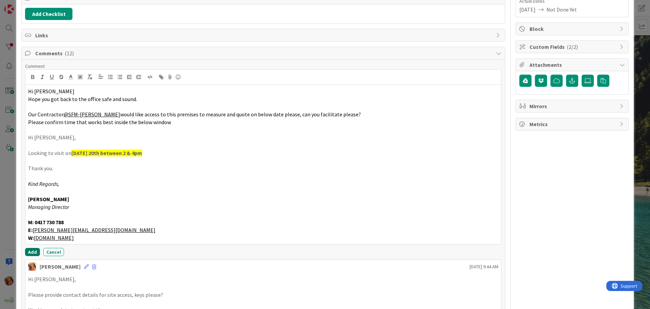
click at [31, 251] on button "Add" at bounding box center [32, 252] width 15 height 8
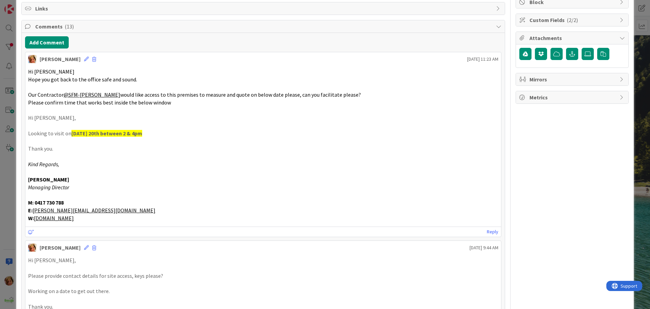
scroll to position [102, 0]
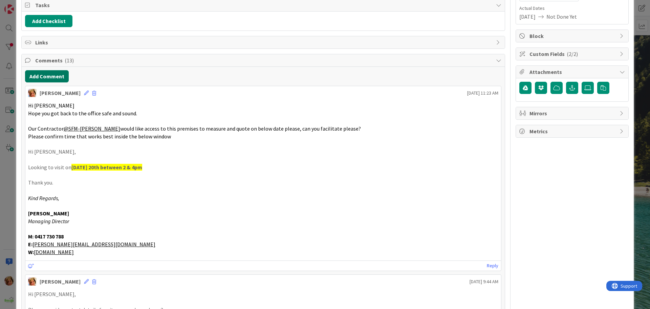
click at [54, 75] on button "Add Comment" at bounding box center [47, 76] width 44 height 12
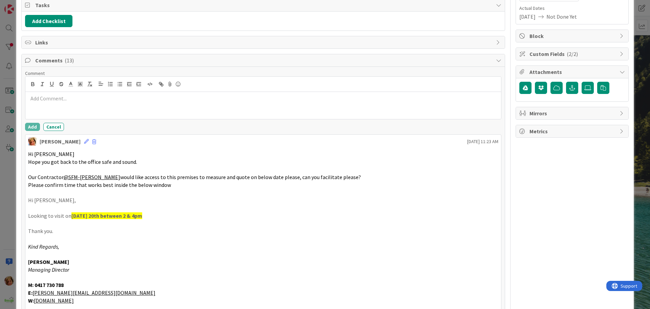
click at [85, 106] on div at bounding box center [263, 105] width 476 height 27
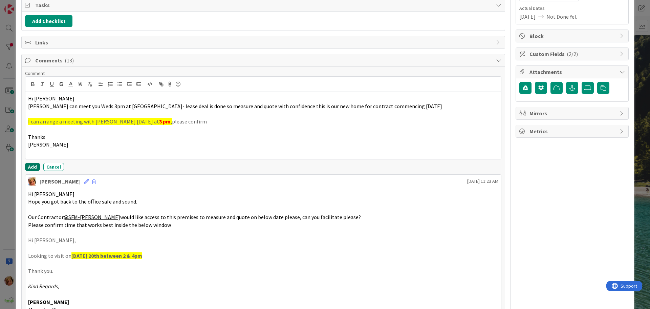
click at [35, 168] on button "Add" at bounding box center [32, 167] width 15 height 8
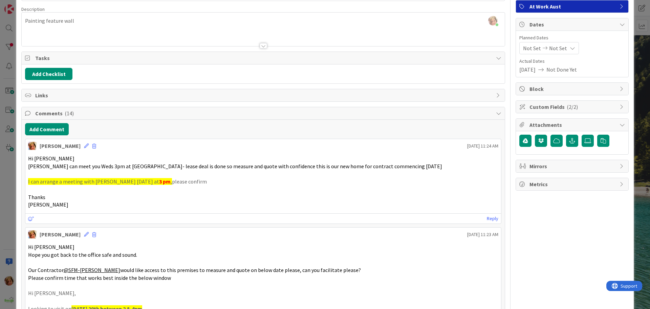
scroll to position [0, 0]
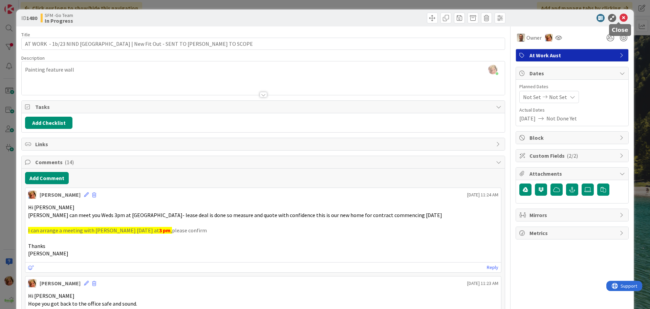
click at [620, 16] on icon at bounding box center [624, 18] width 8 height 8
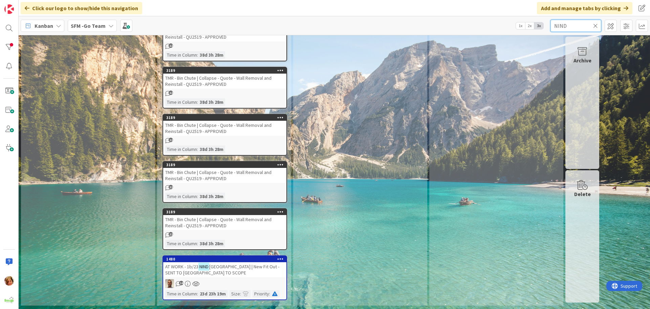
click at [581, 23] on input "NIND" at bounding box center [576, 26] width 51 height 12
type input "N"
type input "COOMERA"
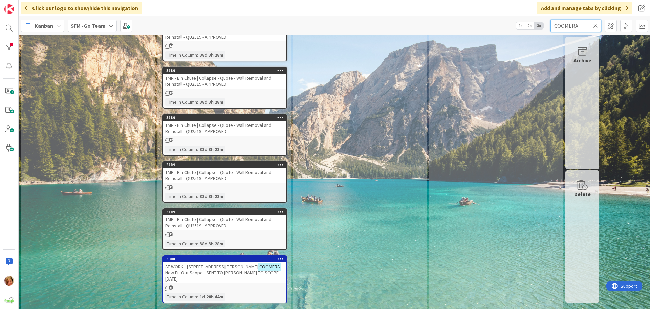
scroll to position [148, 0]
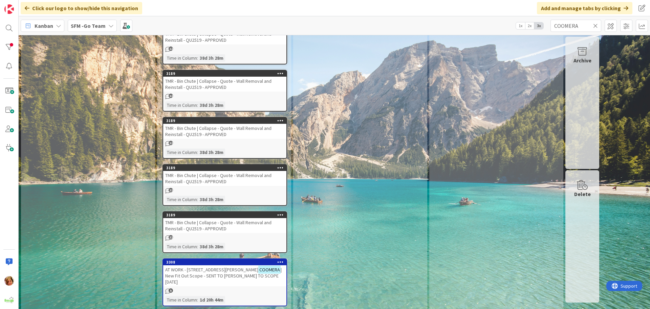
click at [197, 271] on span "AT WORK - 334 FOXWELL RD" at bounding box center [211, 269] width 93 height 6
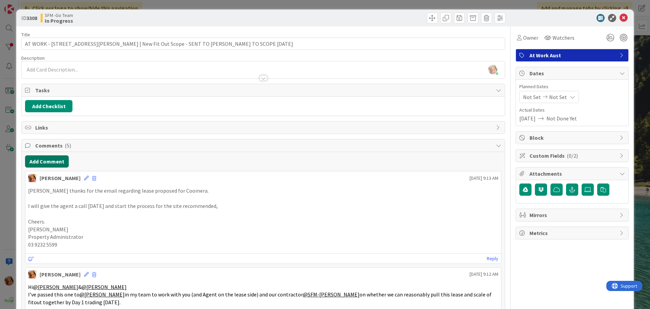
click at [59, 161] on button "Add Comment" at bounding box center [47, 161] width 44 height 12
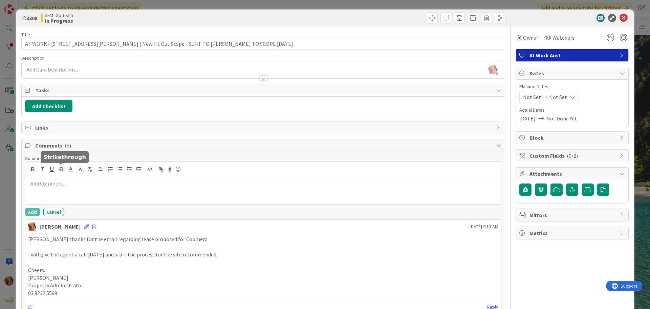
click at [70, 188] on div at bounding box center [263, 190] width 476 height 27
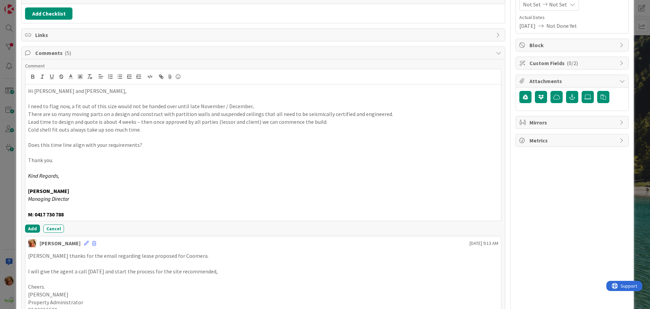
scroll to position [103, 0]
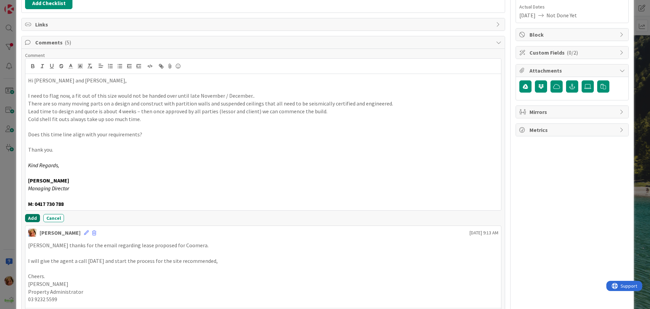
click at [31, 216] on button "Add" at bounding box center [32, 218] width 15 height 8
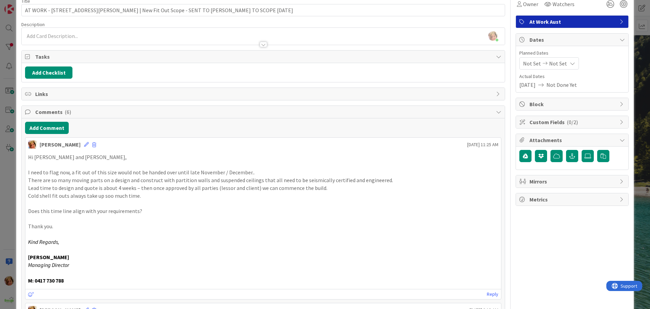
scroll to position [0, 0]
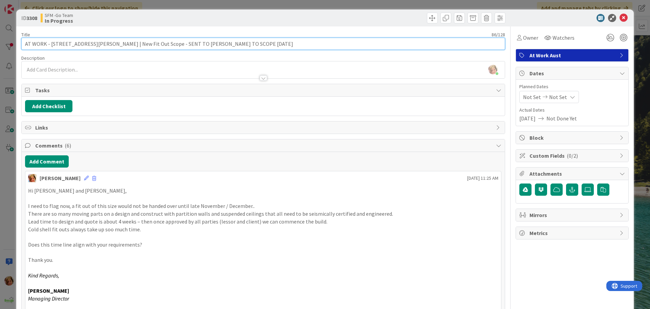
drag, startPoint x: 255, startPoint y: 45, endPoint x: 160, endPoint y: 45, distance: 95.8
click at [160, 45] on input "AT WORK - 334 FOXWELL RD COOMERA | New Fit Out Scope - SENT TO WARREN TO SCOPE …" at bounding box center [263, 44] width 484 height 12
type input "AT WORK - [STREET_ADDRESS][PERSON_NAME] | New Fit Out Scope - [PERSON_NAME] TO …"
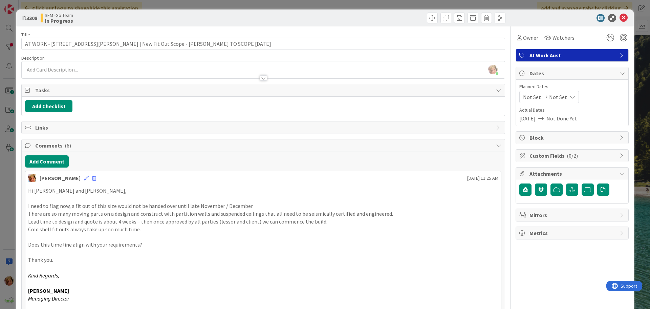
click at [356, 15] on div at bounding box center [385, 18] width 240 height 11
click at [620, 15] on icon at bounding box center [624, 18] width 8 height 8
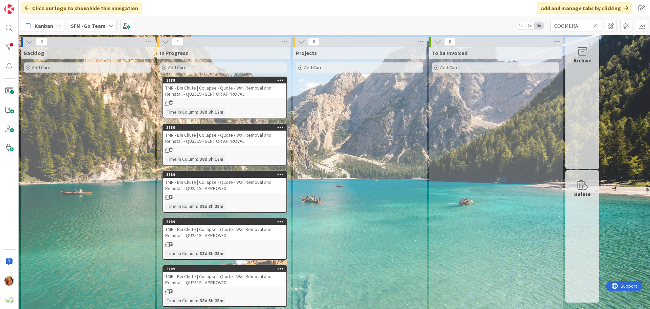
click at [597, 25] on icon at bounding box center [595, 26] width 5 height 6
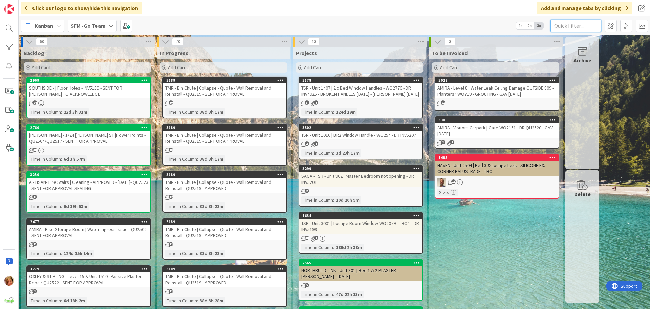
click at [562, 25] on input "text" at bounding box center [576, 26] width 51 height 12
type input "COOMERA"
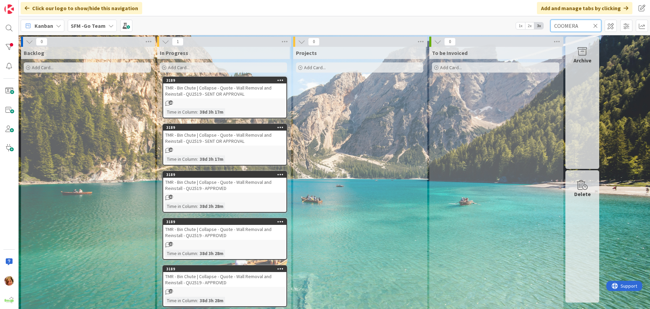
scroll to position [195, 0]
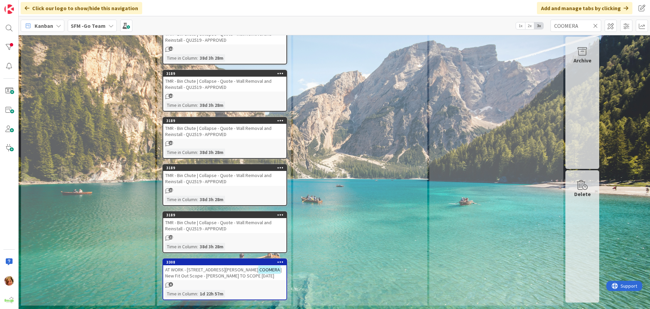
click at [196, 274] on span "| New Fit Out Scope - WARREN TO SCOPE 20.8.25" at bounding box center [223, 272] width 116 height 12
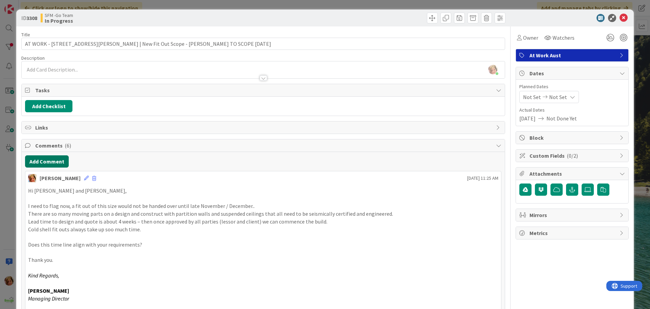
click at [44, 162] on button "Add Comment" at bounding box center [47, 161] width 44 height 12
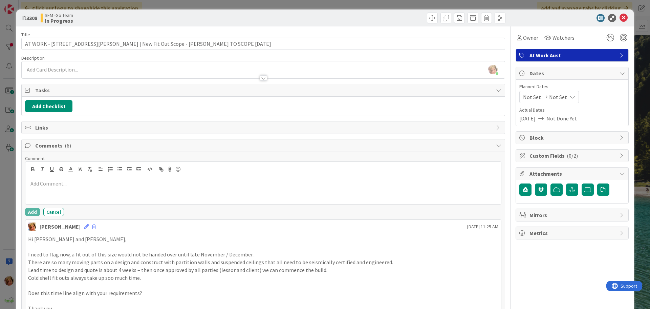
click at [86, 185] on p at bounding box center [263, 183] width 470 height 8
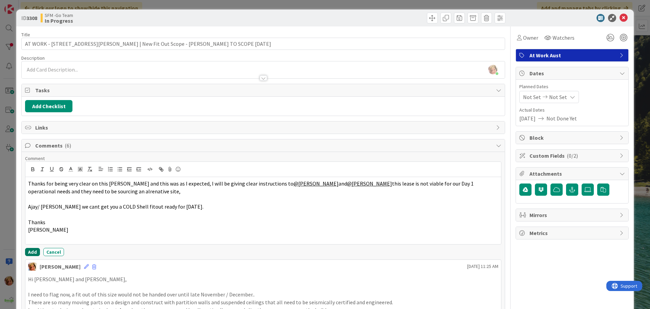
click at [34, 248] on button "Add" at bounding box center [32, 252] width 15 height 8
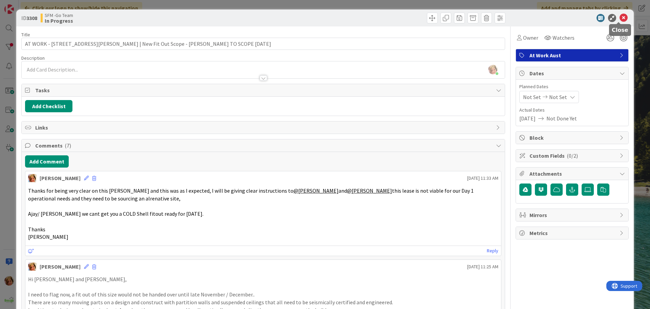
click at [620, 17] on icon at bounding box center [624, 18] width 8 height 8
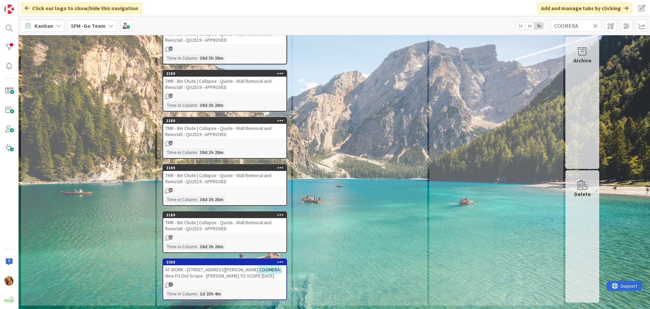
click at [596, 25] on icon at bounding box center [595, 26] width 5 height 6
click at [596, 25] on input "text" at bounding box center [576, 26] width 51 height 12
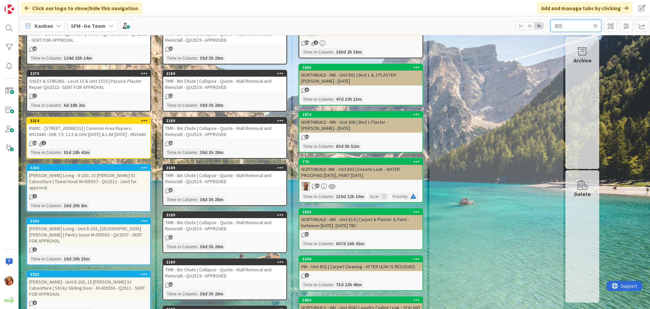
type input "305"
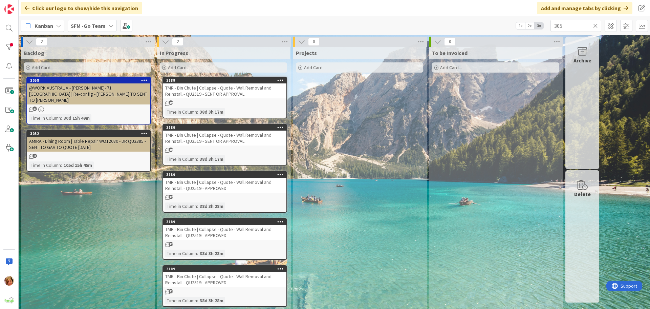
click at [596, 24] on icon at bounding box center [595, 26] width 5 height 6
click at [596, 24] on input "text" at bounding box center [576, 26] width 51 height 12
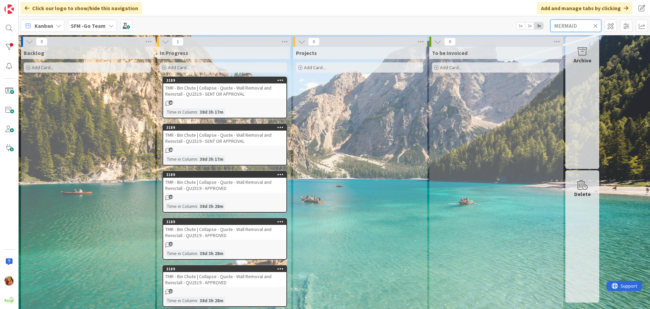
type input "MERMAID"
click at [595, 26] on icon at bounding box center [595, 26] width 5 height 6
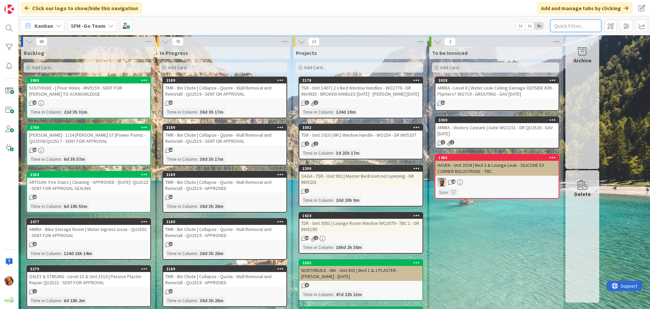
click at [591, 25] on input "text" at bounding box center [576, 26] width 51 height 12
type input "MOSAIC"
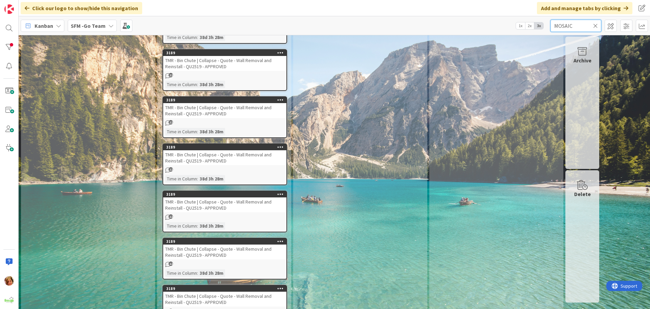
scroll to position [383, 0]
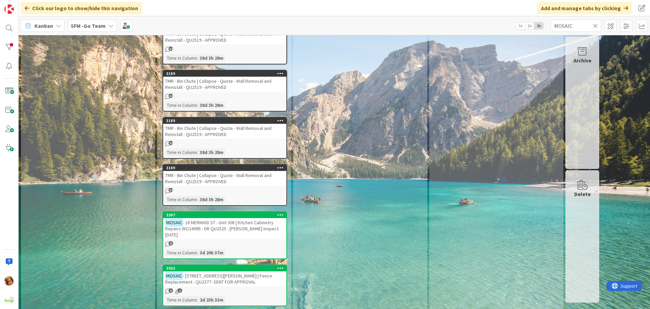
click at [595, 25] on icon at bounding box center [595, 26] width 5 height 6
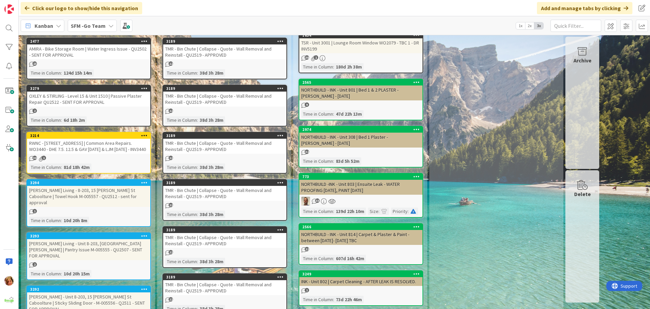
scroll to position [0, 0]
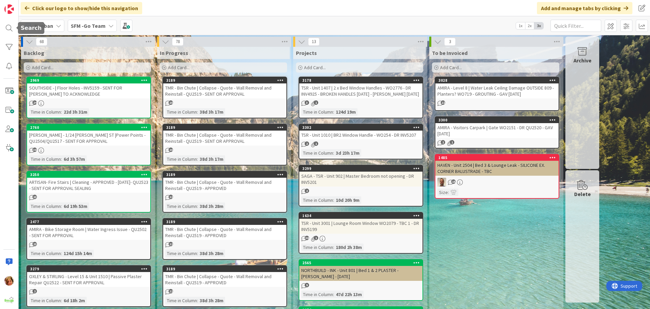
drag, startPoint x: 8, startPoint y: 26, endPoint x: 21, endPoint y: 32, distance: 14.2
click at [8, 26] on div at bounding box center [9, 28] width 14 height 14
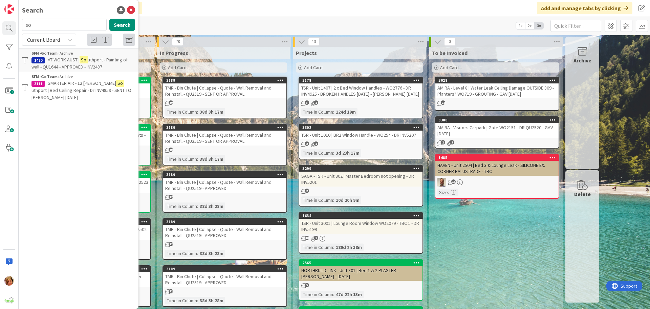
type input "s"
type input "305"
click at [68, 39] on icon at bounding box center [69, 39] width 5 height 5
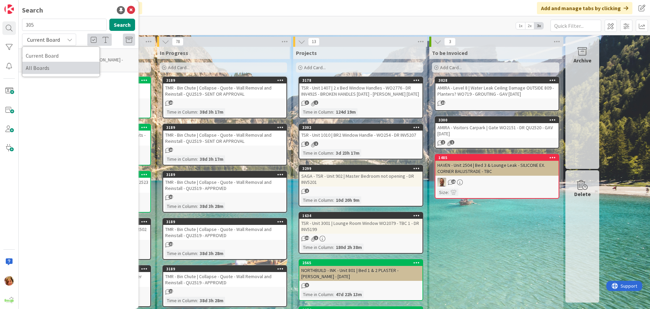
click at [48, 67] on span "All Boards" at bounding box center [61, 68] width 70 height 10
click at [130, 8] on icon at bounding box center [131, 10] width 8 height 8
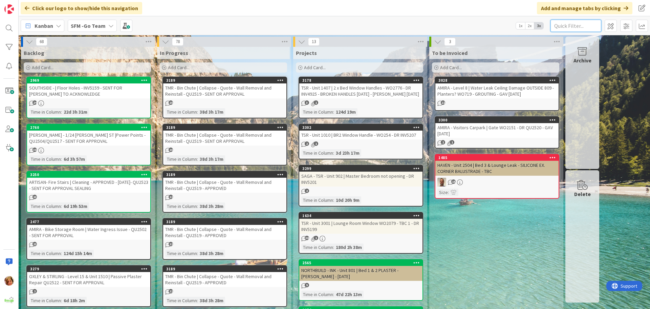
click at [582, 27] on input "text" at bounding box center [576, 26] width 51 height 12
type input "604"
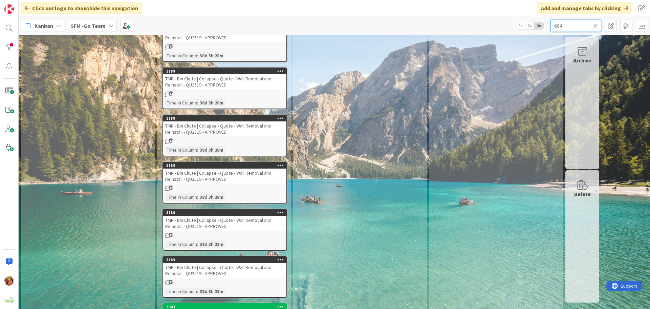
scroll to position [430, 0]
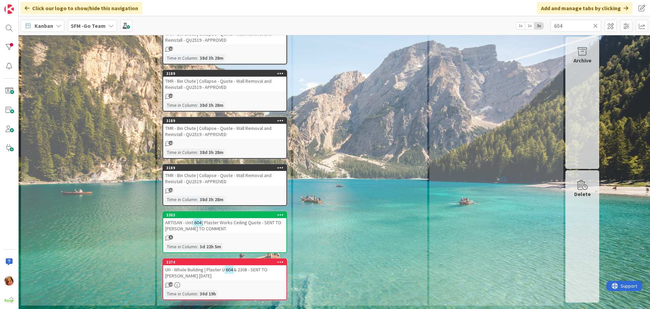
click at [213, 221] on span "| Plaster Works Ceiling Quote - SENT TO PAUL MCGRATH TO COMMENT." at bounding box center [223, 225] width 116 height 12
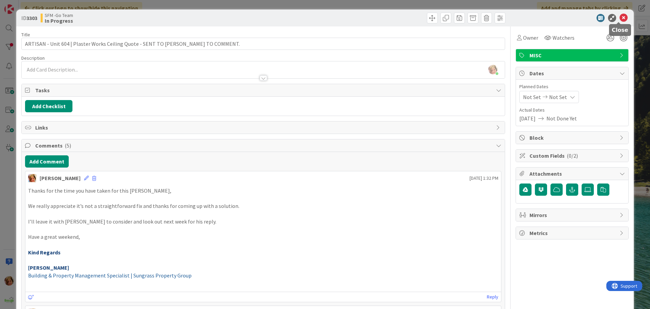
click at [620, 17] on icon at bounding box center [624, 18] width 8 height 8
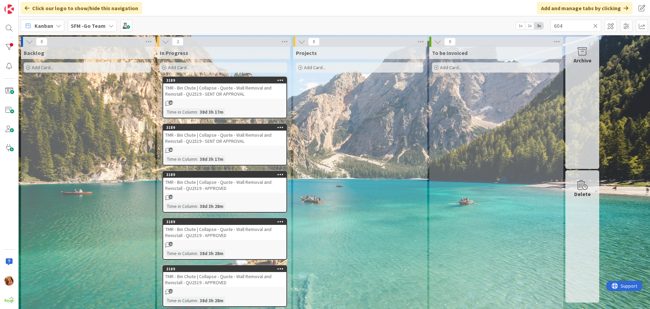
click at [596, 25] on icon at bounding box center [595, 26] width 5 height 6
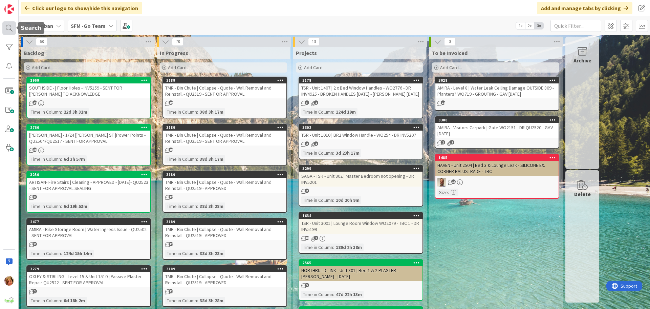
click at [9, 25] on div at bounding box center [9, 28] width 14 height 14
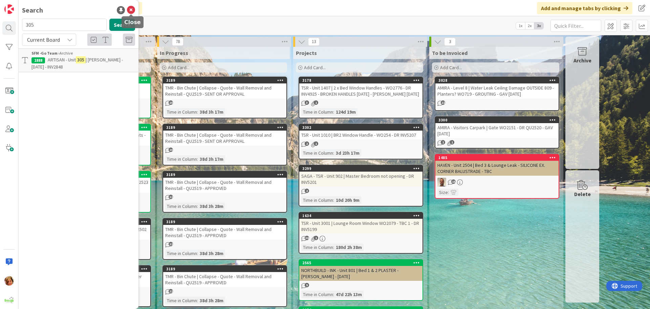
click at [131, 11] on icon at bounding box center [131, 10] width 8 height 8
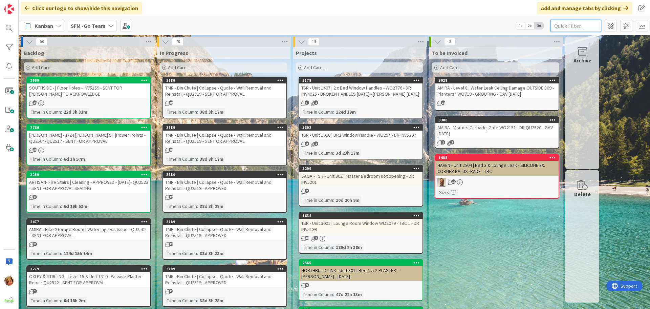
click at [571, 27] on input "text" at bounding box center [576, 26] width 51 height 12
type input "604"
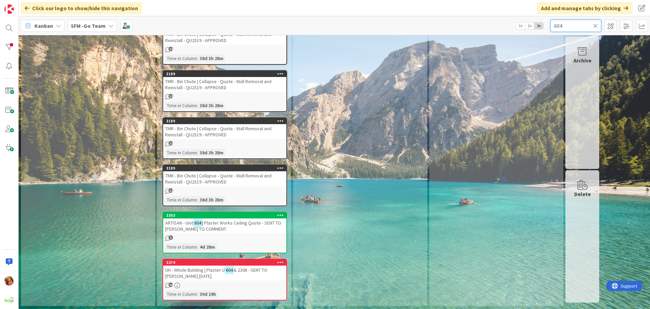
scroll to position [478, 0]
click at [209, 269] on span "UH - Whole Building | Plaster U" at bounding box center [195, 269] width 60 height 6
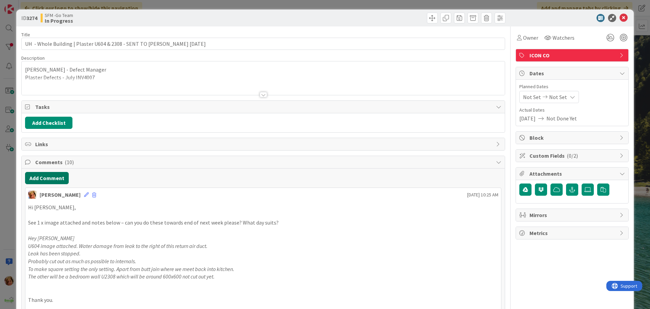
click at [44, 177] on button "Add Comment" at bounding box center [47, 178] width 44 height 12
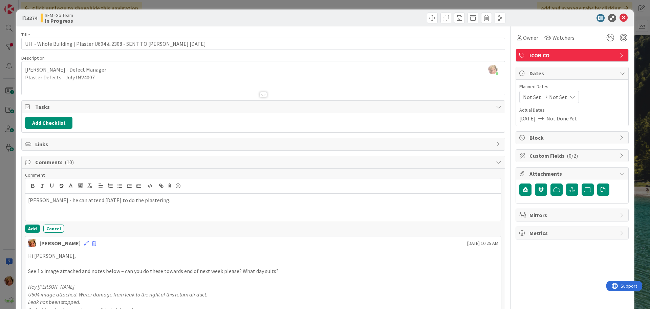
click at [37, 198] on p "Pau McGrath - he can attend tomorrow to do the plastering." at bounding box center [263, 200] width 470 height 8
click at [179, 197] on p "Paul McGrath - he can attend tomorrow to do the plastering." at bounding box center [263, 200] width 470 height 8
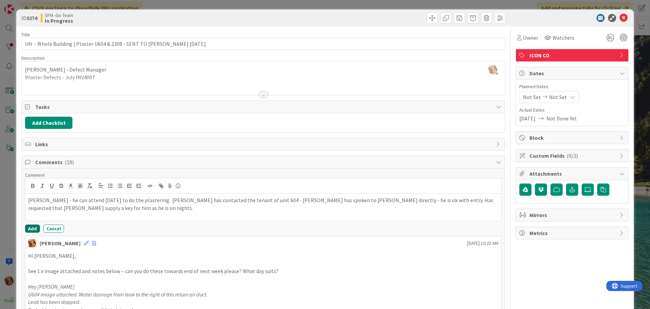
click at [30, 226] on button "Add" at bounding box center [32, 228] width 15 height 8
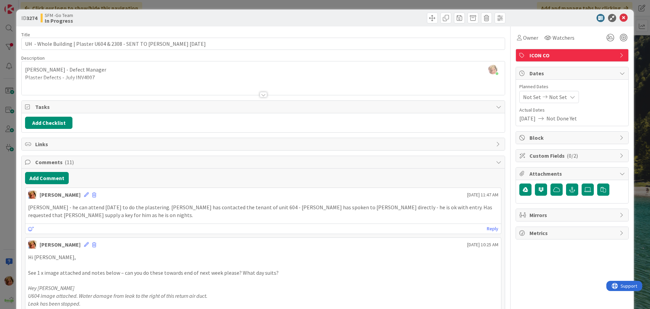
click at [75, 216] on p "Paul McGrath - he can attend tomorrow to do the plastering. Steve has contacted…" at bounding box center [263, 210] width 470 height 15
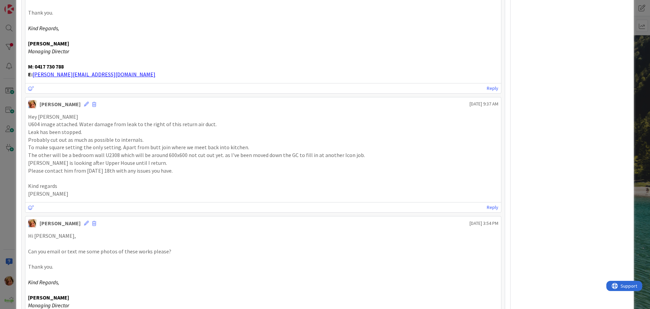
scroll to position [133, 0]
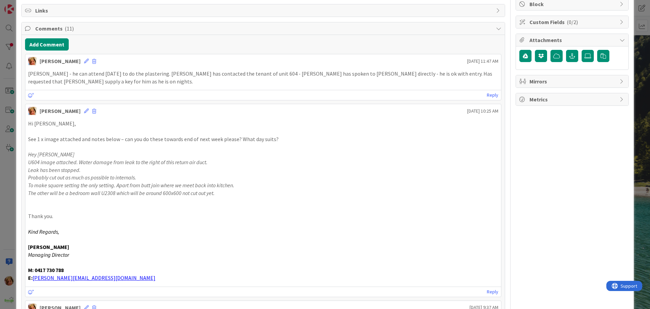
click at [68, 80] on p "Paul McGrath - he can attend tomorrow to do the plastering. Steve has contacted…" at bounding box center [263, 77] width 470 height 15
click at [84, 61] on icon at bounding box center [86, 61] width 5 height 5
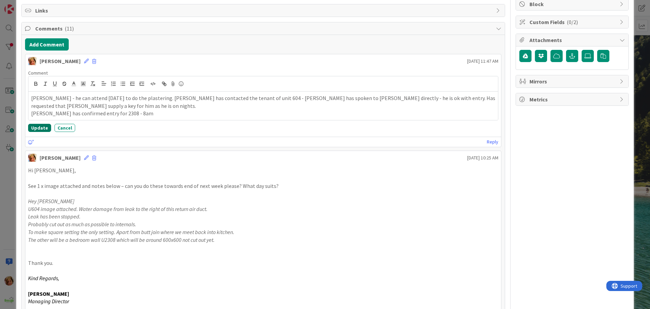
click at [40, 126] on button "Update" at bounding box center [39, 128] width 23 height 8
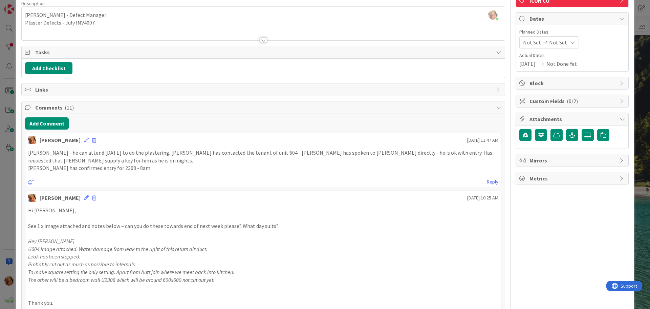
scroll to position [0, 0]
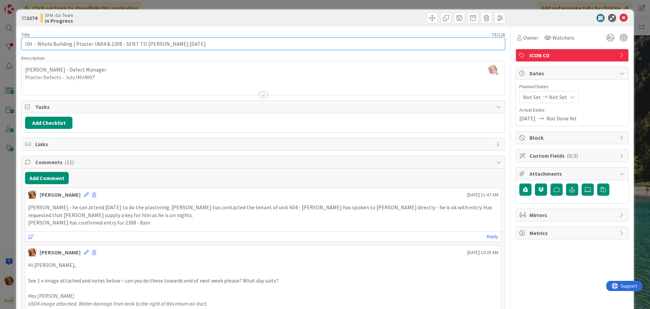
drag, startPoint x: 205, startPoint y: 41, endPoint x: 124, endPoint y: 45, distance: 81.3
click at [124, 45] on input "UH - Whole Building | Plaster U604 & 2308 - SENT TO PAUL MCGRATH 15.8.25" at bounding box center [263, 44] width 484 height 12
type input "UH - Whole Building | Plaster U604 & 2308 - [PERSON_NAME] - [DATE]"
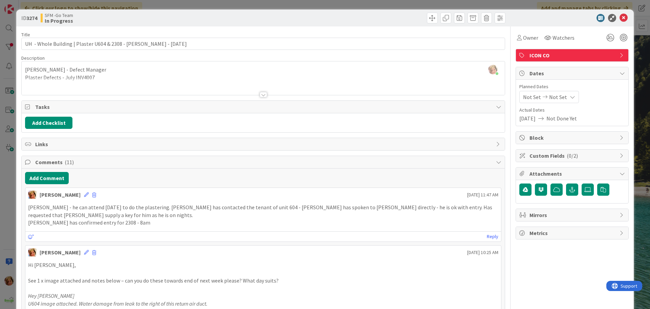
drag, startPoint x: 263, startPoint y: 19, endPoint x: 391, endPoint y: 29, distance: 128.4
click at [271, 20] on div at bounding box center [385, 18] width 240 height 11
click at [620, 17] on icon at bounding box center [624, 18] width 8 height 8
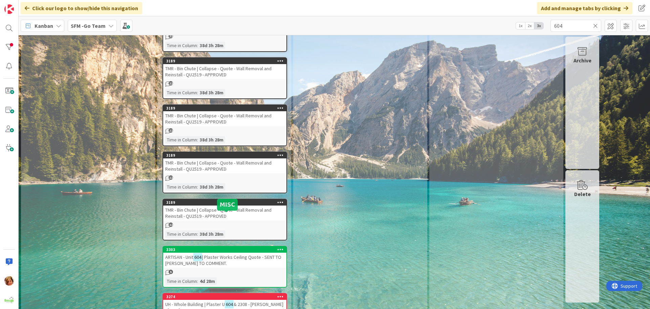
scroll to position [478, 0]
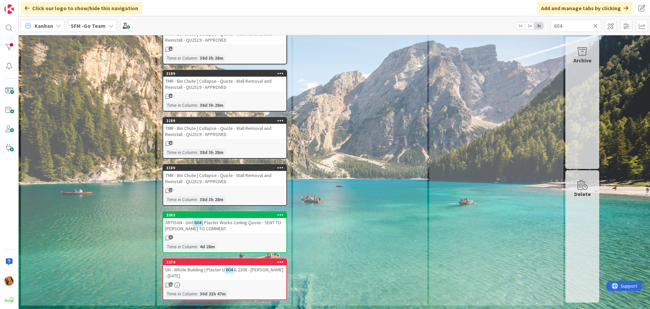
click at [216, 269] on span "UH - Whole Building | Plaster U" at bounding box center [195, 269] width 60 height 6
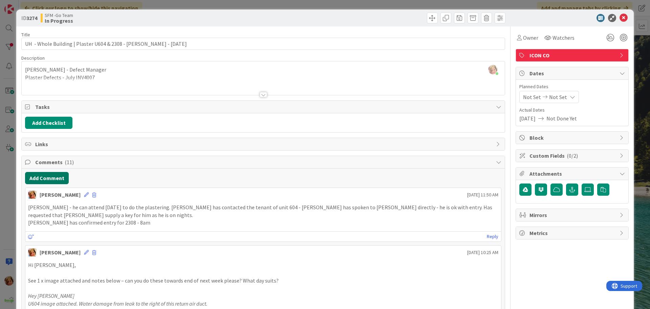
click at [41, 181] on button "Add Comment" at bounding box center [47, 178] width 44 height 12
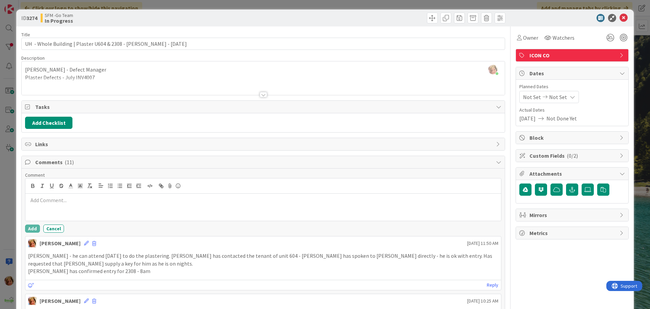
click at [64, 198] on p at bounding box center [263, 200] width 470 height 8
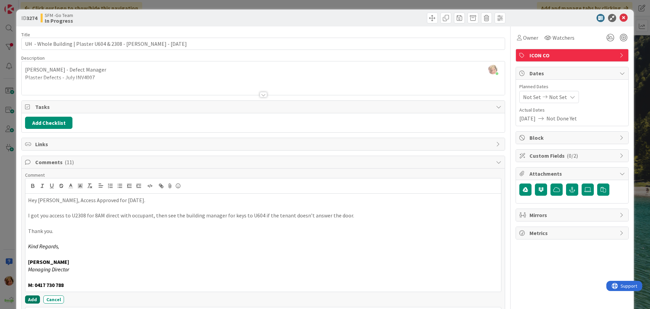
click at [34, 298] on button "Add" at bounding box center [32, 299] width 15 height 8
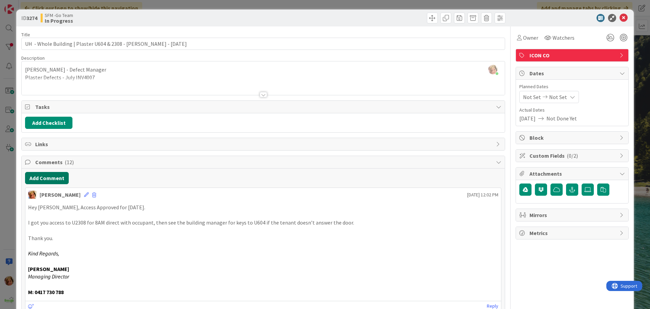
click at [50, 179] on button "Add Comment" at bounding box center [47, 178] width 44 height 12
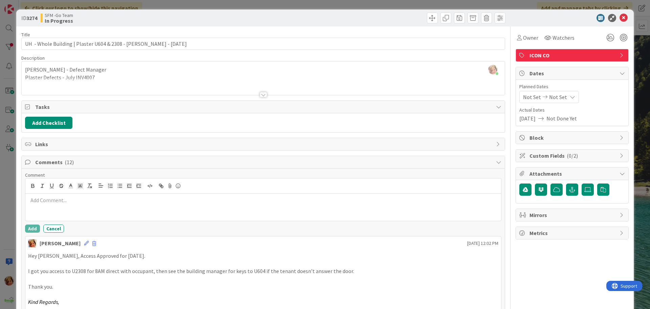
click at [64, 193] on div at bounding box center [263, 185] width 476 height 15
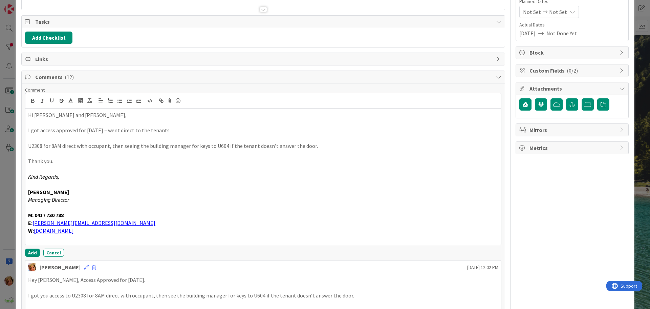
scroll to position [86, 0]
click at [36, 249] on button "Add" at bounding box center [32, 252] width 15 height 8
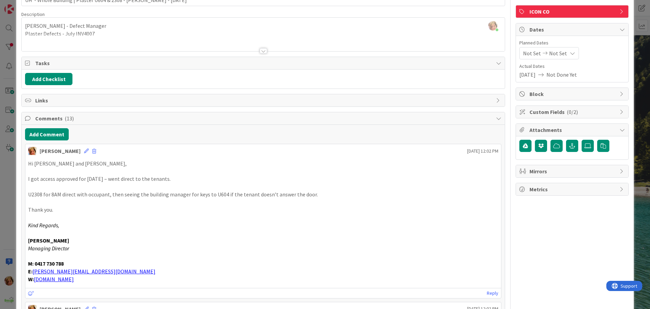
scroll to position [0, 0]
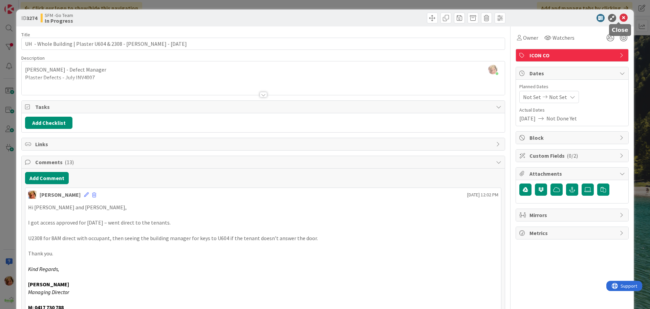
click at [620, 19] on icon at bounding box center [624, 18] width 8 height 8
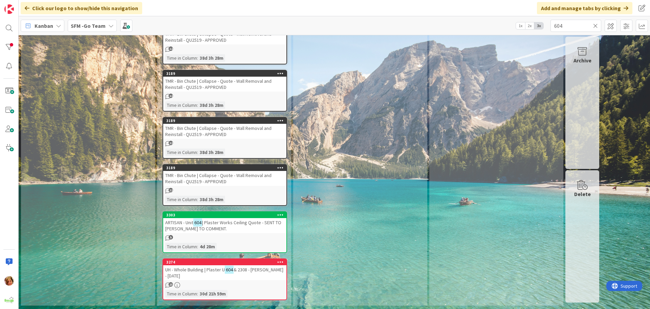
click at [596, 25] on icon at bounding box center [595, 26] width 5 height 6
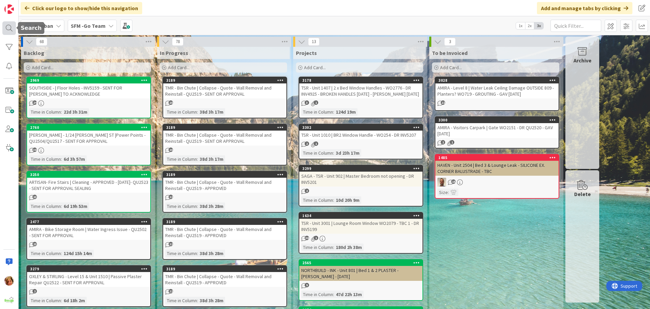
click at [10, 26] on div at bounding box center [9, 28] width 14 height 14
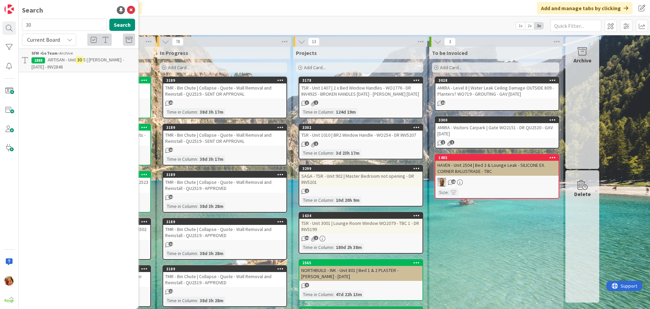
type input "3"
type input "ACACIA"
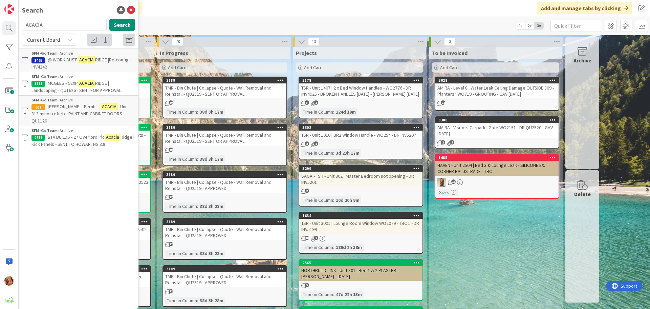
click at [57, 59] on span "@ WORK AUST-" at bounding box center [63, 60] width 30 height 6
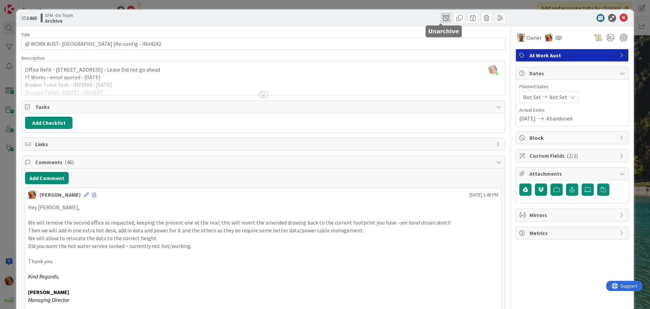
click at [441, 18] on span at bounding box center [446, 18] width 11 height 11
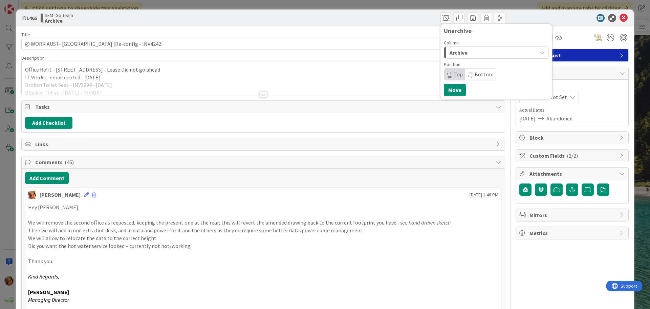
click at [471, 51] on div "Archive" at bounding box center [492, 52] width 89 height 11
drag, startPoint x: 468, startPoint y: 78, endPoint x: 465, endPoint y: 80, distance: 4.1
click at [468, 78] on span "In Progress" at bounding box center [472, 80] width 24 height 8
click at [455, 87] on button "Move" at bounding box center [455, 90] width 22 height 12
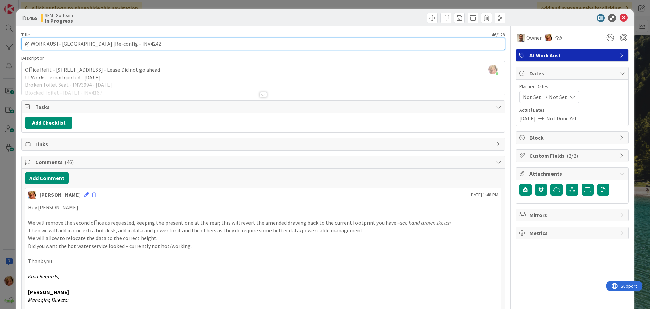
click at [91, 44] on input "@ WORK AUST- ACACIA RIDGE |Re-config - INV4242" at bounding box center [263, 44] width 484 height 12
drag, startPoint x: 187, startPoint y: 41, endPoint x: 164, endPoint y: 44, distance: 23.3
click at [164, 44] on input "@ WORK AUST- ACACIA RIDGE - Shop 18, 1150 Beaudesert Rd |Re-config - INV4242" at bounding box center [263, 44] width 484 height 12
type input "@ WORK AUST- [GEOGRAPHIC_DATA] - Shop [STREET_ADDRESS] |Make Good"
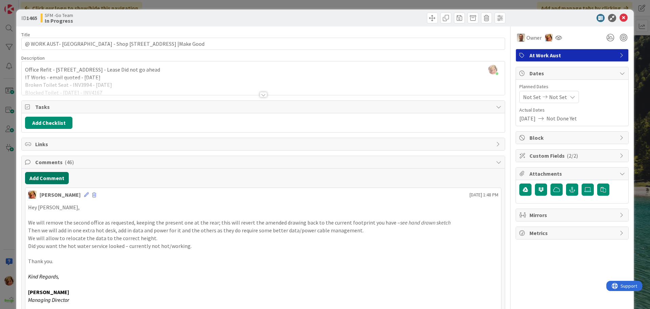
click at [57, 176] on button "Add Comment" at bounding box center [47, 178] width 44 height 12
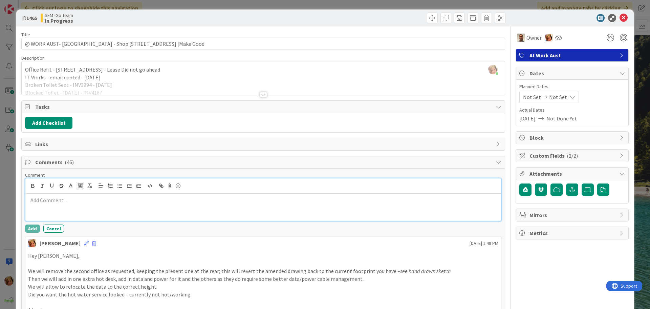
click at [63, 208] on div at bounding box center [263, 206] width 476 height 27
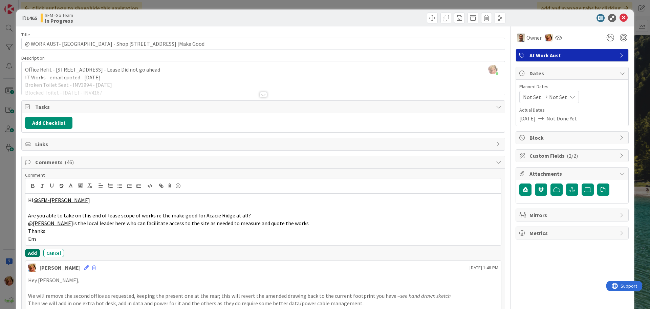
click at [29, 252] on button "Add" at bounding box center [32, 253] width 15 height 8
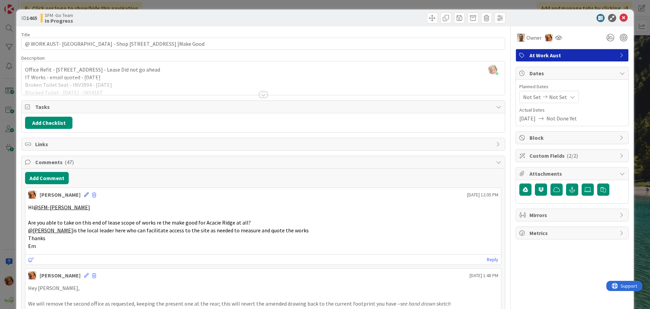
click at [84, 193] on icon at bounding box center [86, 194] width 5 height 5
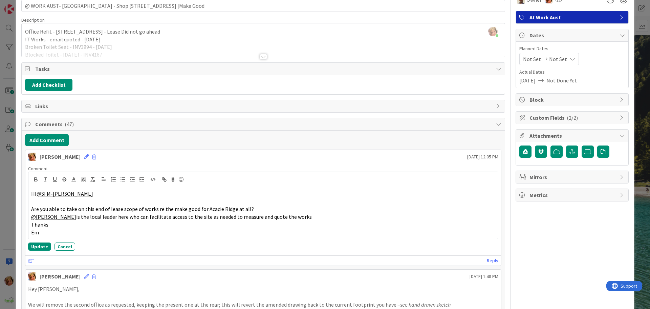
scroll to position [68, 0]
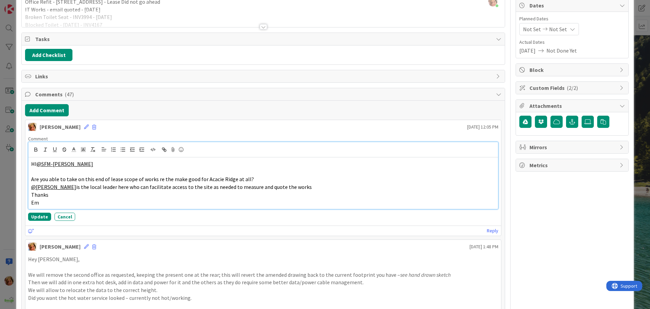
click at [50, 202] on p "Em" at bounding box center [263, 202] width 464 height 8
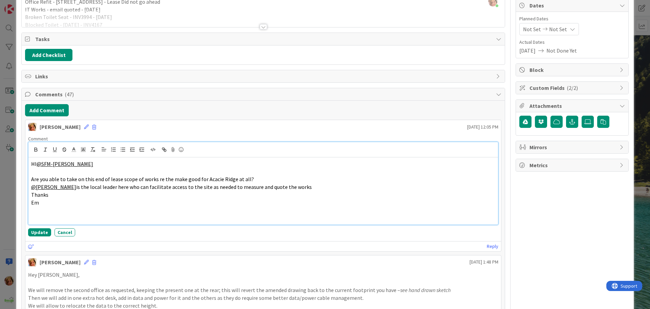
click at [34, 218] on p at bounding box center [263, 218] width 464 height 8
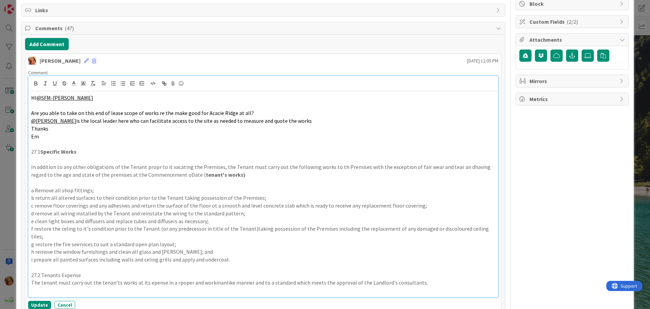
scroll to position [145, 0]
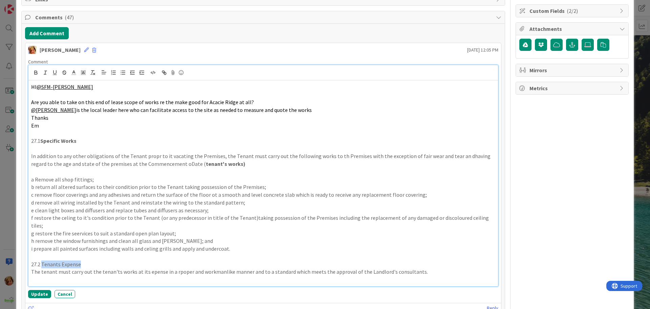
drag, startPoint x: 84, startPoint y: 254, endPoint x: 43, endPoint y: 255, distance: 41.0
click at [43, 260] on p "27.2 Tenants Expense" at bounding box center [263, 264] width 464 height 8
click at [266, 252] on p at bounding box center [263, 256] width 464 height 8
click at [30, 290] on button "Update" at bounding box center [39, 294] width 23 height 8
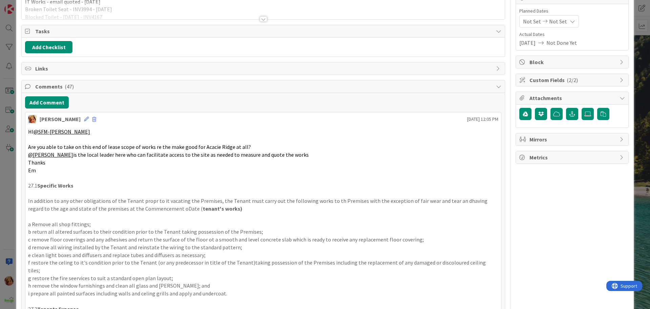
scroll to position [0, 0]
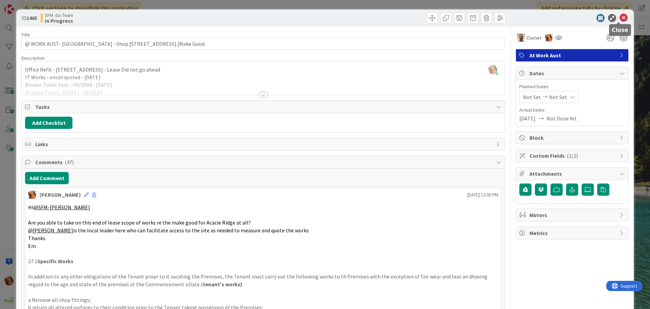
drag, startPoint x: 618, startPoint y: 18, endPoint x: 592, endPoint y: 21, distance: 26.9
click at [620, 18] on icon at bounding box center [624, 18] width 8 height 8
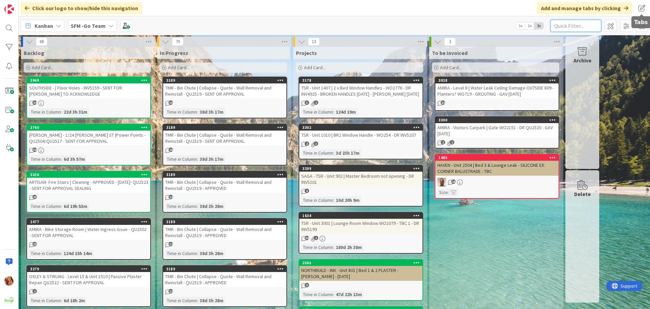
click at [578, 23] on input "text" at bounding box center [576, 26] width 51 height 12
type input "21910"
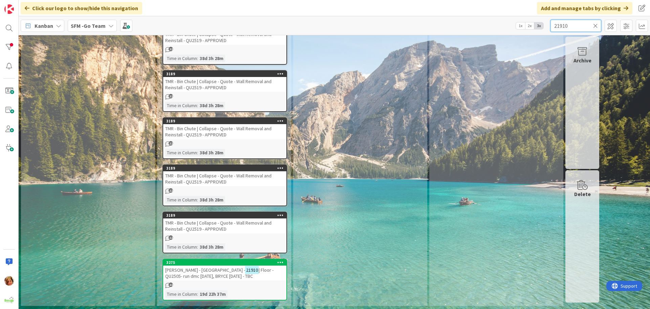
scroll to position [525, 0]
click at [189, 272] on span "FV PEPPERS - VALLEY HOUSE -" at bounding box center [205, 269] width 80 height 6
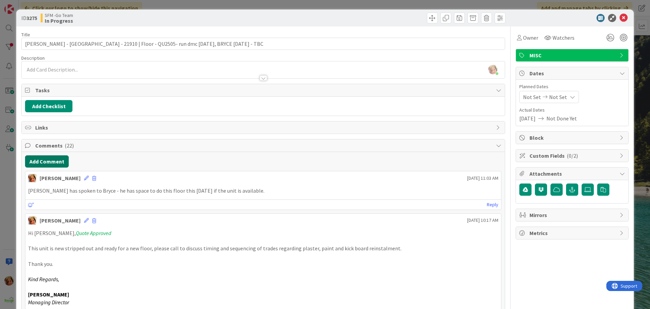
click at [48, 162] on button "Add Comment" at bounding box center [47, 161] width 44 height 12
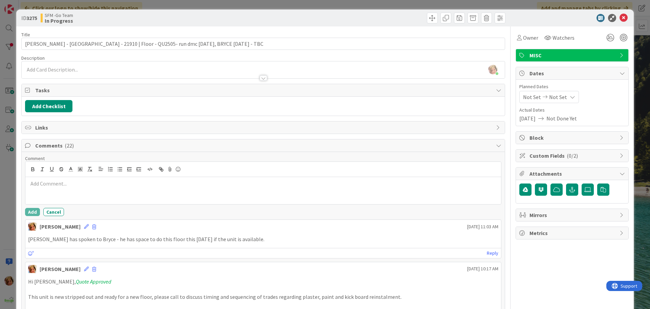
click at [85, 187] on p at bounding box center [263, 183] width 470 height 8
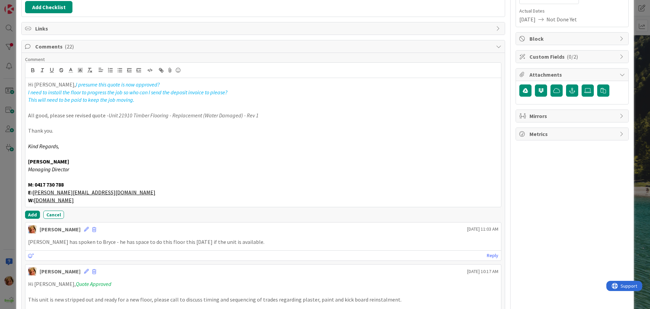
scroll to position [102, 0]
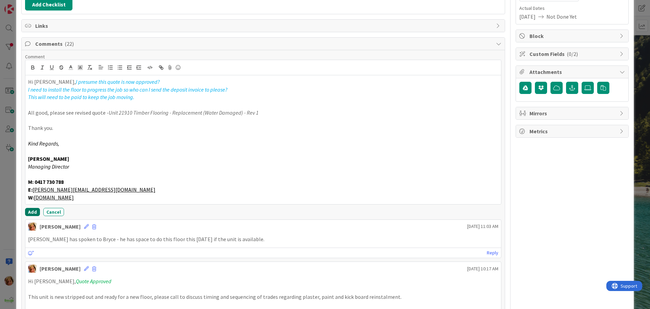
click at [30, 212] on button "Add" at bounding box center [32, 212] width 15 height 8
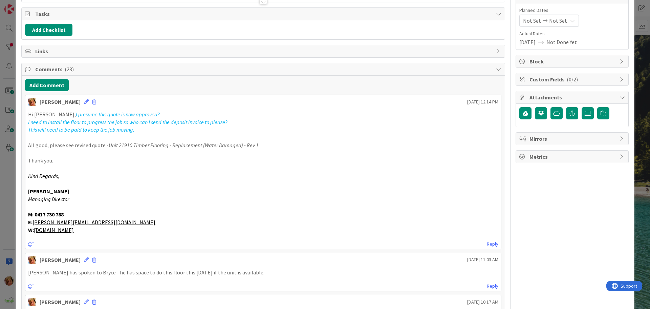
scroll to position [0, 0]
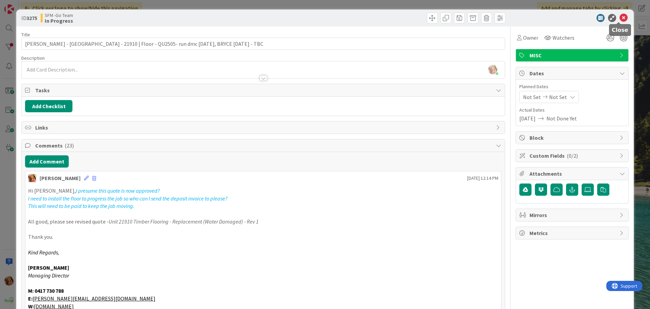
click at [620, 16] on icon at bounding box center [624, 18] width 8 height 8
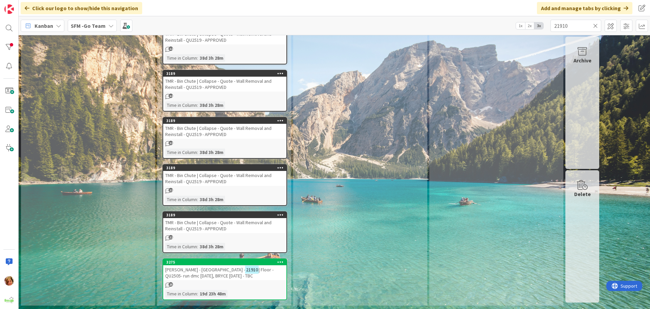
click at [595, 25] on icon at bounding box center [595, 26] width 5 height 6
drag, startPoint x: 594, startPoint y: 25, endPoint x: 590, endPoint y: 29, distance: 5.3
click at [594, 25] on input "text" at bounding box center [576, 26] width 51 height 12
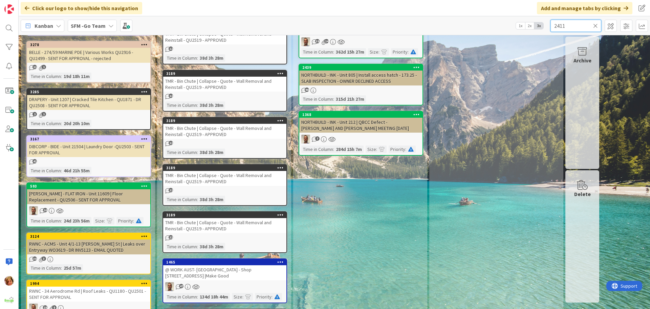
type input "2411"
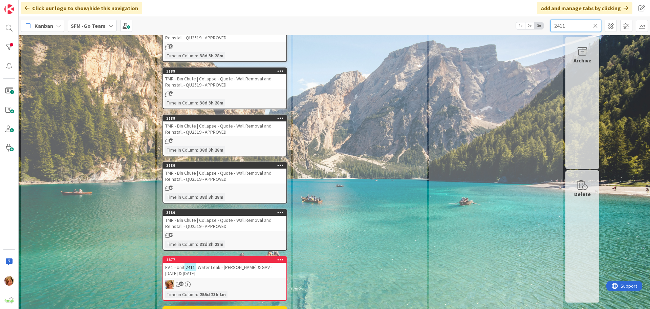
scroll to position [622, 0]
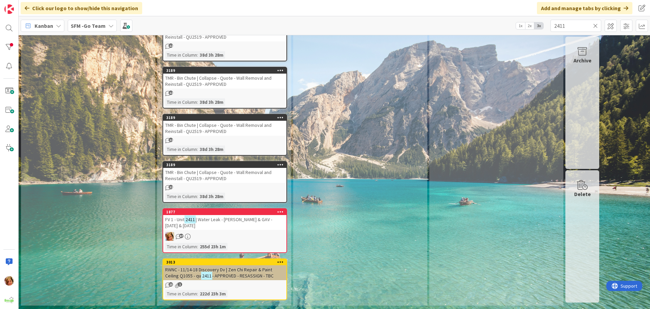
click at [209, 221] on span "| Water Leak - MIKE & GAV - 17TH & 18TH JULY" at bounding box center [218, 222] width 107 height 12
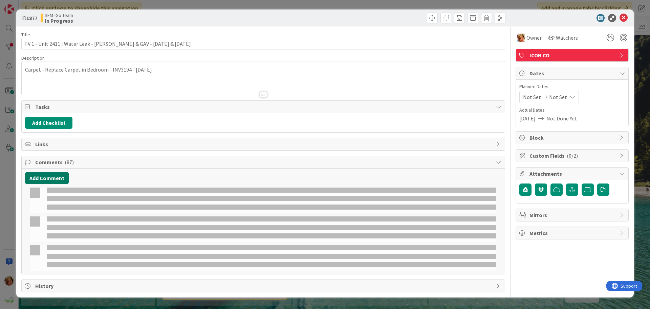
click at [48, 170] on div "Add Comment" at bounding box center [263, 220] width 483 height 105
click at [49, 178] on button "Add Comment" at bounding box center [47, 178] width 44 height 12
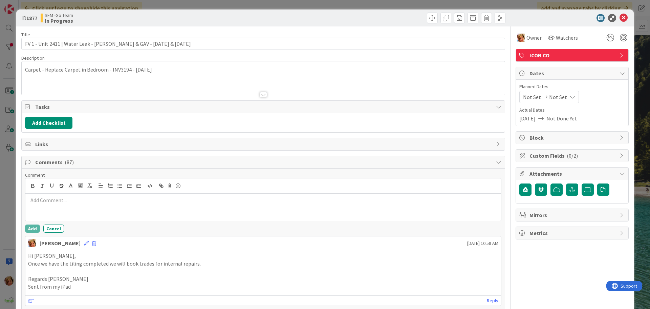
click at [49, 179] on div at bounding box center [263, 185] width 476 height 15
click at [60, 207] on div at bounding box center [263, 206] width 476 height 27
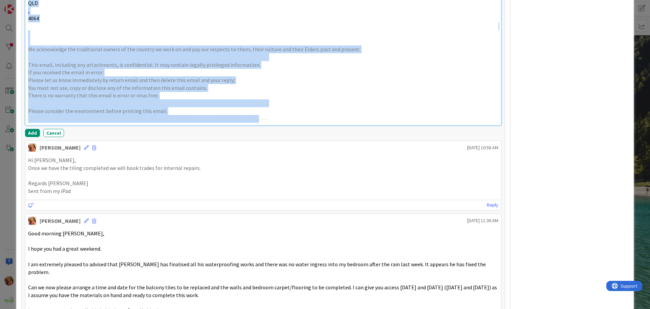
scroll to position [440, 0]
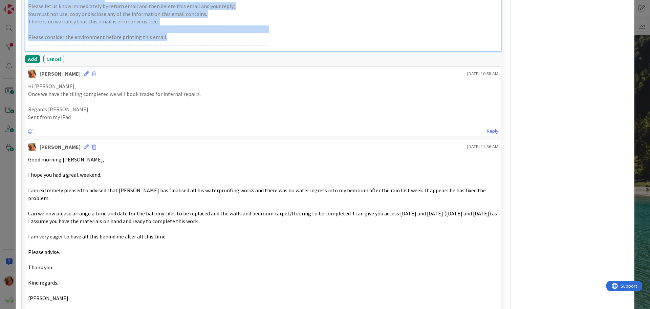
drag, startPoint x: 29, startPoint y: 90, endPoint x: 650, endPoint y: 39, distance: 623.2
click at [650, 39] on div "ID 1877 SFM -Go Team In Progress Title 61 / 128 FV 1 - Unit 2411 | Water Leak -…" at bounding box center [325, 154] width 650 height 309
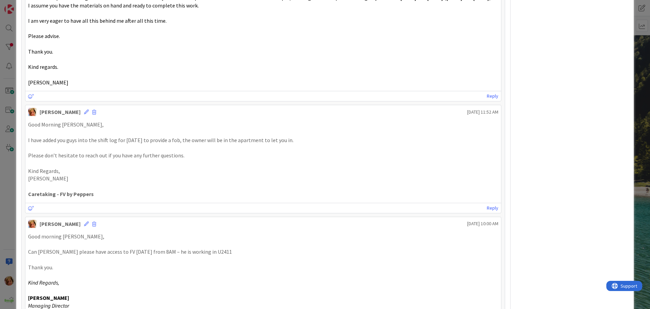
scroll to position [225, 0]
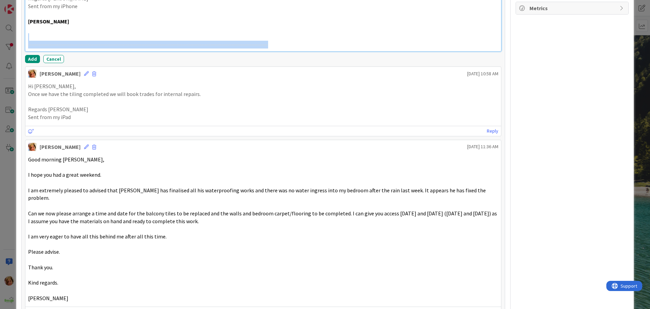
drag, startPoint x: 29, startPoint y: 40, endPoint x: 339, endPoint y: 46, distance: 309.9
click at [339, 46] on div "Hi Steve, Any idea when we can start tiling at 2411? Regards Matt Lock Sent fro…" at bounding box center [263, 10] width 476 height 82
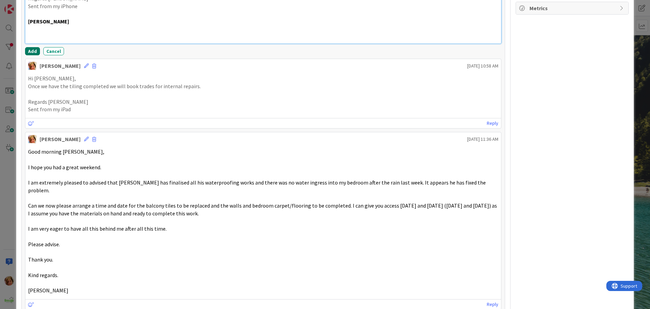
click at [30, 49] on button "Add" at bounding box center [32, 51] width 15 height 8
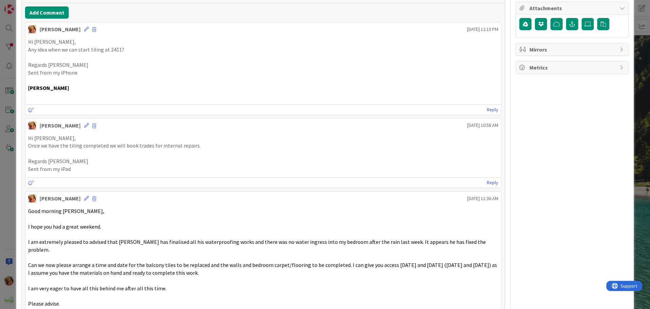
scroll to position [55, 0]
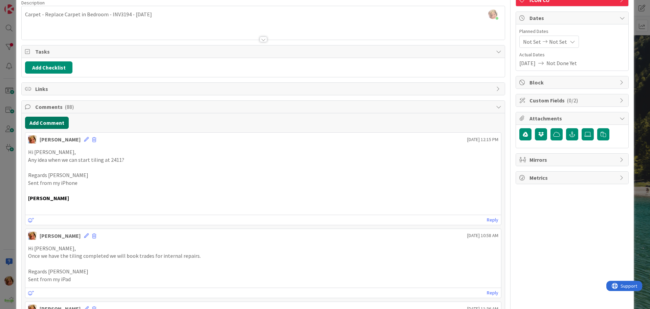
drag, startPoint x: 54, startPoint y: 122, endPoint x: 5, endPoint y: 130, distance: 49.5
click at [54, 122] on button "Add Comment" at bounding box center [47, 122] width 44 height 12
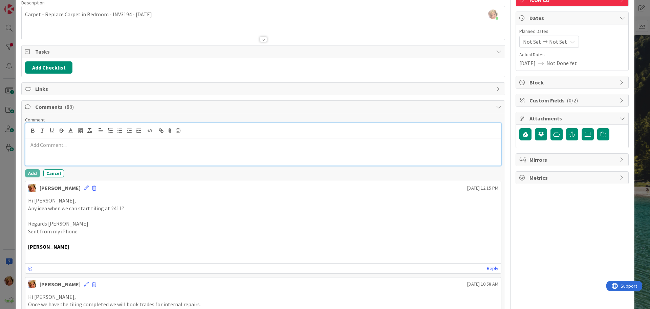
click at [55, 159] on div at bounding box center [263, 151] width 476 height 27
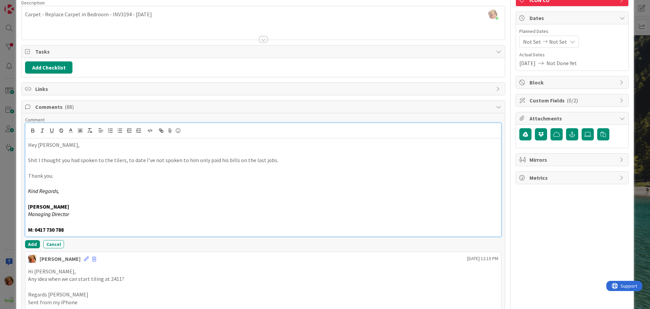
scroll to position [89, 0]
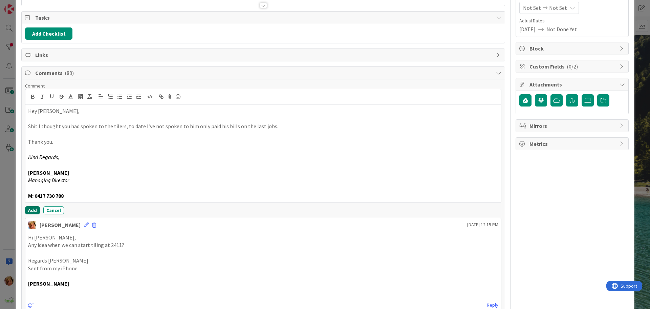
click at [29, 210] on button "Add" at bounding box center [32, 210] width 15 height 8
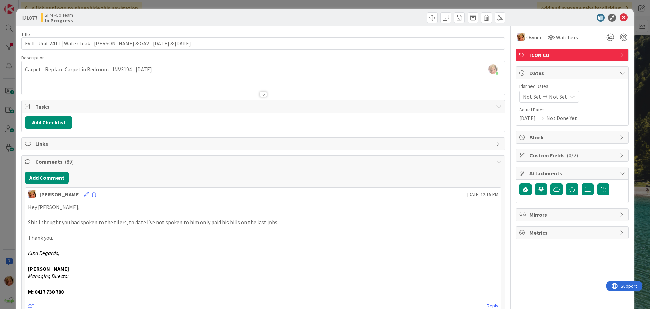
scroll to position [0, 0]
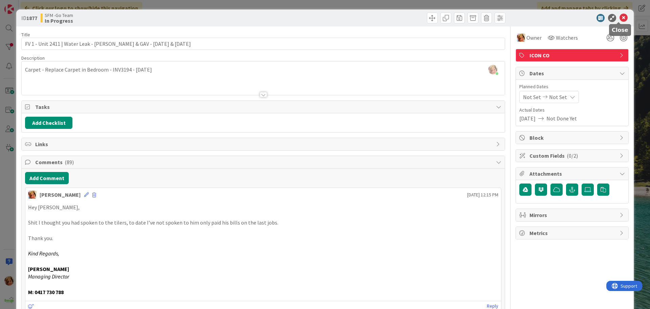
click at [620, 17] on icon at bounding box center [624, 18] width 8 height 8
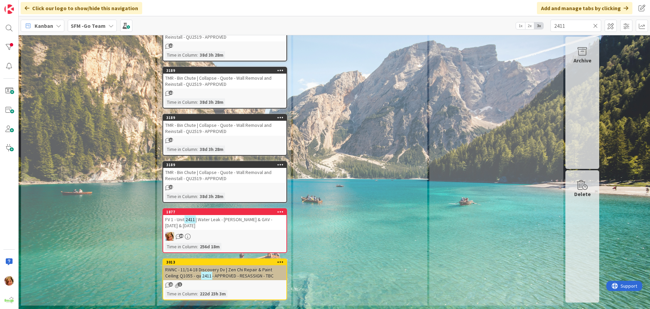
click at [596, 24] on icon at bounding box center [595, 26] width 5 height 6
click at [594, 24] on input "text" at bounding box center [576, 26] width 51 height 12
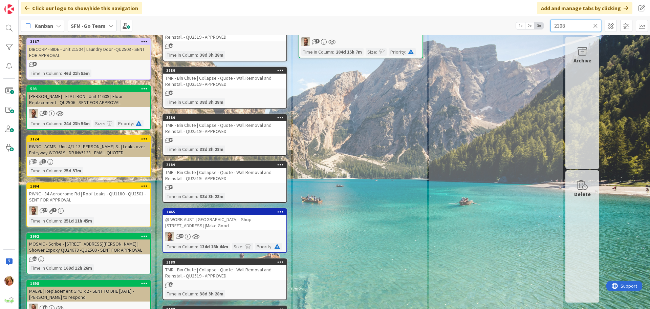
type input "2308"
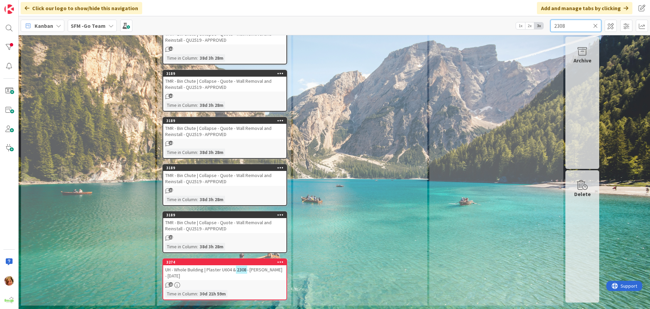
scroll to position [619, 0]
click at [214, 267] on span "UH - Whole Building | Plaster U604 &" at bounding box center [200, 269] width 71 height 6
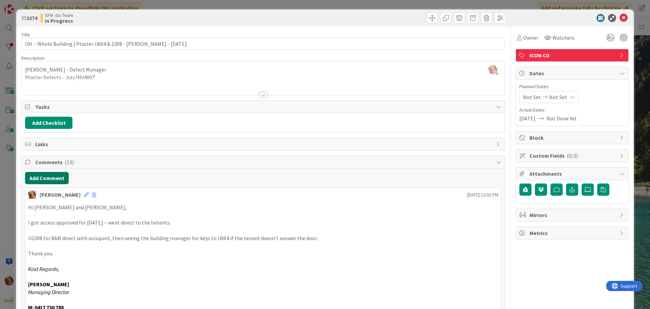
click at [51, 177] on button "Add Comment" at bounding box center [47, 178] width 44 height 12
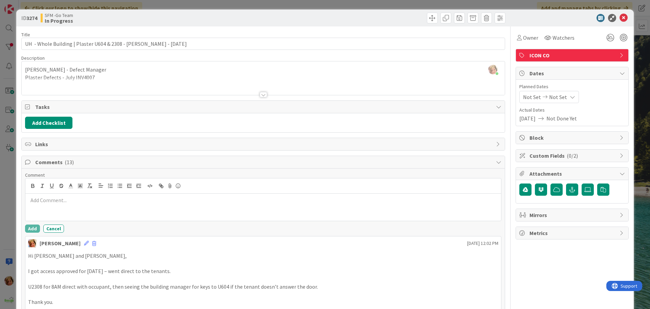
click at [60, 197] on p at bounding box center [263, 200] width 470 height 8
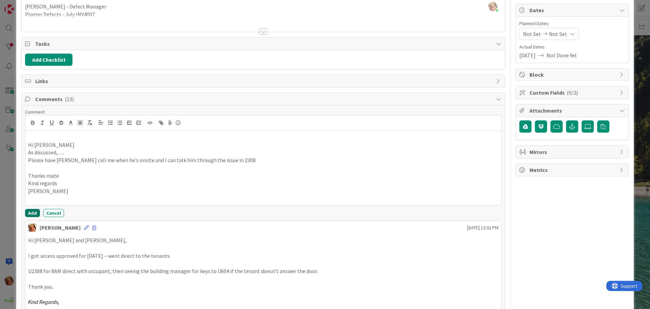
scroll to position [68, 0]
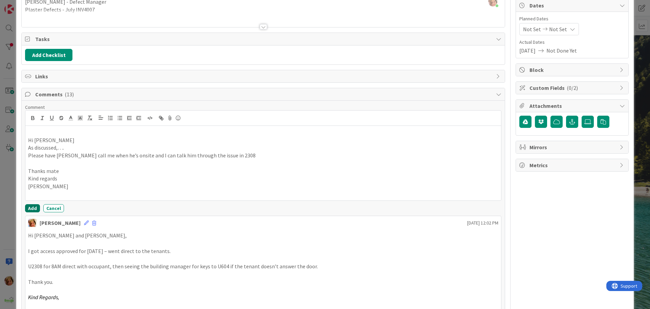
click at [31, 208] on button "Add" at bounding box center [32, 208] width 15 height 8
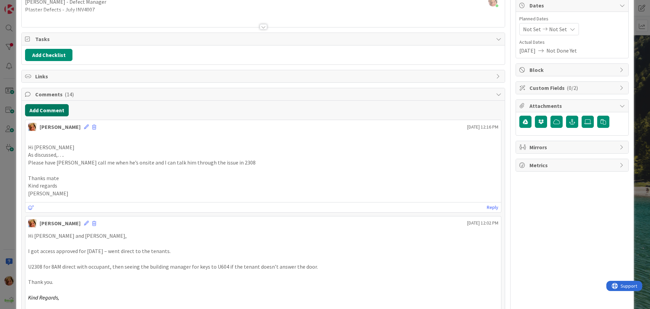
click at [57, 110] on button "Add Comment" at bounding box center [47, 110] width 44 height 12
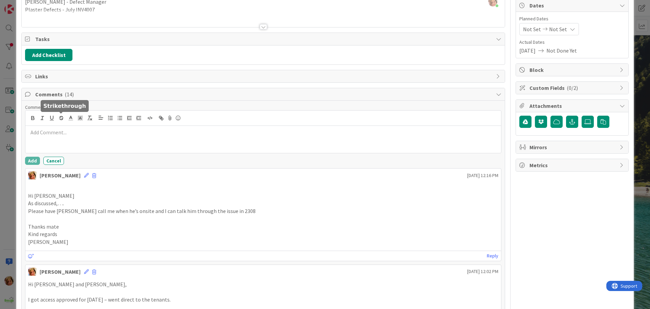
click at [71, 136] on div at bounding box center [263, 139] width 476 height 27
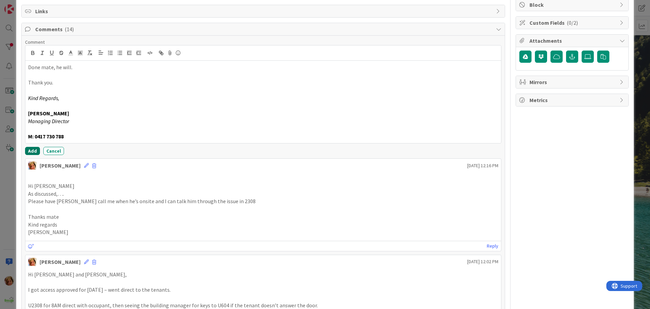
scroll to position [135, 0]
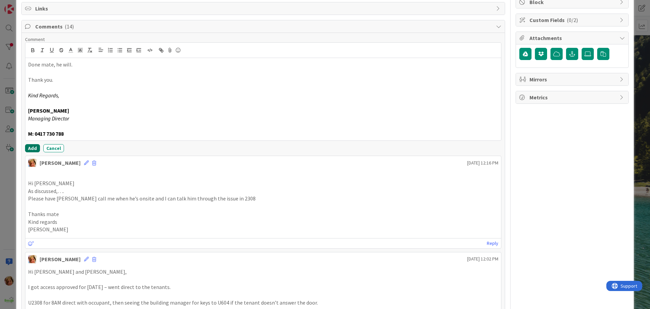
click at [34, 148] on button "Add" at bounding box center [32, 148] width 15 height 8
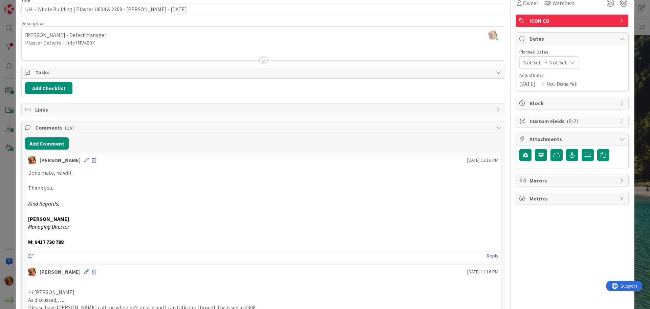
scroll to position [0, 0]
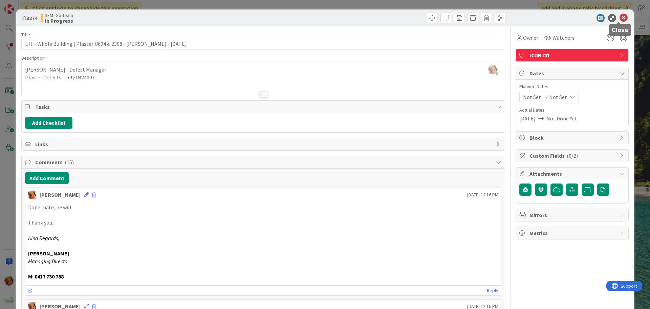
click at [620, 17] on icon at bounding box center [624, 18] width 8 height 8
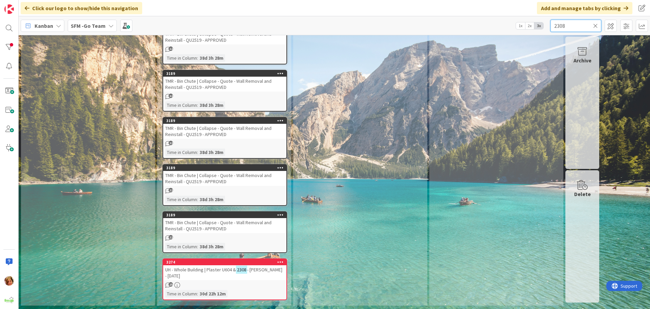
click at [570, 24] on input "2308" at bounding box center [576, 26] width 51 height 12
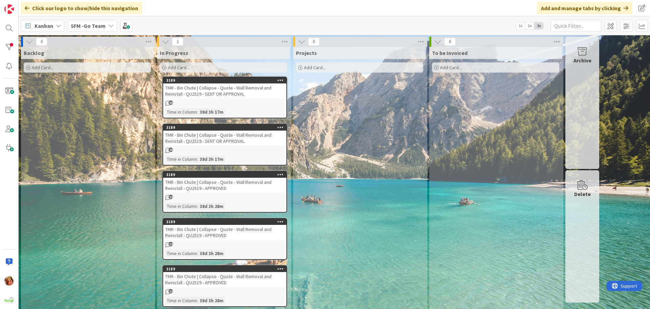
scroll to position [619, 0]
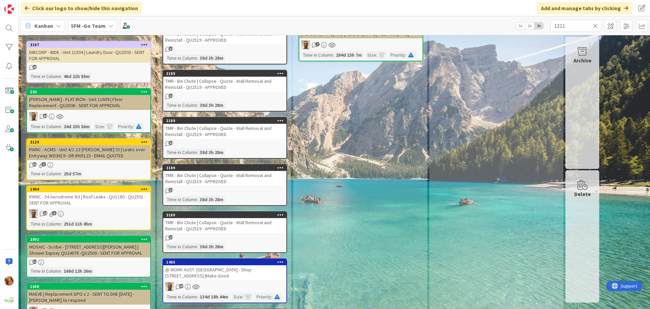
type input "1211"
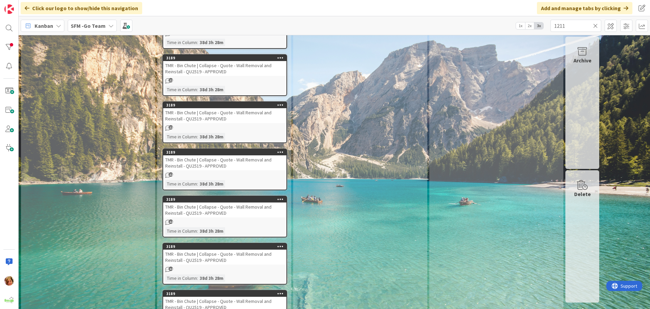
scroll to position [666, 0]
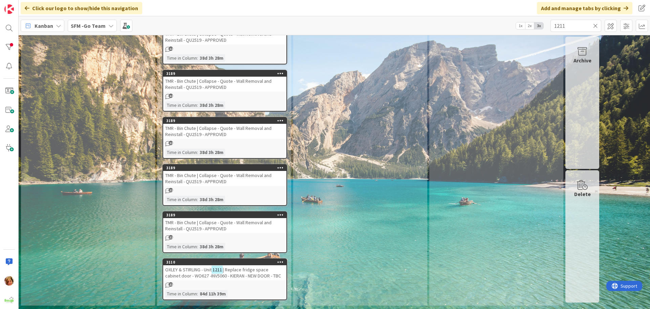
click at [188, 269] on span "OXLEY & STIRLING - Unit" at bounding box center [188, 269] width 46 height 6
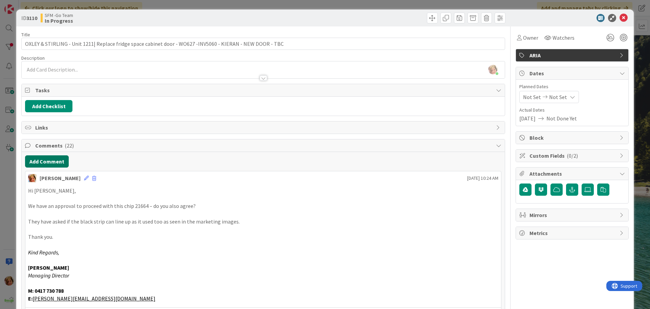
click at [40, 161] on button "Add Comment" at bounding box center [47, 161] width 44 height 12
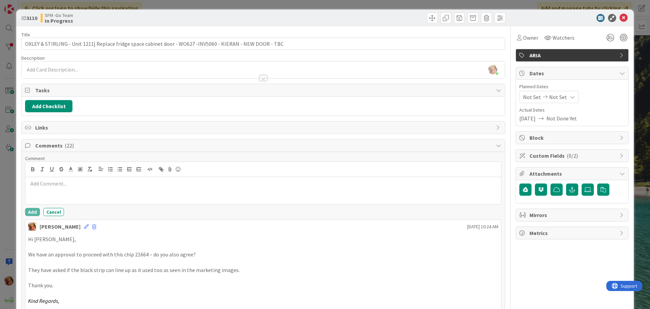
click at [69, 175] on div at bounding box center [263, 169] width 476 height 15
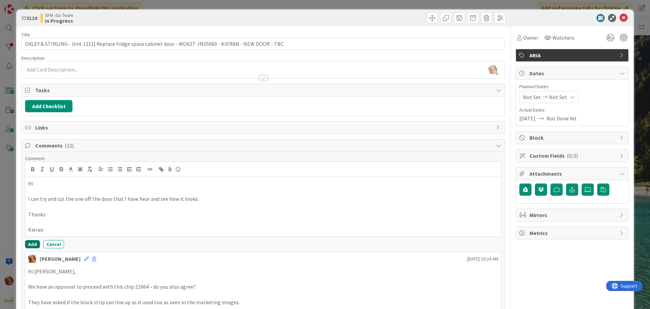
click at [32, 242] on button "Add" at bounding box center [32, 244] width 15 height 8
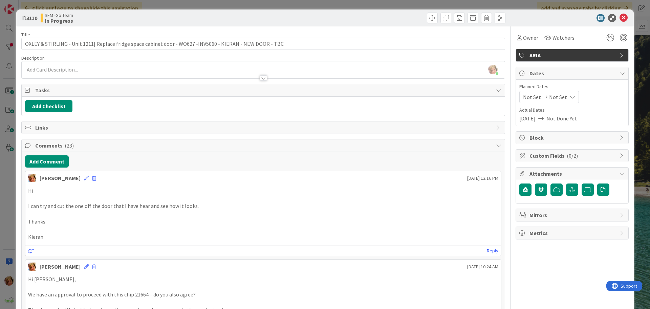
click at [365, 17] on div at bounding box center [385, 18] width 240 height 11
click at [621, 18] on icon at bounding box center [624, 18] width 8 height 8
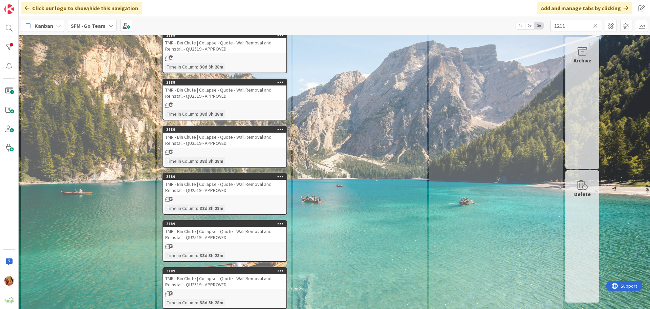
scroll to position [429, 0]
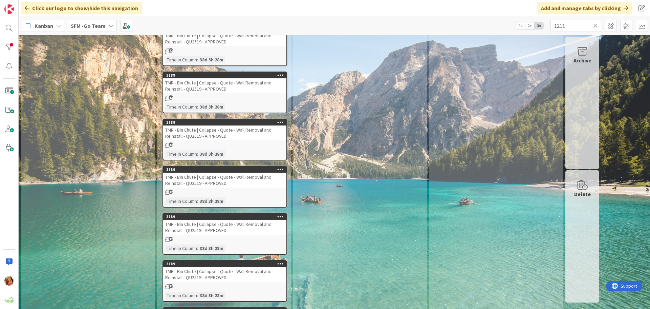
click at [593, 25] on icon at bounding box center [595, 26] width 5 height 6
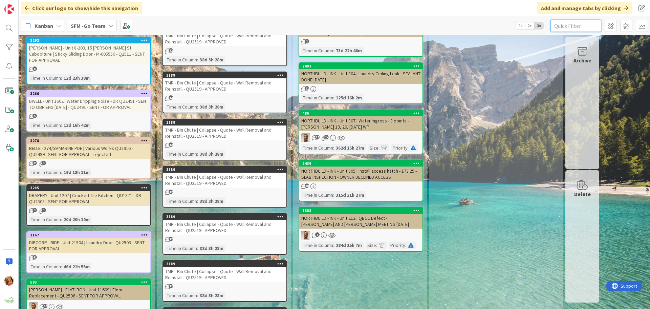
click at [570, 23] on input "text" at bounding box center [576, 26] width 51 height 12
type input "paddington"
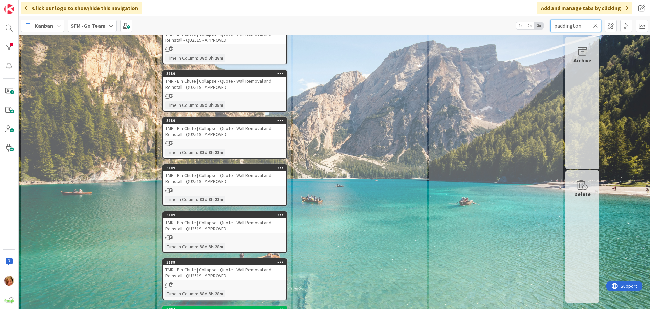
scroll to position [754, 0]
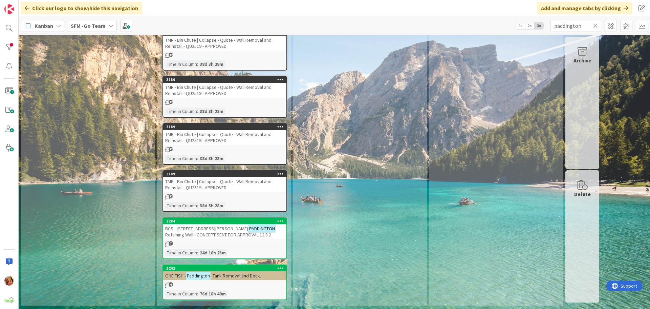
click at [190, 230] on span "BCS - [STREET_ADDRESS][PERSON_NAME]" at bounding box center [206, 228] width 83 height 6
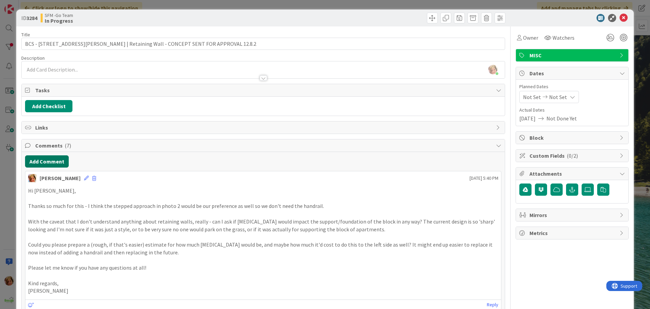
click at [49, 160] on button "Add Comment" at bounding box center [47, 161] width 44 height 12
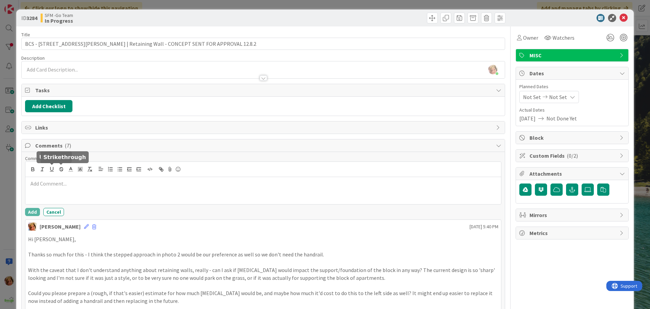
click at [74, 181] on p at bounding box center [263, 183] width 470 height 8
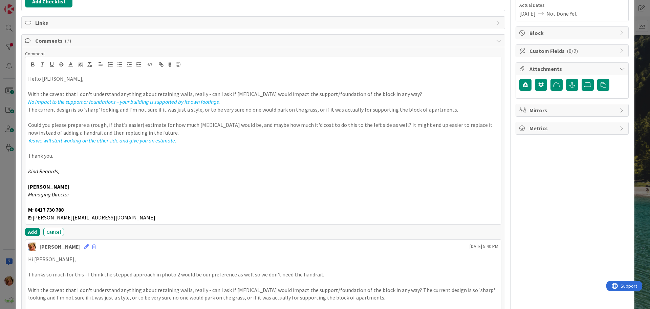
scroll to position [118, 0]
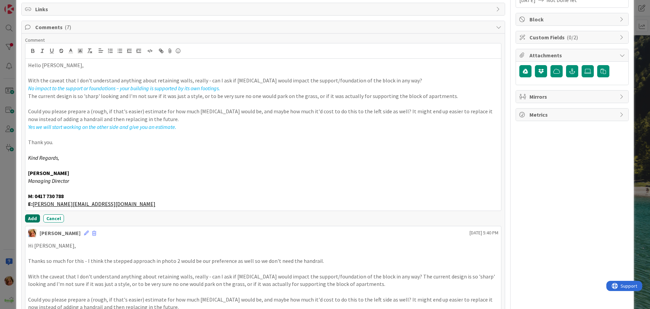
click at [32, 218] on button "Add" at bounding box center [32, 218] width 15 height 8
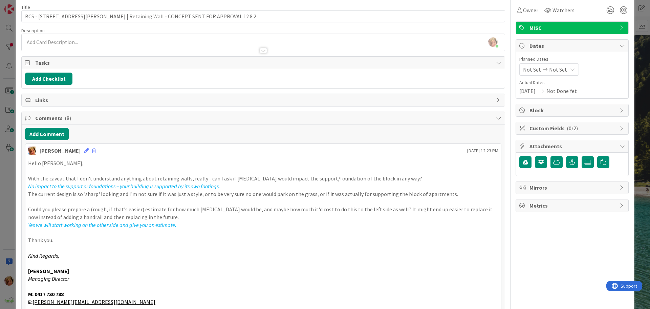
scroll to position [0, 0]
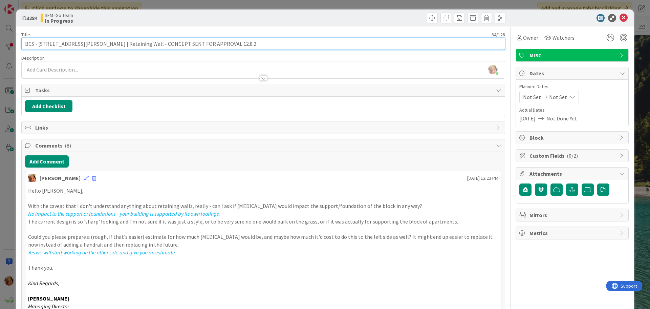
click at [241, 44] on input "BCS - [STREET_ADDRESS][PERSON_NAME] | Retaining Wall - CONCEPT SENT FOR APPROVA…" at bounding box center [263, 44] width 484 height 12
drag, startPoint x: 234, startPoint y: 44, endPoint x: 173, endPoint y: 43, distance: 61.0
click at [173, 43] on input "BCS - [STREET_ADDRESS][PERSON_NAME] | Retaining Wall - CONCEPT SENT FOR APPROVA…" at bounding box center [263, 44] width 484 height 12
type input "BCS - [STREET_ADDRESS][PERSON_NAME] | Retaining Wall - CONCEPT approved - gav p…"
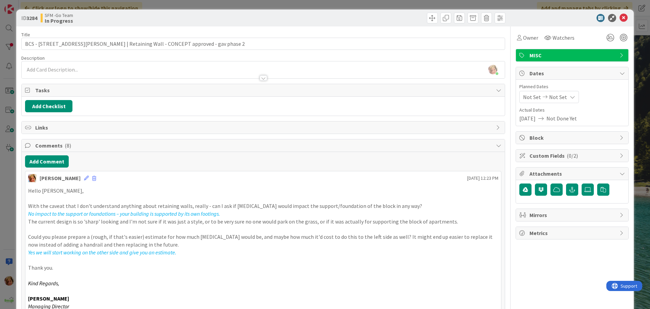
click at [340, 15] on div at bounding box center [385, 18] width 240 height 11
click at [620, 20] on icon at bounding box center [624, 18] width 8 height 8
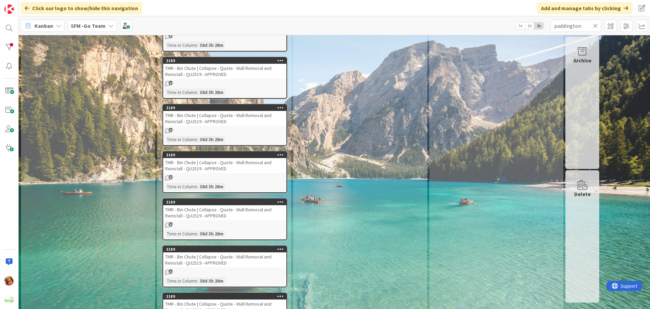
scroll to position [381, 0]
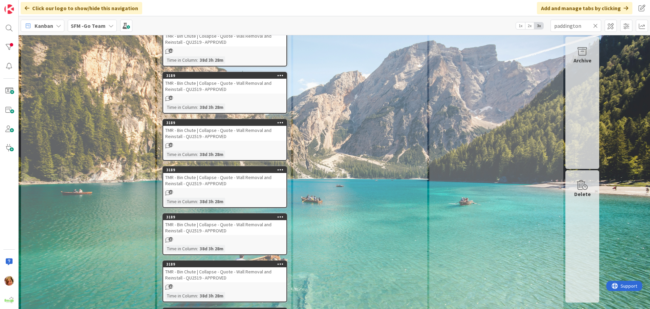
drag, startPoint x: 596, startPoint y: 25, endPoint x: 533, endPoint y: 28, distance: 63.1
click at [596, 25] on icon at bounding box center [595, 26] width 5 height 6
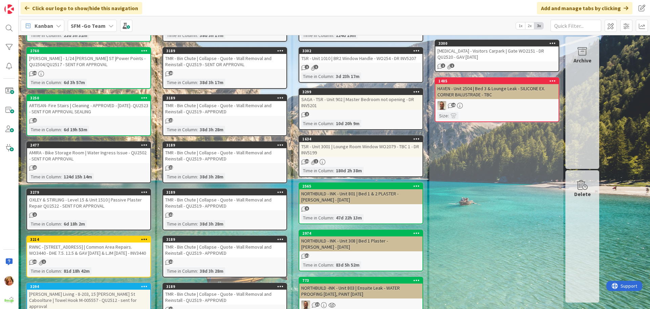
scroll to position [0, 0]
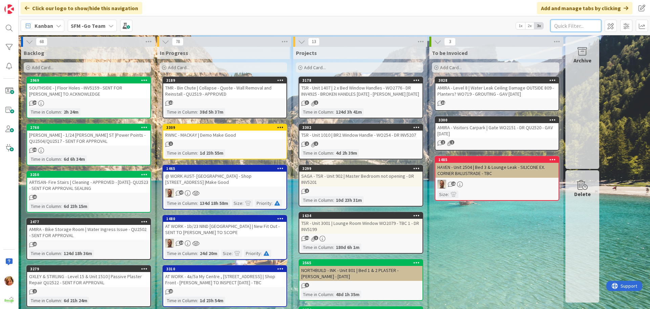
click at [582, 27] on input "text" at bounding box center [576, 26] width 51 height 12
type input "2101"
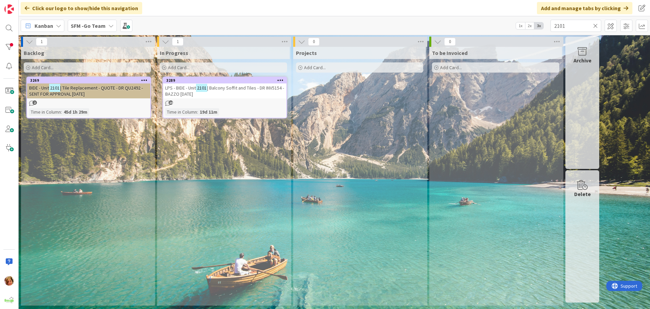
click at [255, 91] on div "LPS - BIDE - Unit 2101 | Balcony Soffit and Tiles - DR INV5154 - BAZZO [DATE]" at bounding box center [224, 90] width 123 height 15
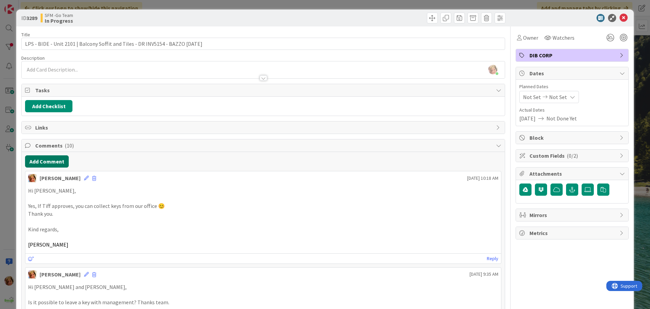
click at [41, 159] on button "Add Comment" at bounding box center [47, 161] width 44 height 12
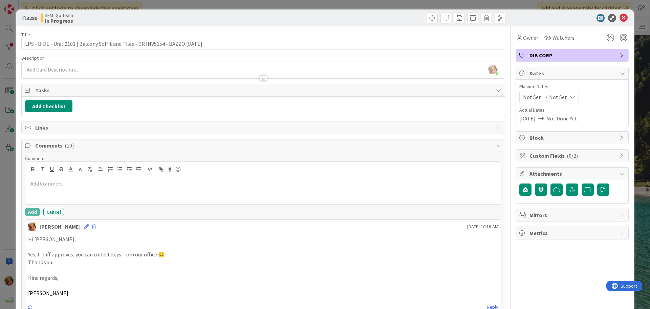
click at [86, 179] on div at bounding box center [263, 190] width 476 height 27
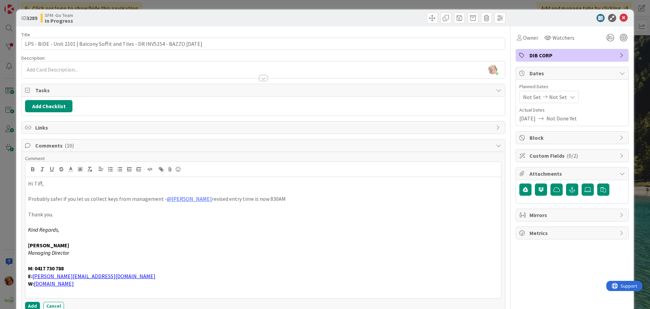
scroll to position [102, 0]
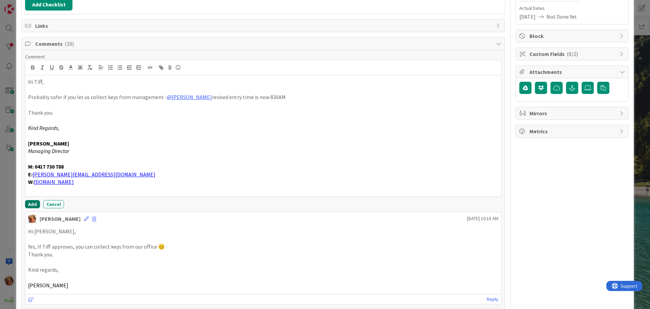
click at [31, 204] on button "Add" at bounding box center [32, 204] width 15 height 8
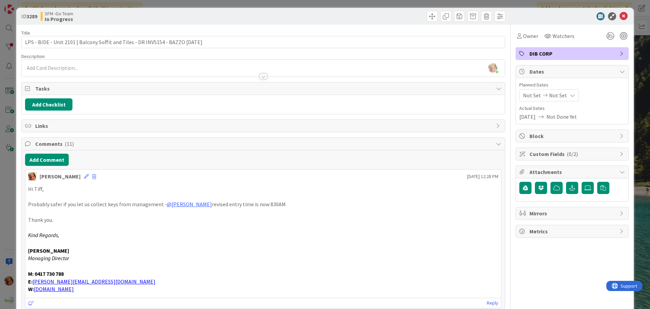
scroll to position [0, 0]
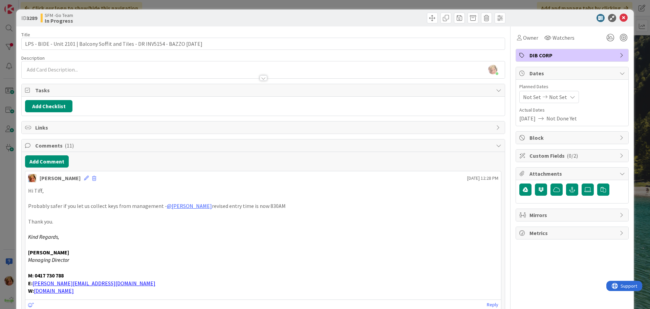
drag, startPoint x: 308, startPoint y: 18, endPoint x: 323, endPoint y: 19, distance: 16.0
click at [308, 18] on div at bounding box center [385, 18] width 240 height 11
click at [620, 19] on icon at bounding box center [624, 18] width 8 height 8
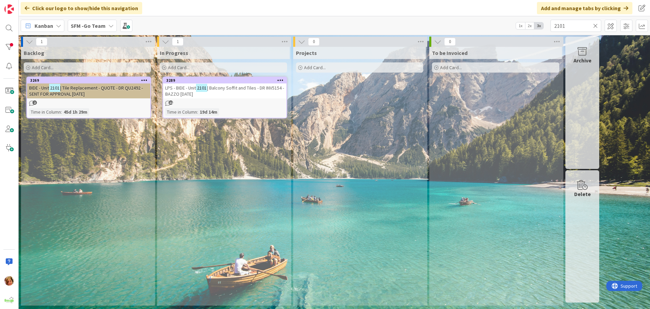
click at [594, 26] on icon at bounding box center [595, 26] width 5 height 6
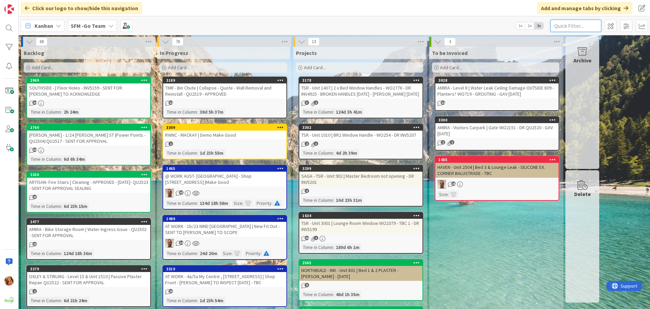
click at [575, 28] on input "text" at bounding box center [576, 26] width 51 height 12
click at [575, 24] on input "text" at bounding box center [576, 26] width 51 height 12
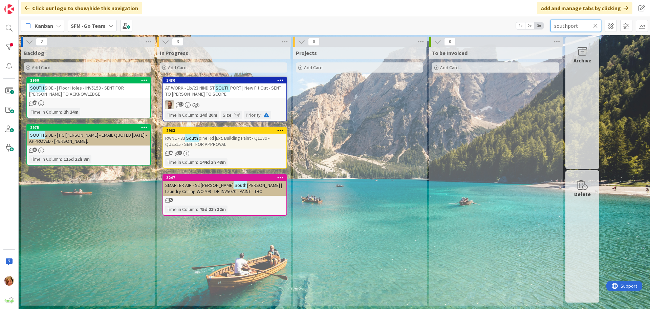
type input "southport"
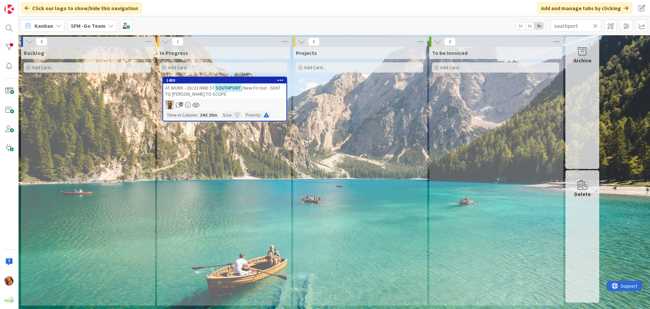
click at [234, 89] on mark "SOUTHPORT" at bounding box center [228, 88] width 27 height 8
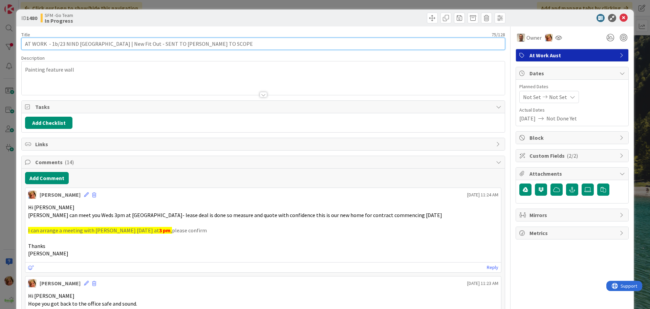
click at [219, 43] on input "AT WORK - 1b/23 NIND [GEOGRAPHIC_DATA] | New Fit Out - SENT TO [PERSON_NAME] TO…" at bounding box center [263, 44] width 484 height 12
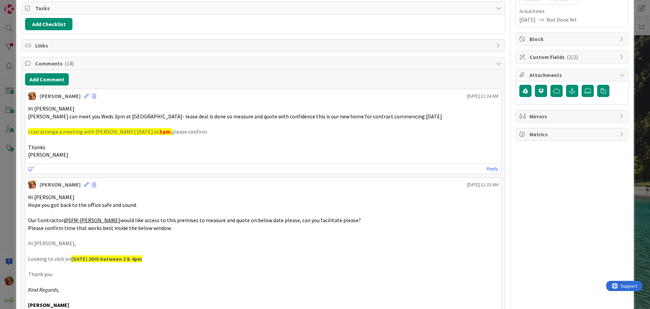
scroll to position [102, 0]
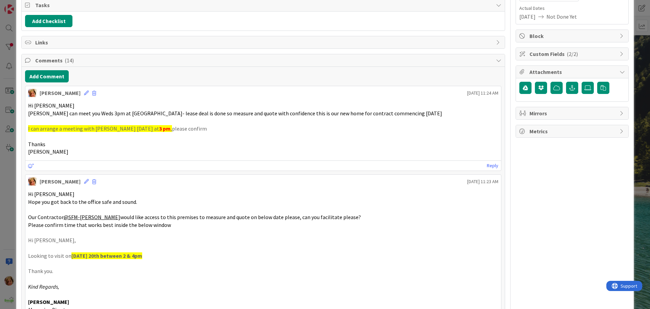
type input "AT WORK - 1b/23 NIND [GEOGRAPHIC_DATA] | New Fit Out - SENT TO [PERSON_NAME] TO…"
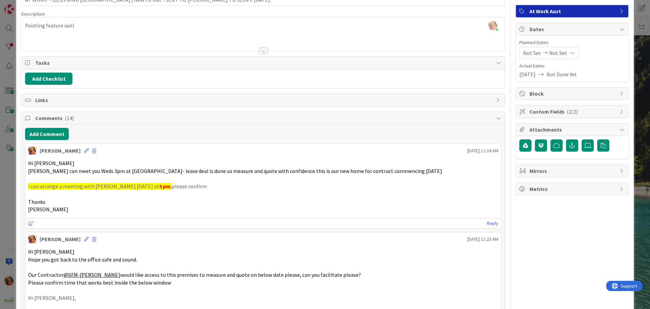
scroll to position [0, 0]
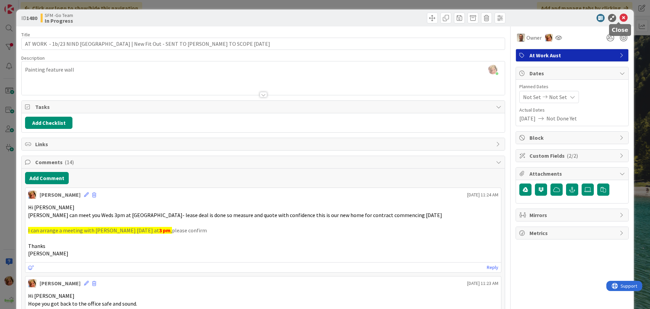
click at [620, 17] on icon at bounding box center [624, 18] width 8 height 8
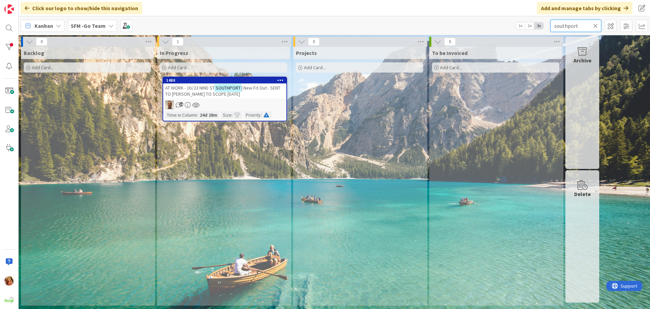
click at [584, 23] on input "southport" at bounding box center [576, 26] width 51 height 12
type input "s"
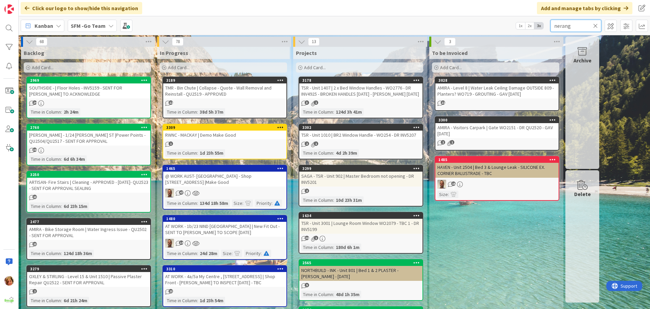
type input "nerang"
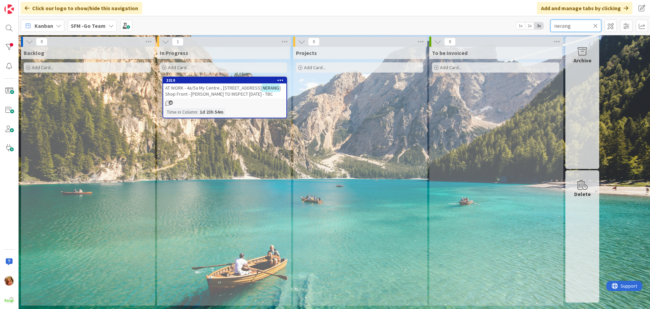
drag, startPoint x: 551, startPoint y: 19, endPoint x: 450, endPoint y: 19, distance: 101.3
drag, startPoint x: 450, startPoint y: 19, endPoint x: 226, endPoint y: 90, distance: 235.2
click at [226, 90] on span "AT WORK - 4a/5a My Centre , [STREET_ADDRESS]" at bounding box center [213, 88] width 97 height 6
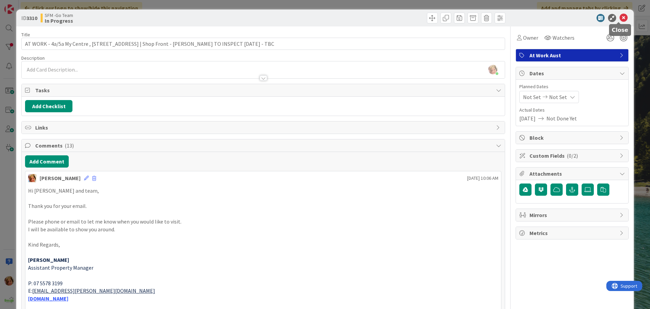
click at [620, 19] on icon at bounding box center [624, 18] width 8 height 8
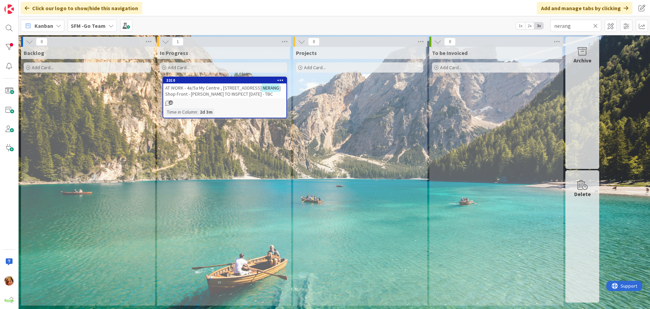
click at [597, 25] on icon at bounding box center [595, 26] width 5 height 6
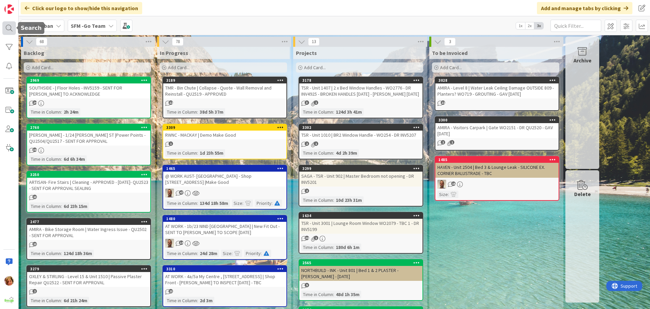
click at [9, 27] on div at bounding box center [9, 28] width 14 height 14
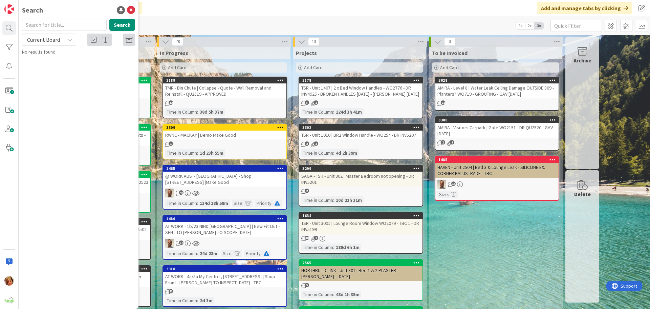
click at [57, 29] on input "text" at bounding box center [64, 25] width 85 height 12
type input "mermaid"
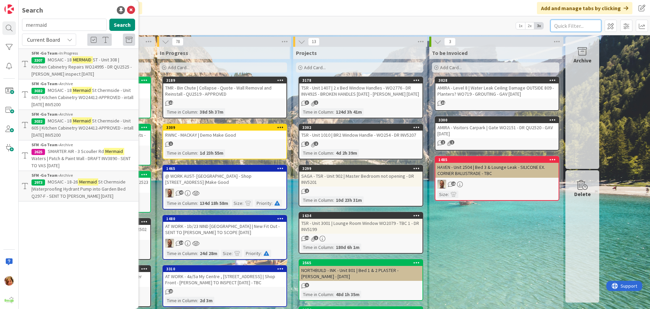
click at [568, 25] on input "text" at bounding box center [576, 26] width 51 height 12
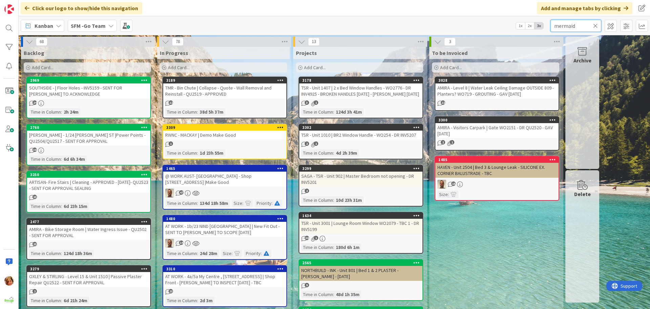
type input "mermaid"
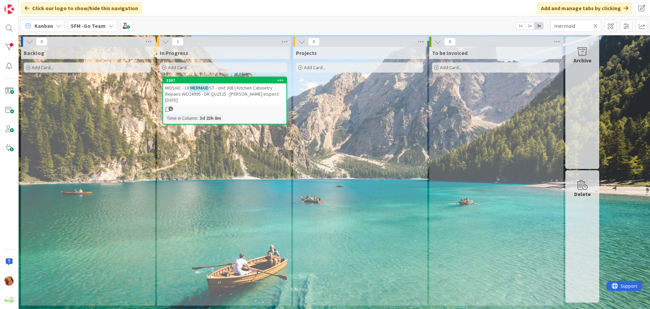
click at [232, 87] on span "ST - Unit 308 | Kitchen Cabinetry Repairs WO24995 - DR QU2525 - [PERSON_NAME] i…" at bounding box center [221, 94] width 113 height 18
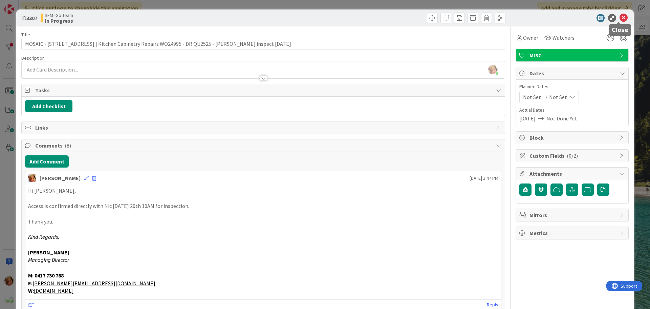
click at [620, 18] on icon at bounding box center [624, 18] width 8 height 8
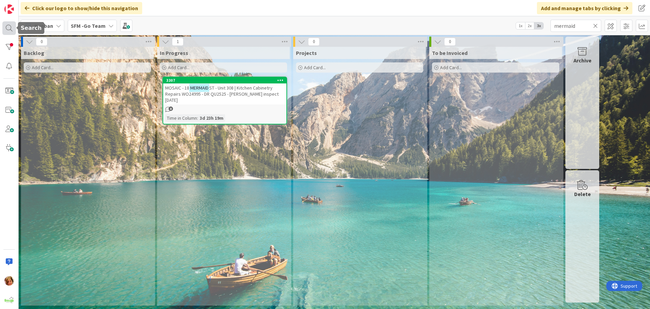
click at [8, 28] on div at bounding box center [9, 28] width 14 height 14
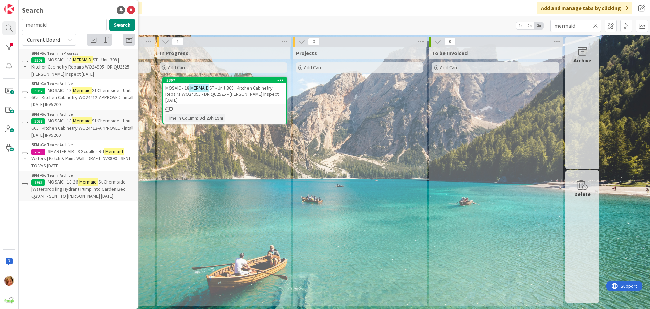
click at [68, 93] on span "MOSAIC - 18" at bounding box center [60, 90] width 24 height 6
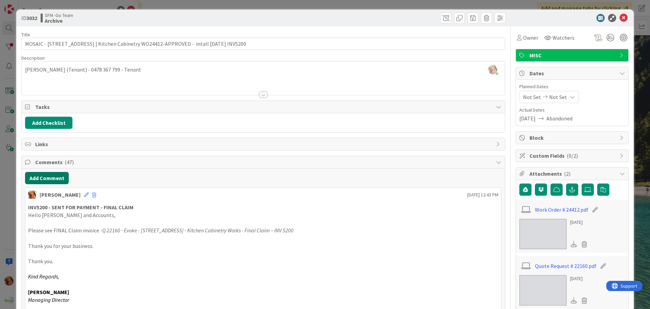
click at [58, 176] on button "Add Comment" at bounding box center [47, 178] width 44 height 12
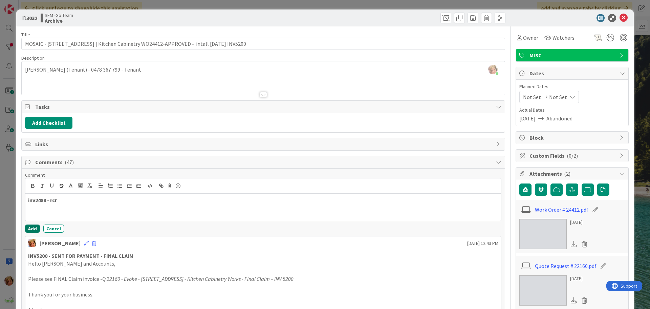
click at [34, 225] on button "Add" at bounding box center [32, 228] width 15 height 8
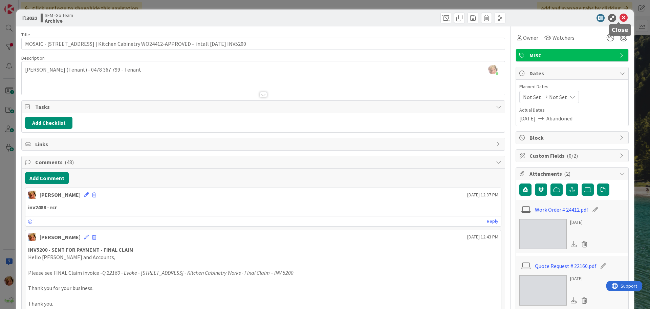
click at [620, 19] on icon at bounding box center [624, 18] width 8 height 8
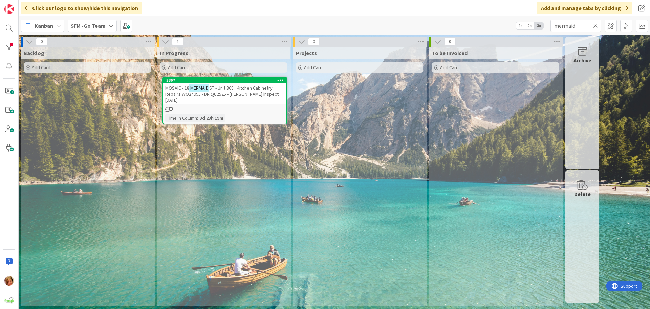
click at [595, 25] on icon at bounding box center [595, 26] width 5 height 6
click at [595, 25] on input "text" at bounding box center [576, 26] width 51 height 12
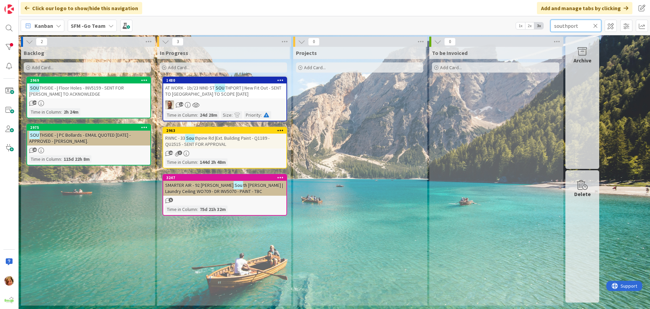
type input "southport"
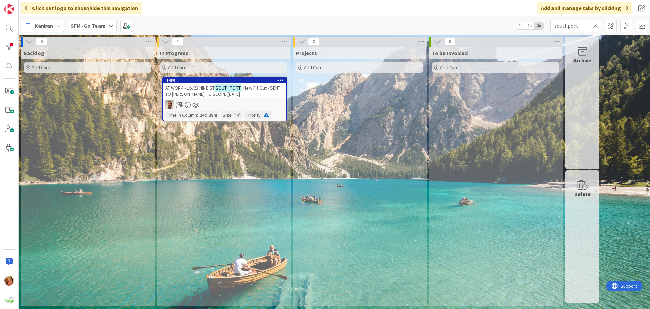
click at [206, 87] on span "AT WORK - 1b/23 NIND ST" at bounding box center [189, 88] width 49 height 6
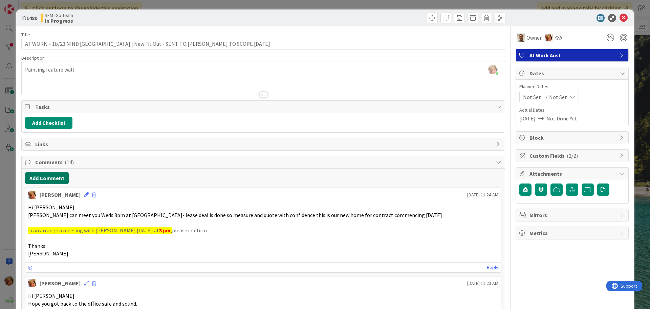
click at [46, 181] on button "Add Comment" at bounding box center [47, 178] width 44 height 12
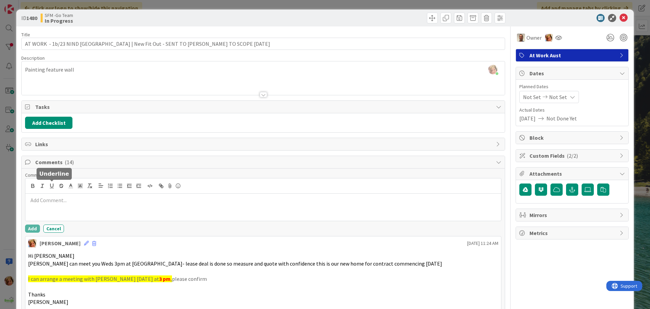
click at [49, 193] on div at bounding box center [263, 206] width 476 height 27
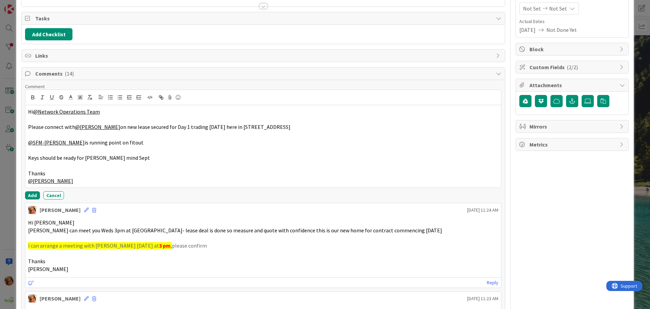
scroll to position [102, 0]
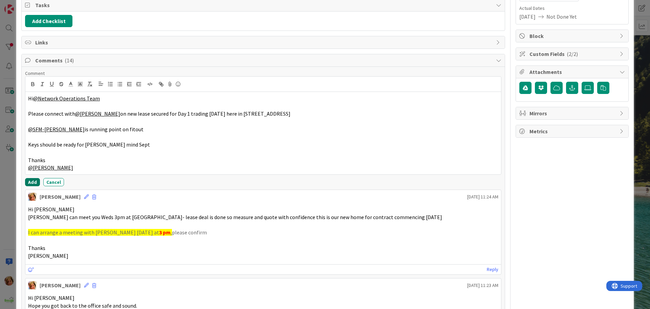
click at [33, 180] on button "Add" at bounding box center [32, 182] width 15 height 8
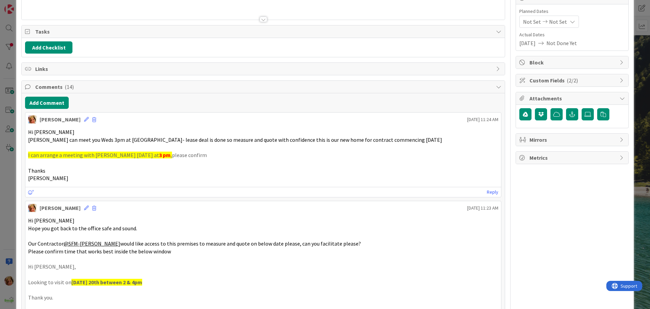
scroll to position [0, 0]
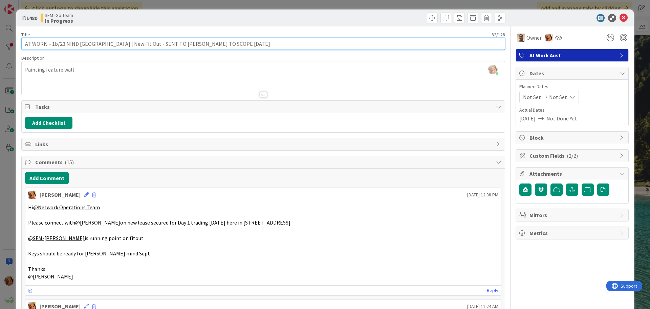
click at [168, 43] on input "AT WORK - 1b/23 NIND [GEOGRAPHIC_DATA] | New Fit Out - SENT TO [PERSON_NAME] TO…" at bounding box center [263, 44] width 484 height 12
type input "AT WORK - 1b/23 NIND [GEOGRAPHIC_DATA] | New Fit Out - [DATE] - [PERSON_NAME] T…"
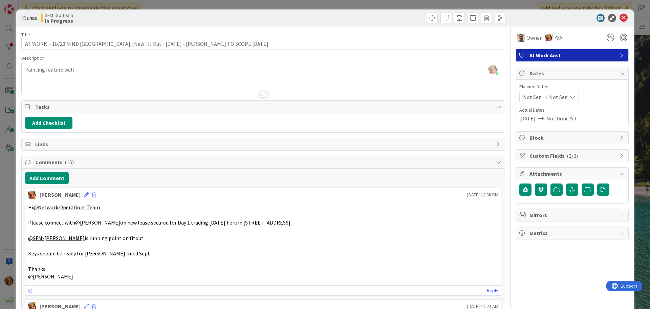
drag, startPoint x: 229, startPoint y: 17, endPoint x: 281, endPoint y: 3, distance: 54.7
click at [229, 17] on div "SFM -Go Team In Progress" at bounding box center [151, 18] width 221 height 11
click at [620, 17] on icon at bounding box center [624, 18] width 8 height 8
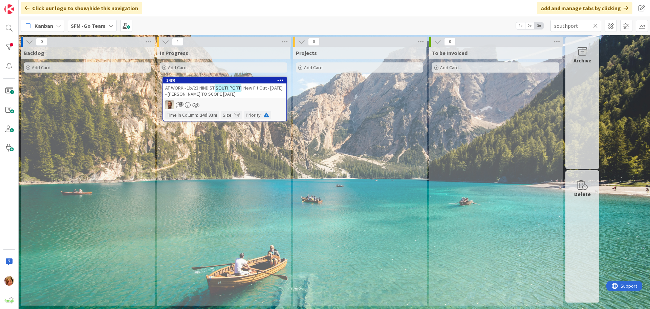
click at [596, 24] on icon at bounding box center [595, 26] width 5 height 6
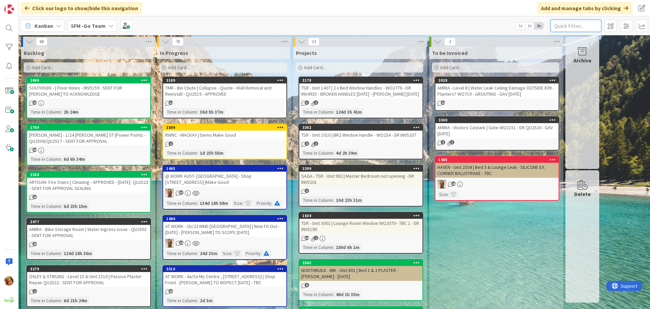
click at [590, 27] on input "text" at bounding box center [576, 26] width 51 height 12
type input "2101"
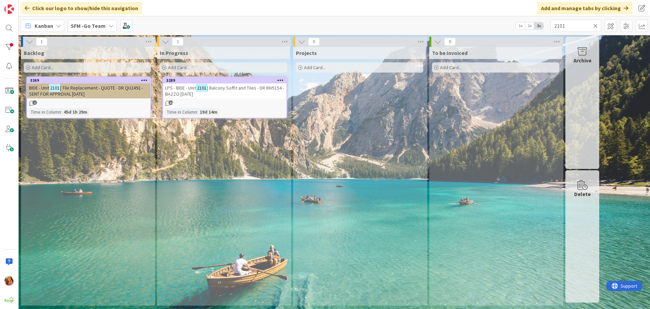
click at [230, 90] on span "| Balcony Soffit and Tiles - DR INV5154 - BAZZO [DATE]" at bounding box center [224, 91] width 119 height 12
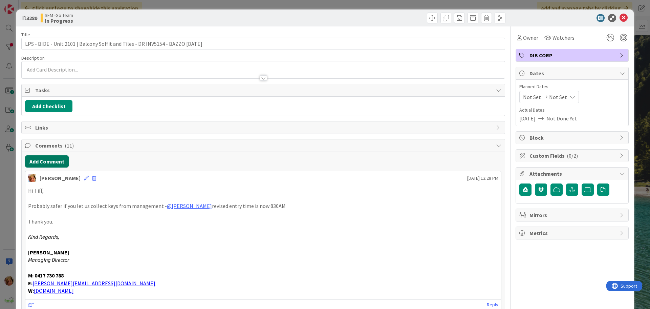
click at [35, 162] on button "Add Comment" at bounding box center [47, 161] width 44 height 12
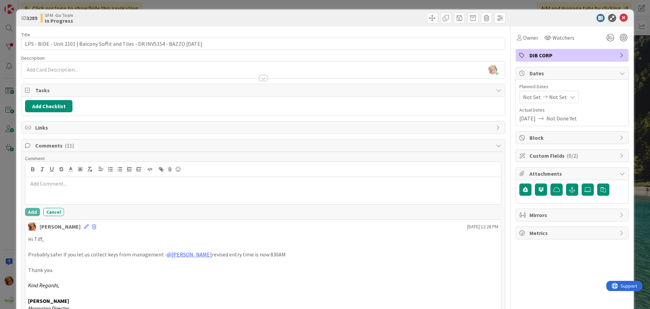
click at [70, 176] on div at bounding box center [263, 169] width 476 height 15
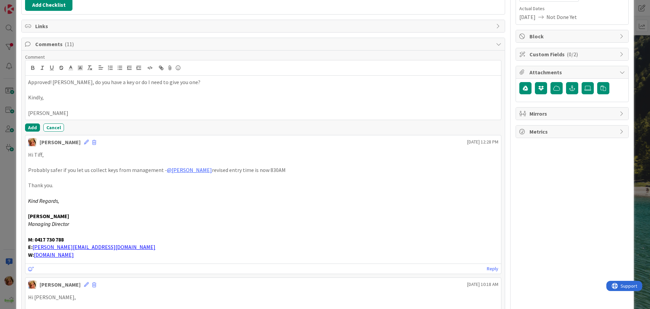
scroll to position [102, 0]
click at [34, 126] on button "Add" at bounding box center [32, 127] width 15 height 8
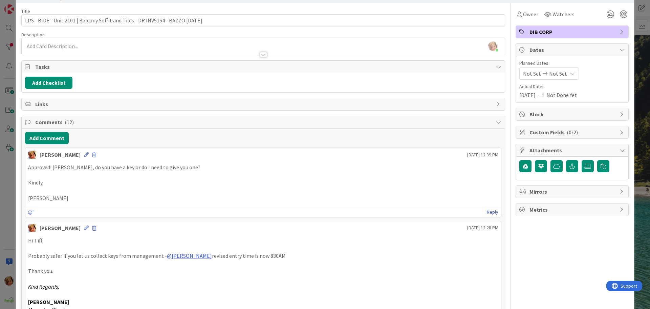
scroll to position [0, 0]
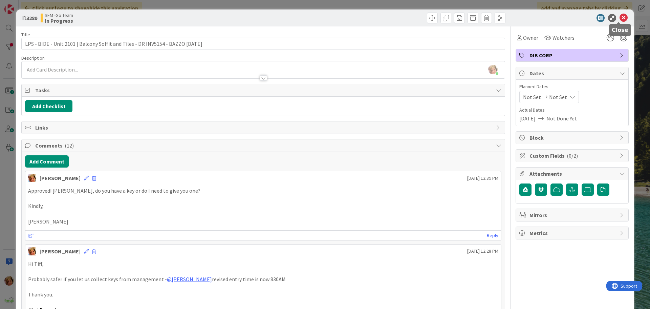
click at [620, 18] on icon at bounding box center [624, 18] width 8 height 8
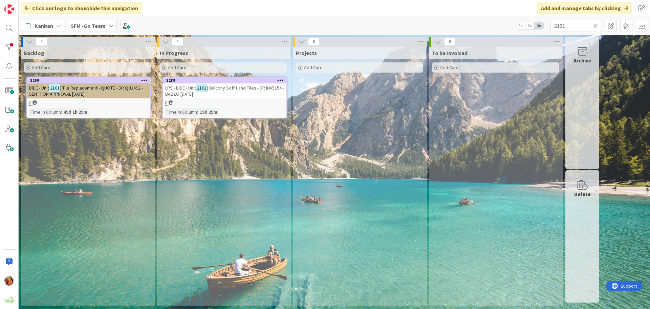
click at [595, 24] on icon at bounding box center [595, 26] width 5 height 6
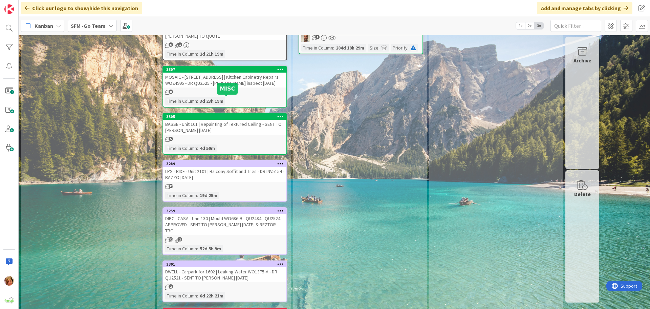
scroll to position [643, 0]
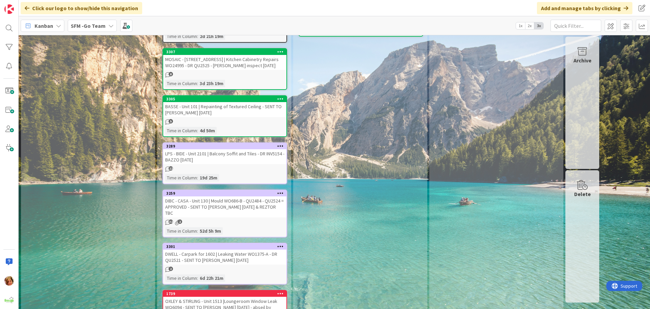
click at [258, 209] on div "DIBC - CASA - Unit 130 | Mould WO686-B - QU2484 - QU2524 = APPROVED - SENT TO […" at bounding box center [224, 206] width 123 height 21
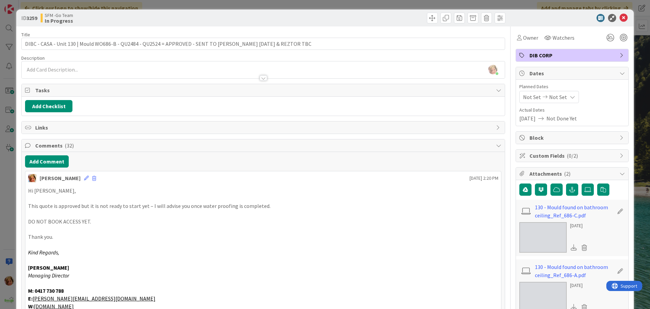
click at [347, 19] on div at bounding box center [385, 18] width 240 height 11
click at [620, 19] on icon at bounding box center [624, 18] width 8 height 8
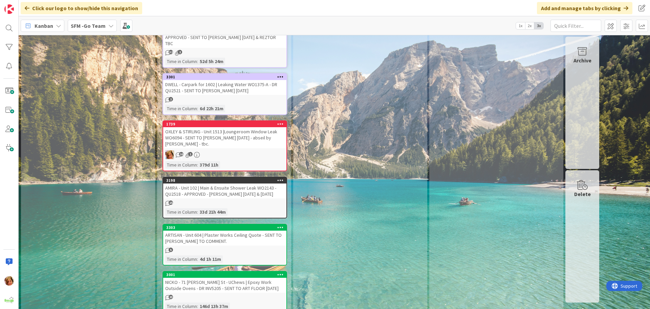
scroll to position [881, 0]
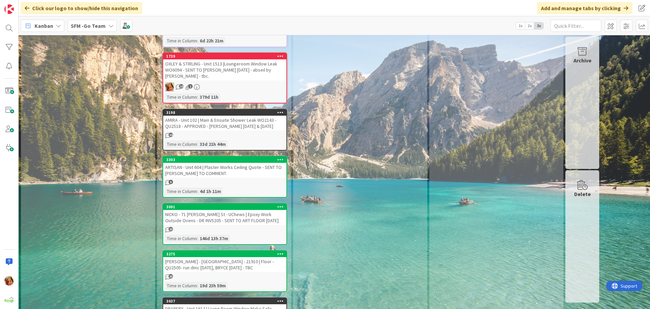
click at [218, 163] on div "ARTISAN - Unit 604 | Plaster Works Ceiling Quote - SENT TO [PERSON_NAME] TO COM…" at bounding box center [224, 170] width 123 height 15
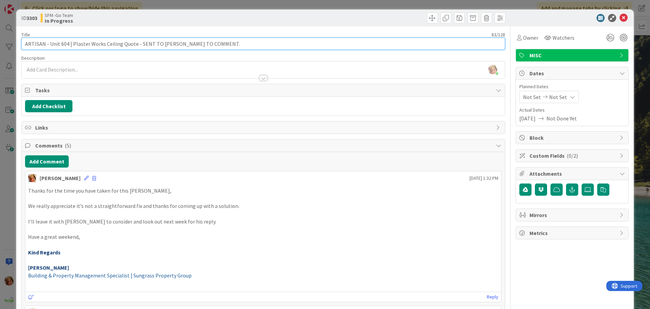
drag, startPoint x: 239, startPoint y: 44, endPoint x: 136, endPoint y: 46, distance: 103.3
click at [136, 46] on input "ARTISAN - Unit 604 | Plaster Works Ceiling Quote - SENT TO [PERSON_NAME] TO COM…" at bounding box center [263, 44] width 484 height 12
type input "ARTISAN - Unit 604 | Plaster Works Ceiling Quote -qu2133 - sent for approval"
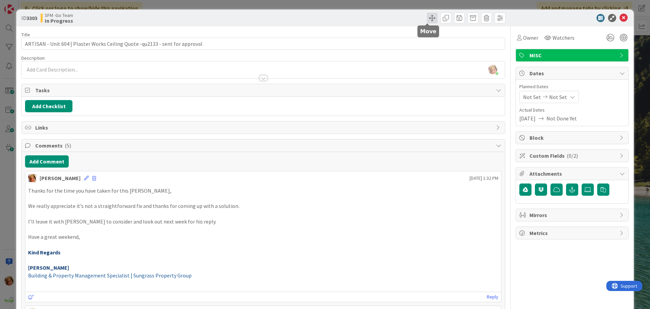
click at [427, 17] on span at bounding box center [432, 18] width 11 height 11
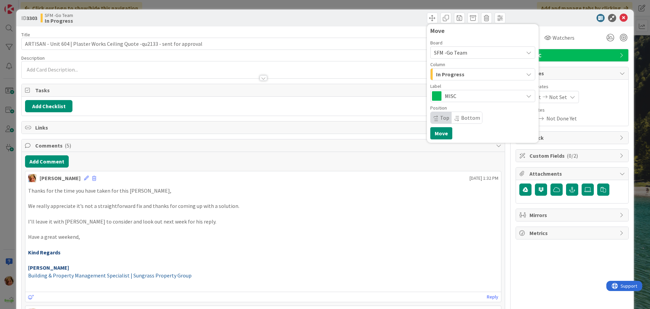
click at [460, 77] on div "In Progress" at bounding box center [478, 74] width 89 height 11
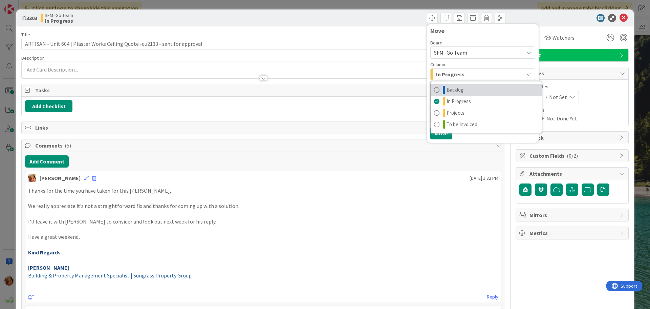
click at [455, 88] on span "Backlog" at bounding box center [455, 90] width 17 height 8
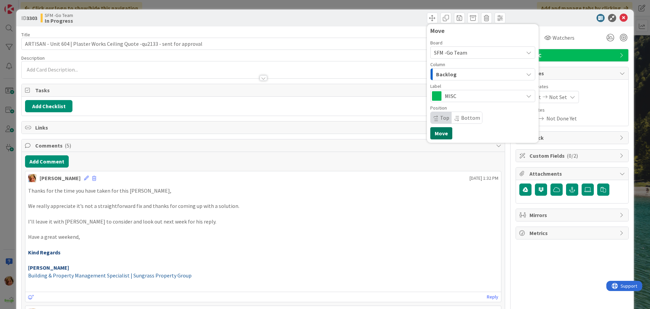
click at [436, 130] on button "Move" at bounding box center [441, 133] width 22 height 12
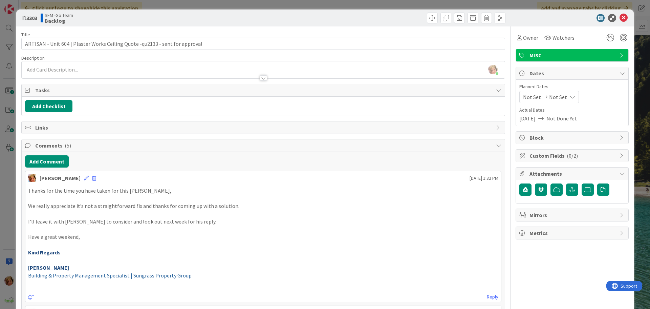
click at [399, 18] on div "Move Move" at bounding box center [385, 18] width 240 height 11
click at [620, 17] on icon at bounding box center [624, 18] width 8 height 8
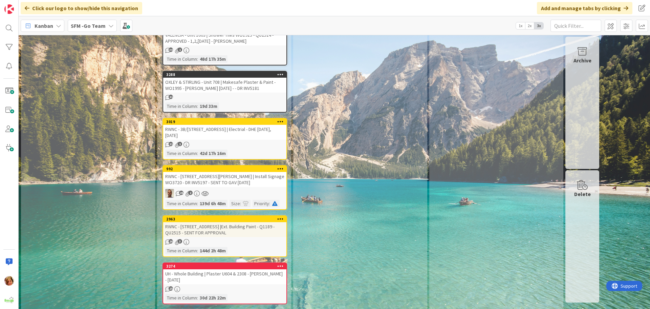
scroll to position [1219, 0]
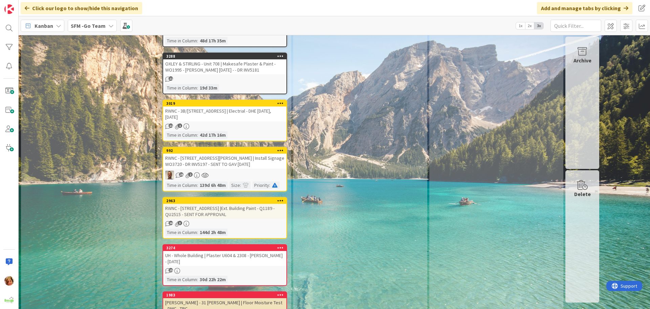
click at [219, 153] on div "RWNC - [STREET_ADDRESS][PERSON_NAME] | Install Signage WO3720 - DR INV5197 - SE…" at bounding box center [224, 160] width 123 height 15
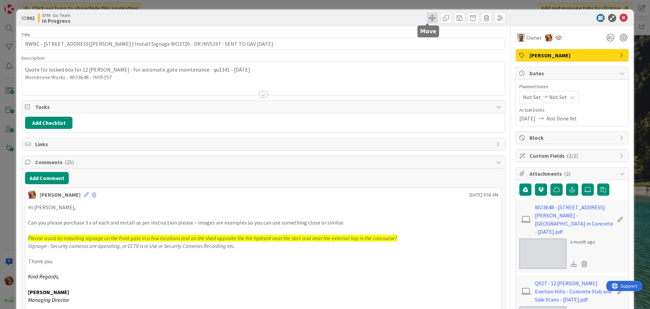
click at [427, 17] on span at bounding box center [432, 18] width 11 height 11
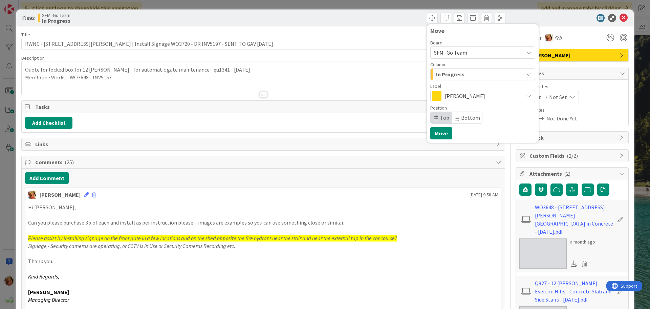
click at [461, 70] on div "In Progress" at bounding box center [478, 74] width 89 height 11
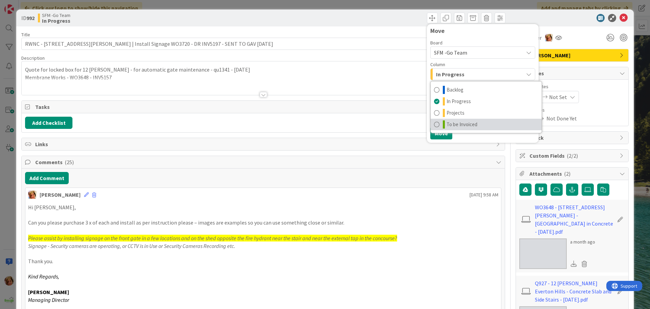
click at [465, 123] on span "To be Invoiced" at bounding box center [462, 124] width 31 height 8
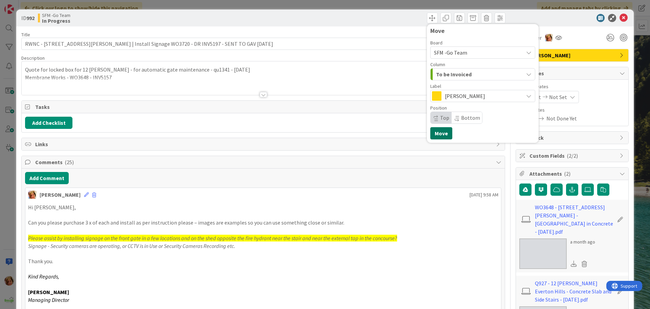
drag, startPoint x: 431, startPoint y: 131, endPoint x: 393, endPoint y: 56, distance: 84.1
click at [431, 130] on button "Move" at bounding box center [441, 133] width 22 height 12
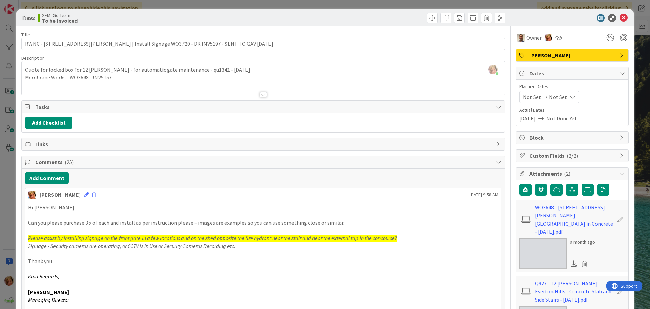
click at [393, 20] on div "Move Move" at bounding box center [385, 18] width 240 height 11
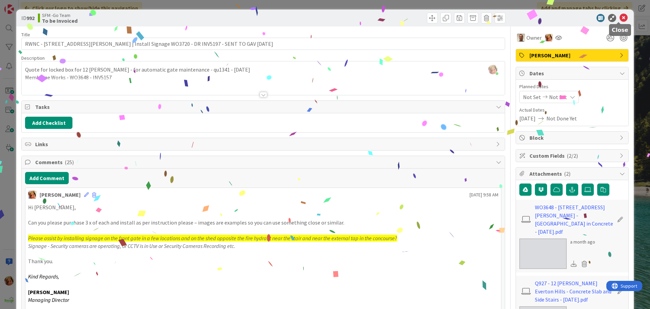
click at [620, 18] on icon at bounding box center [624, 18] width 8 height 8
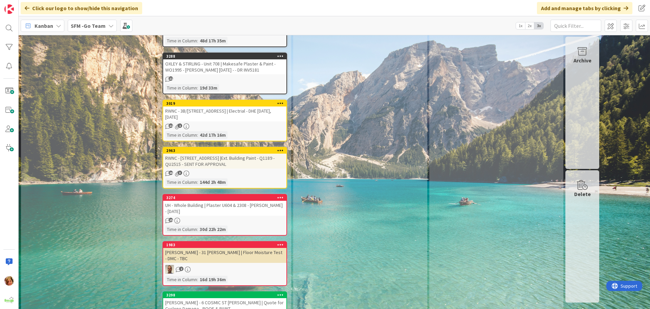
click at [234, 153] on div "RWNC - [STREET_ADDRESS] |Ext. Building Paint - Q1189 - QU2515 - SENT FOR APPROV…" at bounding box center [224, 160] width 123 height 15
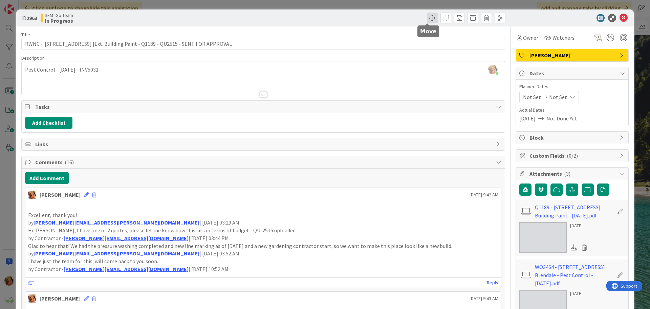
click at [428, 16] on span at bounding box center [432, 18] width 11 height 11
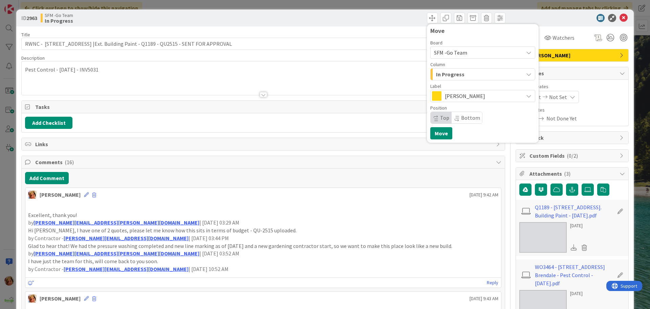
click at [458, 72] on span "In Progress" at bounding box center [450, 74] width 28 height 9
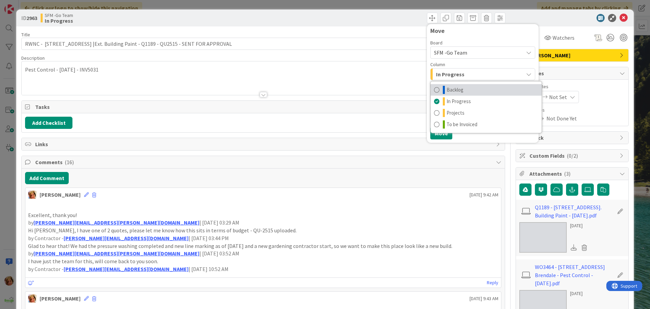
click at [449, 87] on span "Backlog" at bounding box center [455, 90] width 17 height 8
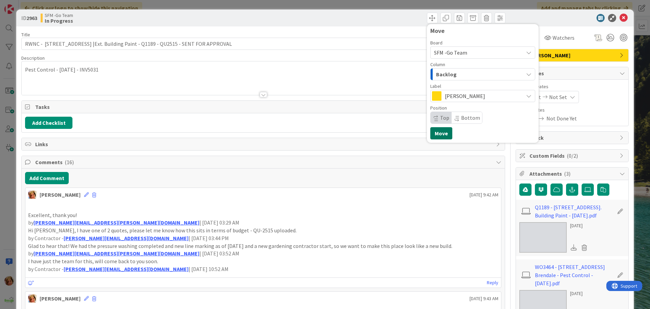
click at [437, 132] on button "Move" at bounding box center [441, 133] width 22 height 12
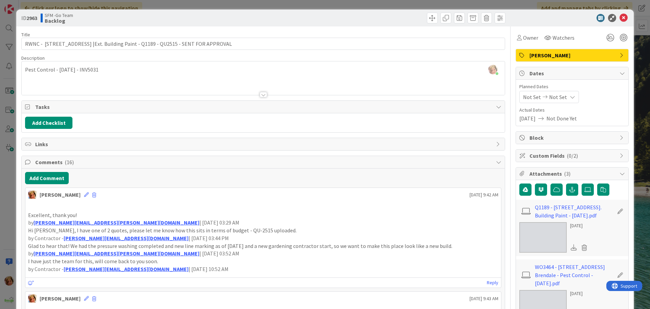
click at [394, 19] on div "Move Move" at bounding box center [385, 18] width 240 height 11
click at [620, 17] on icon at bounding box center [624, 18] width 8 height 8
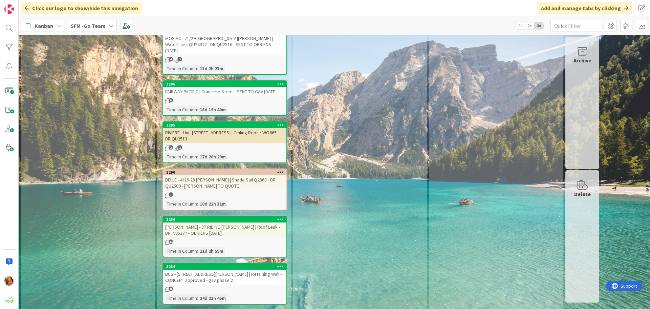
scroll to position [1490, 0]
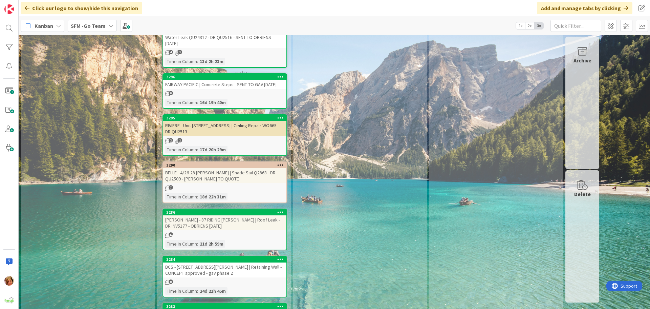
click at [230, 121] on div "RIVIERE - Unit [STREET_ADDRESS] | Ceiling Repair WO665 - DR QU2513" at bounding box center [224, 128] width 123 height 15
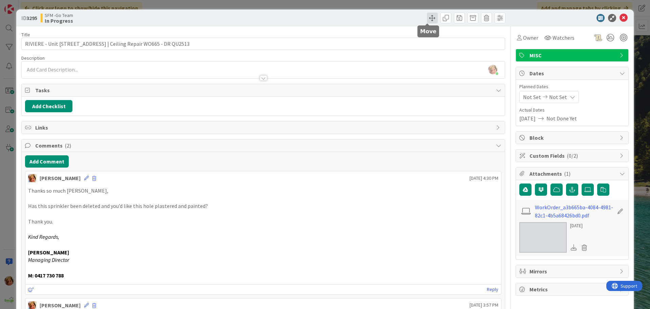
click at [427, 18] on span at bounding box center [432, 18] width 11 height 11
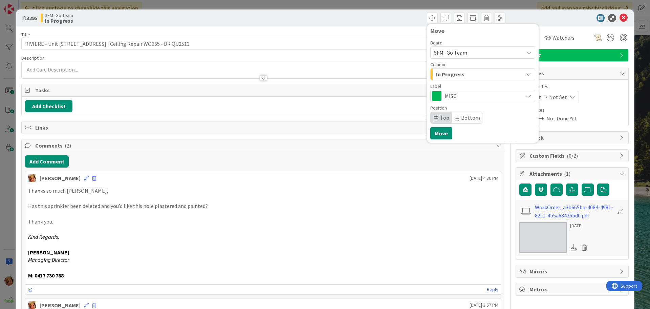
click at [452, 76] on span "In Progress" at bounding box center [450, 74] width 28 height 9
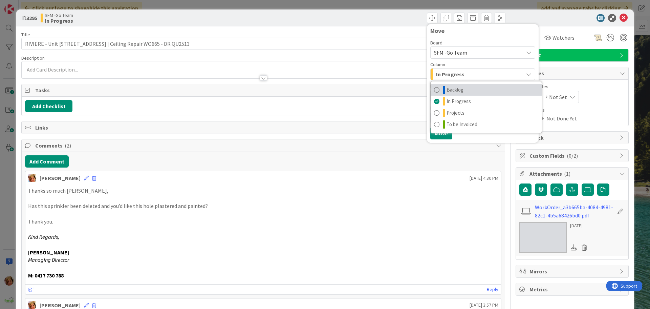
click at [451, 89] on span "Backlog" at bounding box center [455, 90] width 17 height 8
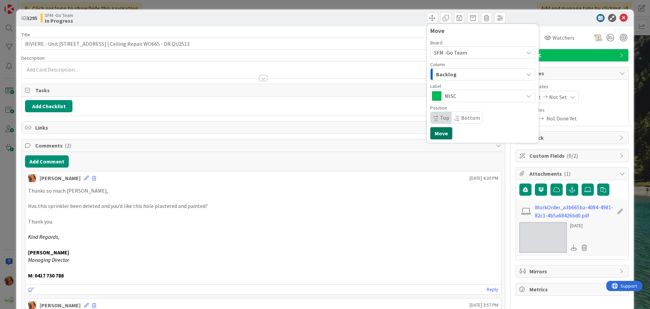
click at [436, 130] on button "Move" at bounding box center [441, 133] width 22 height 12
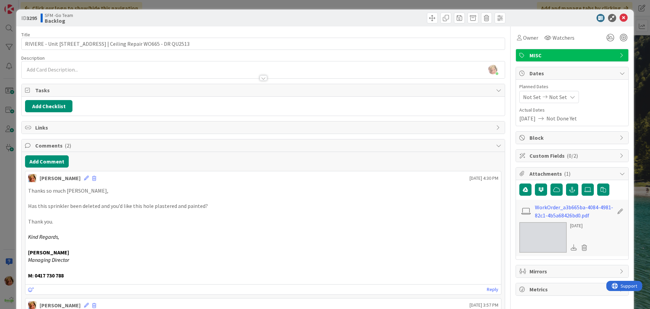
click at [393, 19] on div "Move Move" at bounding box center [385, 18] width 240 height 11
click at [620, 18] on icon at bounding box center [624, 18] width 8 height 8
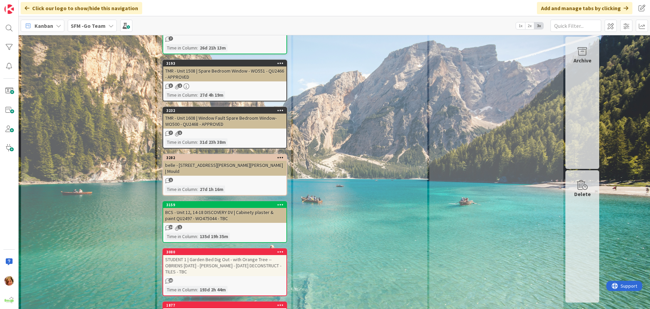
scroll to position [1727, 0]
click at [246, 160] on div "belle - [STREET_ADDRESS][PERSON_NAME][PERSON_NAME] | Mould" at bounding box center [224, 167] width 123 height 15
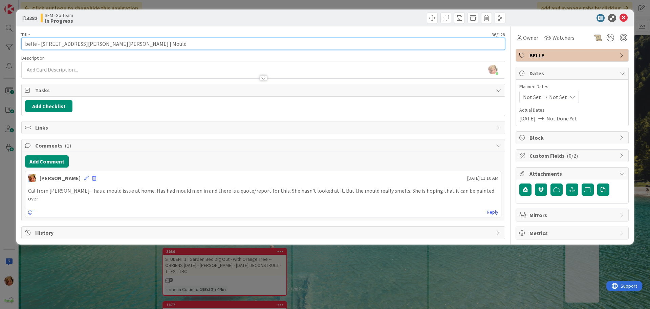
click at [129, 45] on input "belle - [STREET_ADDRESS][PERSON_NAME][PERSON_NAME] | Mould" at bounding box center [263, 44] width 484 height 12
type input "belle - 46 [PERSON_NAME] [PERSON_NAME] | [PERSON_NAME] TO QUOTE"
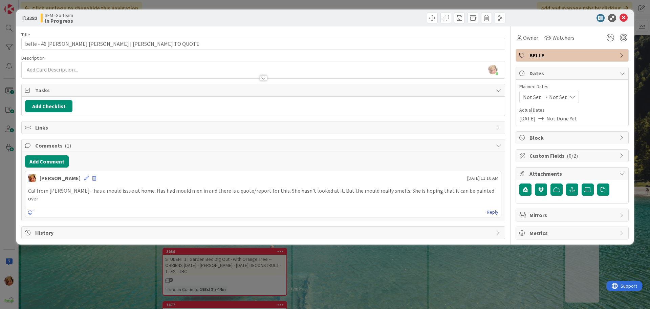
click at [320, 17] on div at bounding box center [385, 18] width 240 height 11
click at [623, 19] on icon at bounding box center [624, 18] width 8 height 8
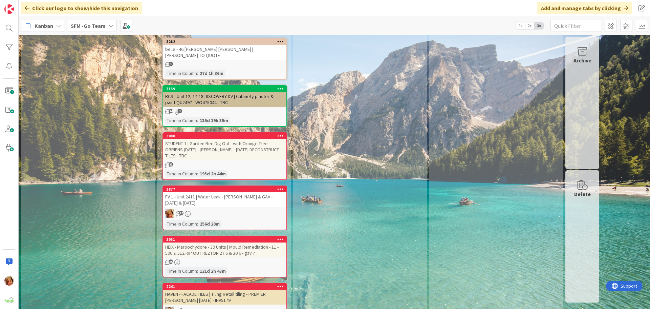
scroll to position [1829, 0]
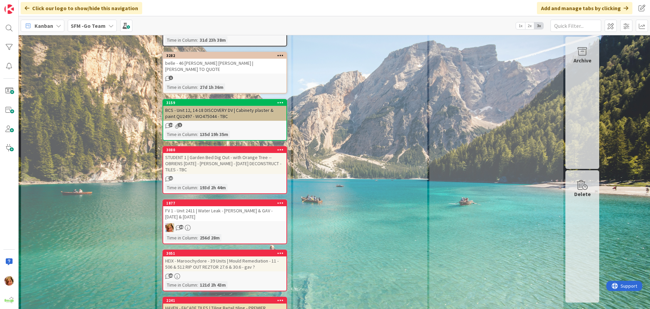
click at [226, 153] on div "STUDENT 1 | Garden Bed Dig Out - with Orange Tree -- OBRIENS [DATE] - [PERSON_N…" at bounding box center [224, 163] width 123 height 21
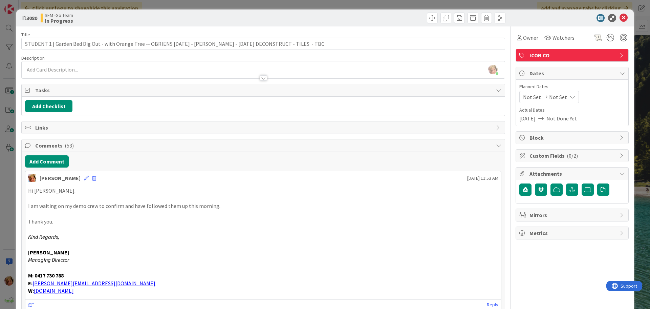
click at [359, 17] on div at bounding box center [385, 18] width 240 height 11
click at [620, 17] on icon at bounding box center [624, 18] width 8 height 8
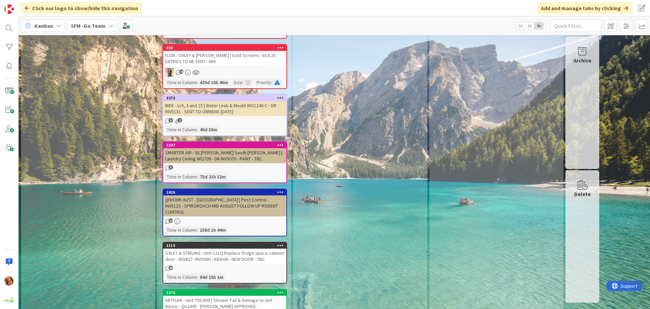
scroll to position [2134, 0]
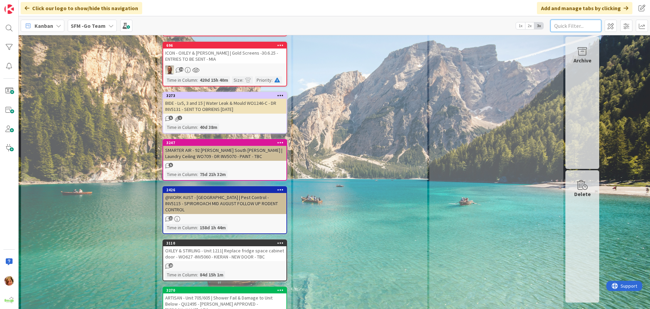
click at [587, 23] on input "text" at bounding box center [576, 26] width 51 height 12
type input "BANYO"
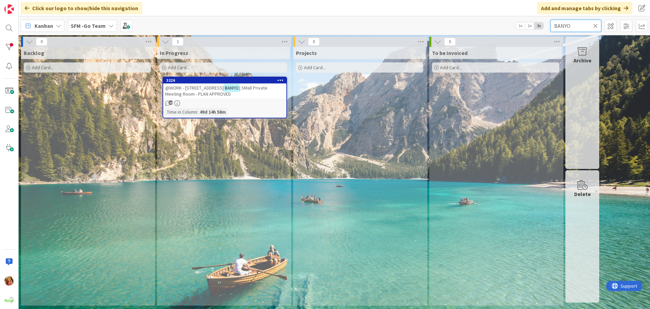
scroll to position [0, 0]
click at [218, 88] on span "@WORK - [STREET_ADDRESS]" at bounding box center [194, 88] width 59 height 6
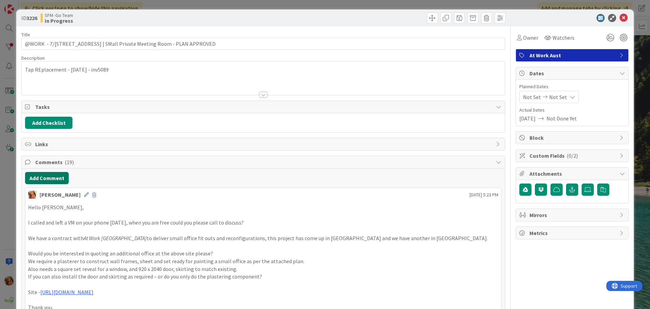
click at [55, 183] on button "Add Comment" at bounding box center [47, 178] width 44 height 12
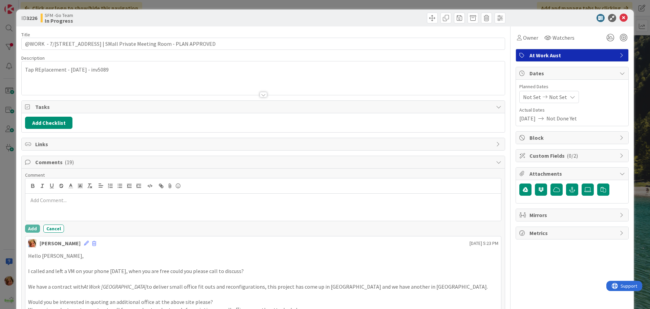
click at [83, 206] on div at bounding box center [263, 206] width 476 height 27
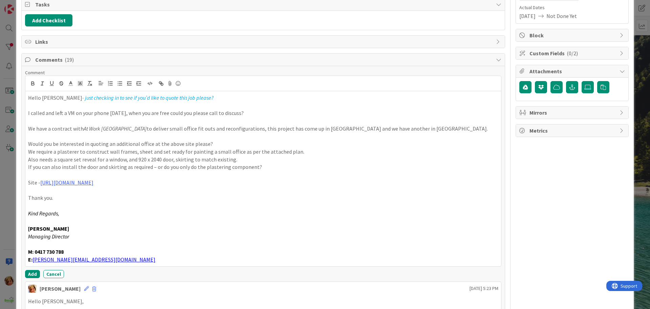
scroll to position [124, 0]
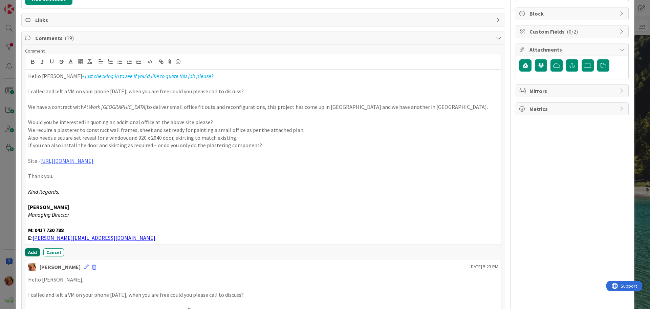
click at [29, 251] on button "Add" at bounding box center [32, 252] width 15 height 8
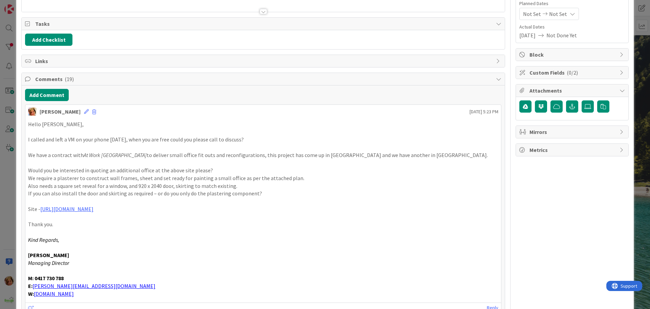
scroll to position [0, 0]
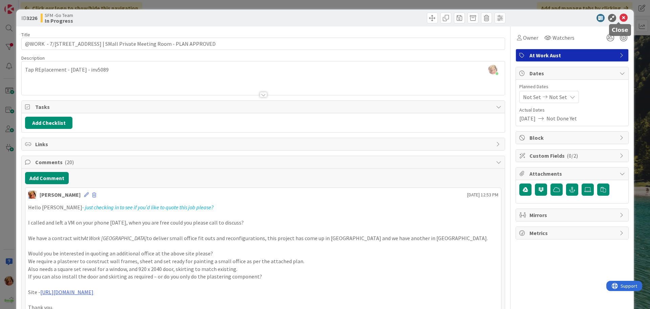
click at [620, 18] on icon at bounding box center [624, 18] width 8 height 8
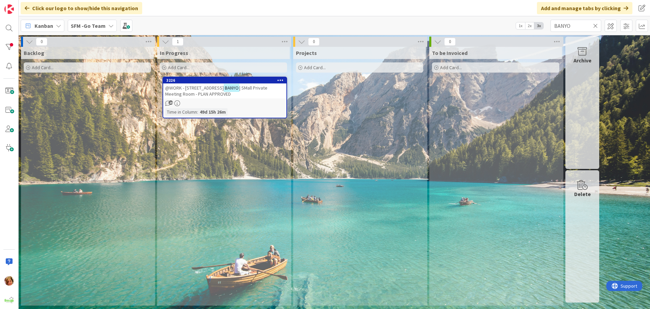
click at [594, 25] on icon at bounding box center [595, 26] width 5 height 6
click at [593, 25] on input "text" at bounding box center [576, 26] width 51 height 12
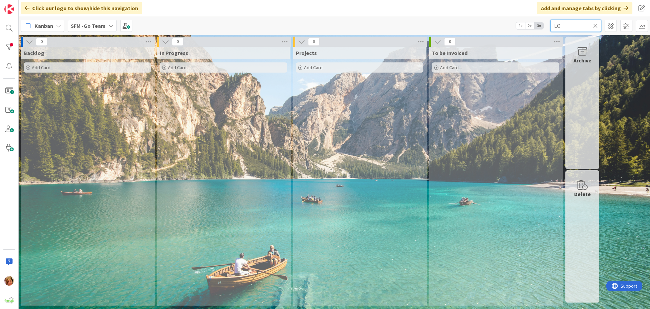
type input "L"
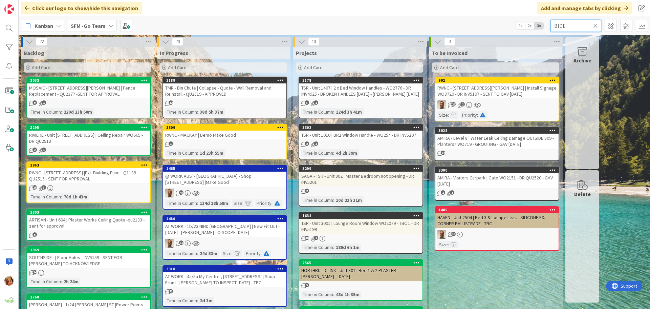
type input "BIDE"
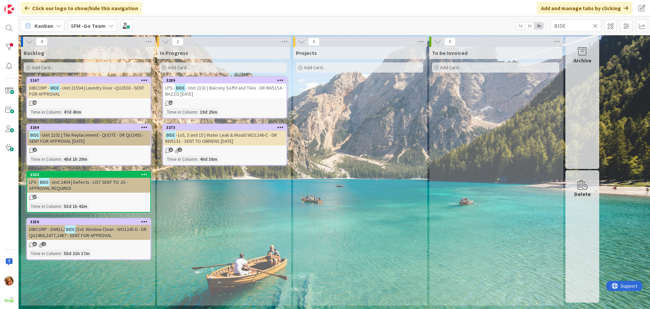
click at [213, 133] on span "- Lv5, 3 and 15 | Water Leak & Mould WO1246-C - DR INV5131 - SENT TO OBRIENS [D…" at bounding box center [221, 138] width 112 height 12
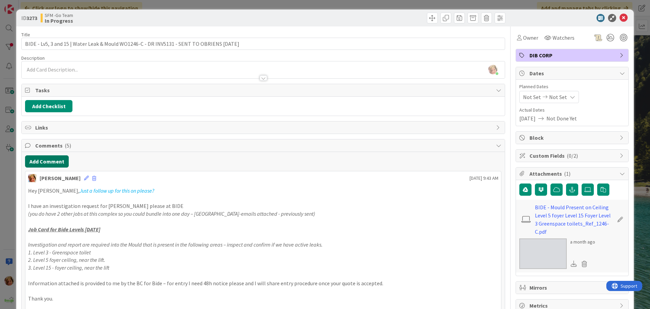
click at [53, 163] on button "Add Comment" at bounding box center [47, 161] width 44 height 12
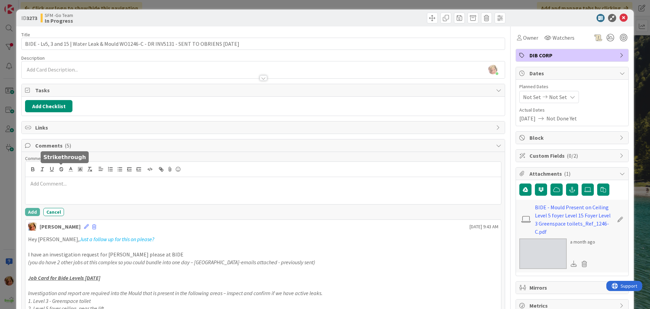
click at [80, 194] on div at bounding box center [263, 190] width 476 height 27
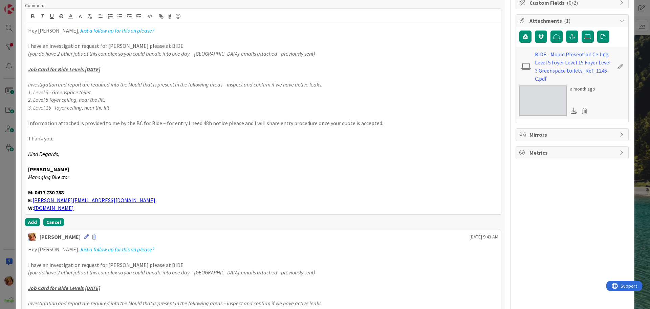
scroll to position [157, 0]
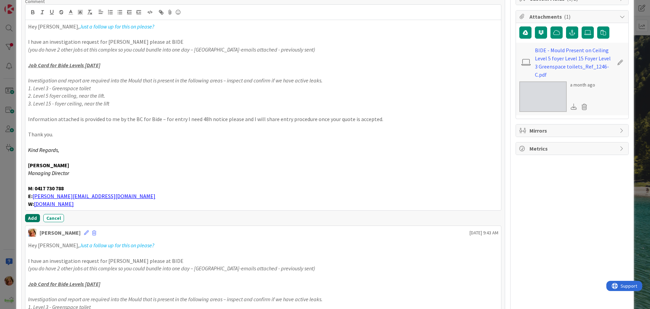
click at [26, 216] on button "Add" at bounding box center [32, 218] width 15 height 8
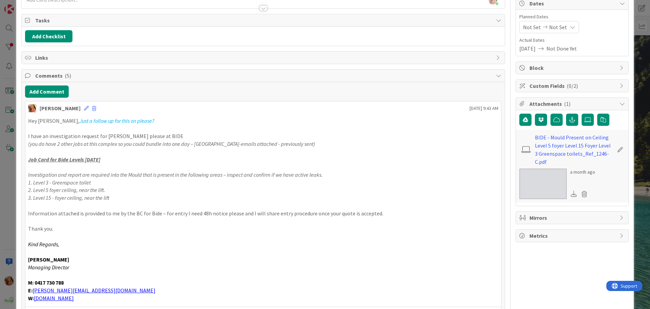
scroll to position [0, 0]
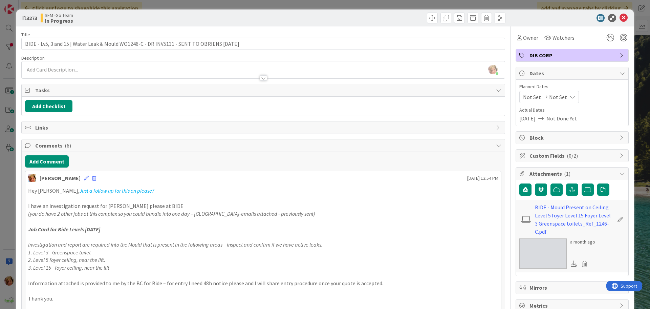
drag, startPoint x: 303, startPoint y: 17, endPoint x: 316, endPoint y: 20, distance: 13.8
click at [303, 17] on div at bounding box center [385, 18] width 240 height 11
click at [620, 16] on icon at bounding box center [624, 18] width 8 height 8
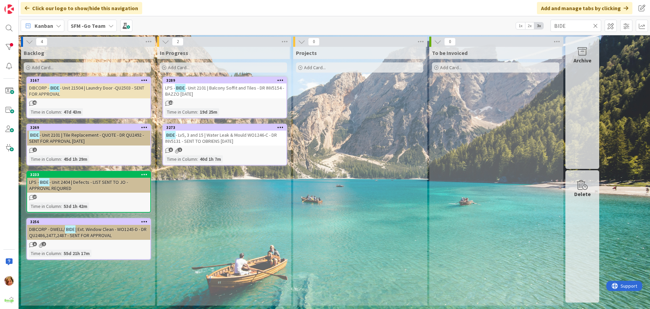
click at [595, 25] on icon at bounding box center [595, 26] width 5 height 6
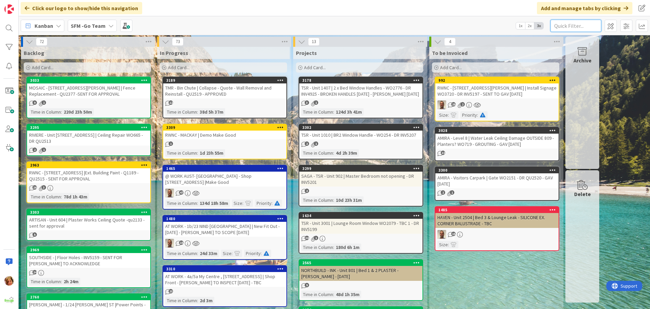
click at [572, 25] on input "text" at bounding box center [576, 26] width 51 height 12
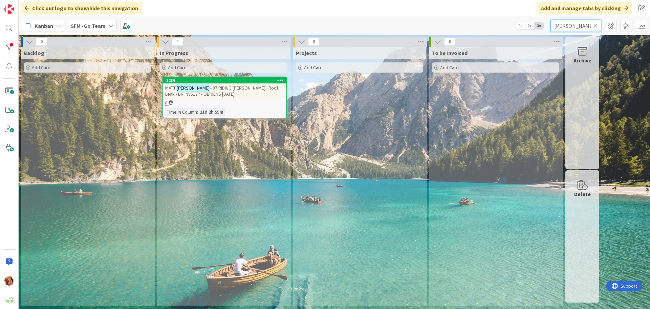
type input "[PERSON_NAME]"
click at [212, 90] on span "- 87 RIDING [PERSON_NAME] | Roof Leak - DR INV5177 - OBRIENS [DATE]" at bounding box center [221, 91] width 113 height 12
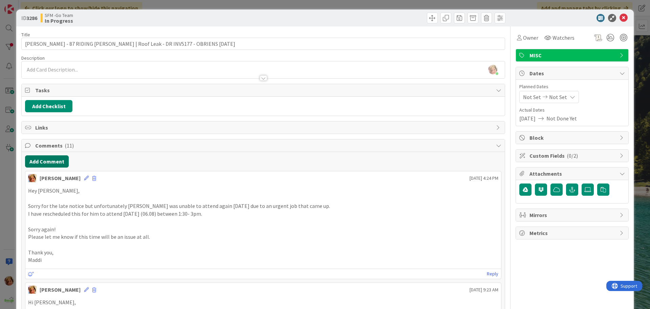
click at [55, 161] on button "Add Comment" at bounding box center [47, 161] width 44 height 12
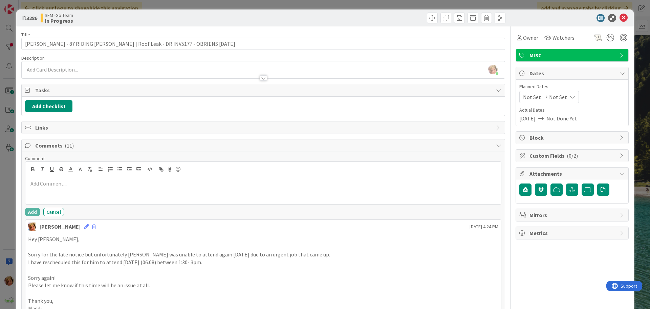
click at [63, 200] on div at bounding box center [263, 190] width 476 height 27
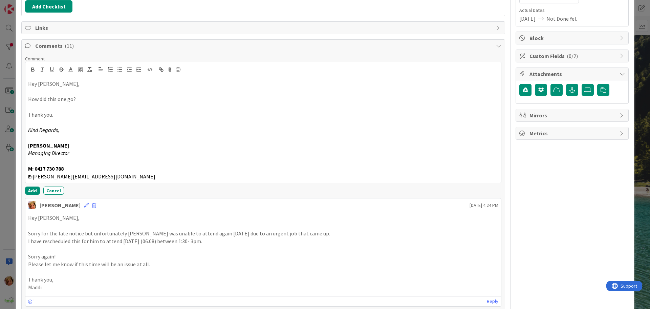
scroll to position [102, 0]
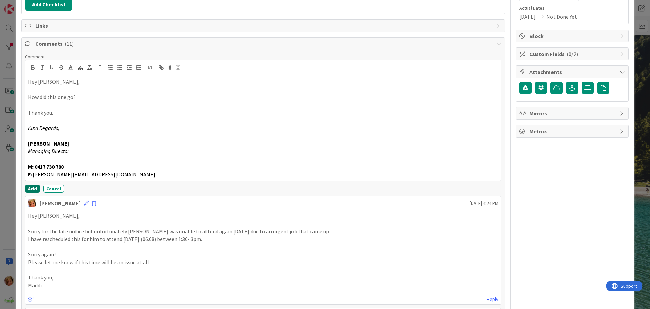
click at [30, 187] on button "Add" at bounding box center [32, 188] width 15 height 8
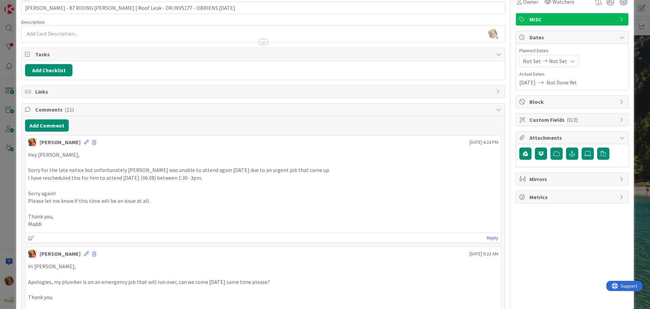
scroll to position [0, 0]
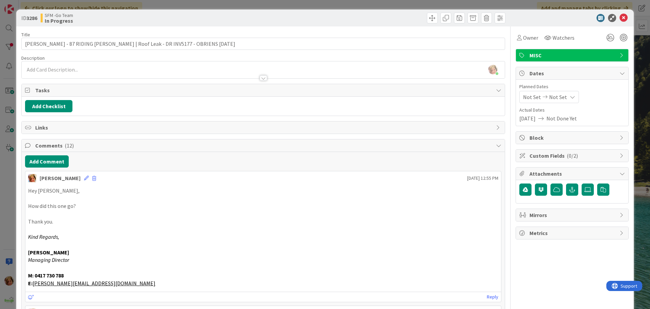
drag, startPoint x: 391, startPoint y: 18, endPoint x: 548, endPoint y: 28, distance: 157.8
click at [391, 18] on div at bounding box center [385, 18] width 240 height 11
click at [620, 17] on icon at bounding box center [624, 18] width 8 height 8
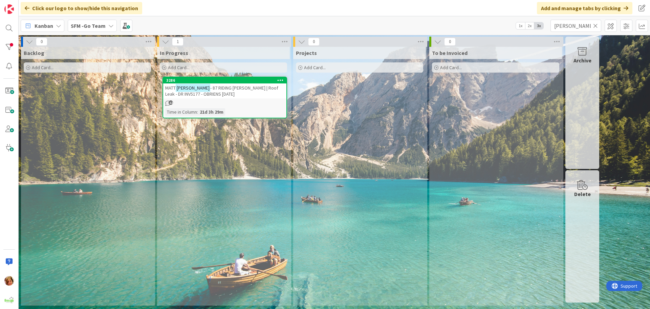
click at [596, 25] on icon at bounding box center [595, 26] width 5 height 6
click at [592, 25] on input "text" at bounding box center [576, 26] width 51 height 12
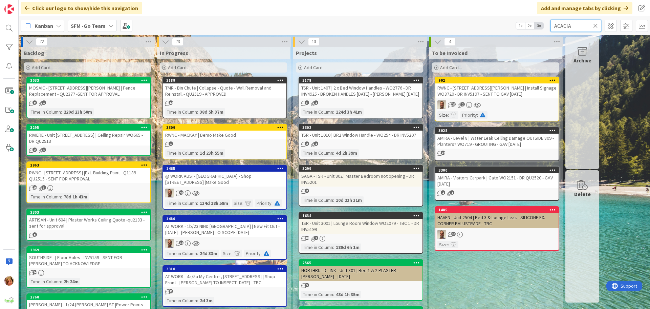
type input "ACACIA"
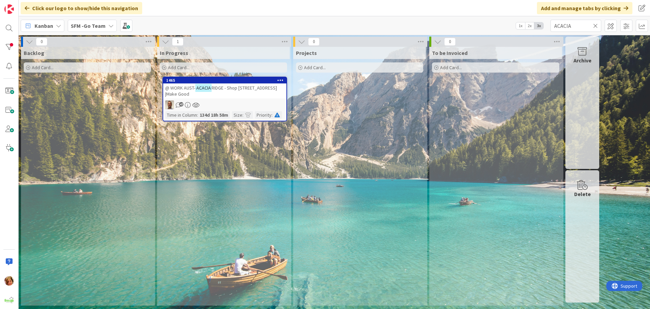
click at [243, 89] on span "RIDGE - Shop [STREET_ADDRESS] |Make Good" at bounding box center [221, 91] width 112 height 12
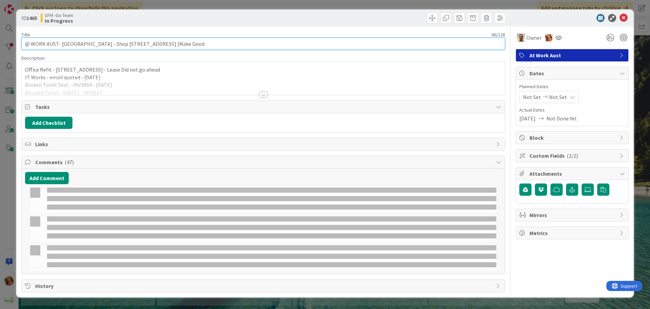
click at [209, 38] on input "@ WORK AUST- [GEOGRAPHIC_DATA] - Shop [STREET_ADDRESS] |Make Good" at bounding box center [263, 44] width 484 height 12
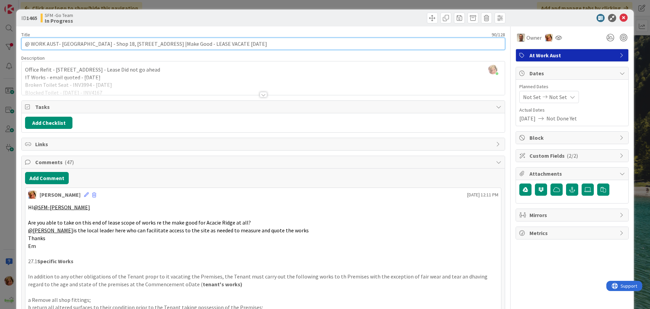
type input "@ WORK AUST- [GEOGRAPHIC_DATA] - Shop 18, [STREET_ADDRESS] |Make Good - LEASE V…"
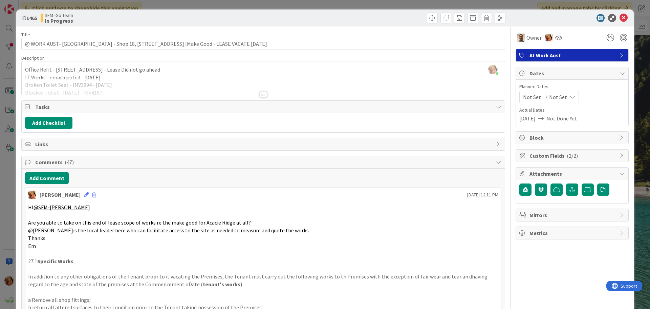
click at [343, 15] on div at bounding box center [385, 18] width 240 height 11
click at [621, 19] on icon at bounding box center [624, 18] width 8 height 8
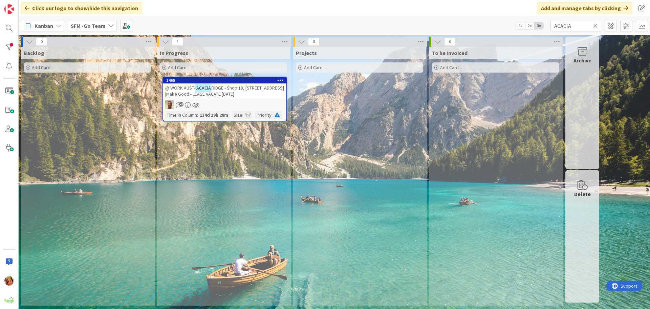
click at [595, 24] on icon at bounding box center [595, 26] width 5 height 6
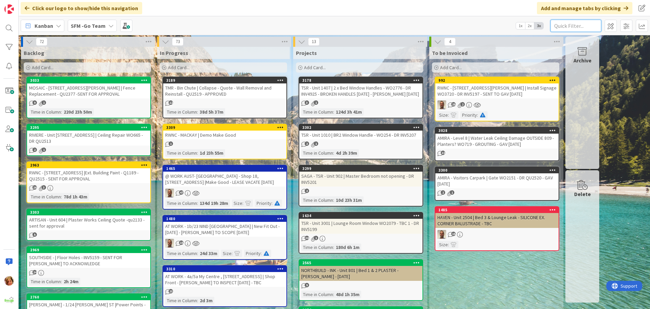
click at [576, 26] on input "text" at bounding box center [576, 26] width 51 height 12
type input "ACACIA"
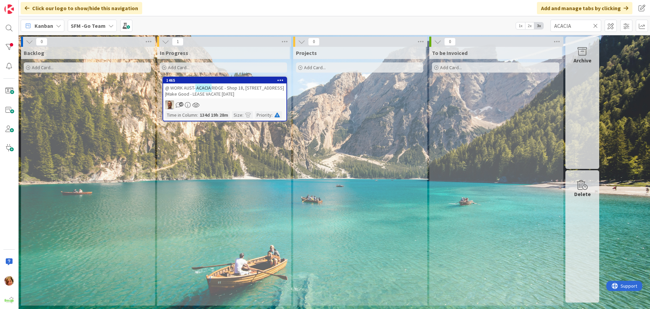
click at [232, 88] on span "RIDGE - Shop 18, [STREET_ADDRESS] |Make Good - LEASE VACATE [DATE]" at bounding box center [224, 91] width 119 height 12
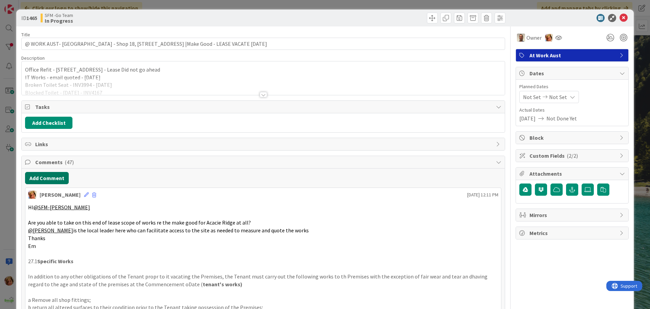
click at [49, 174] on button "Add Comment" at bounding box center [47, 178] width 44 height 12
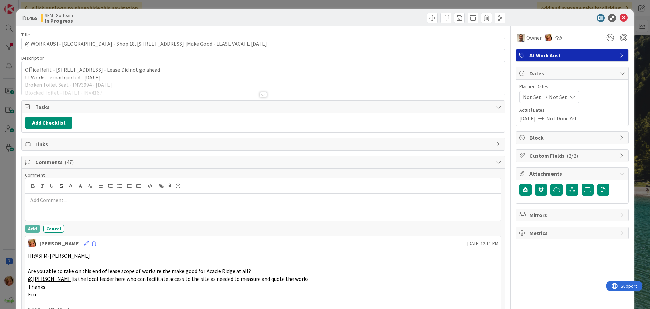
click at [64, 208] on div at bounding box center [263, 206] width 476 height 27
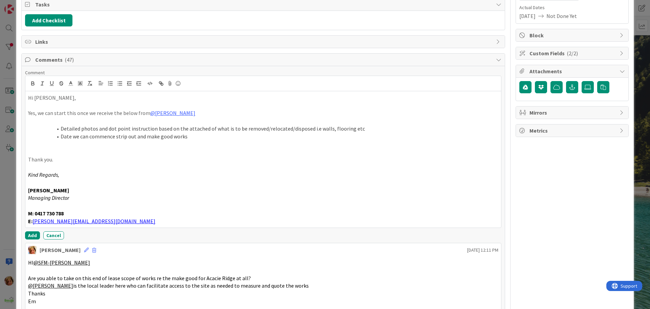
scroll to position [120, 0]
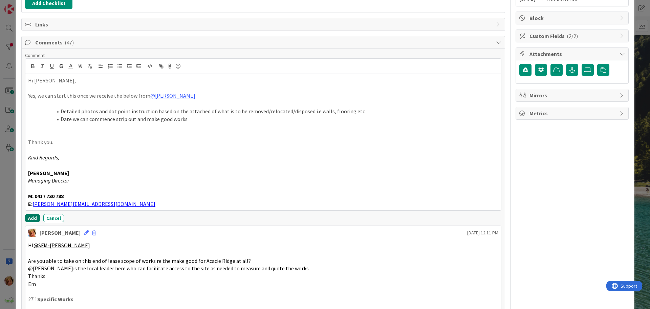
click at [31, 217] on button "Add" at bounding box center [32, 218] width 15 height 8
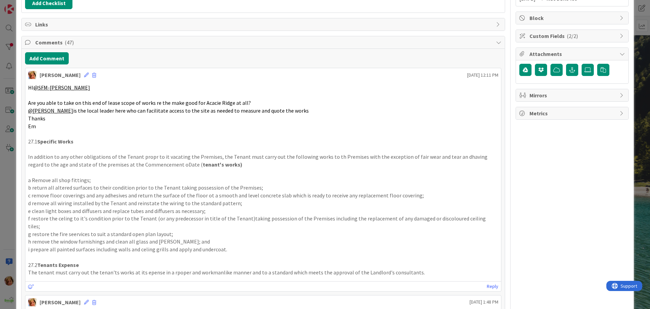
scroll to position [0, 0]
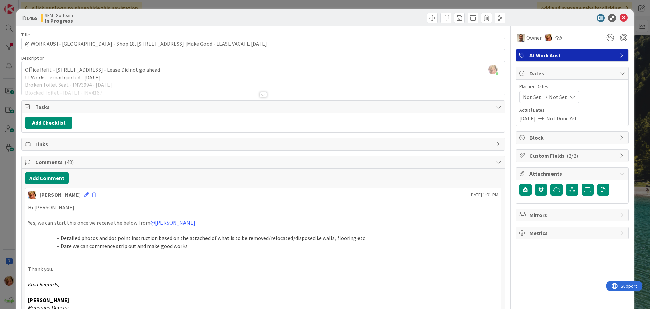
click at [259, 20] on div "SFM -Go Team In Progress" at bounding box center [151, 18] width 221 height 11
click at [620, 18] on icon at bounding box center [624, 18] width 8 height 8
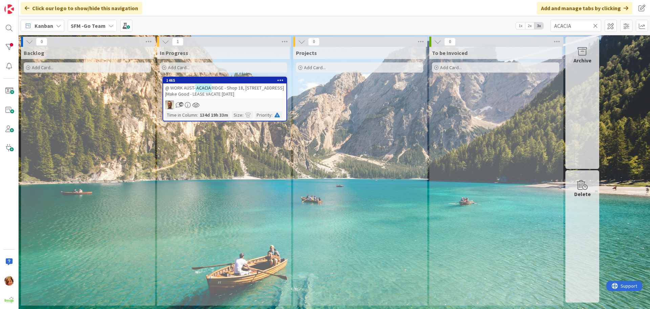
click at [596, 26] on icon at bounding box center [595, 26] width 5 height 6
